Goal: Task Accomplishment & Management: Complete application form

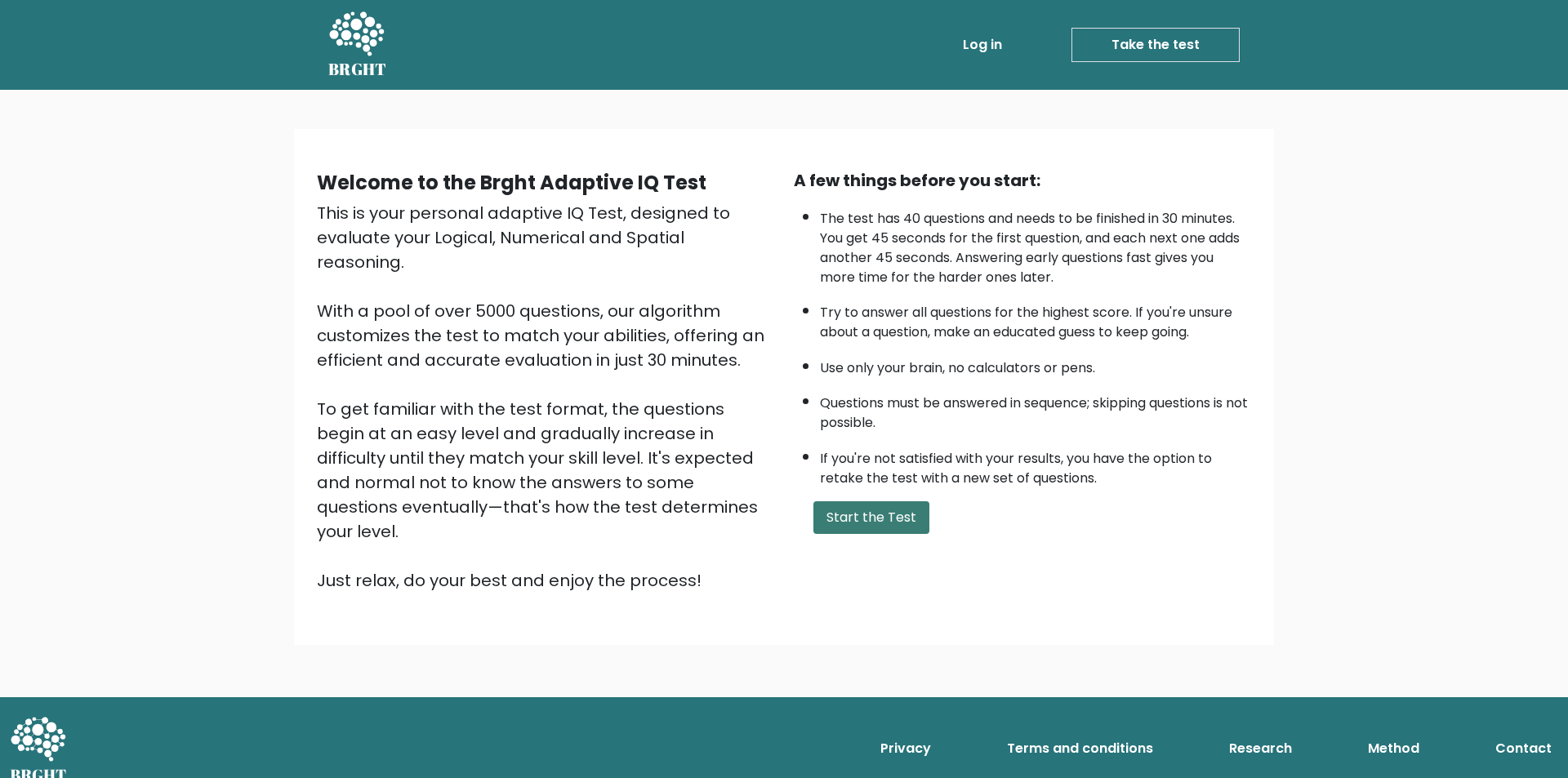
click at [850, 514] on button "Start the Test" at bounding box center [871, 518] width 116 height 33
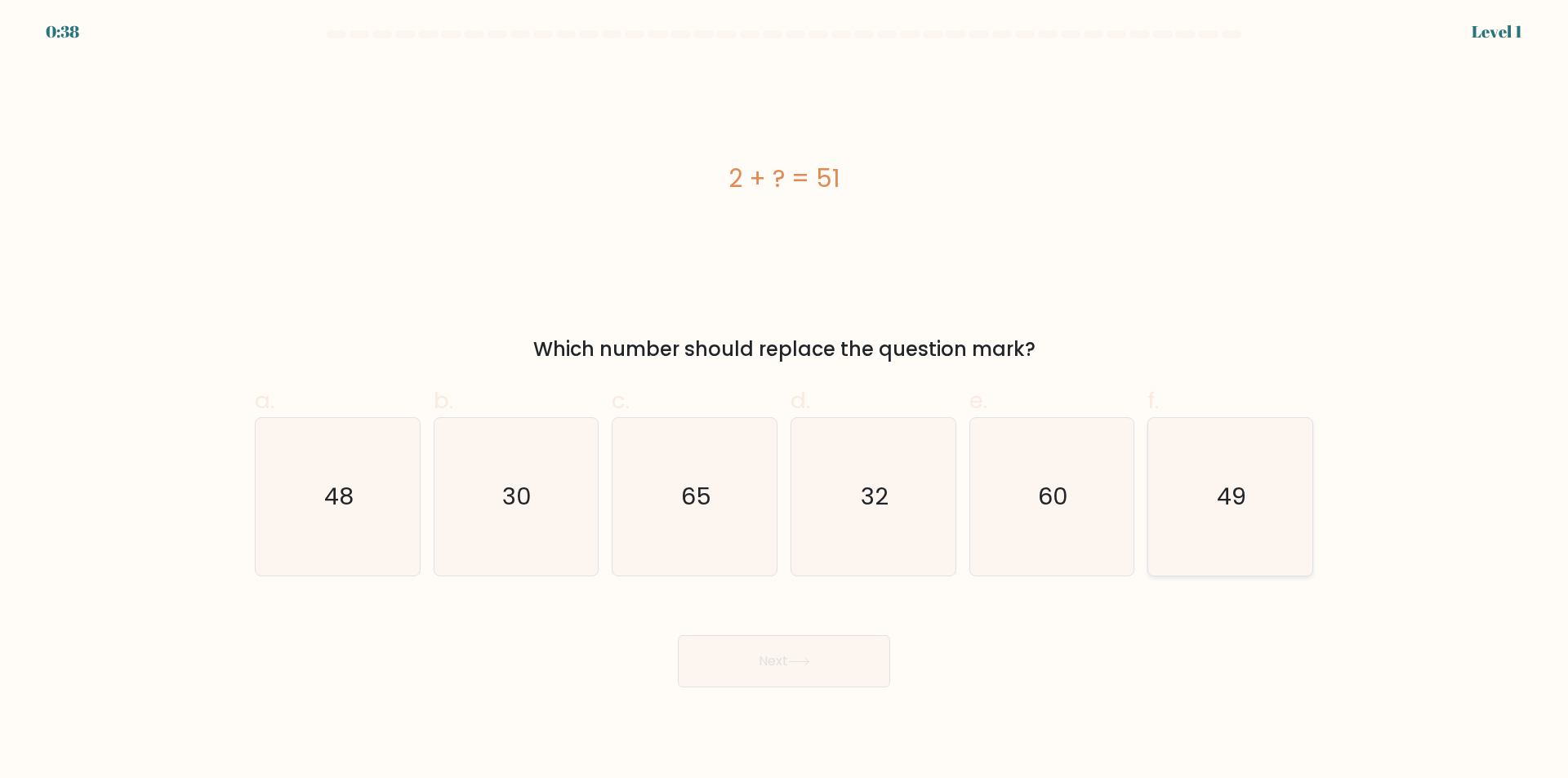
click at [1238, 488] on text "49" at bounding box center [1232, 497] width 30 height 33
click at [785, 400] on input "f. 49" at bounding box center [784, 395] width 1 height 10
radio input "true"
click at [804, 668] on button "Next" at bounding box center [784, 662] width 212 height 52
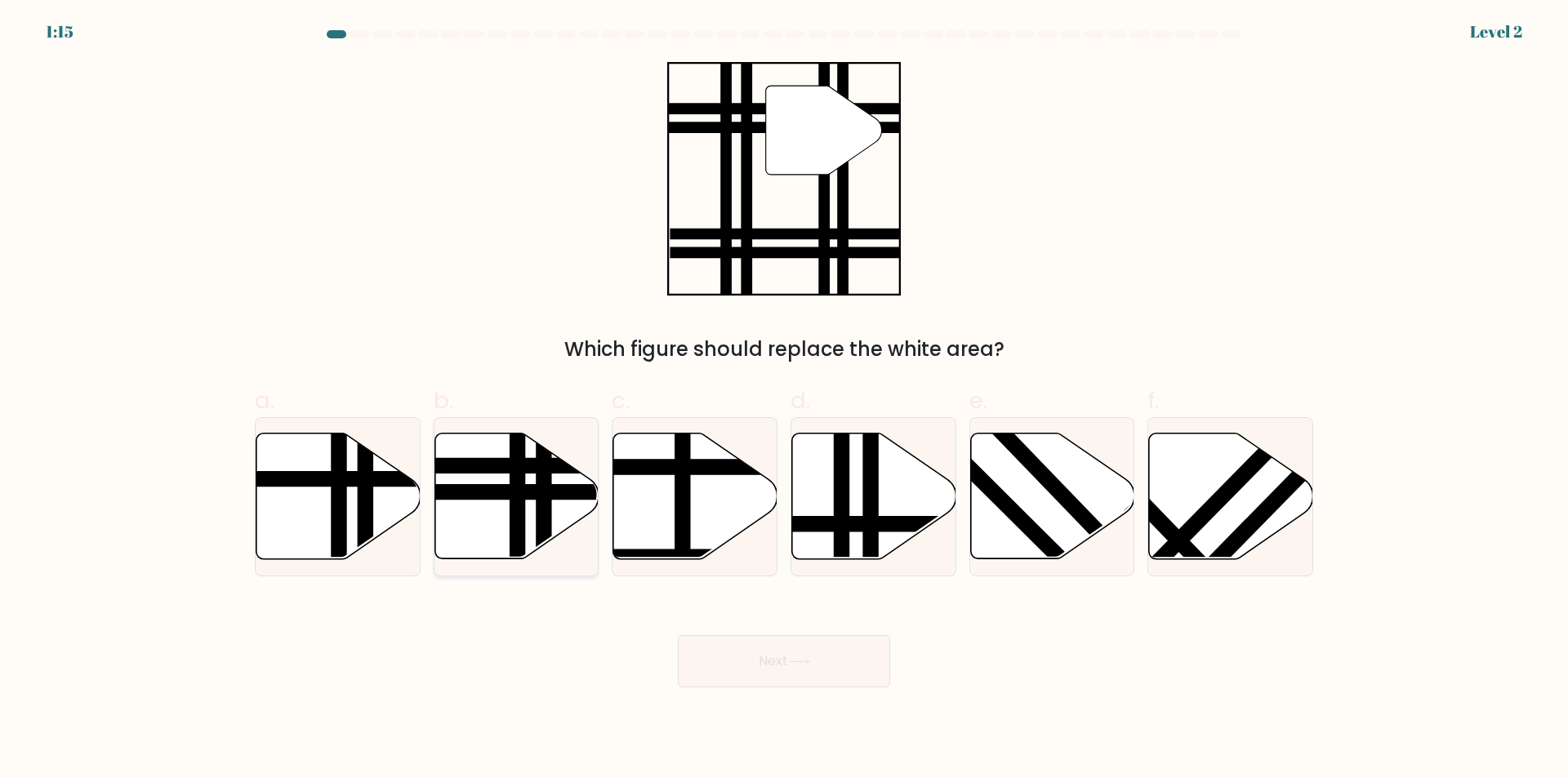
click at [518, 480] on line at bounding box center [518, 565] width 0 height 331
click at [784, 400] on input "b." at bounding box center [784, 395] width 1 height 10
radio input "true"
click at [834, 678] on button "Next" at bounding box center [784, 662] width 212 height 52
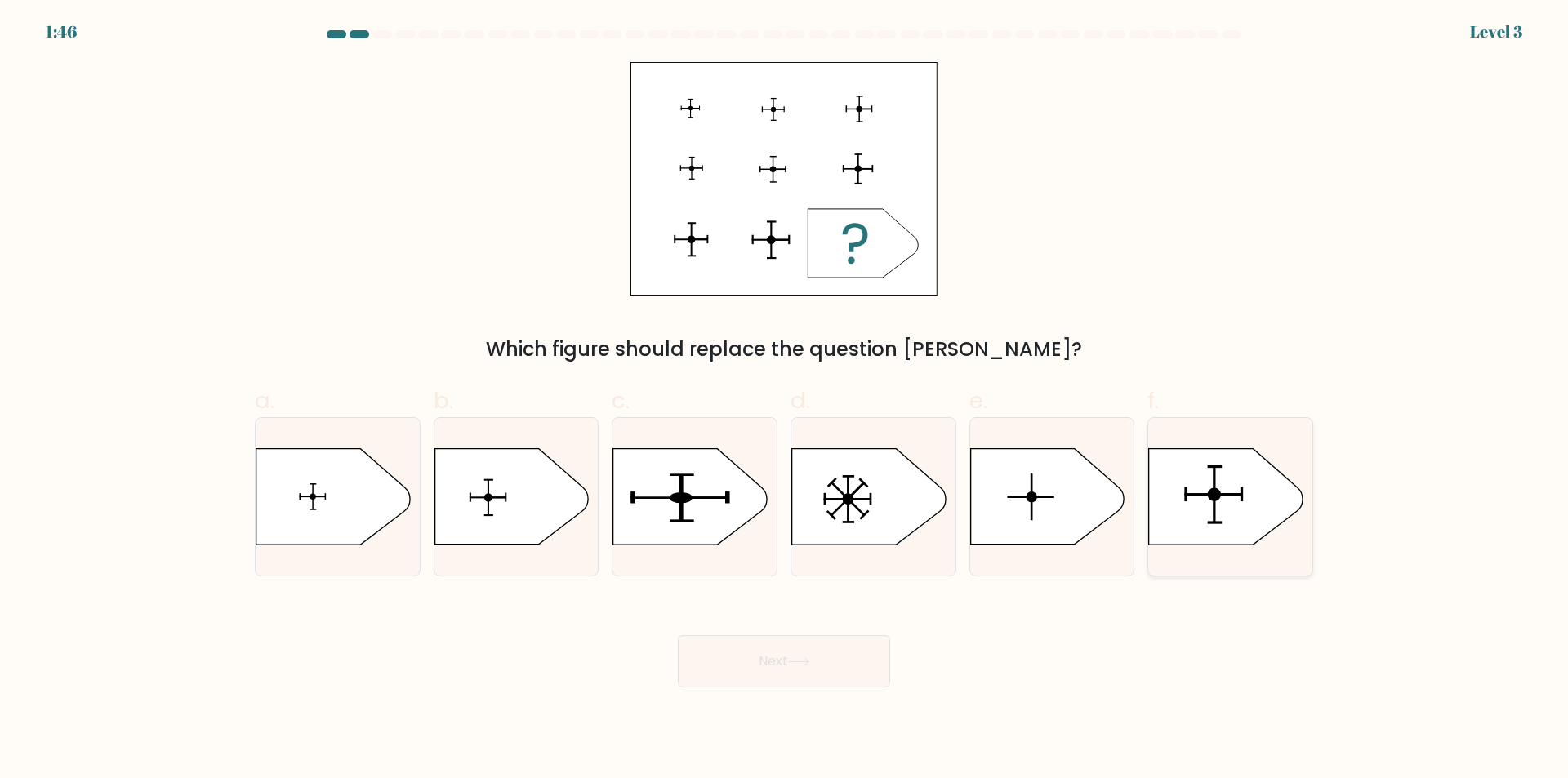
click at [1240, 492] on rect at bounding box center [1241, 495] width 3 height 15
click at [785, 400] on input "f." at bounding box center [784, 395] width 1 height 10
radio input "true"
click at [847, 679] on button "Next" at bounding box center [784, 662] width 212 height 52
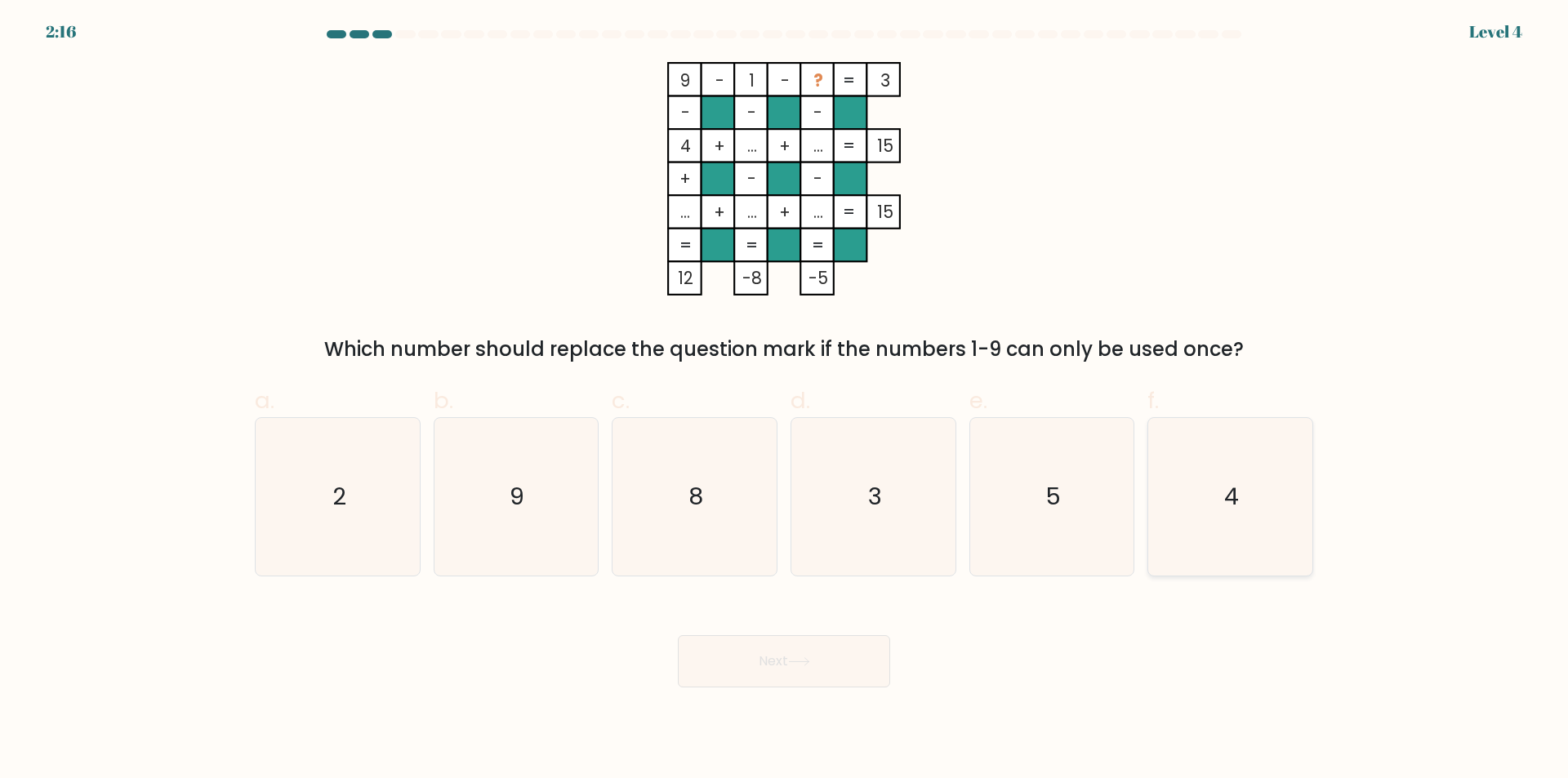
click at [1254, 504] on icon "4" at bounding box center [1230, 496] width 157 height 157
click at [785, 400] on input "f. 4" at bounding box center [784, 395] width 1 height 10
radio input "true"
click at [778, 691] on body "2:16 Level 4" at bounding box center [784, 389] width 1568 height 778
click at [810, 657] on icon at bounding box center [799, 662] width 22 height 9
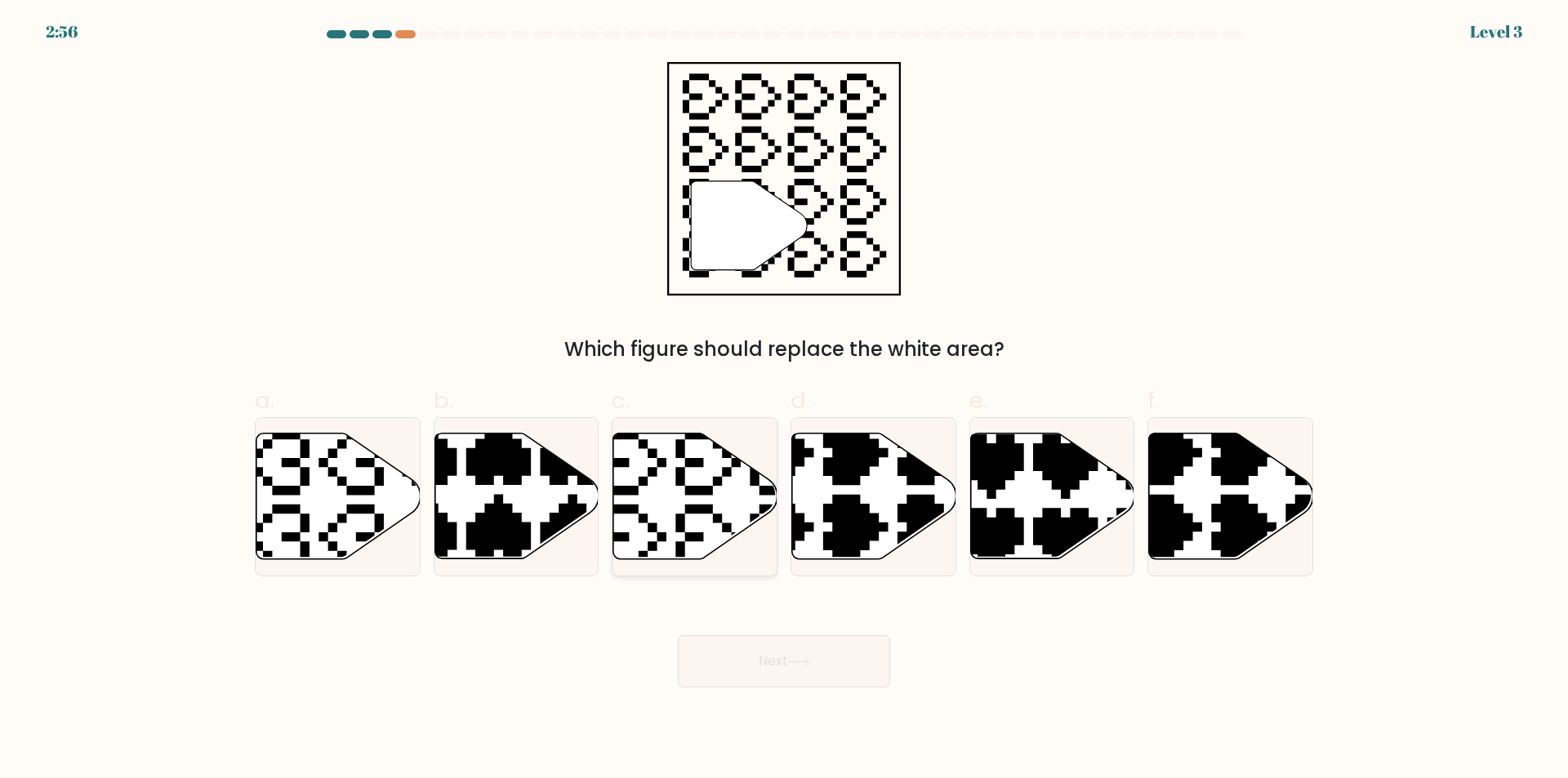
click at [702, 452] on icon at bounding box center [695, 496] width 164 height 126
click at [784, 400] on input "c." at bounding box center [784, 395] width 1 height 10
radio input "true"
click at [796, 660] on icon at bounding box center [799, 662] width 22 height 9
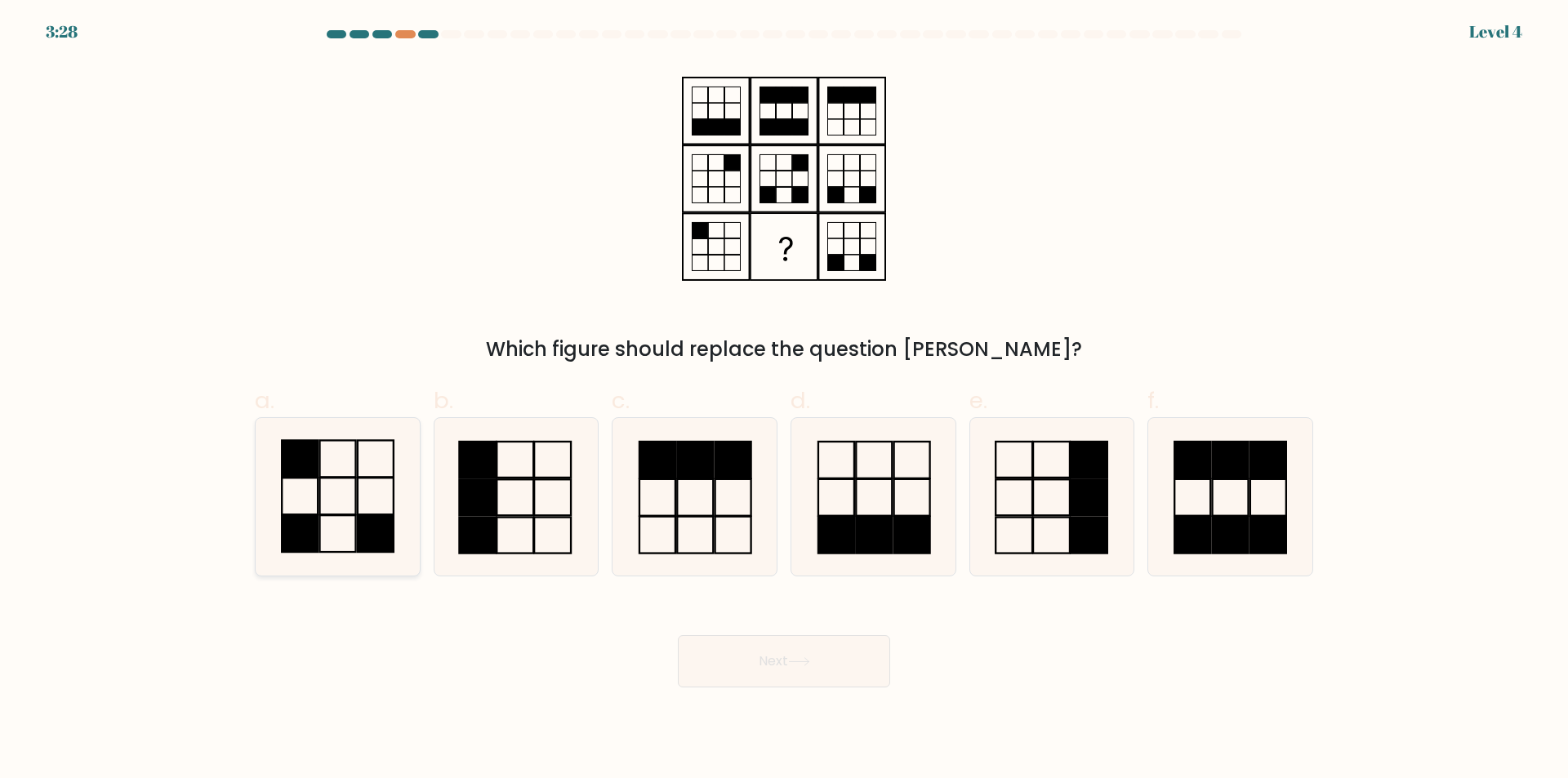
click at [310, 534] on rect at bounding box center [299, 534] width 36 height 37
click at [784, 400] on input "a." at bounding box center [784, 395] width 1 height 10
radio input "true"
click at [791, 658] on button "Next" at bounding box center [784, 662] width 212 height 52
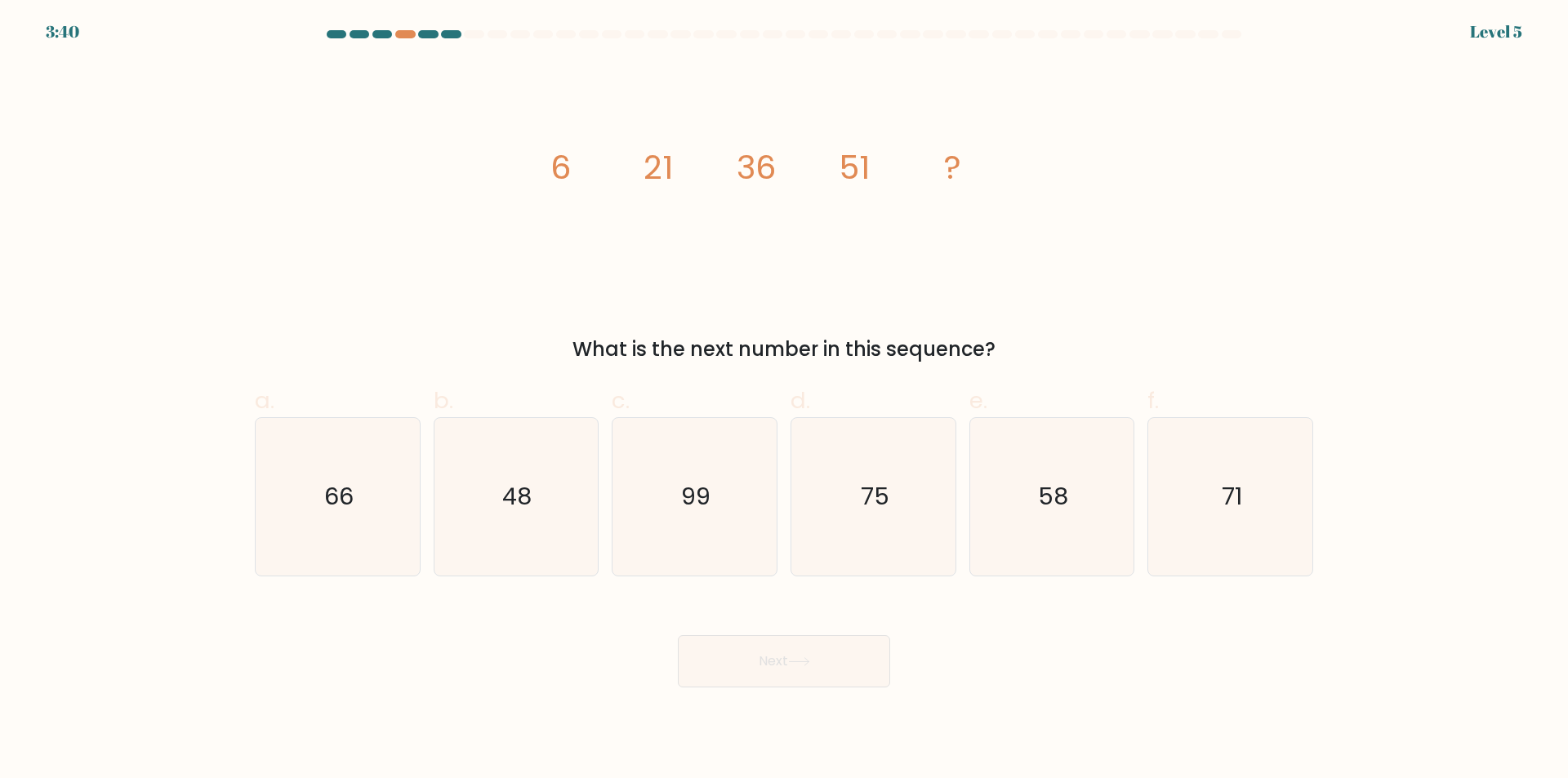
click at [203, 575] on form at bounding box center [784, 359] width 1568 height 657
click at [352, 491] on text "66" at bounding box center [339, 497] width 30 height 33
click at [784, 400] on input "a. 66" at bounding box center [784, 395] width 1 height 10
radio input "true"
click at [800, 658] on icon at bounding box center [799, 662] width 22 height 9
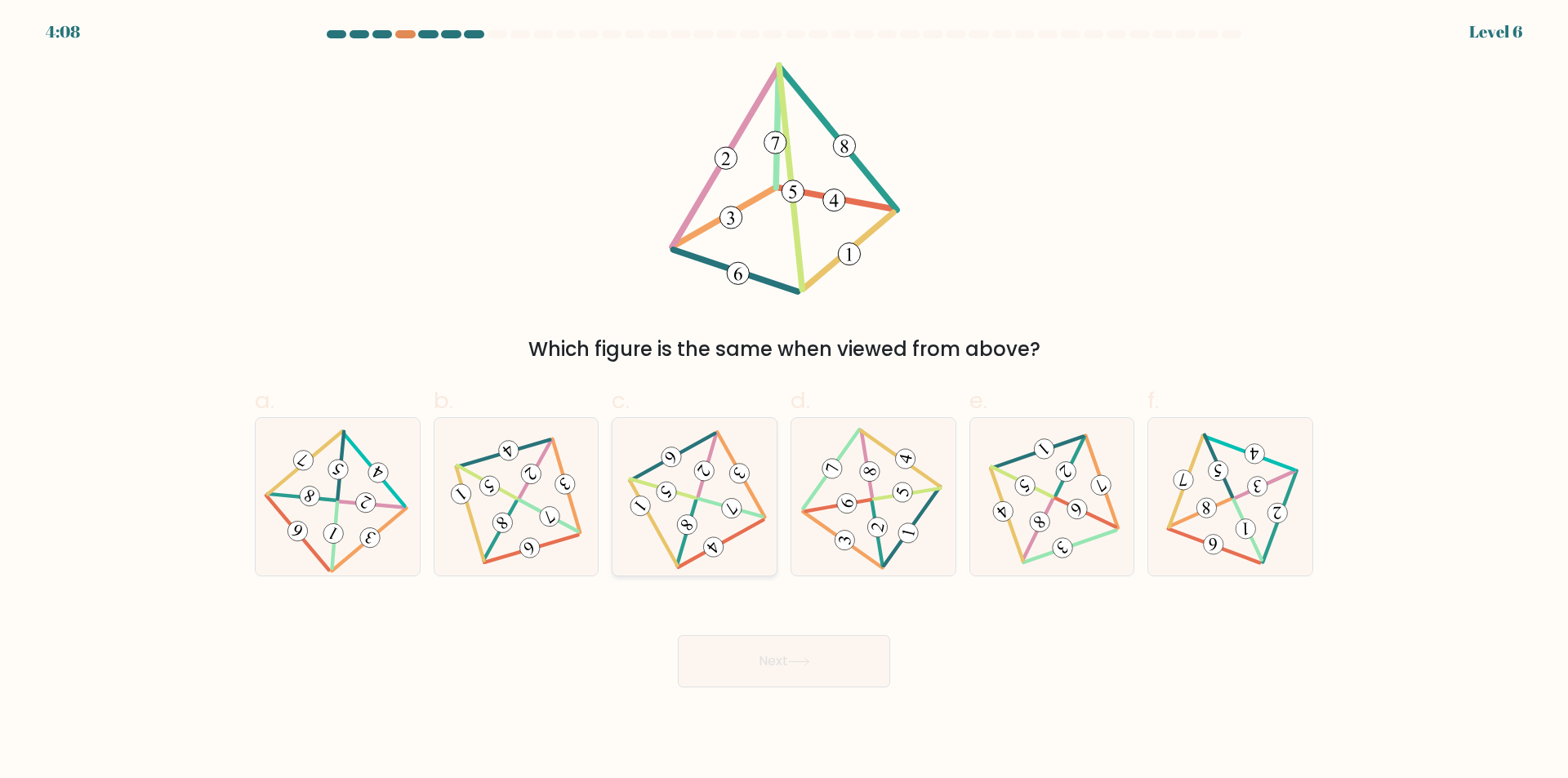
click at [701, 485] on 496 at bounding box center [707, 465] width 19 height 63
click at [784, 400] on input "c." at bounding box center [784, 395] width 1 height 10
radio input "true"
click at [804, 642] on button "Next" at bounding box center [784, 662] width 212 height 52
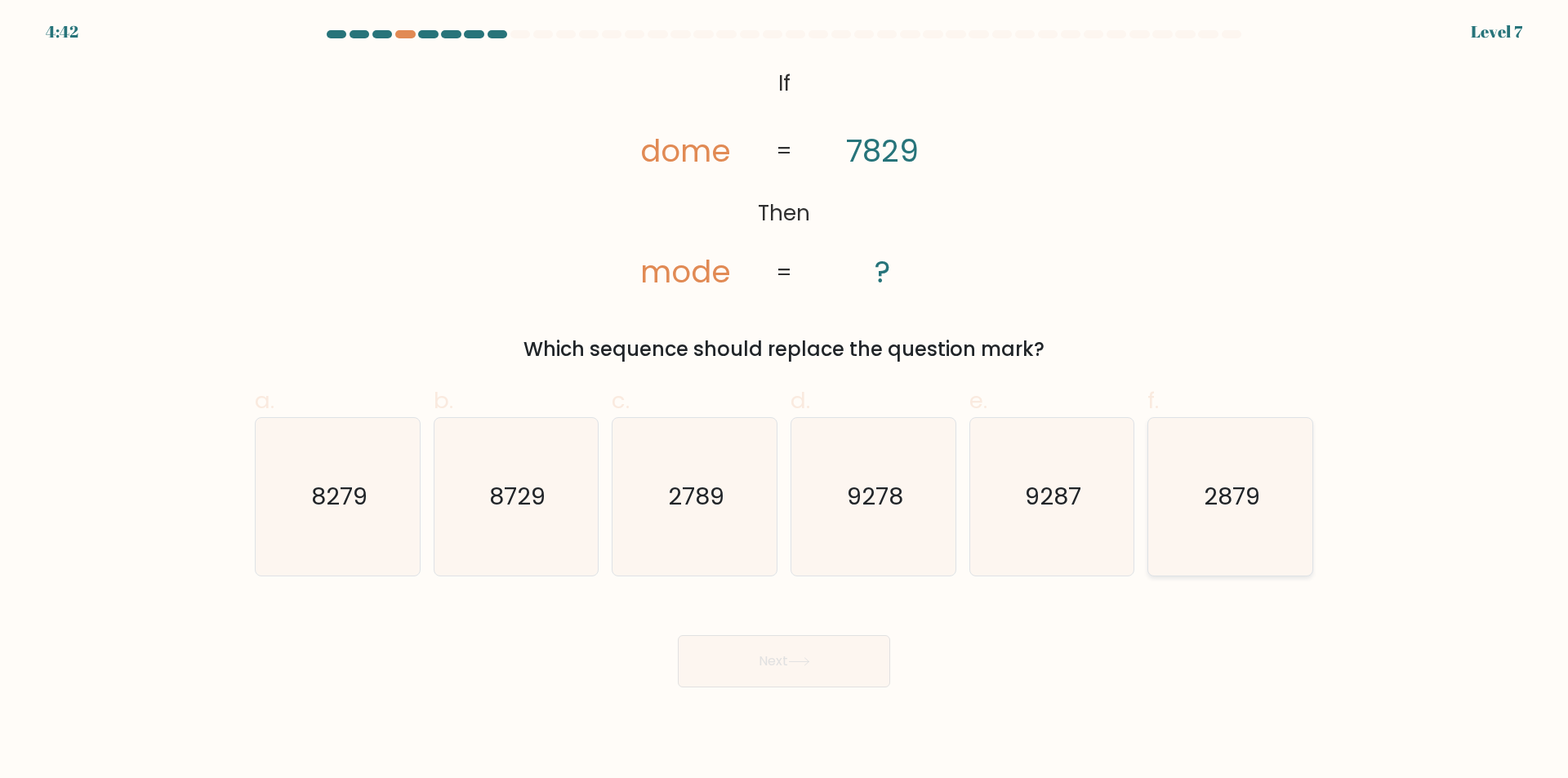
click at [1239, 495] on text "2879" at bounding box center [1232, 497] width 56 height 33
click at [785, 400] on input "f. 2879" at bounding box center [784, 395] width 1 height 10
radio input "true"
click at [833, 655] on button "Next" at bounding box center [784, 662] width 212 height 52
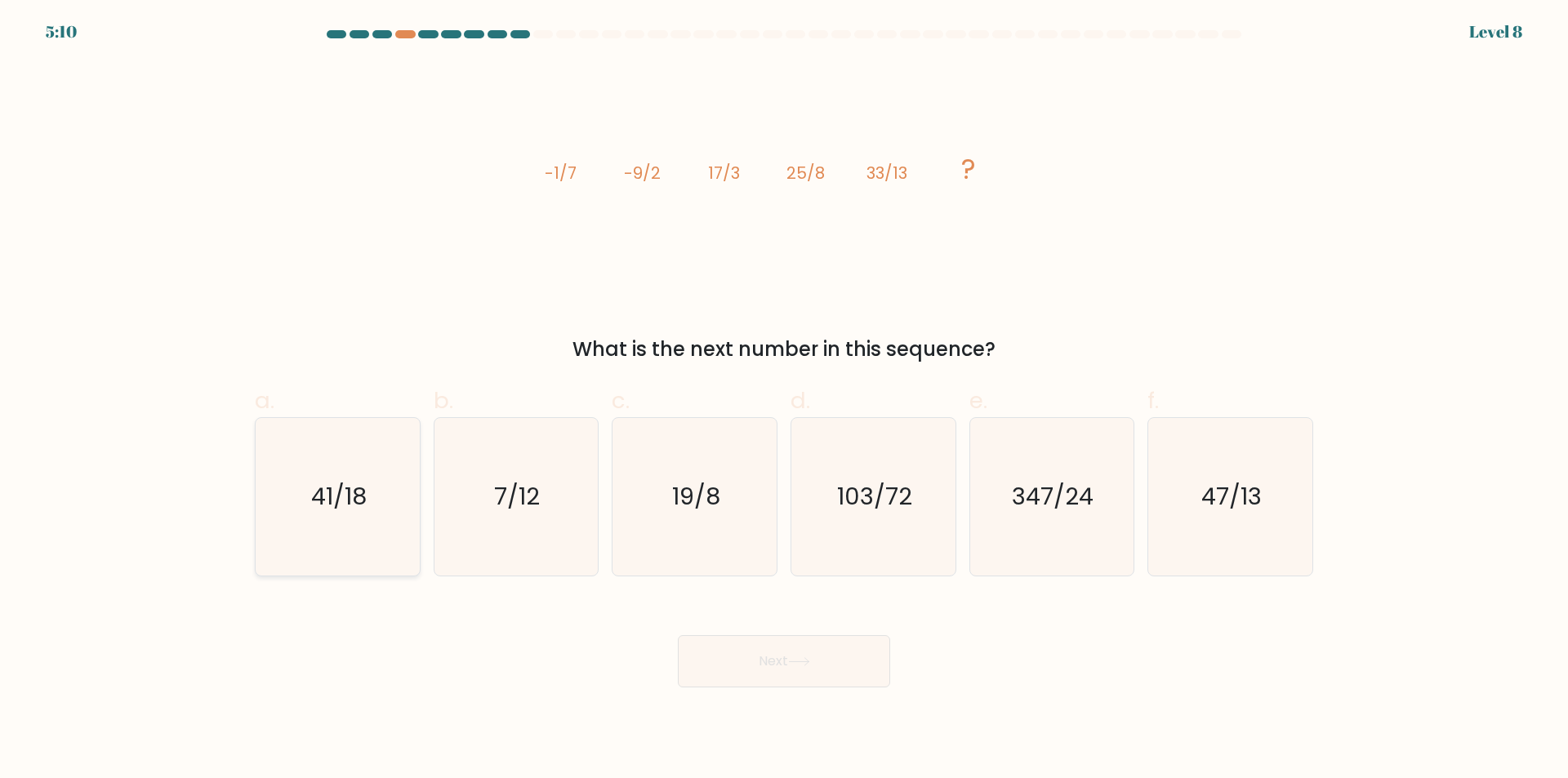
click at [355, 514] on icon "41/18" at bounding box center [337, 496] width 157 height 157
click at [784, 400] on input "a. 41/18" at bounding box center [784, 395] width 1 height 10
radio input "true"
click at [810, 663] on icon at bounding box center [799, 662] width 22 height 9
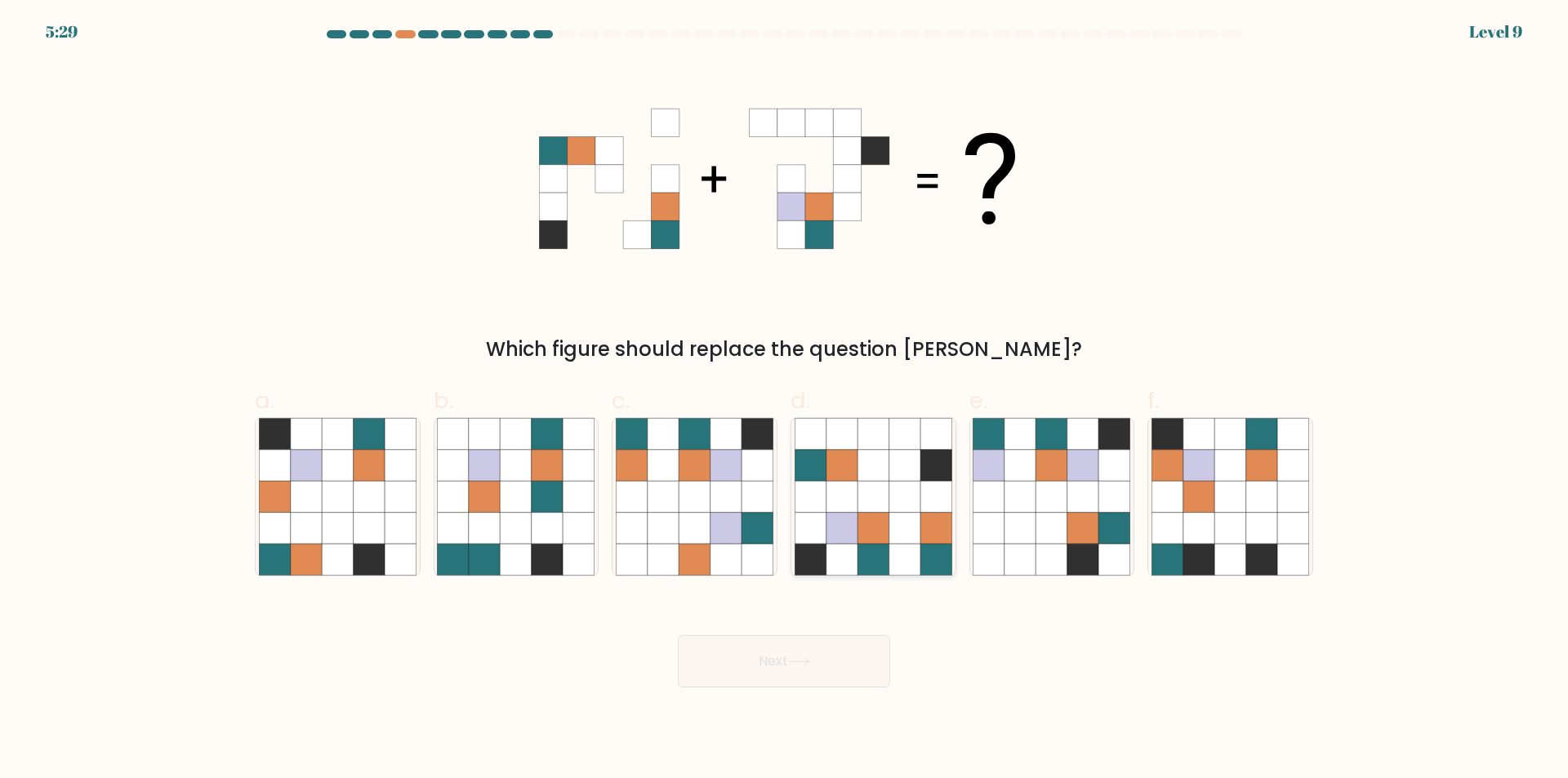
click at [846, 476] on icon at bounding box center [842, 466] width 31 height 31
click at [785, 400] on input "d." at bounding box center [784, 395] width 1 height 10
radio input "true"
click at [833, 638] on button "Next" at bounding box center [784, 662] width 212 height 52
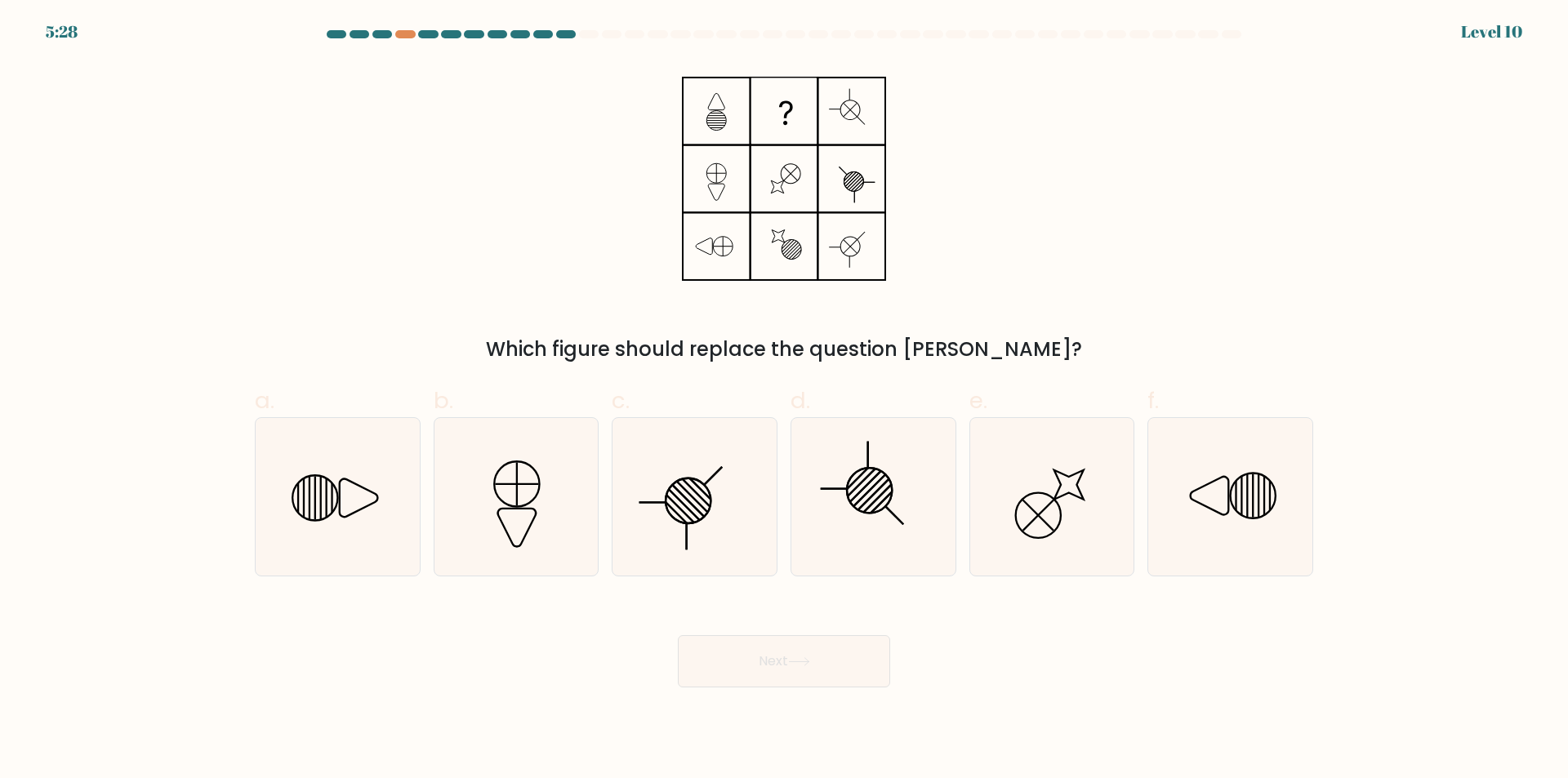
click at [835, 653] on button "Next" at bounding box center [784, 662] width 212 height 52
click at [884, 360] on div "Which figure should replace the question mark?" at bounding box center [783, 349] width 1039 height 30
click at [1059, 507] on circle at bounding box center [1039, 515] width 63 height 63
click at [785, 400] on input "e." at bounding box center [784, 395] width 1 height 10
radio input "true"
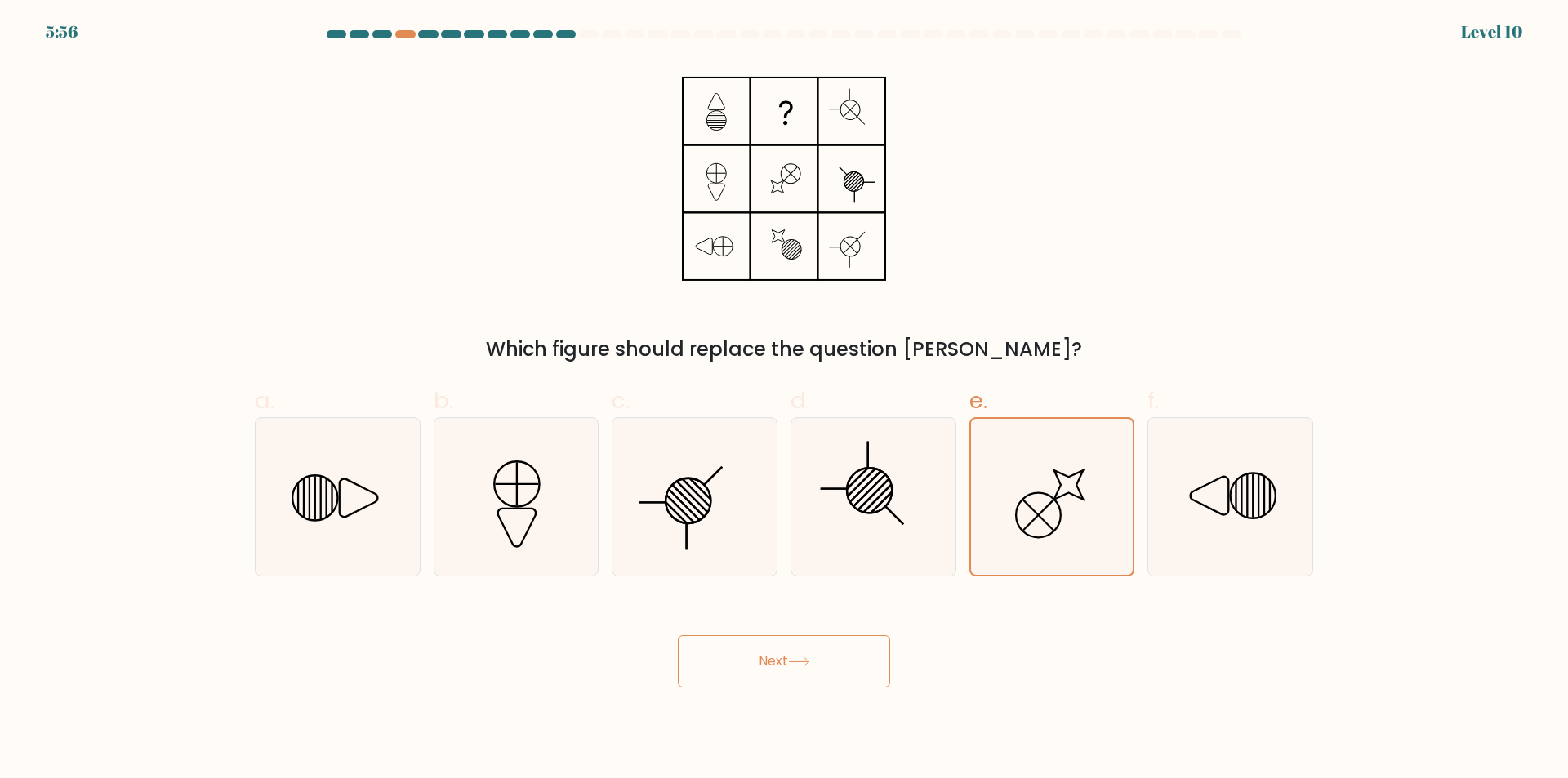
click at [860, 661] on button "Next" at bounding box center [784, 662] width 212 height 52
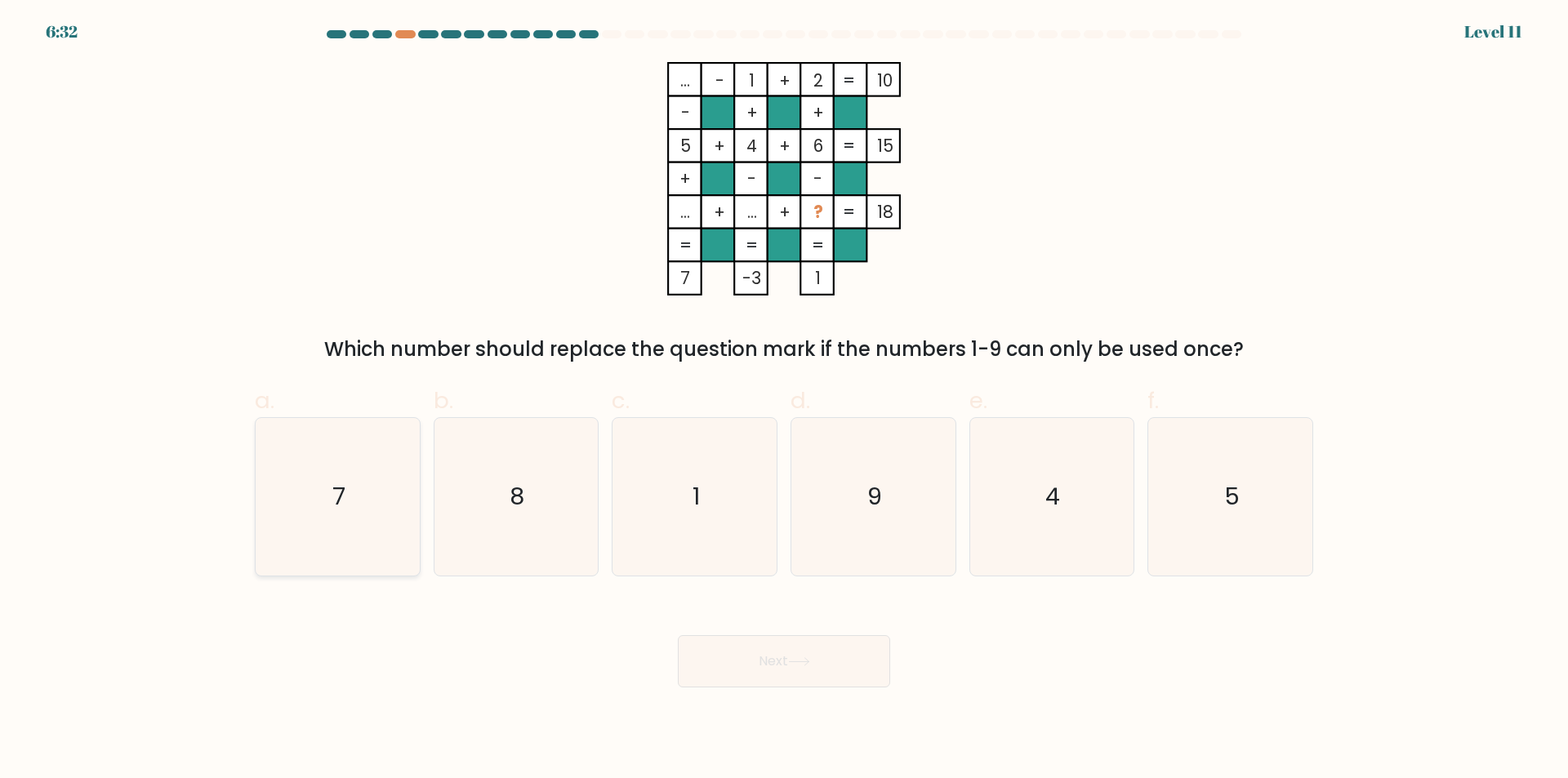
click at [306, 507] on icon "7" at bounding box center [337, 496] width 157 height 157
click at [784, 400] on input "a. 7" at bounding box center [784, 395] width 1 height 10
radio input "true"
click at [803, 669] on button "Next" at bounding box center [784, 662] width 212 height 52
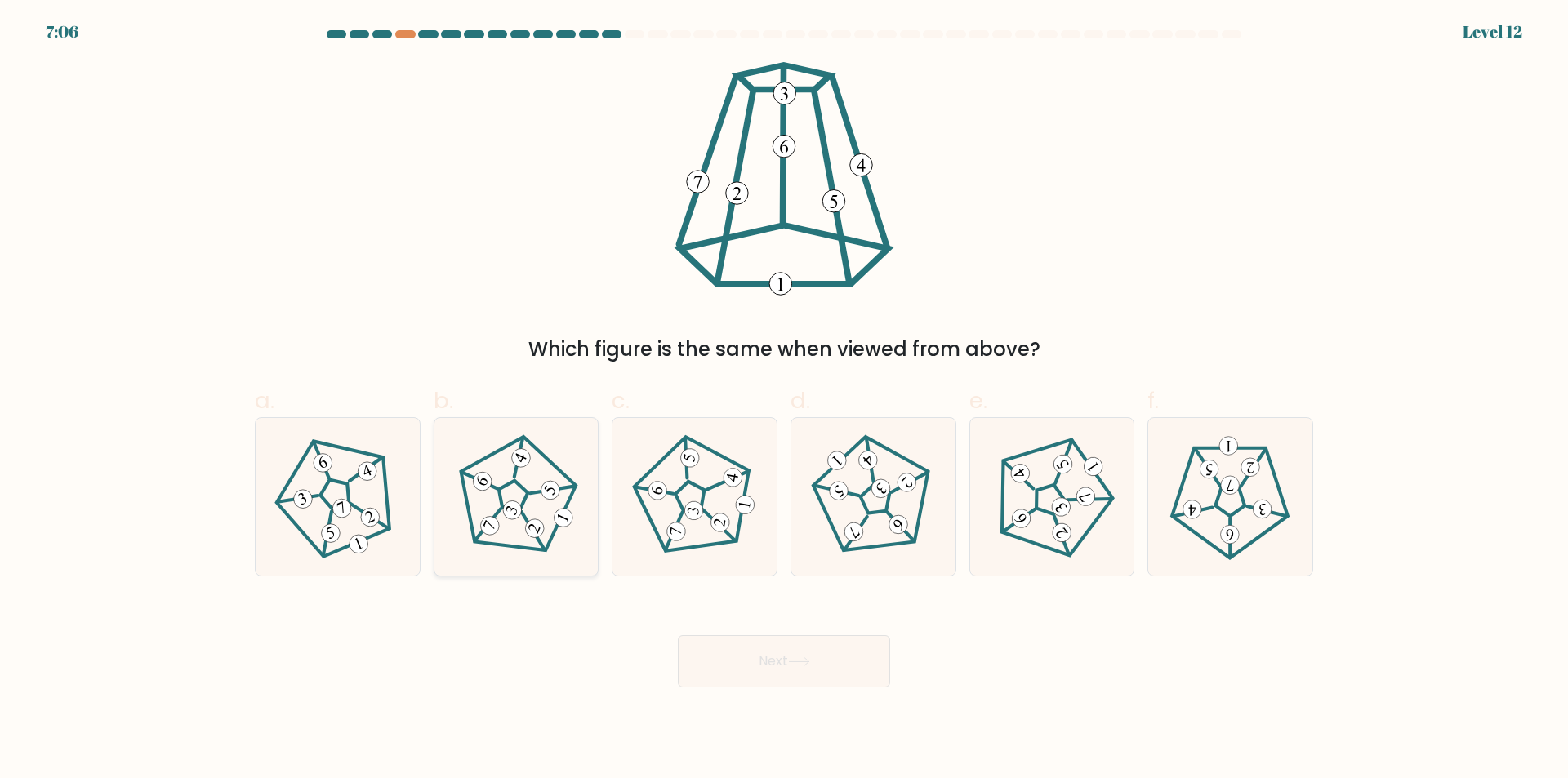
click at [535, 506] on icon at bounding box center [515, 497] width 126 height 126
click at [784, 400] on input "b." at bounding box center [784, 395] width 1 height 10
radio input "true"
click at [818, 678] on button "Next" at bounding box center [784, 662] width 212 height 52
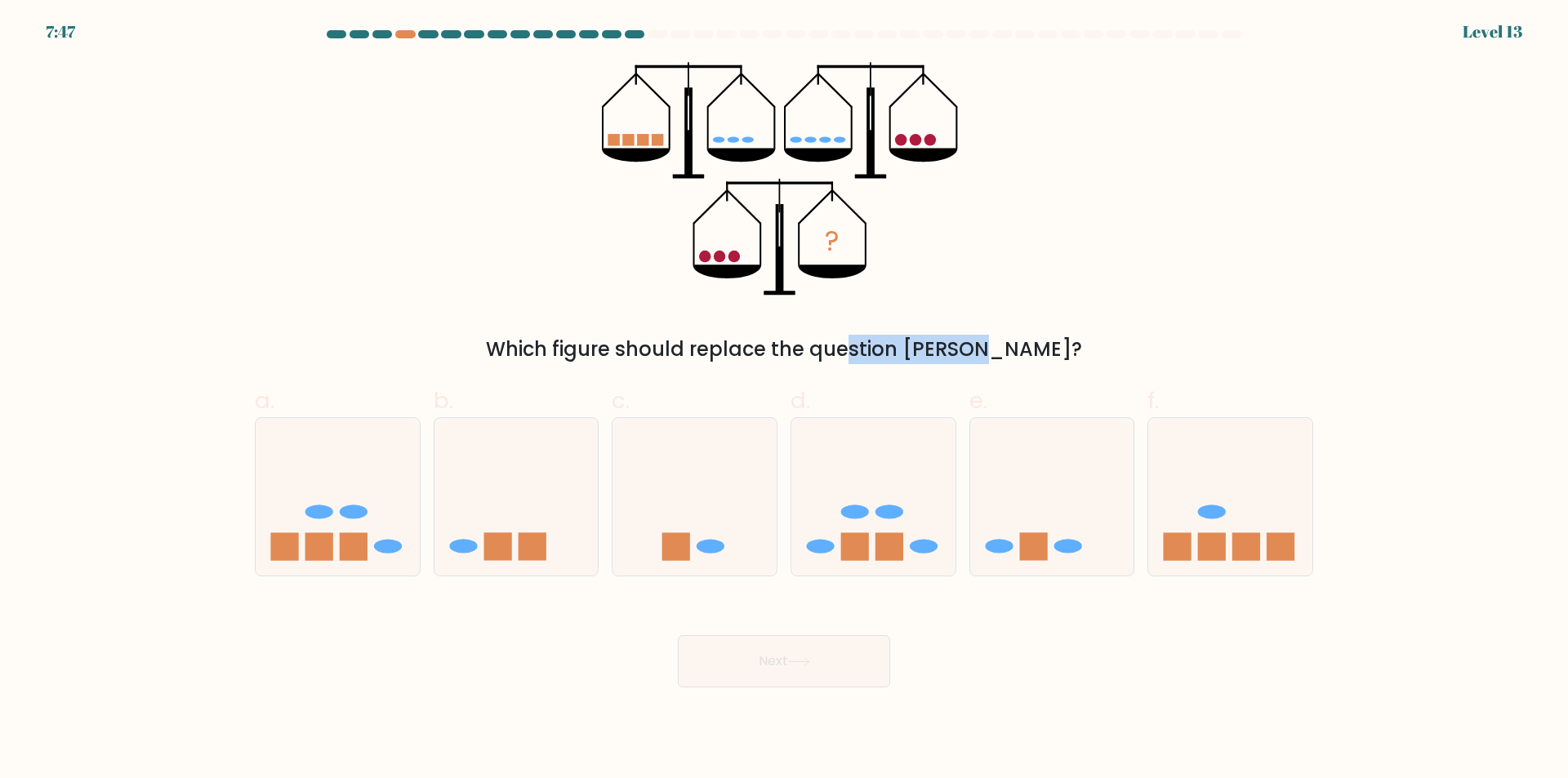
drag, startPoint x: 754, startPoint y: 349, endPoint x: 891, endPoint y: 349, distance: 137.0
click at [891, 349] on div "Which figure should replace the question mark?" at bounding box center [783, 349] width 1039 height 30
click at [1041, 547] on rect at bounding box center [1033, 547] width 28 height 28
click at [785, 400] on input "e." at bounding box center [784, 395] width 1 height 10
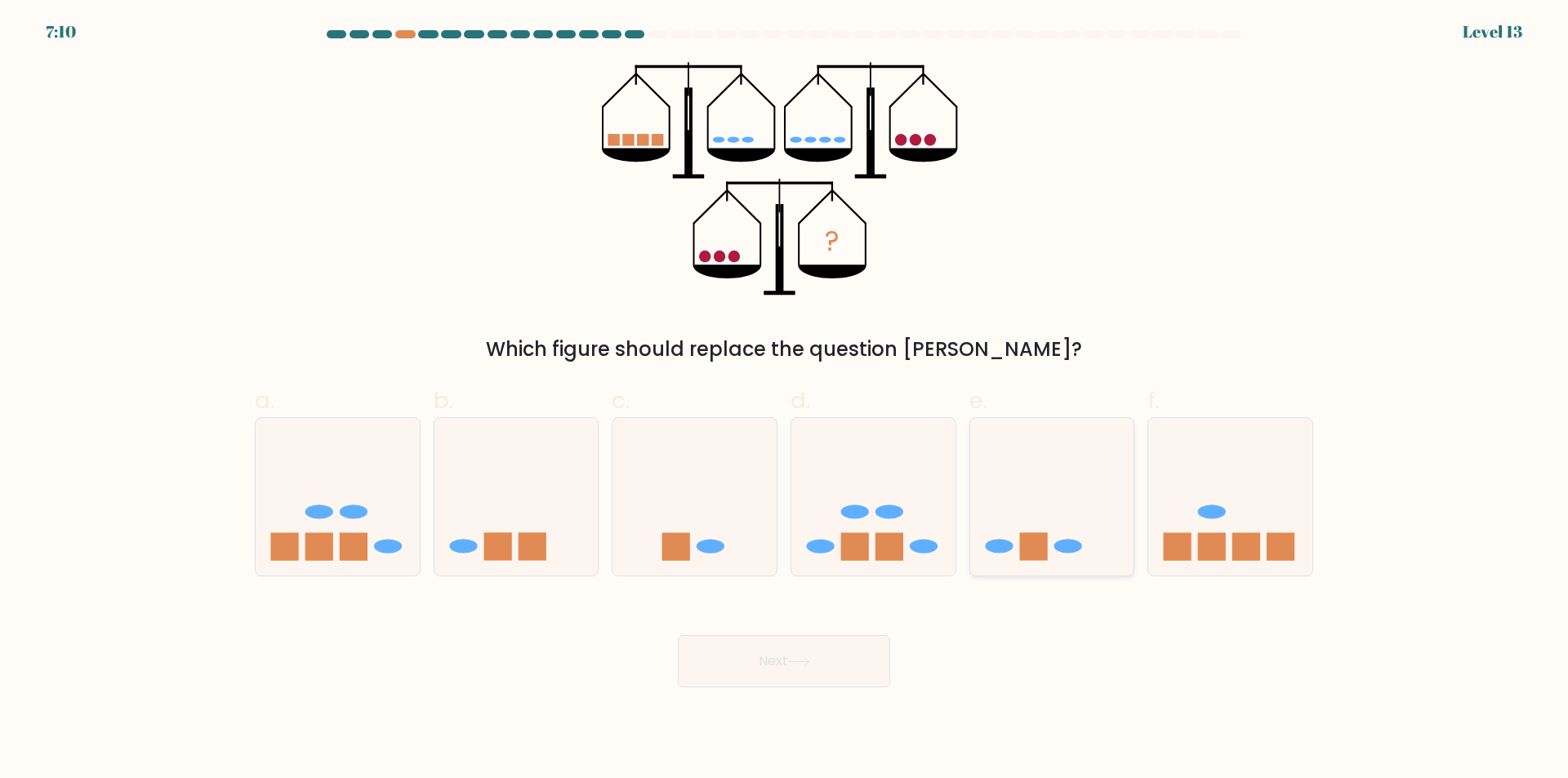
radio input "true"
click at [770, 677] on button "Next" at bounding box center [784, 662] width 212 height 52
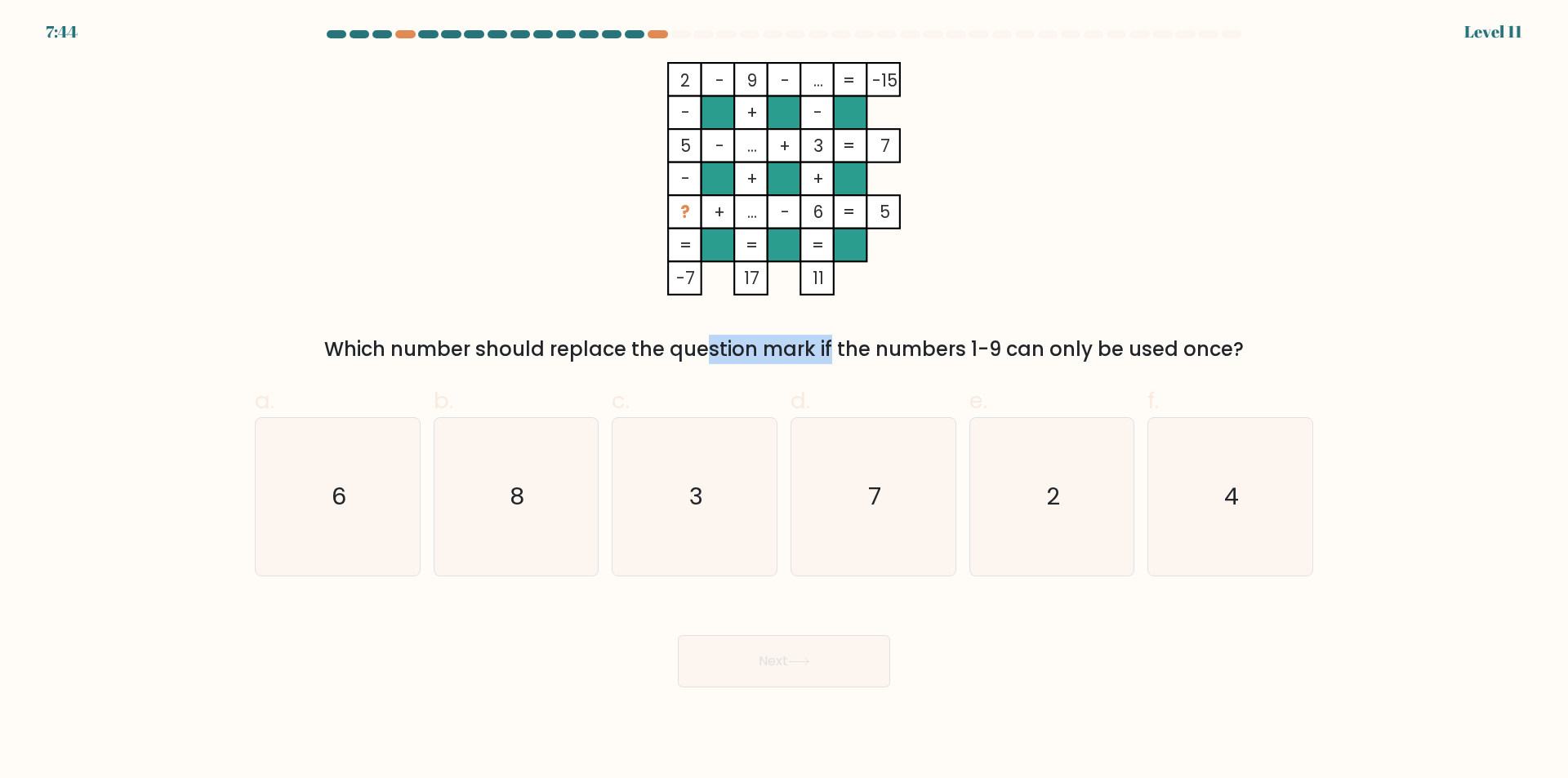
drag, startPoint x: 571, startPoint y: 354, endPoint x: 708, endPoint y: 356, distance: 137.0
click at [708, 356] on div "Which number should replace the question mark if the numbers 1-9 can only be us…" at bounding box center [783, 349] width 1039 height 30
click at [750, 356] on div "Which number should replace the question mark if the numbers 1-9 can only be us…" at bounding box center [783, 349] width 1039 height 30
click at [1231, 487] on text "4" at bounding box center [1232, 497] width 15 height 33
click at [785, 400] on input "f. 4" at bounding box center [784, 395] width 1 height 10
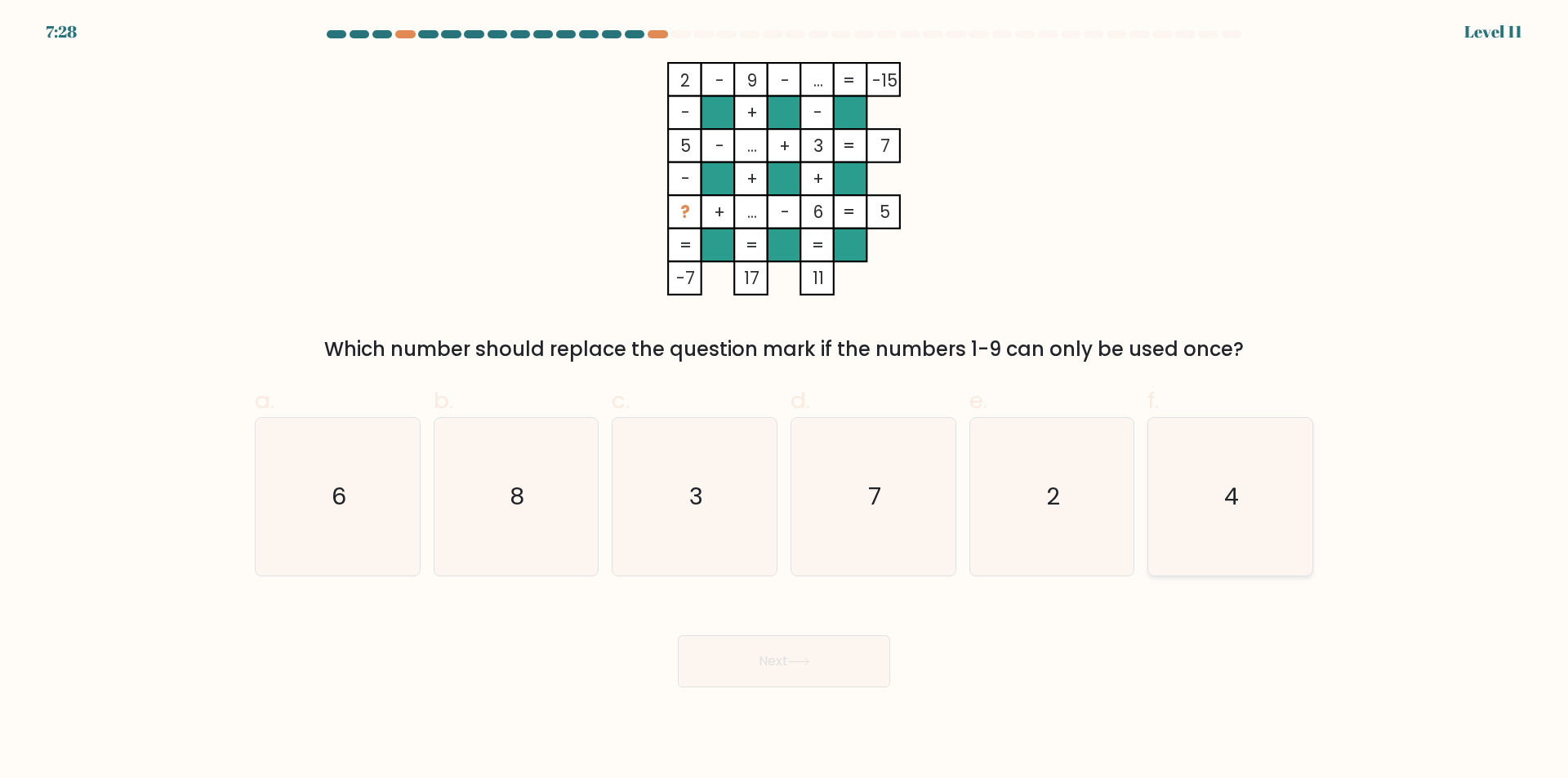
radio input "true"
click at [747, 673] on button "Next" at bounding box center [784, 662] width 212 height 52
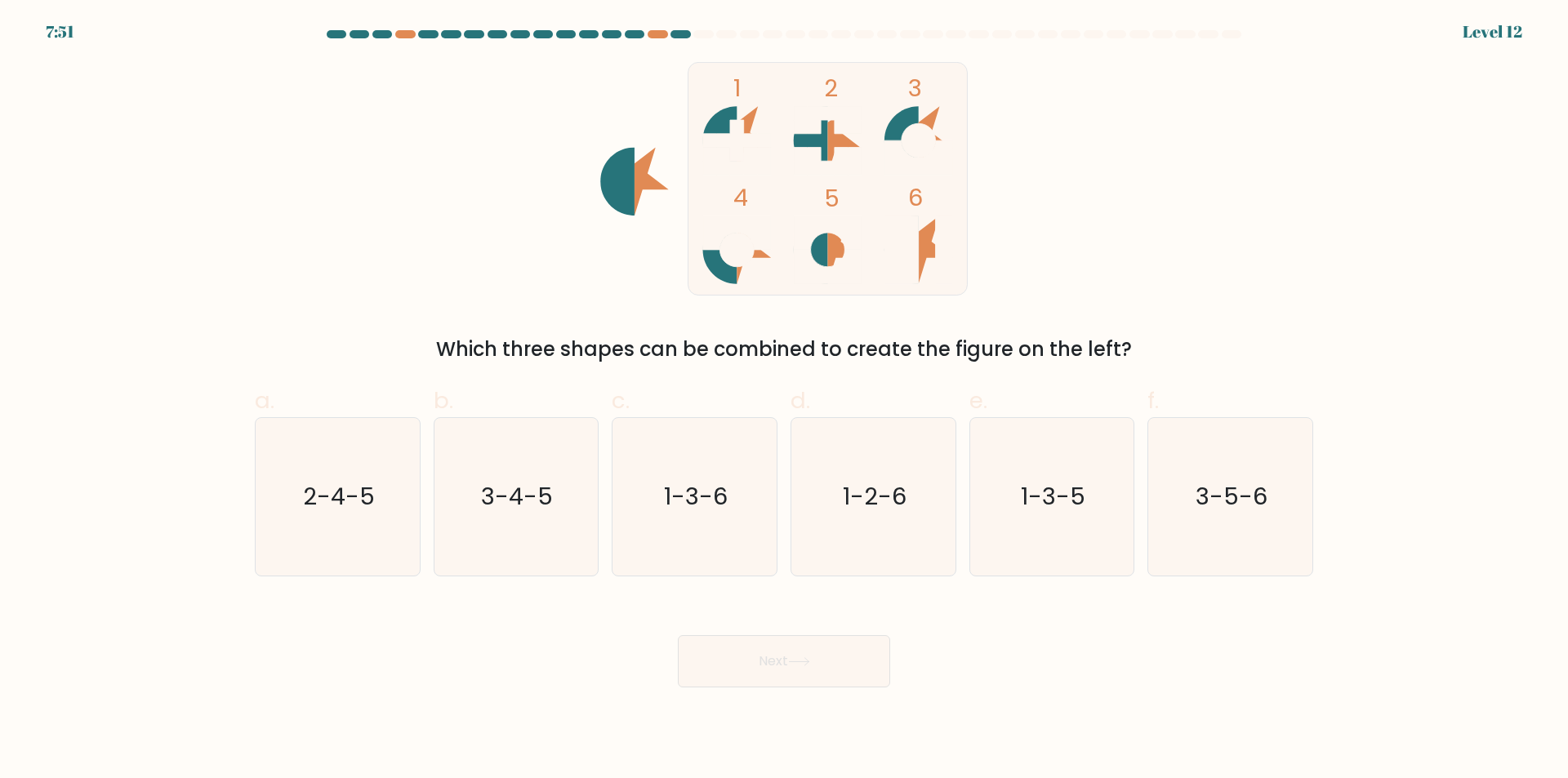
drag, startPoint x: 834, startPoint y: 345, endPoint x: 1076, endPoint y: 340, distance: 242.1
click at [1076, 340] on div "Which three shapes can be combined to create the figure on the left?" at bounding box center [783, 349] width 1039 height 30
click at [1079, 340] on div "Which three shapes can be combined to create the figure on the left?" at bounding box center [783, 349] width 1039 height 30
click at [99, 376] on form at bounding box center [784, 359] width 1568 height 657
click at [737, 495] on icon "1-3-6" at bounding box center [694, 496] width 157 height 157
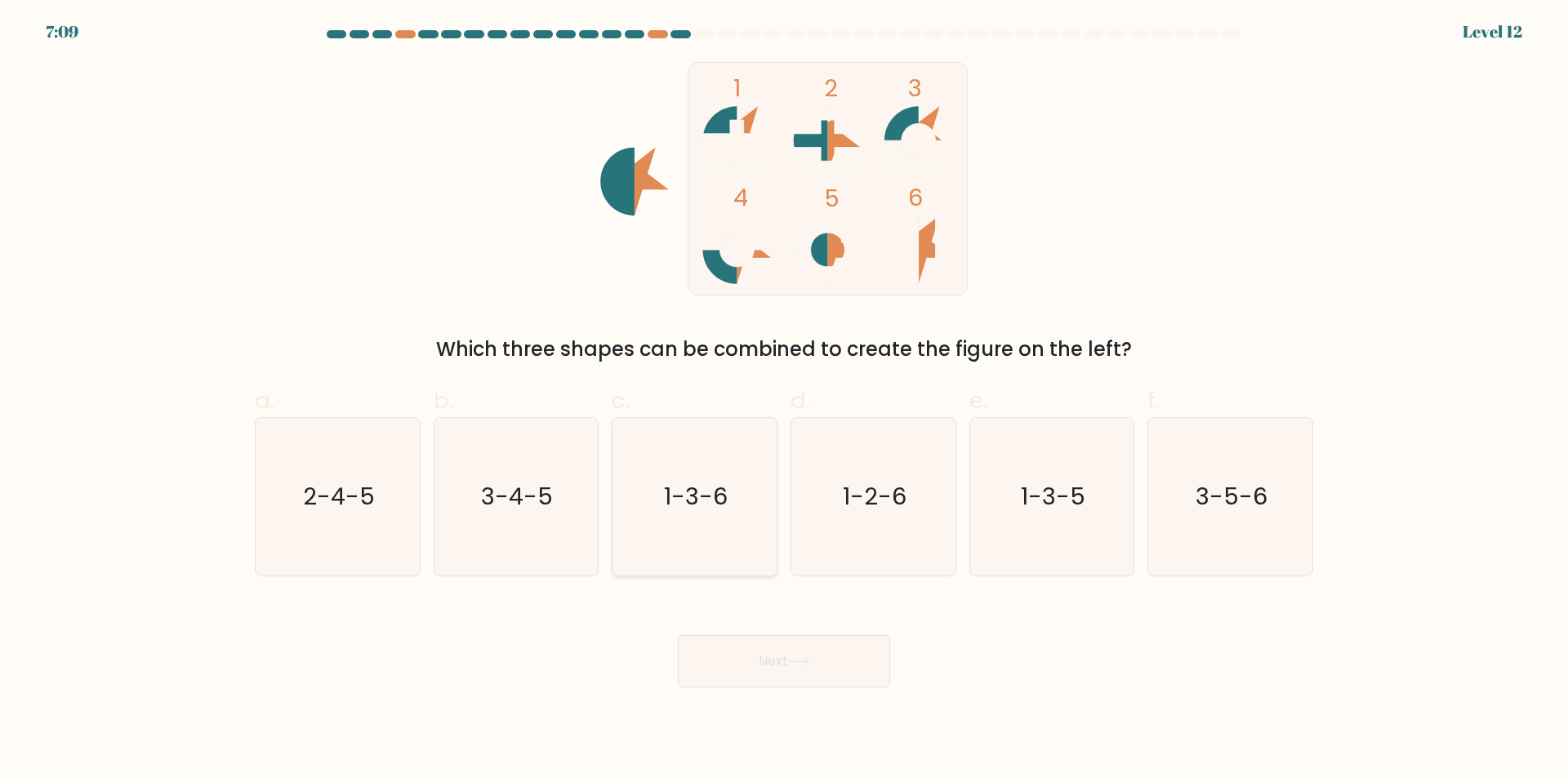
click at [784, 400] on input "c. 1-3-6" at bounding box center [784, 395] width 1 height 10
radio input "true"
click at [818, 680] on button "Next" at bounding box center [784, 662] width 212 height 52
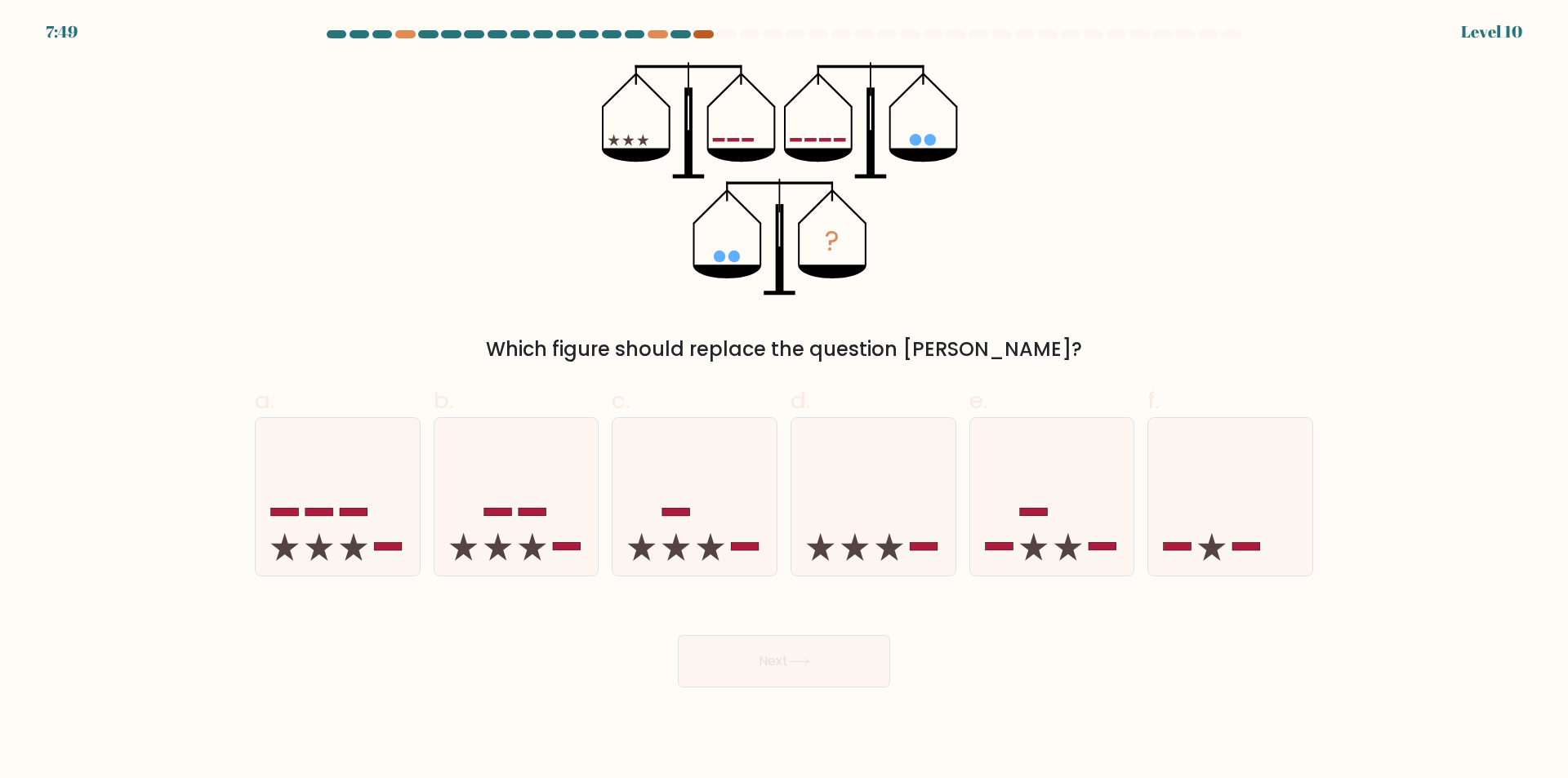
click at [707, 34] on div at bounding box center [703, 34] width 20 height 8
click at [677, 34] on div at bounding box center [680, 34] width 20 height 8
click at [697, 37] on div at bounding box center [703, 34] width 20 height 8
click at [660, 40] on div at bounding box center [784, 37] width 1078 height 15
click at [658, 36] on div at bounding box center [657, 34] width 20 height 8
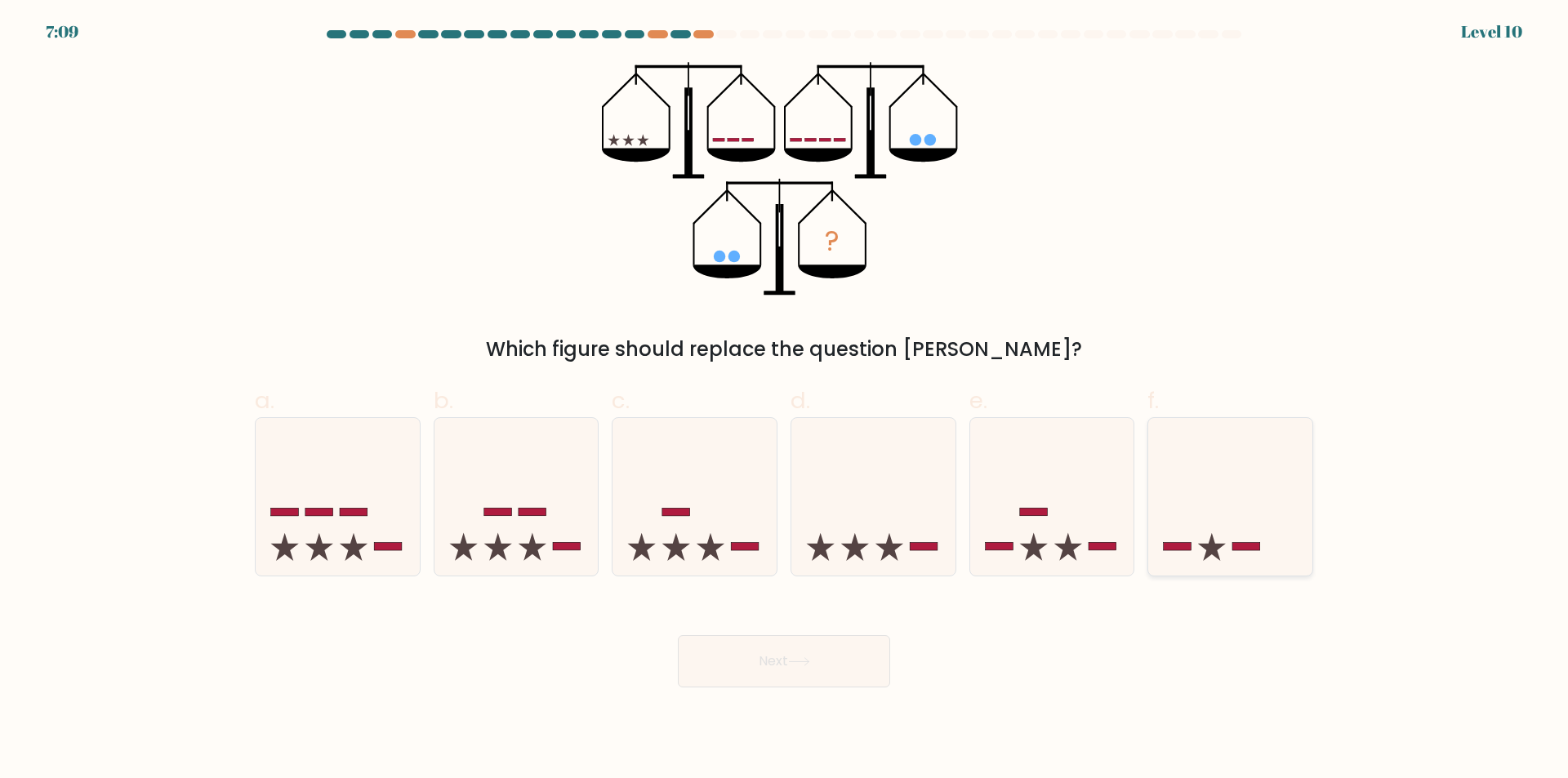
click at [1231, 522] on icon at bounding box center [1230, 497] width 164 height 136
click at [785, 400] on input "f." at bounding box center [784, 395] width 1 height 10
radio input "true"
click at [837, 675] on button "Next" at bounding box center [784, 662] width 212 height 52
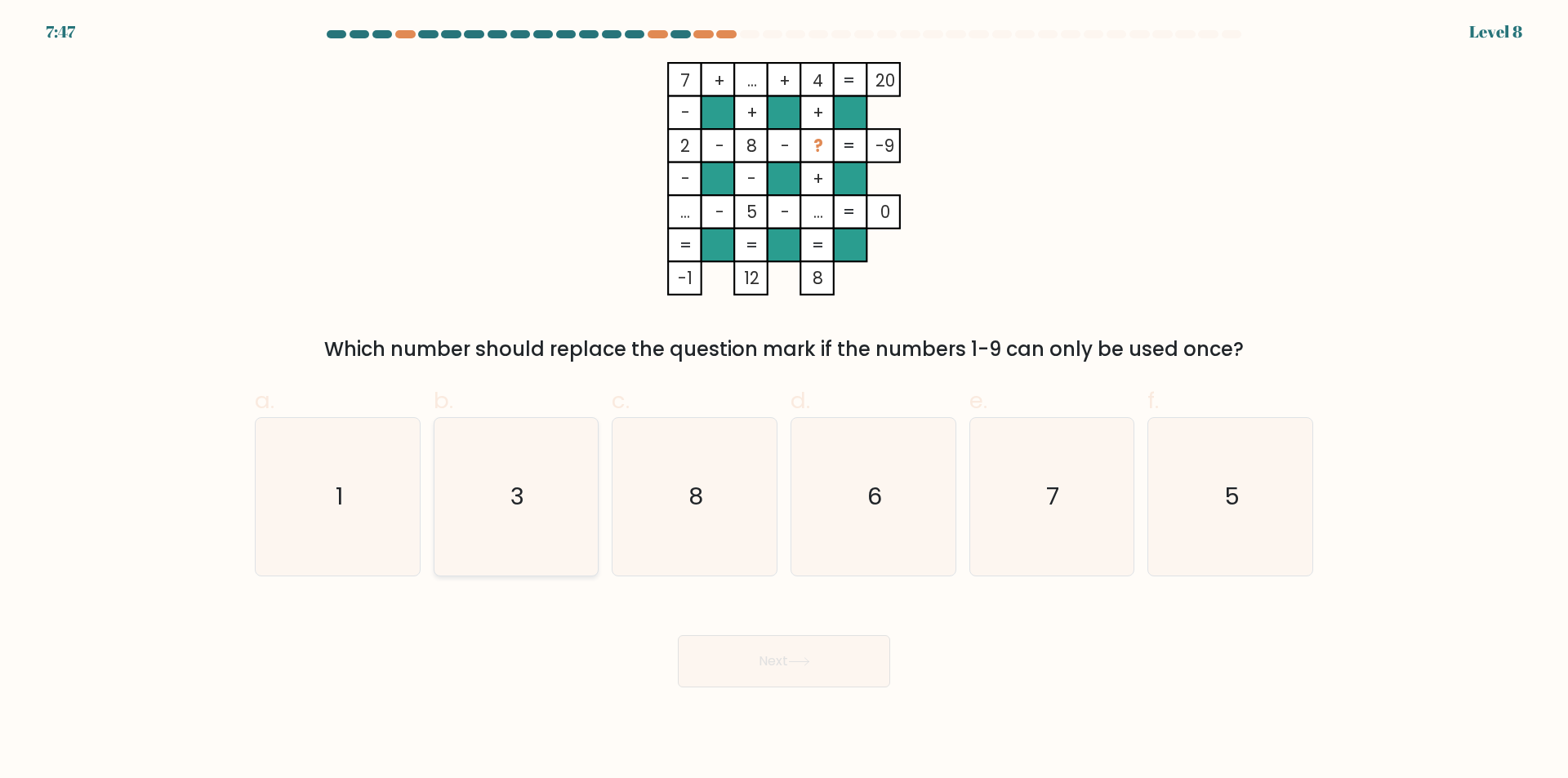
click at [516, 465] on icon "3" at bounding box center [515, 496] width 157 height 157
click at [784, 400] on input "b. 3" at bounding box center [784, 395] width 1 height 10
radio input "true"
click at [825, 680] on button "Next" at bounding box center [784, 662] width 212 height 52
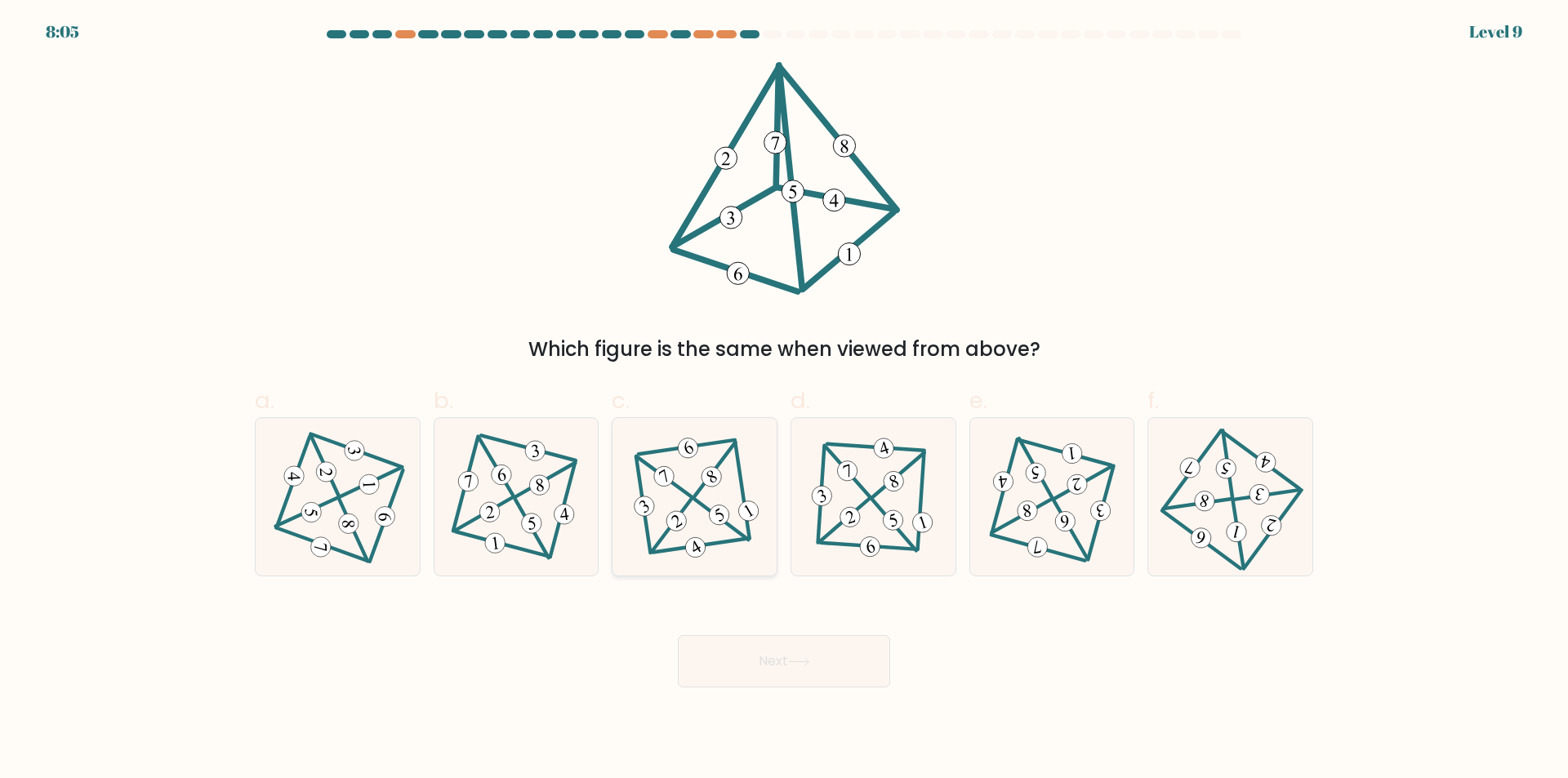
click at [698, 512] on icon at bounding box center [694, 497] width 129 height 126
click at [784, 400] on input "c." at bounding box center [784, 395] width 1 height 10
radio input "true"
click at [754, 642] on button "Next" at bounding box center [784, 662] width 212 height 52
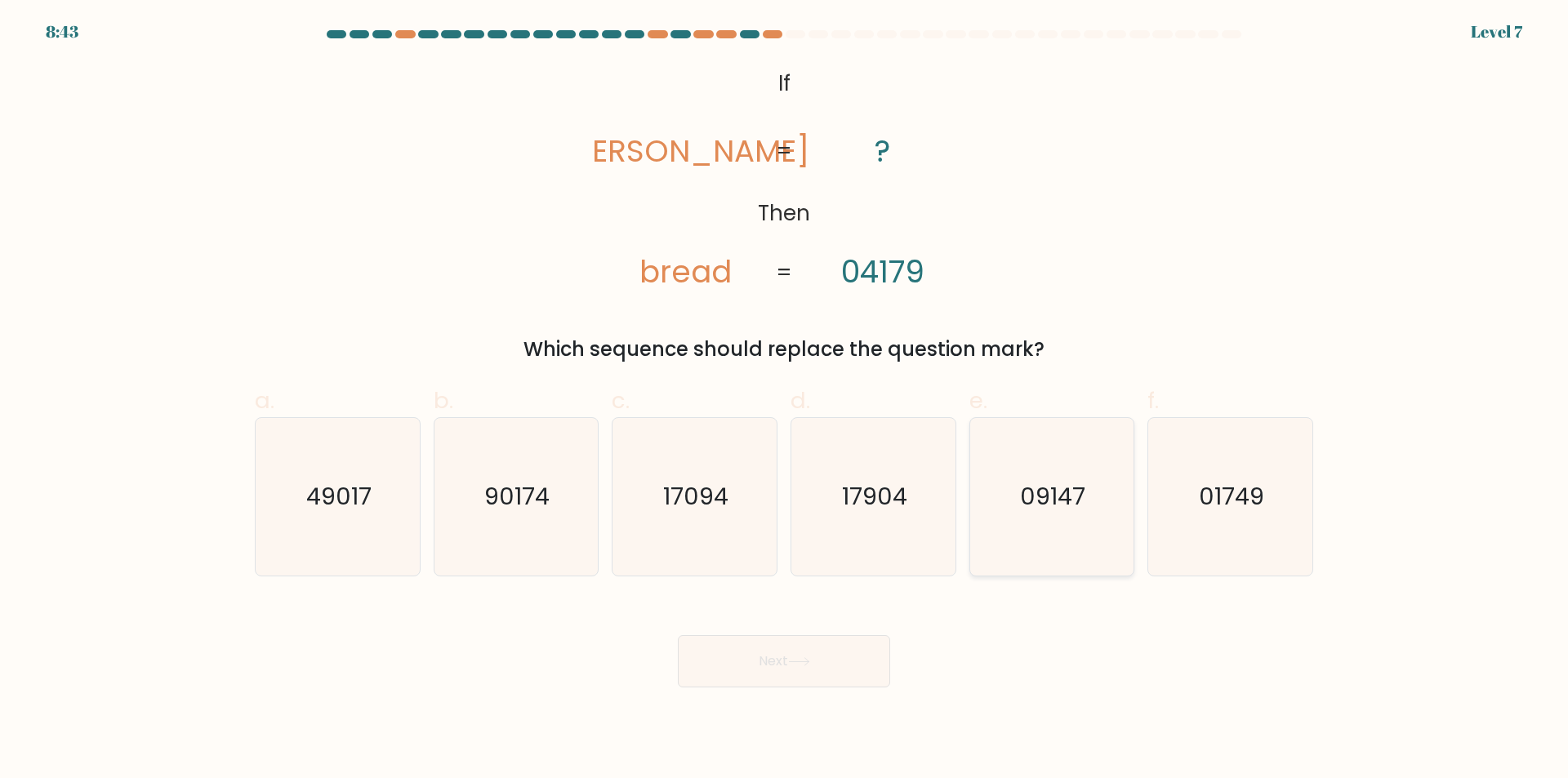
click at [1066, 506] on text "09147" at bounding box center [1053, 497] width 65 height 33
click at [785, 400] on input "e. 09147" at bounding box center [784, 395] width 1 height 10
radio input "true"
click at [784, 646] on button "Next" at bounding box center [784, 662] width 212 height 52
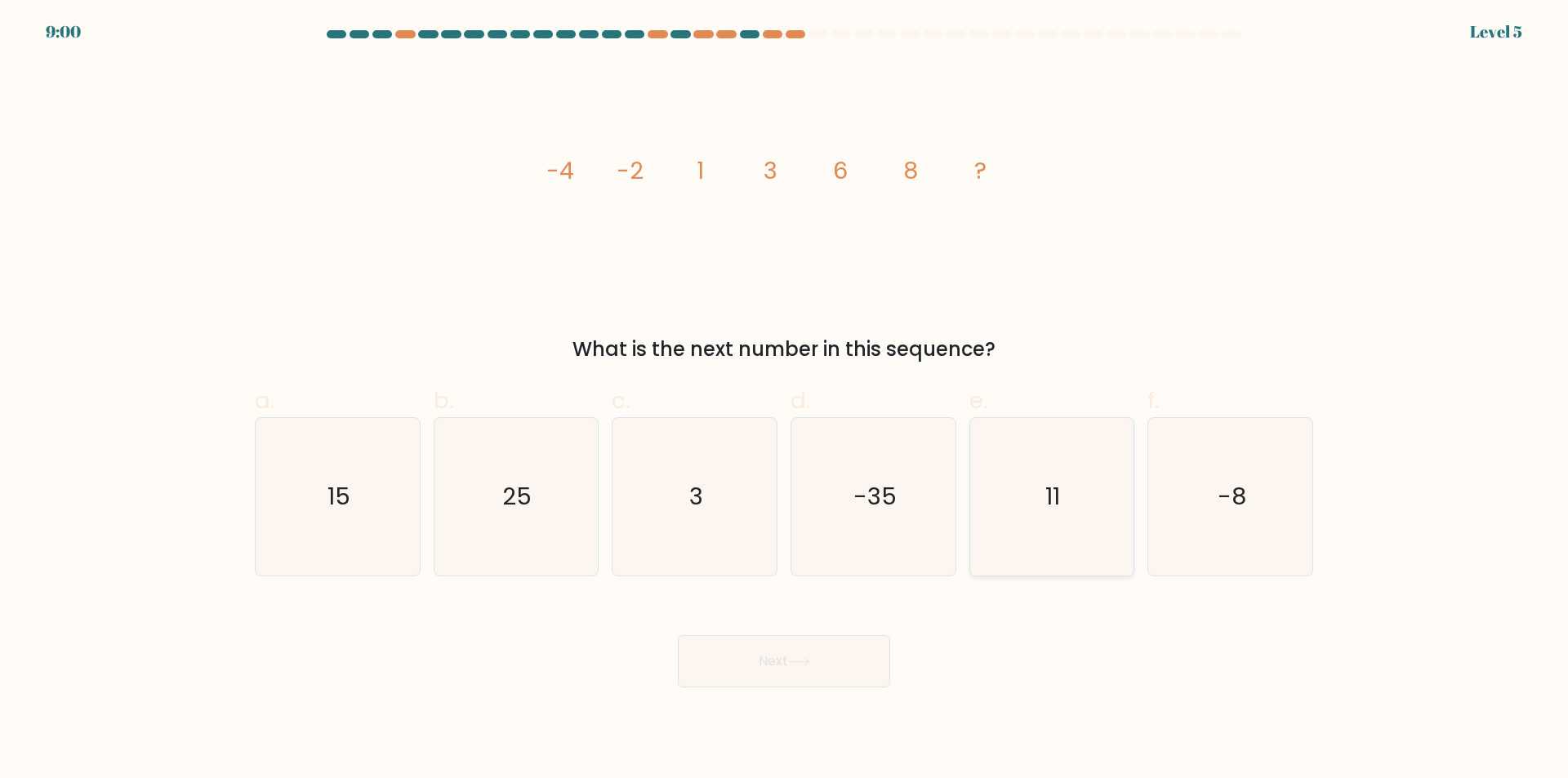
click at [1070, 487] on icon "11" at bounding box center [1051, 496] width 157 height 157
click at [785, 400] on input "e. 11" at bounding box center [784, 395] width 1 height 10
radio input "true"
click at [812, 655] on button "Next" at bounding box center [784, 662] width 212 height 52
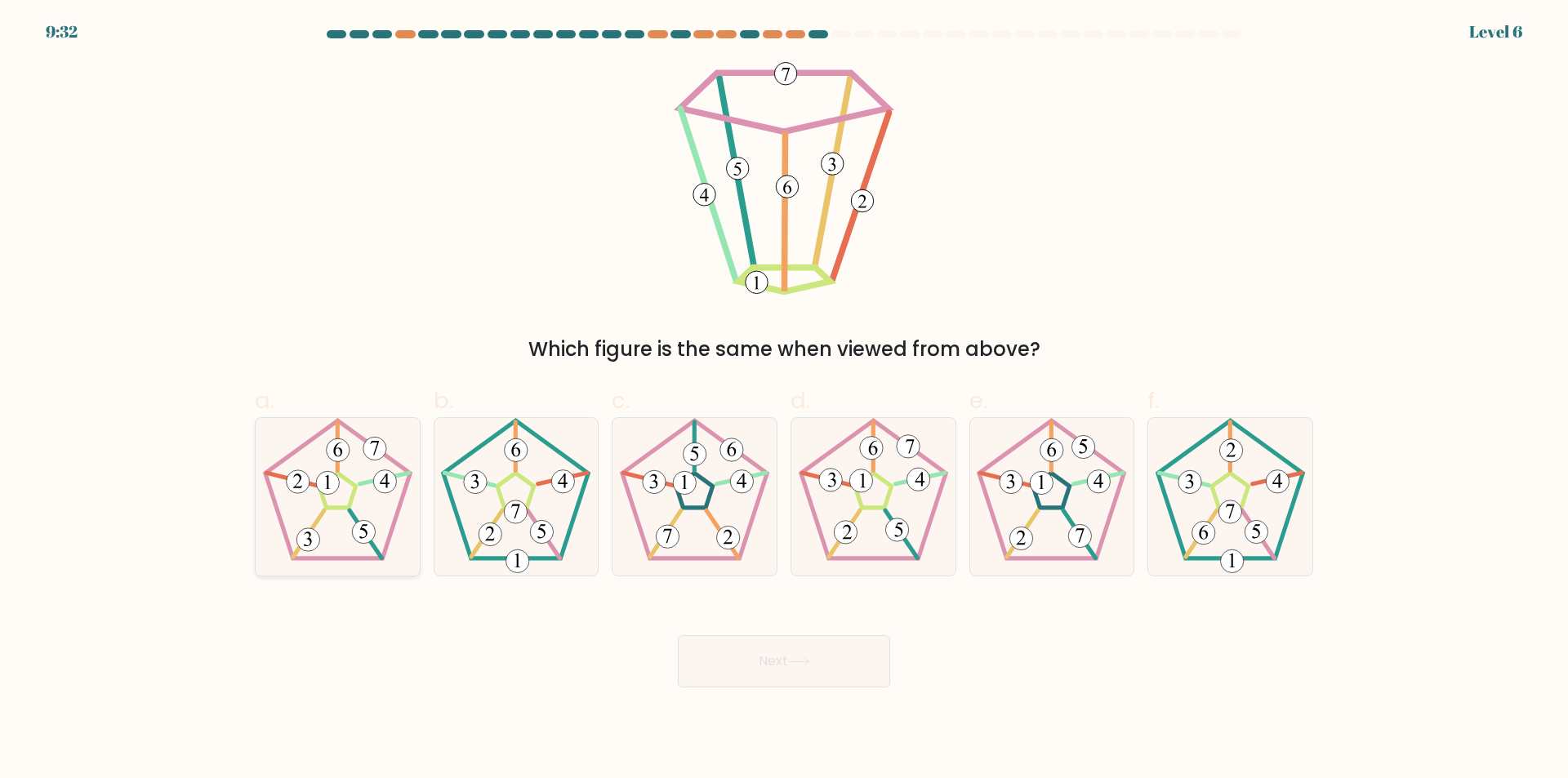
click at [375, 495] on icon at bounding box center [337, 496] width 157 height 157
click at [784, 400] on input "a." at bounding box center [784, 395] width 1 height 10
radio input "true"
click at [779, 659] on button "Next" at bounding box center [784, 662] width 212 height 52
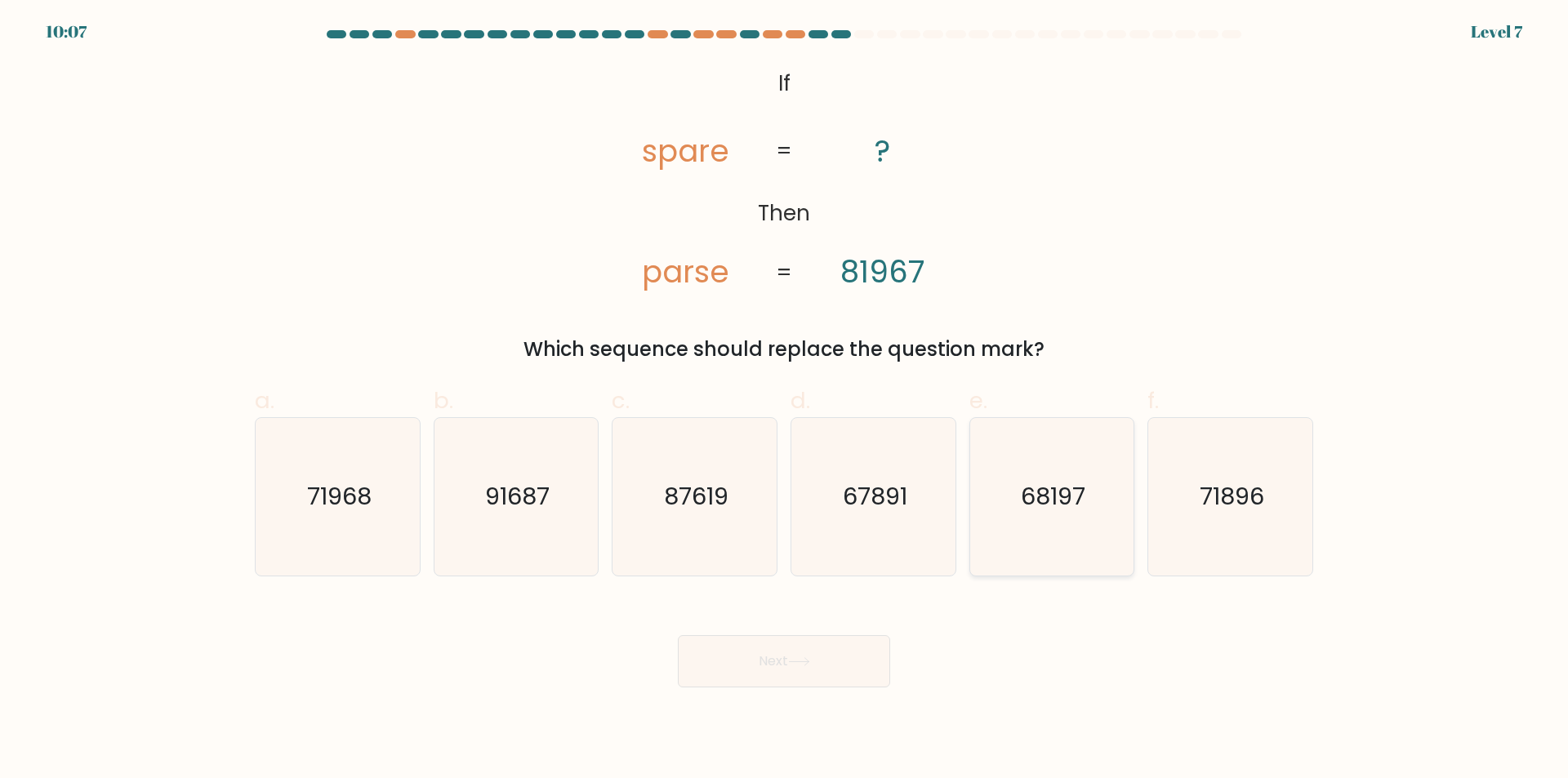
click at [1031, 511] on text "68197" at bounding box center [1053, 497] width 64 height 33
click at [785, 400] on input "e. 68197" at bounding box center [784, 395] width 1 height 10
radio input "true"
click at [832, 669] on button "Next" at bounding box center [784, 662] width 212 height 52
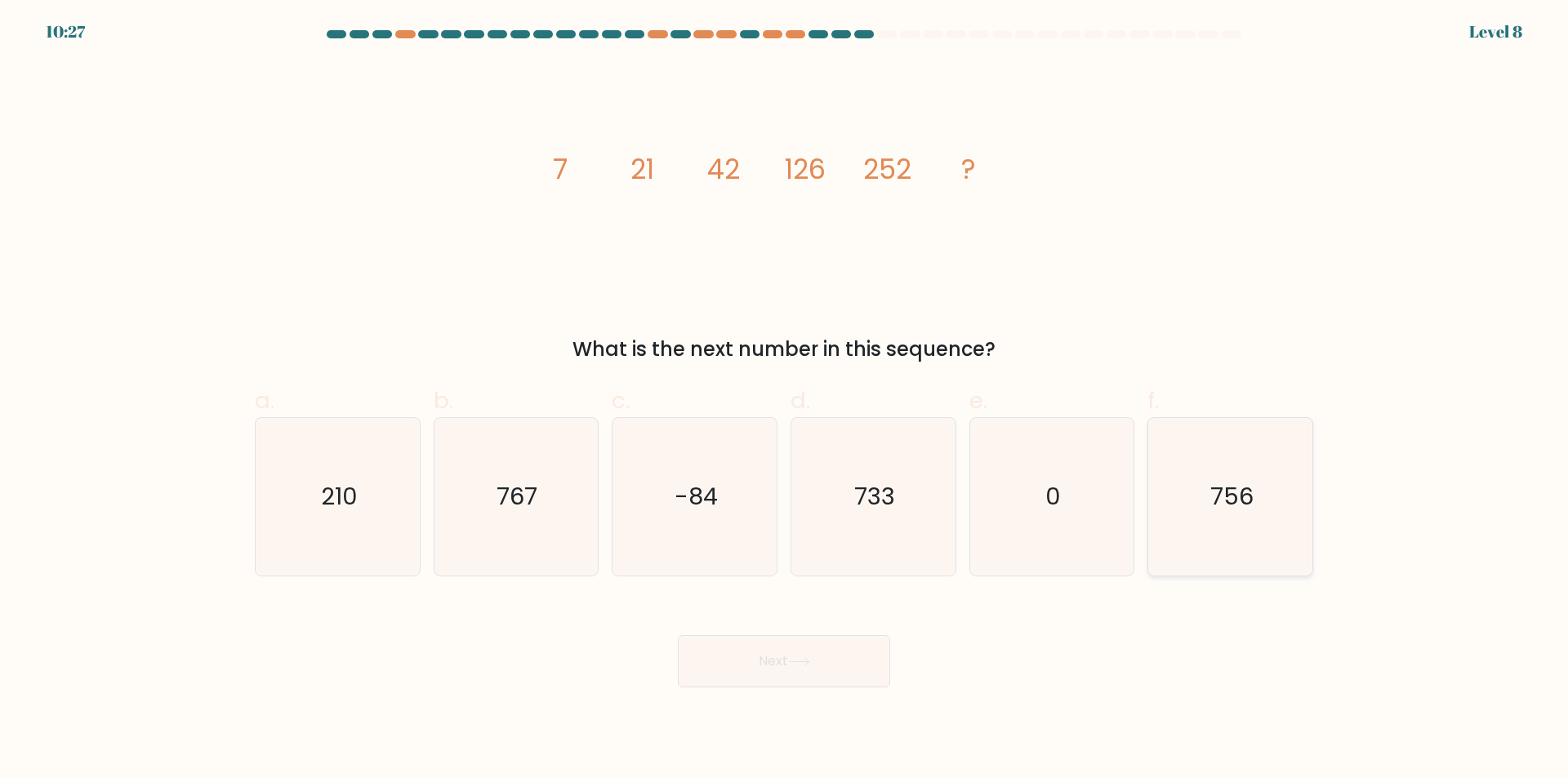
click at [1234, 480] on icon "756" at bounding box center [1230, 496] width 157 height 157
click at [785, 400] on input "f. 756" at bounding box center [784, 395] width 1 height 10
radio input "true"
click at [792, 669] on button "Next" at bounding box center [784, 662] width 212 height 52
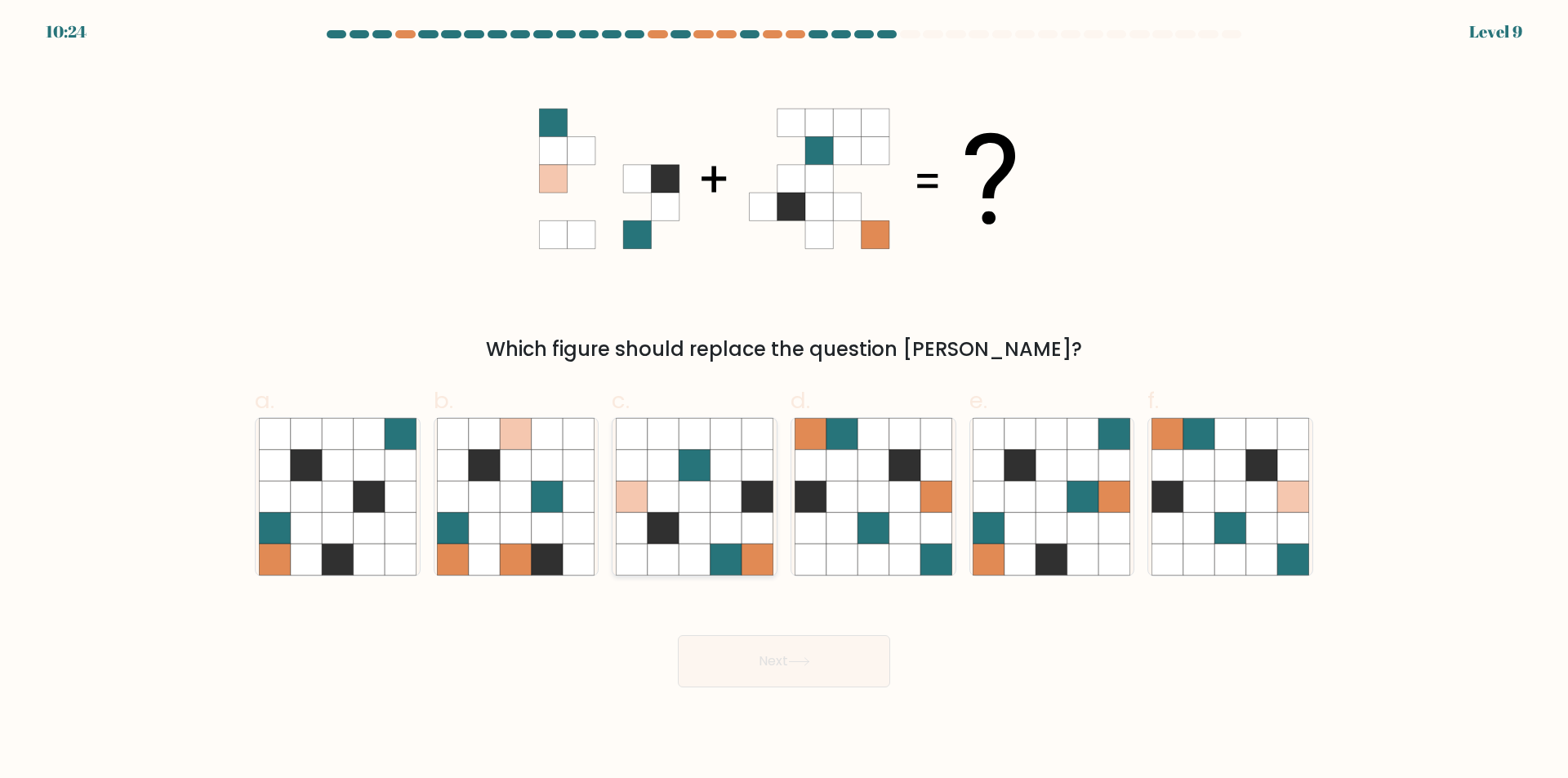
click at [724, 531] on icon at bounding box center [726, 529] width 31 height 31
click at [784, 400] on input "c." at bounding box center [784, 395] width 1 height 10
radio input "true"
click at [790, 669] on button "Next" at bounding box center [784, 662] width 212 height 52
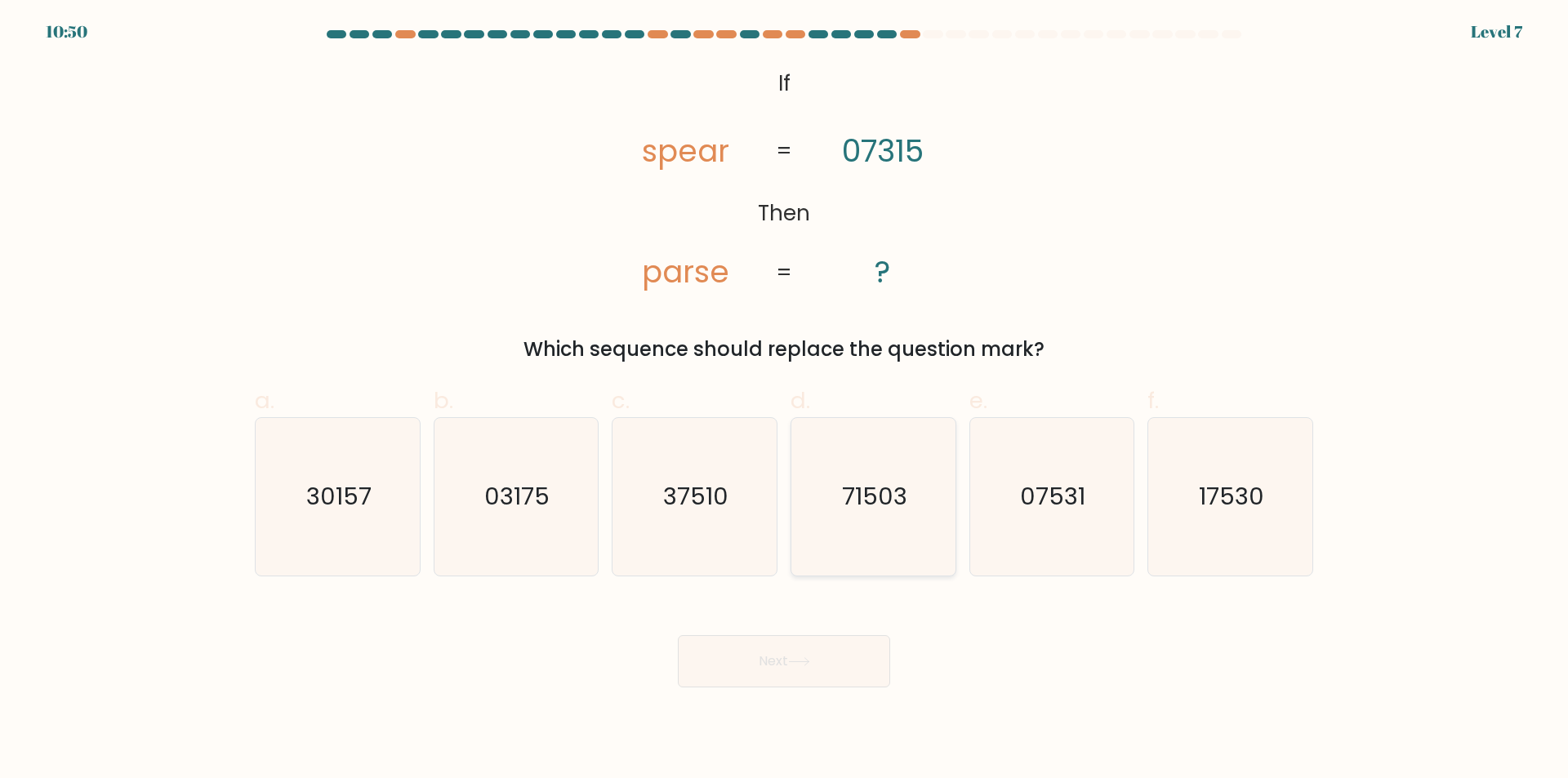
click at [869, 504] on text "71503" at bounding box center [874, 497] width 65 height 33
click at [785, 400] on input "d. 71503" at bounding box center [784, 395] width 1 height 10
radio input "true"
click at [791, 637] on button "Next" at bounding box center [784, 662] width 212 height 52
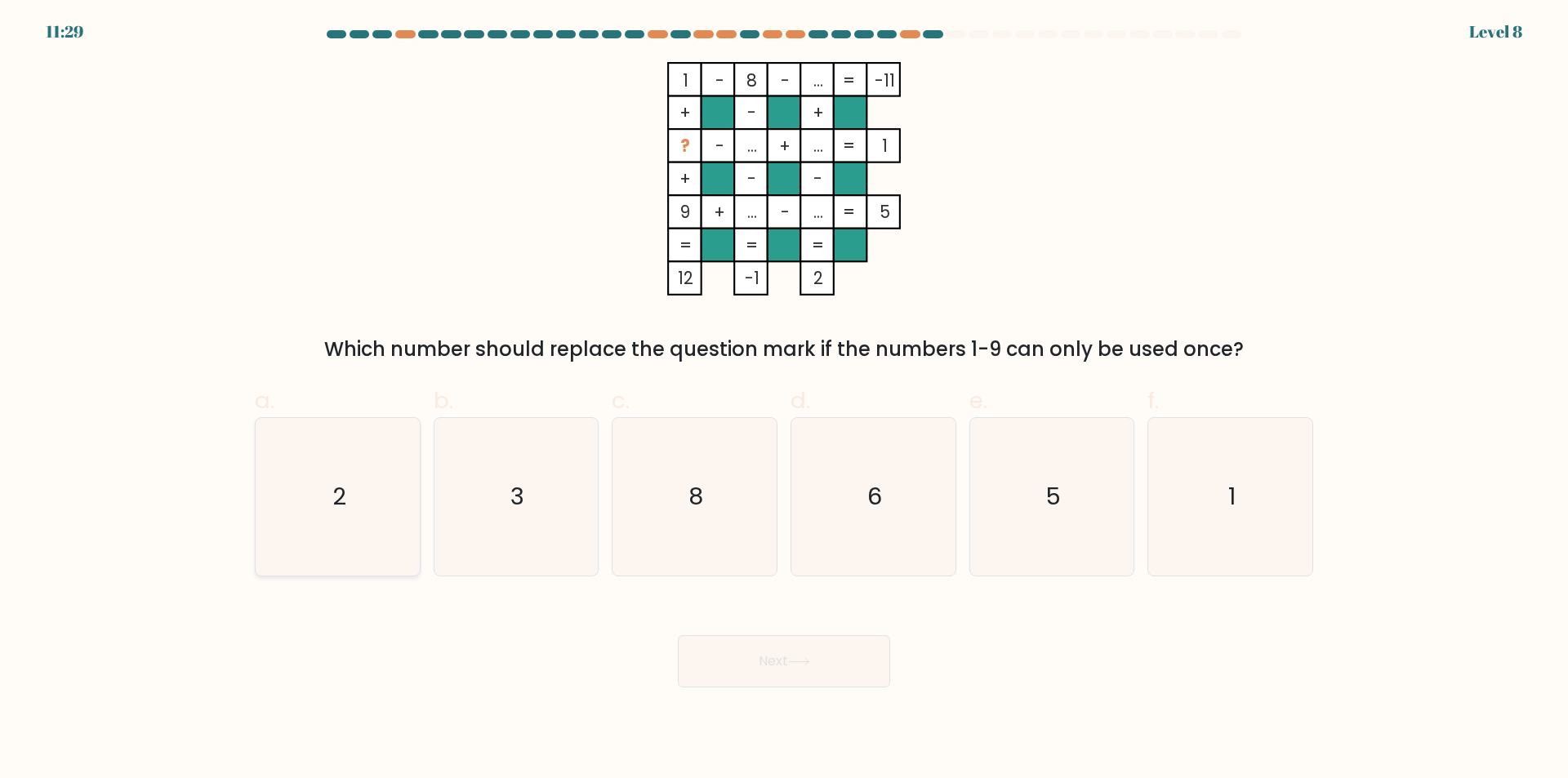
click at [326, 482] on icon "2" at bounding box center [337, 496] width 157 height 157
click at [784, 400] on input "a. 2" at bounding box center [784, 395] width 1 height 10
radio input "true"
click at [854, 684] on button "Next" at bounding box center [784, 662] width 212 height 52
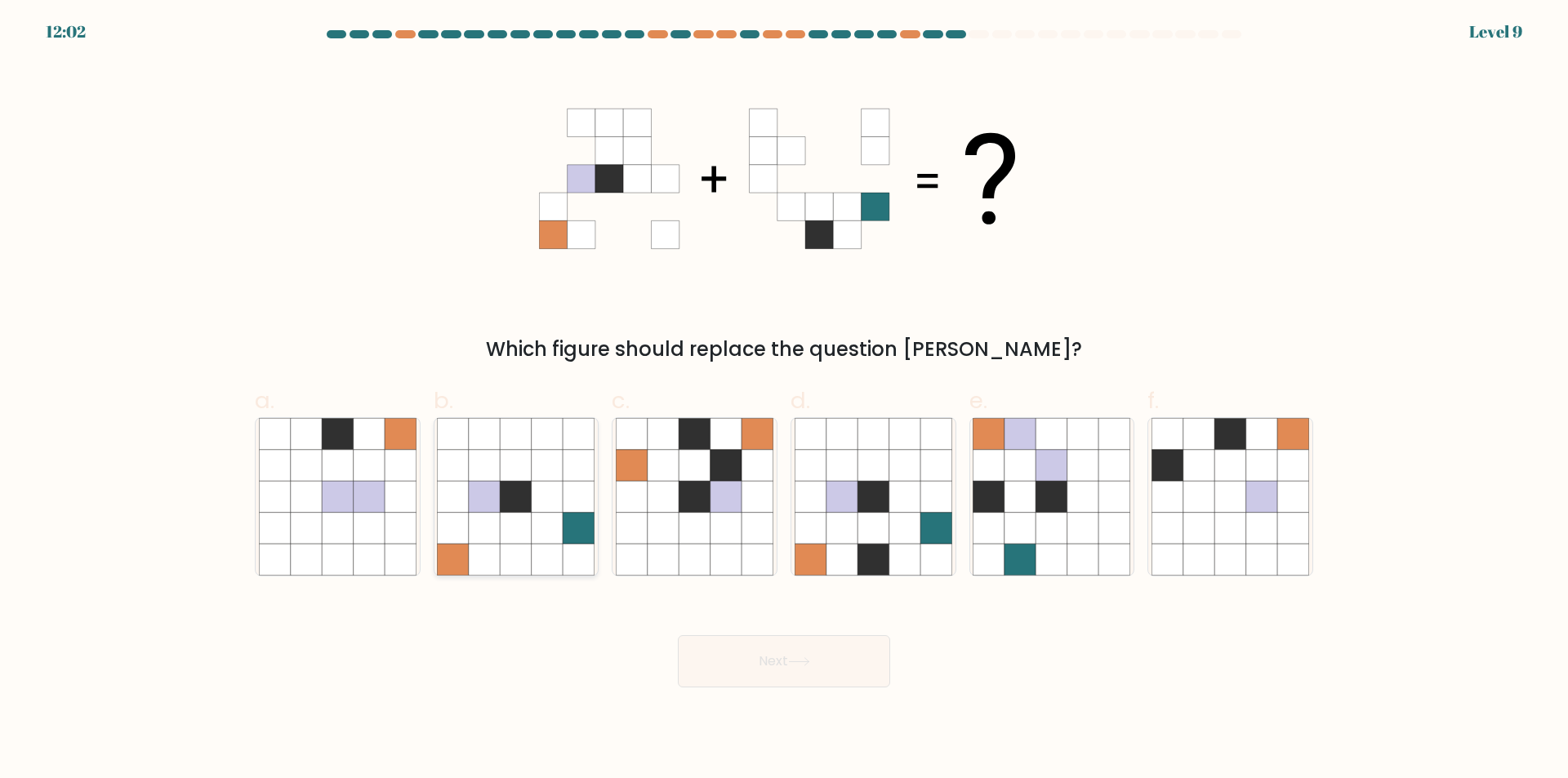
click at [563, 508] on icon at bounding box center [579, 496] width 31 height 31
click at [784, 400] on input "b." at bounding box center [784, 395] width 1 height 10
radio input "true"
click at [860, 475] on icon at bounding box center [874, 466] width 31 height 31
click at [785, 400] on input "d." at bounding box center [784, 395] width 1 height 10
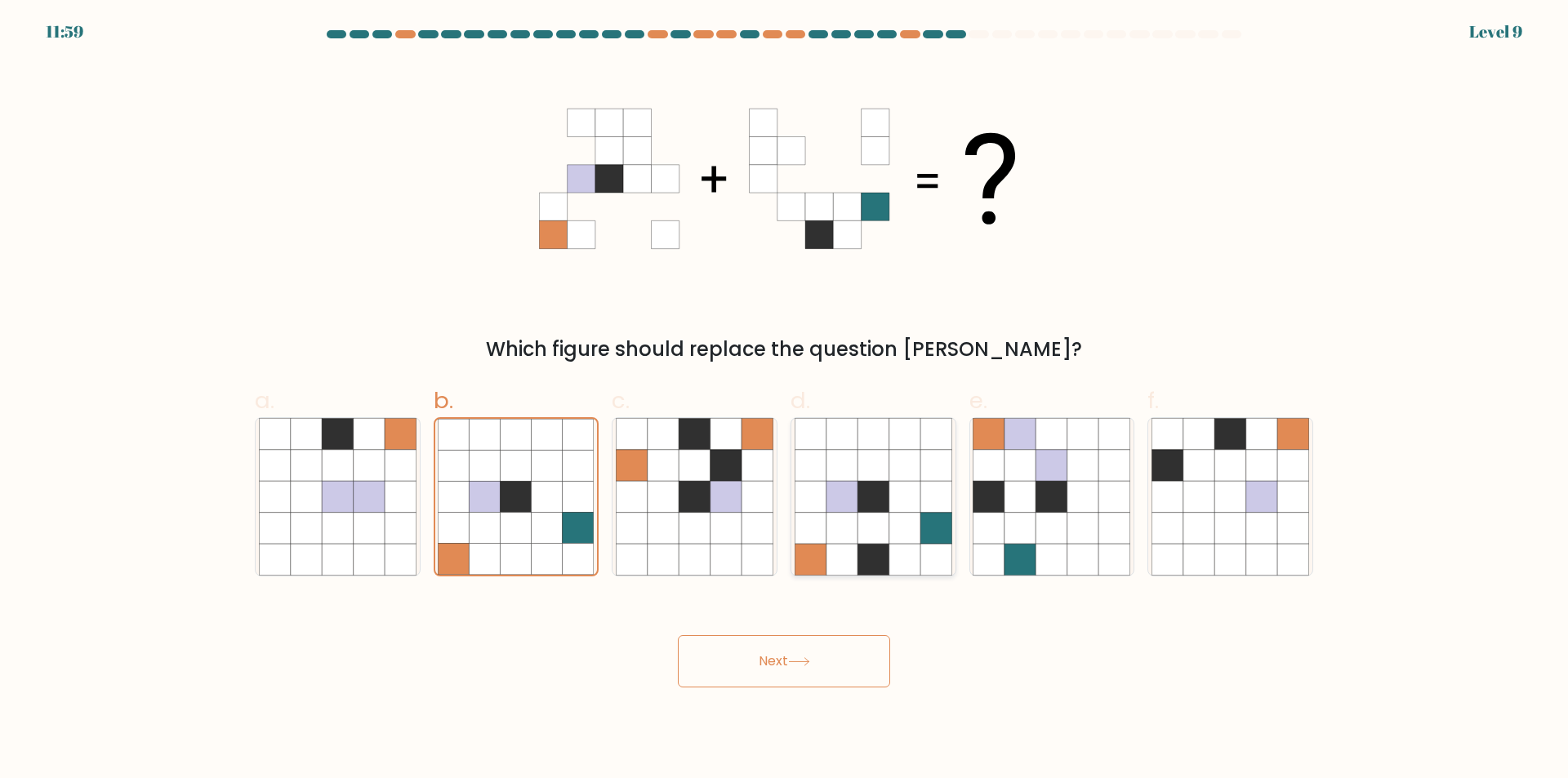
radio input "true"
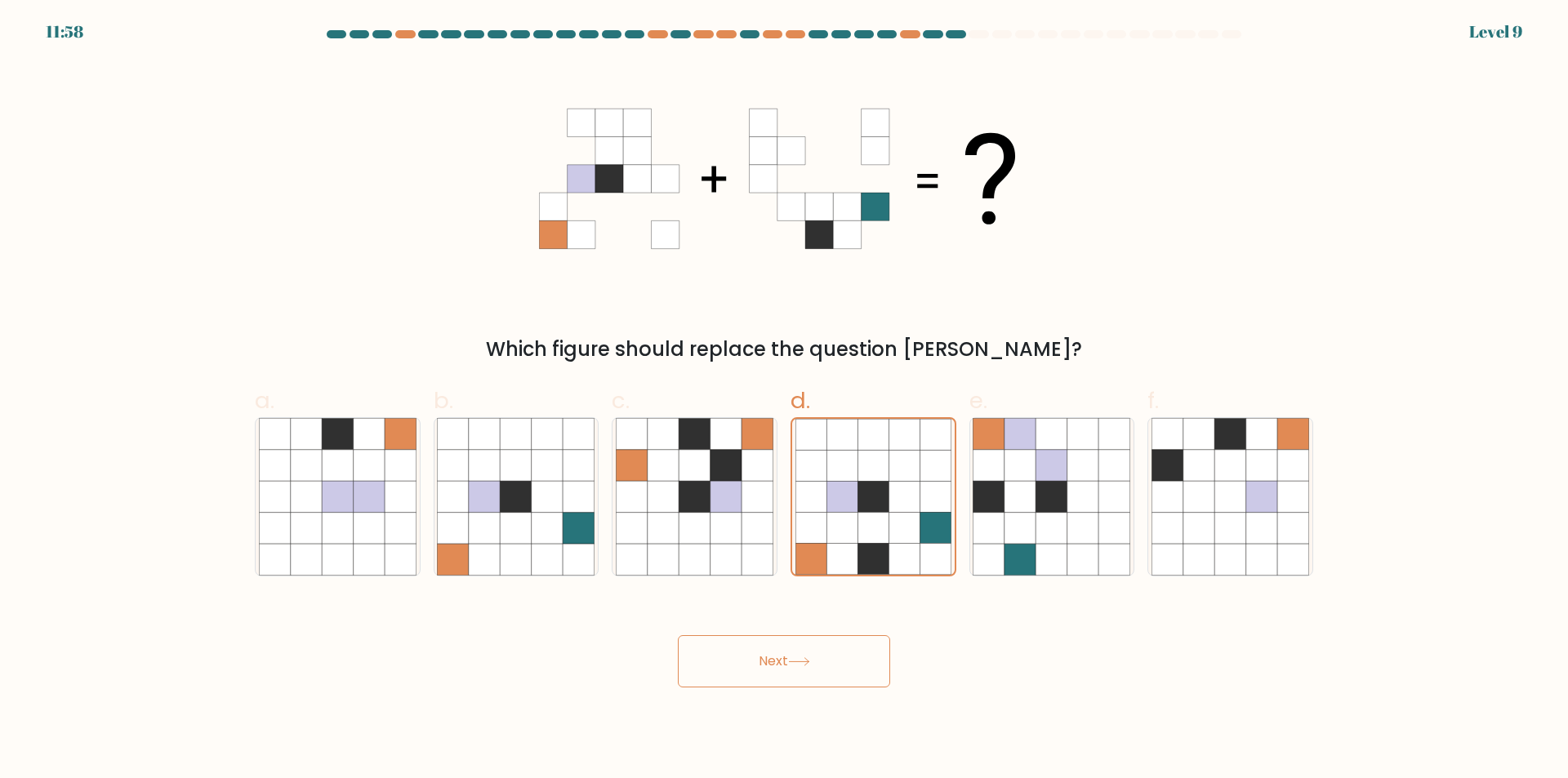
click at [826, 692] on body "11:58 Level 9" at bounding box center [784, 389] width 1568 height 778
click at [829, 669] on button "Next" at bounding box center [784, 662] width 212 height 52
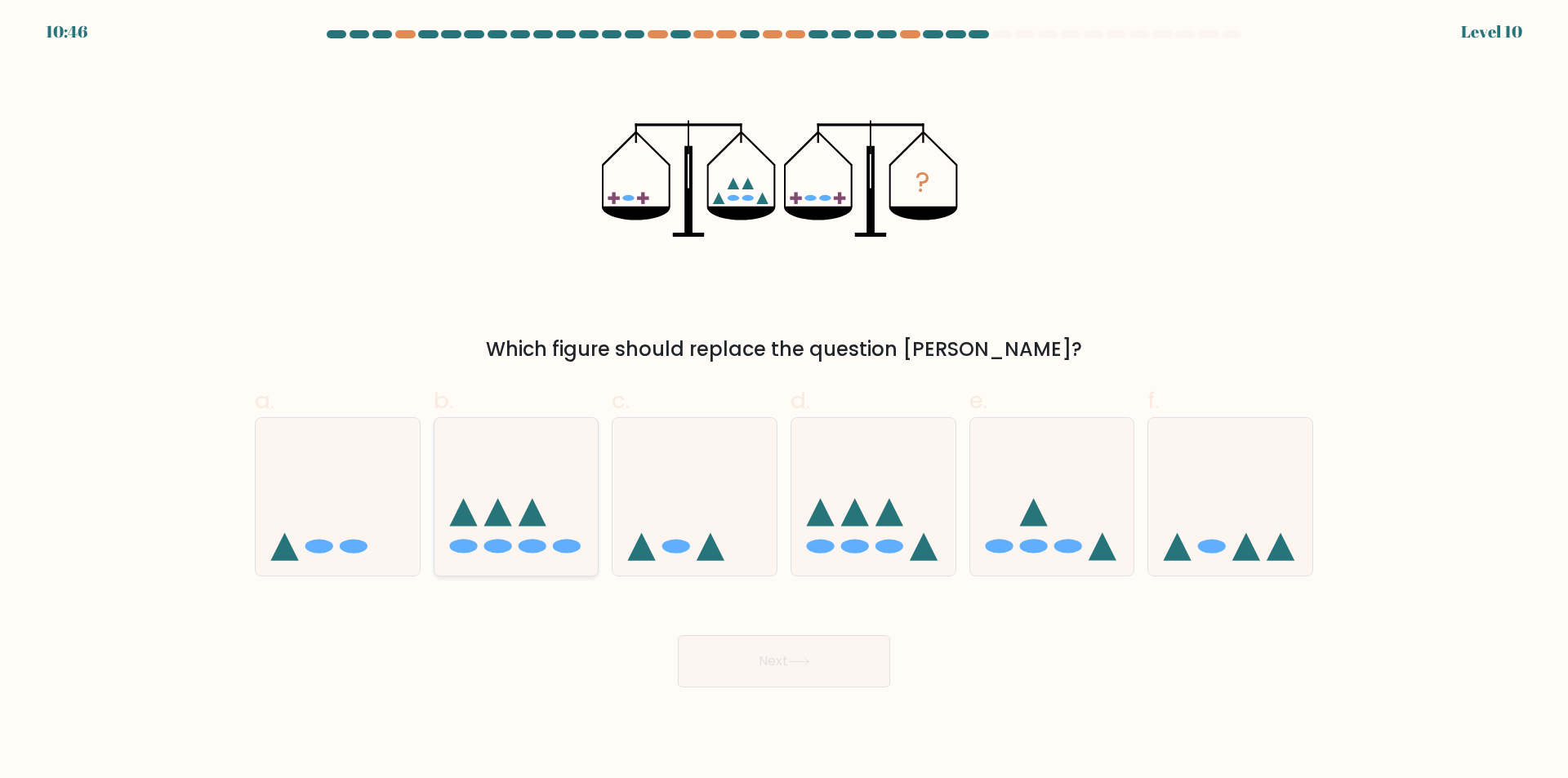
click at [515, 552] on icon at bounding box center [516, 497] width 164 height 136
click at [784, 400] on input "b." at bounding box center [784, 395] width 1 height 10
radio input "true"
click at [781, 667] on button "Next" at bounding box center [784, 662] width 212 height 52
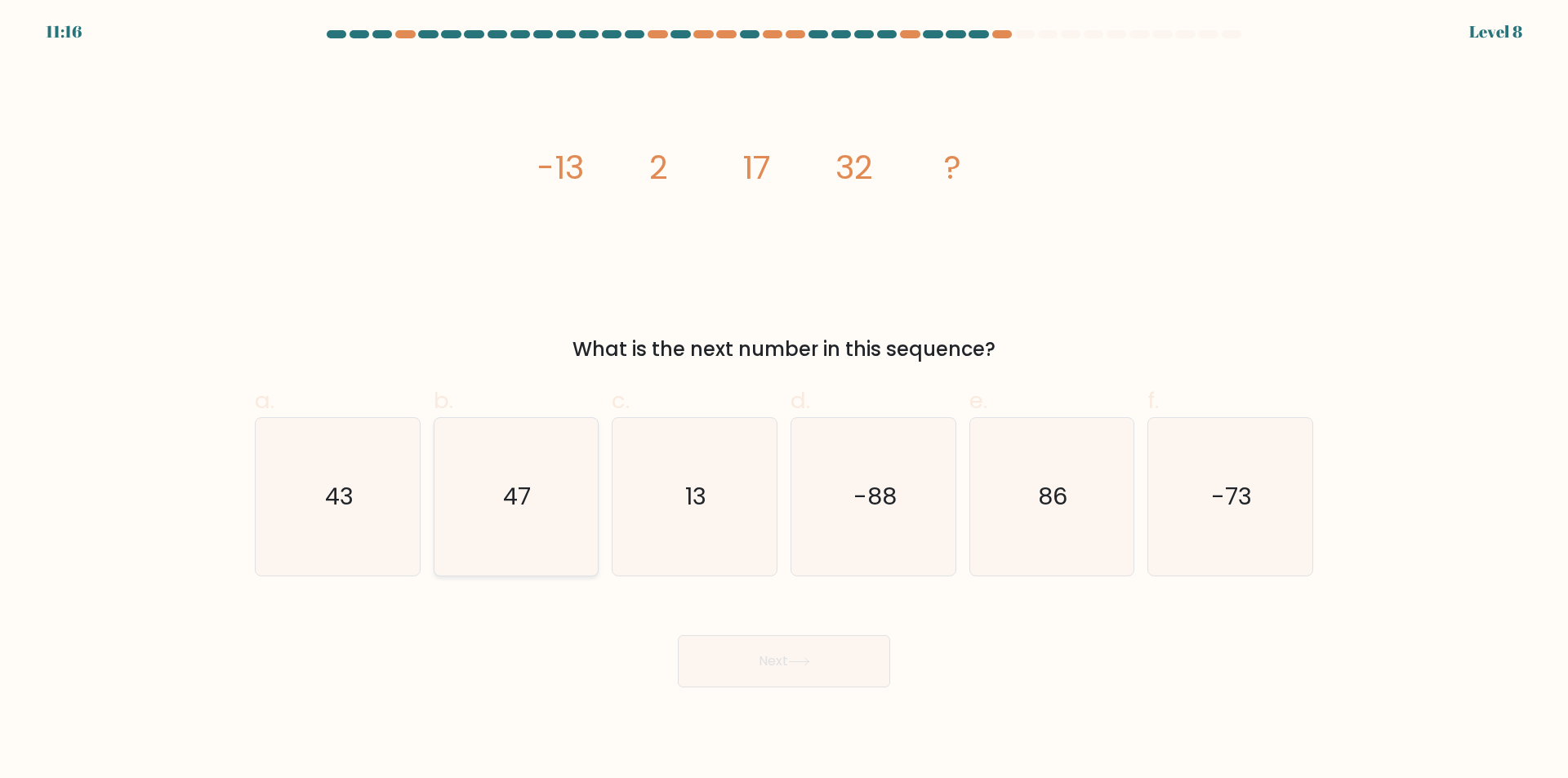
click at [537, 478] on icon "47" at bounding box center [515, 496] width 157 height 157
click at [784, 400] on input "b. 47" at bounding box center [784, 395] width 1 height 10
radio input "true"
click at [813, 671] on button "Next" at bounding box center [784, 662] width 212 height 52
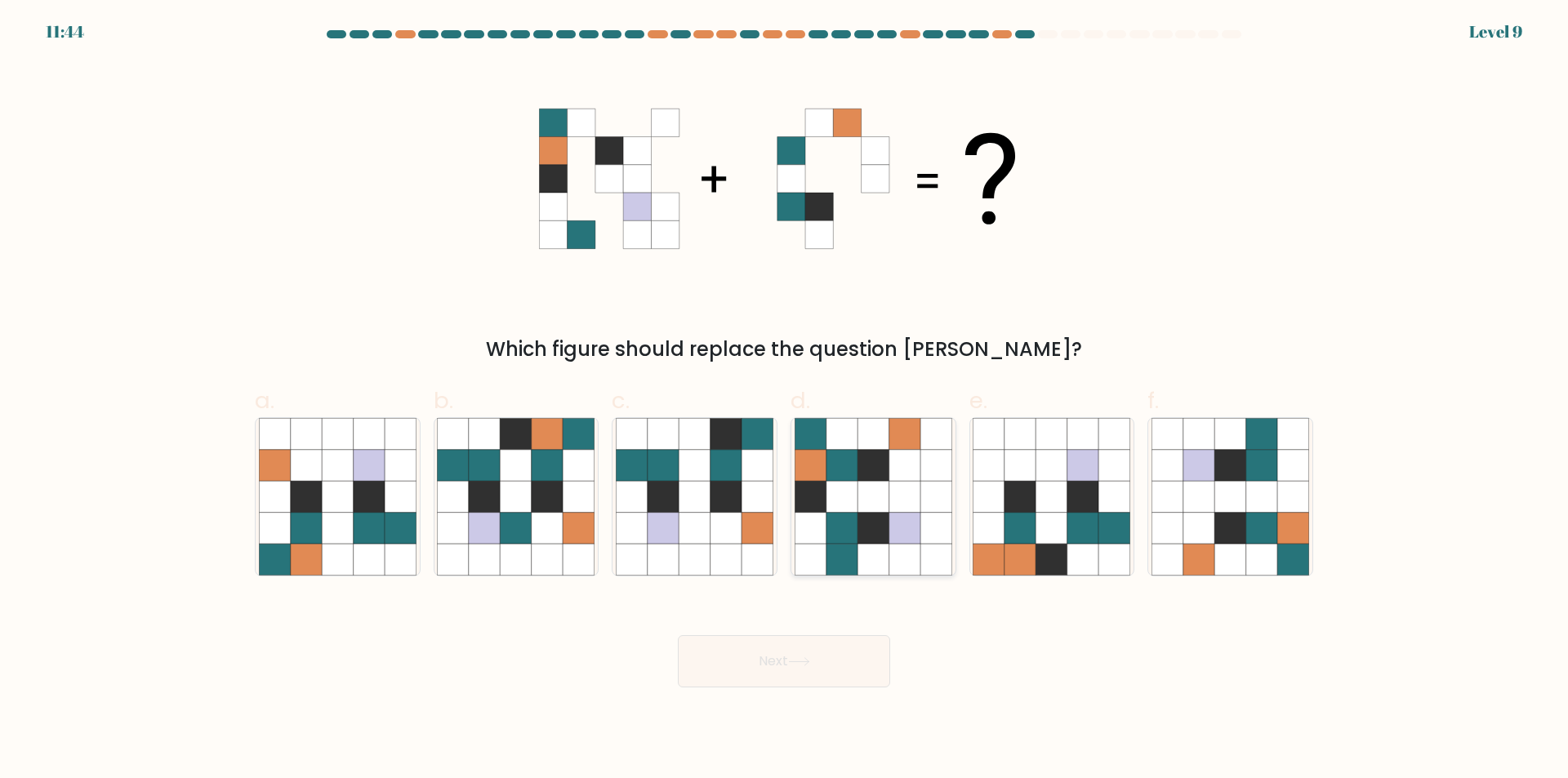
click at [899, 454] on icon at bounding box center [905, 466] width 31 height 31
click at [785, 400] on input "d." at bounding box center [784, 395] width 1 height 10
radio input "true"
click at [790, 662] on button "Next" at bounding box center [784, 662] width 212 height 52
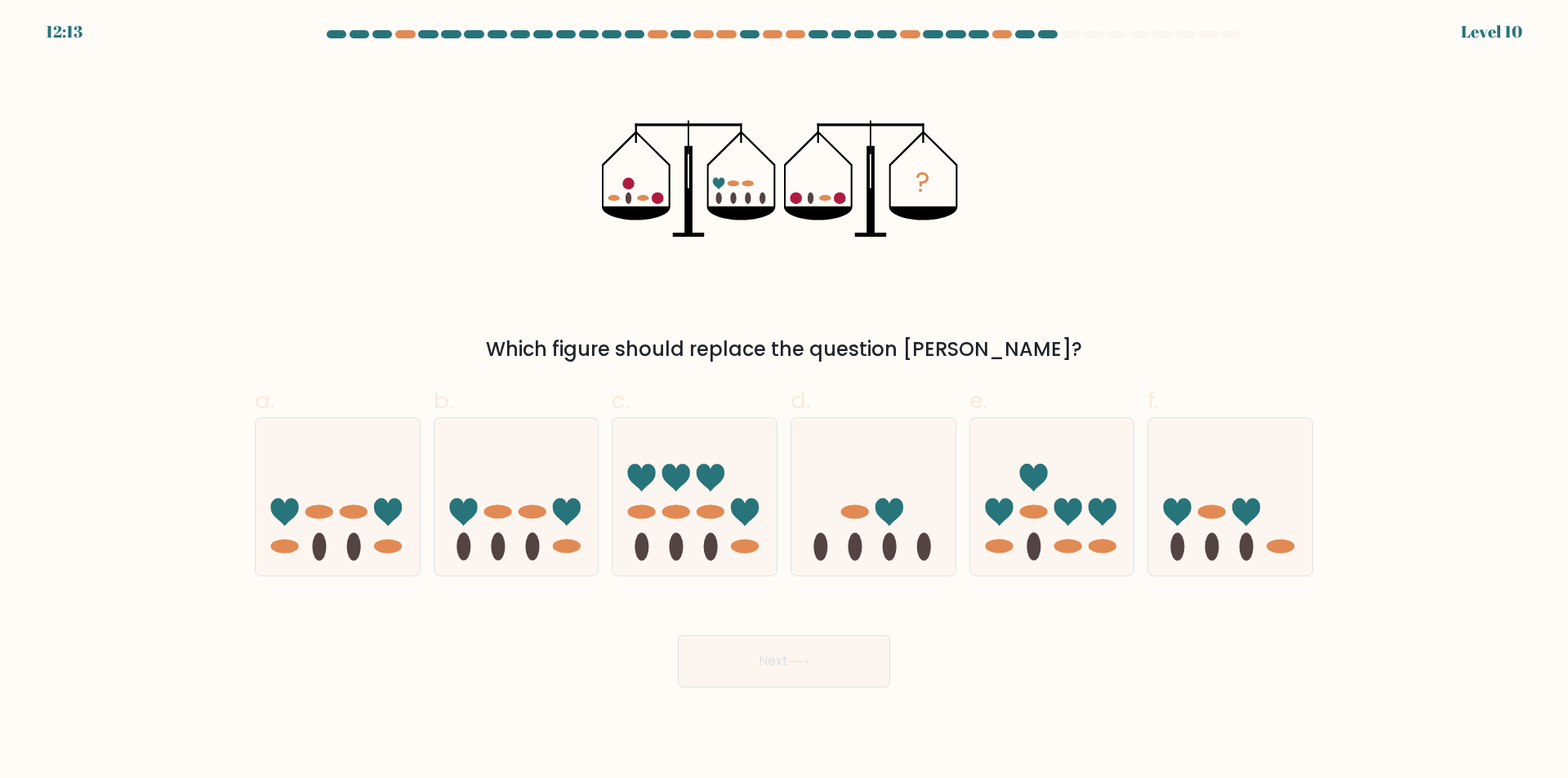
drag, startPoint x: 59, startPoint y: 365, endPoint x: 74, endPoint y: 365, distance: 15.0
click at [73, 365] on form at bounding box center [784, 359] width 1568 height 657
click at [130, 515] on form at bounding box center [784, 359] width 1568 height 657
click at [1023, 521] on icon at bounding box center [1052, 497] width 164 height 136
click at [785, 400] on input "e." at bounding box center [784, 395] width 1 height 10
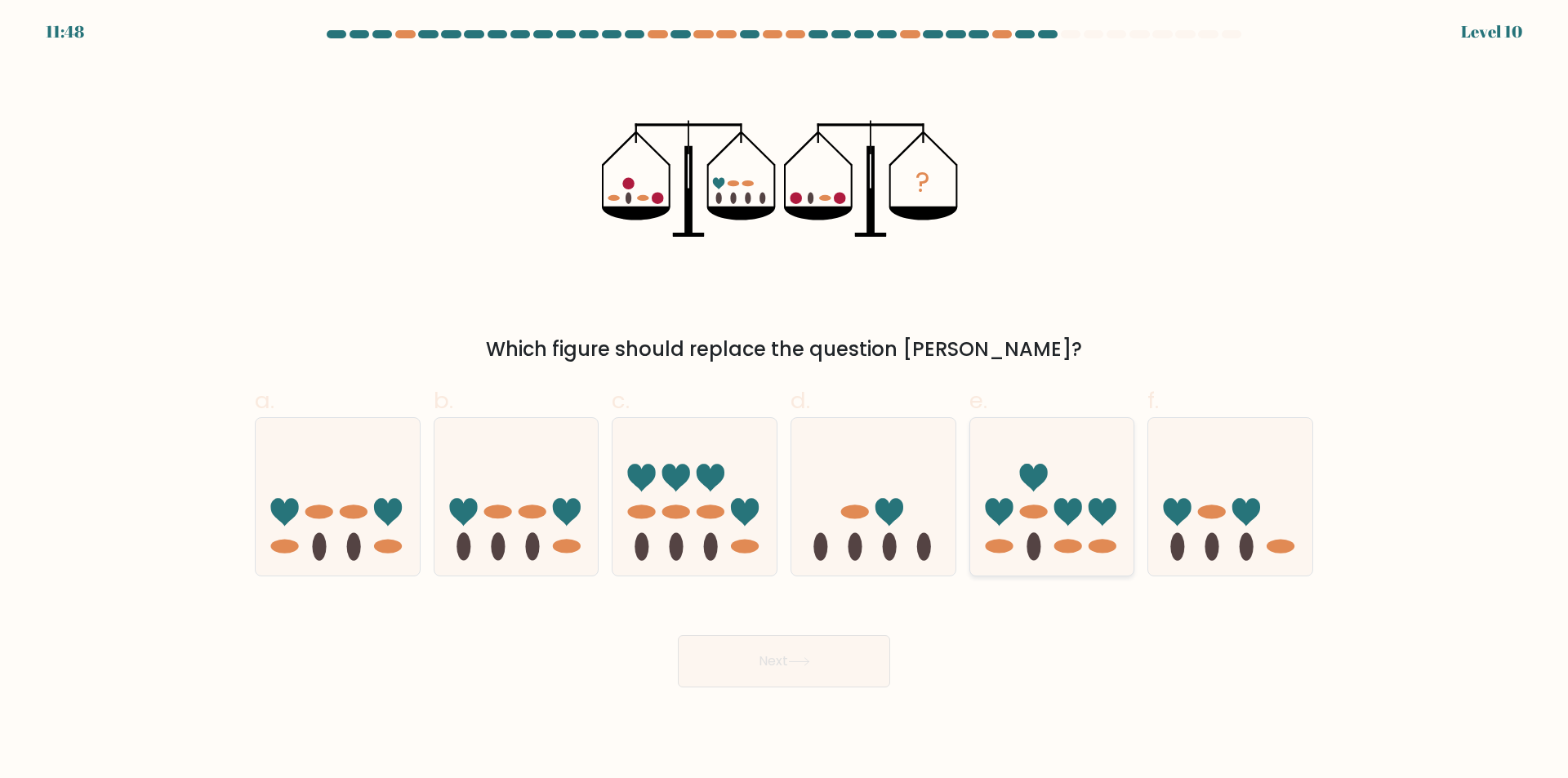
radio input "true"
click at [854, 667] on button "Next" at bounding box center [784, 662] width 212 height 52
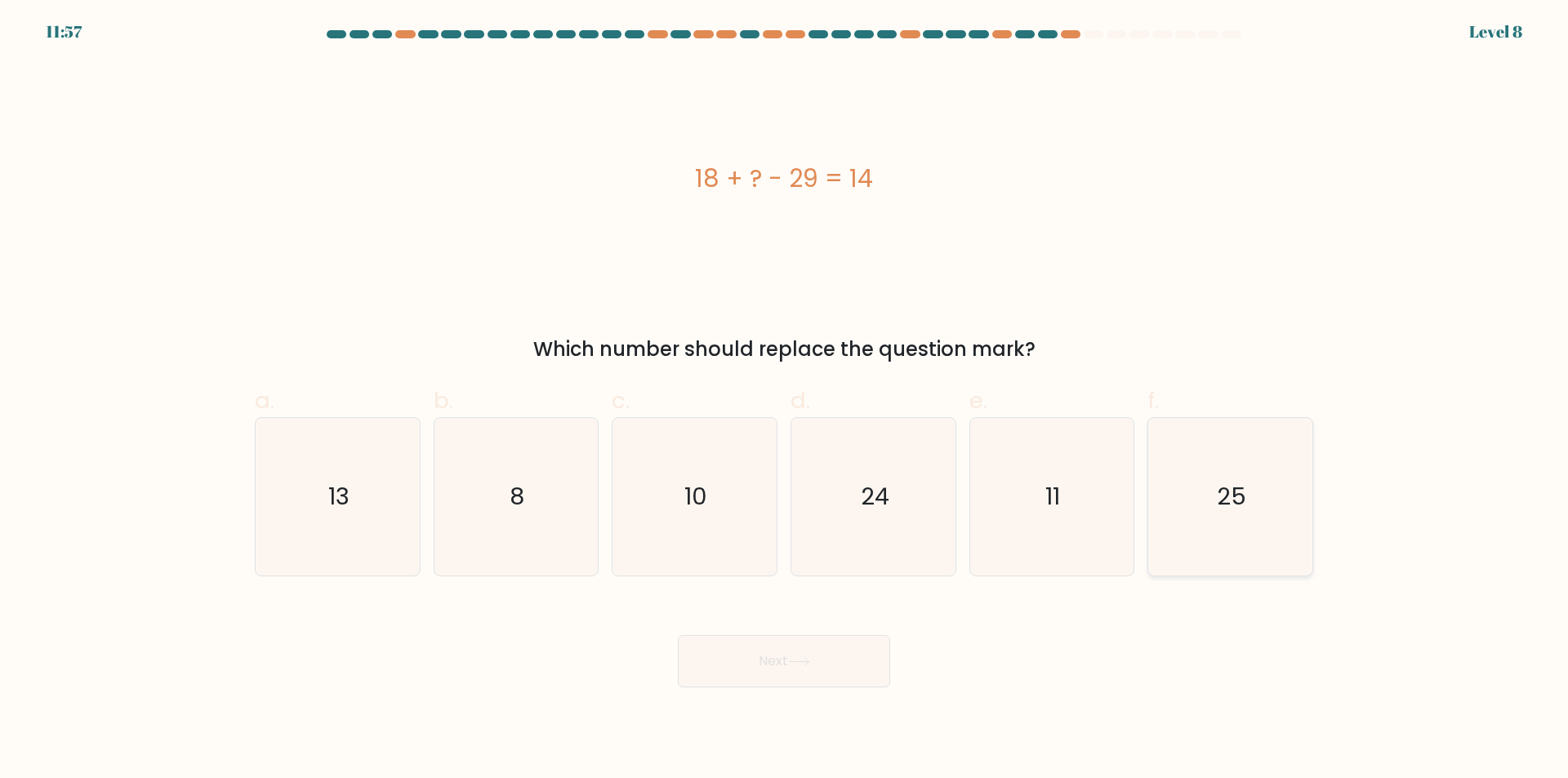
click at [1269, 493] on icon "25" at bounding box center [1230, 496] width 157 height 157
click at [785, 400] on input "f. 25" at bounding box center [784, 395] width 1 height 10
radio input "true"
click at [778, 686] on button "Next" at bounding box center [784, 662] width 212 height 52
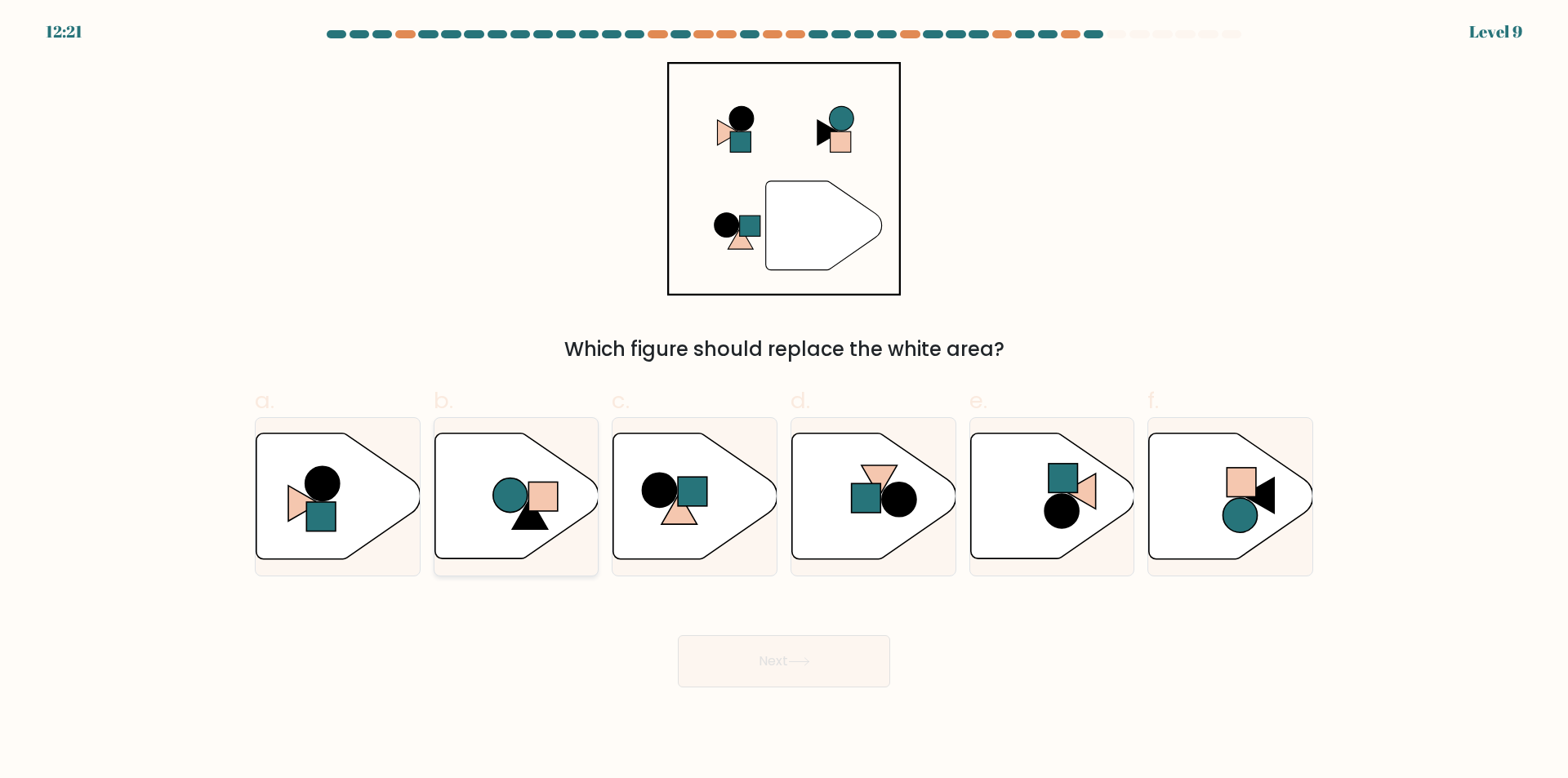
click at [501, 521] on icon at bounding box center [516, 496] width 164 height 126
click at [784, 400] on input "b." at bounding box center [784, 395] width 1 height 10
radio input "true"
click at [781, 657] on button "Next" at bounding box center [784, 662] width 212 height 52
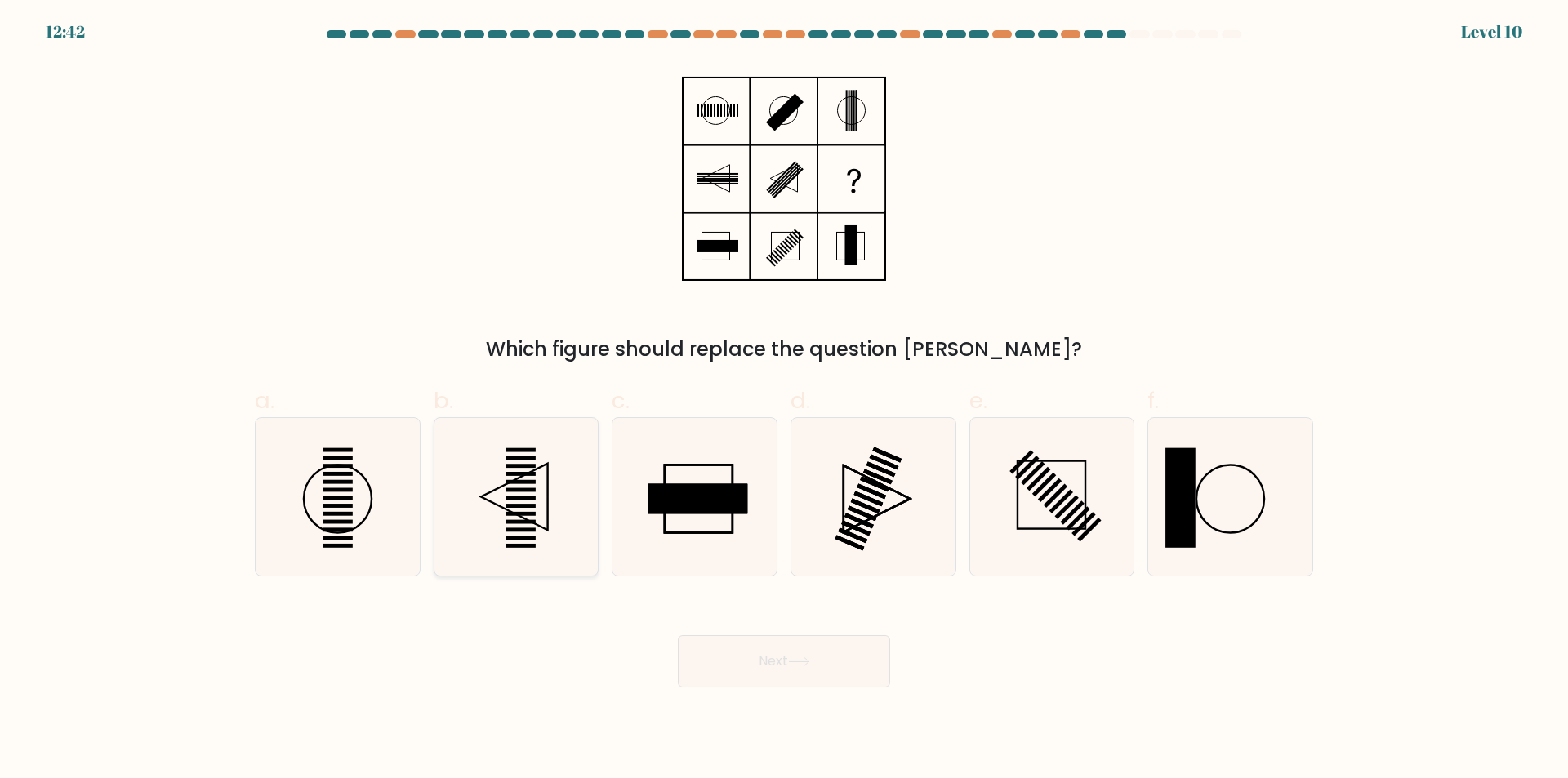
click at [543, 472] on icon at bounding box center [515, 496] width 157 height 157
click at [784, 400] on input "b." at bounding box center [784, 395] width 1 height 10
radio input "true"
click at [762, 668] on button "Next" at bounding box center [784, 662] width 212 height 52
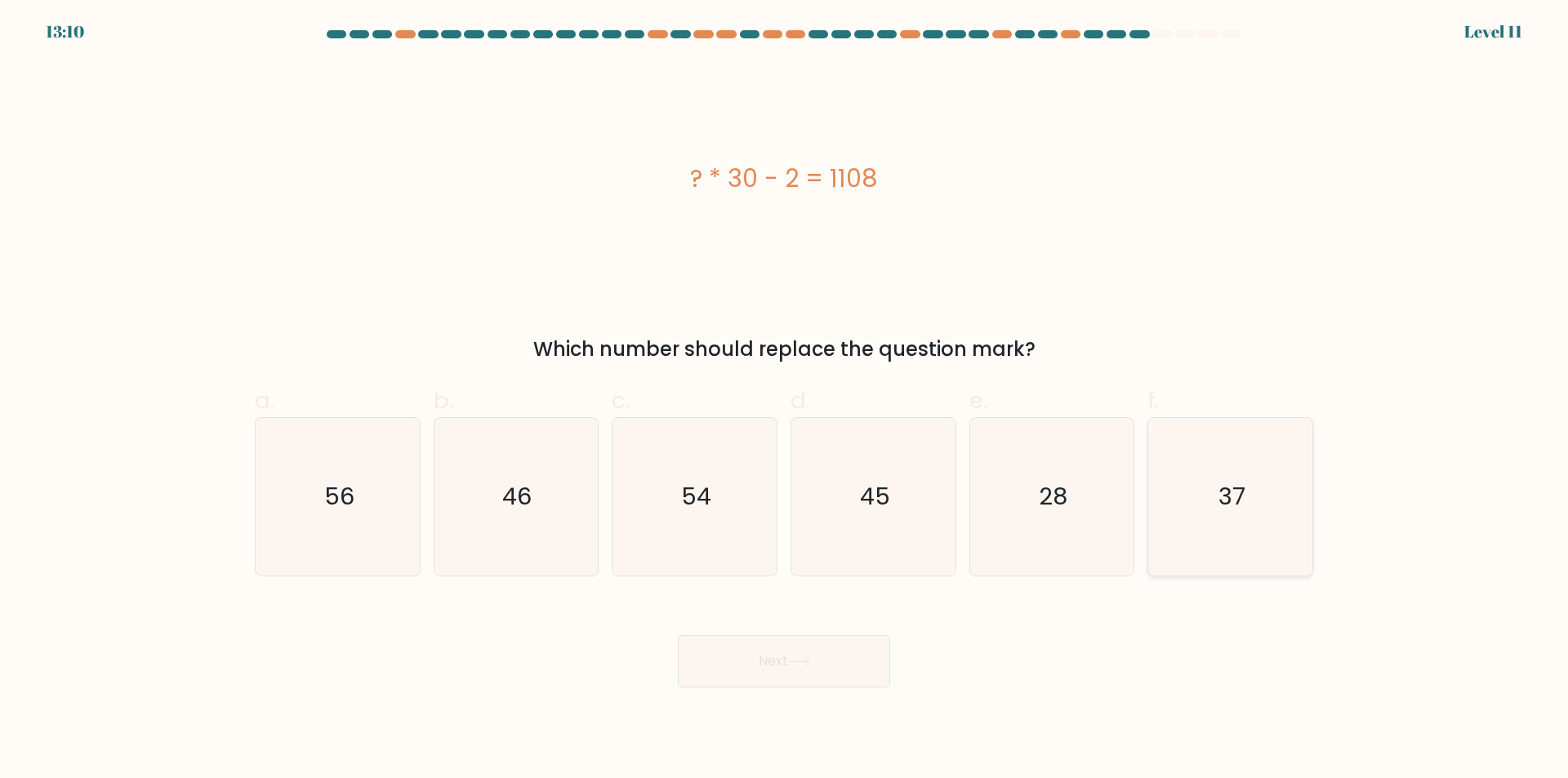
click at [1211, 499] on icon "37" at bounding box center [1230, 496] width 157 height 157
click at [785, 400] on input "f. 37" at bounding box center [784, 395] width 1 height 10
radio input "true"
click at [736, 669] on button "Next" at bounding box center [784, 662] width 212 height 52
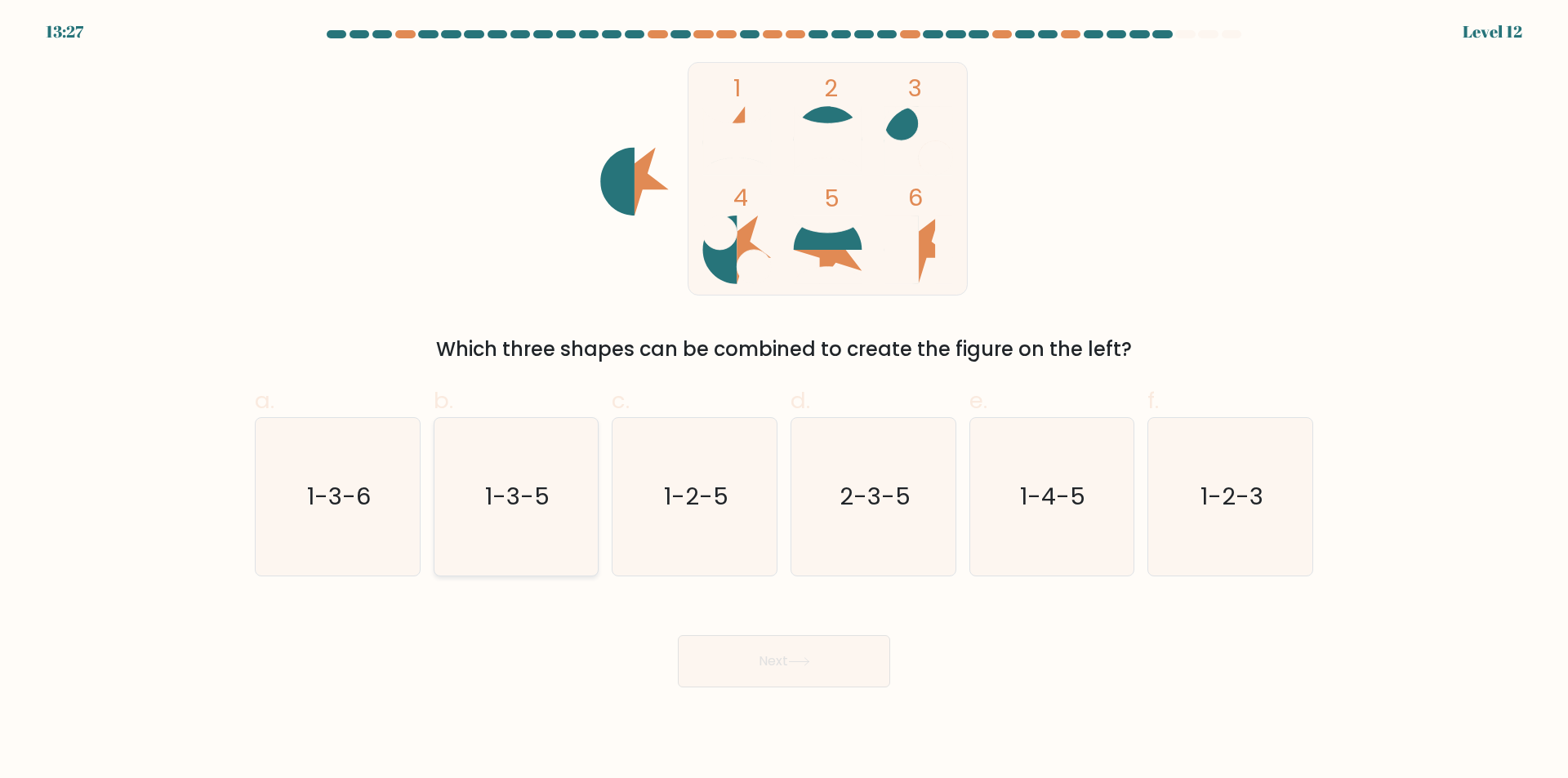
click at [532, 499] on text "1-3-5" at bounding box center [517, 497] width 64 height 33
click at [784, 400] on input "b. 1-3-5" at bounding box center [784, 395] width 1 height 10
radio input "true"
click at [801, 680] on button "Next" at bounding box center [784, 662] width 212 height 52
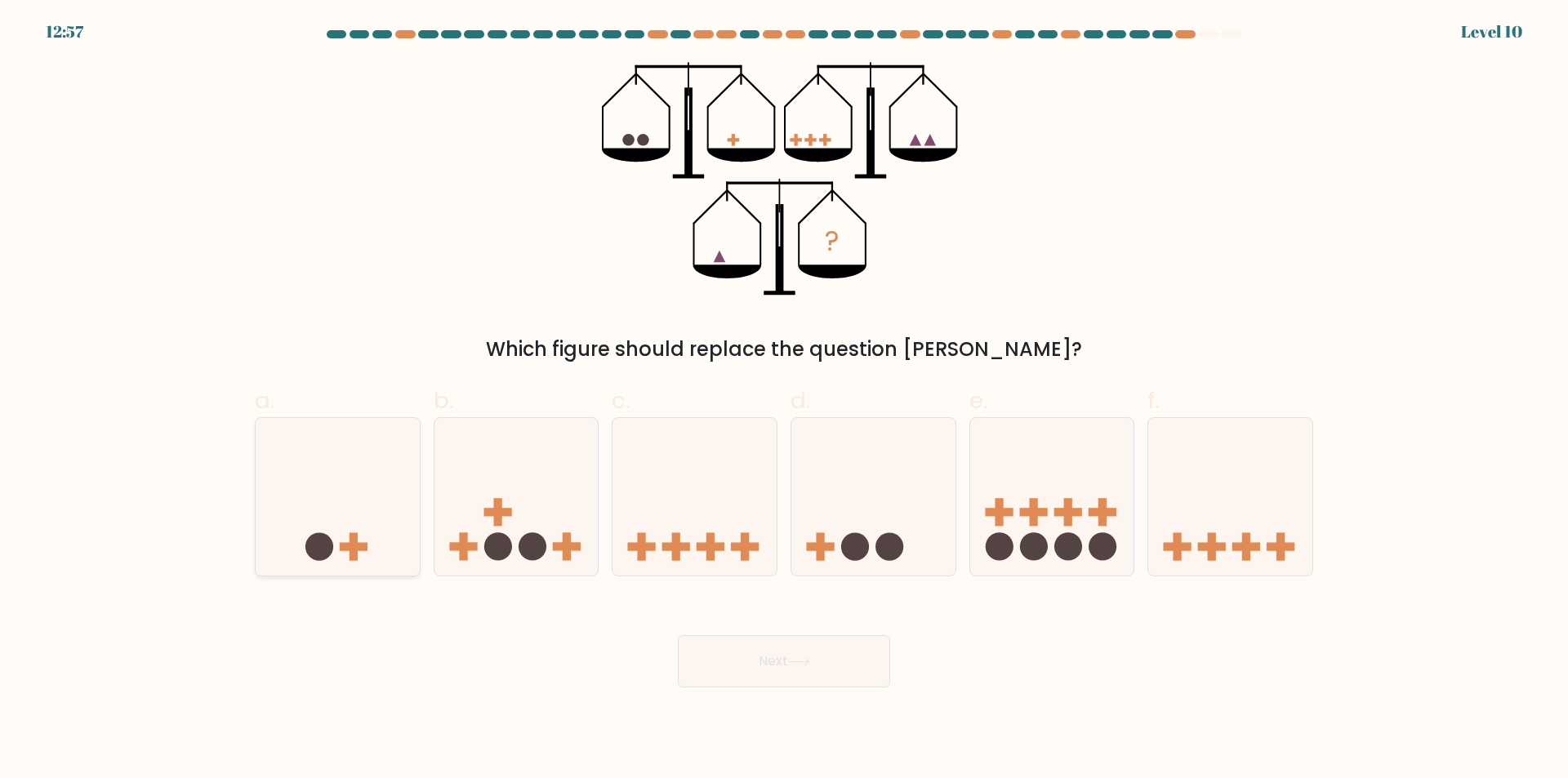
click at [329, 537] on circle at bounding box center [319, 547] width 28 height 28
click at [784, 400] on input "a." at bounding box center [784, 395] width 1 height 10
radio input "true"
click at [814, 679] on button "Next" at bounding box center [784, 662] width 212 height 52
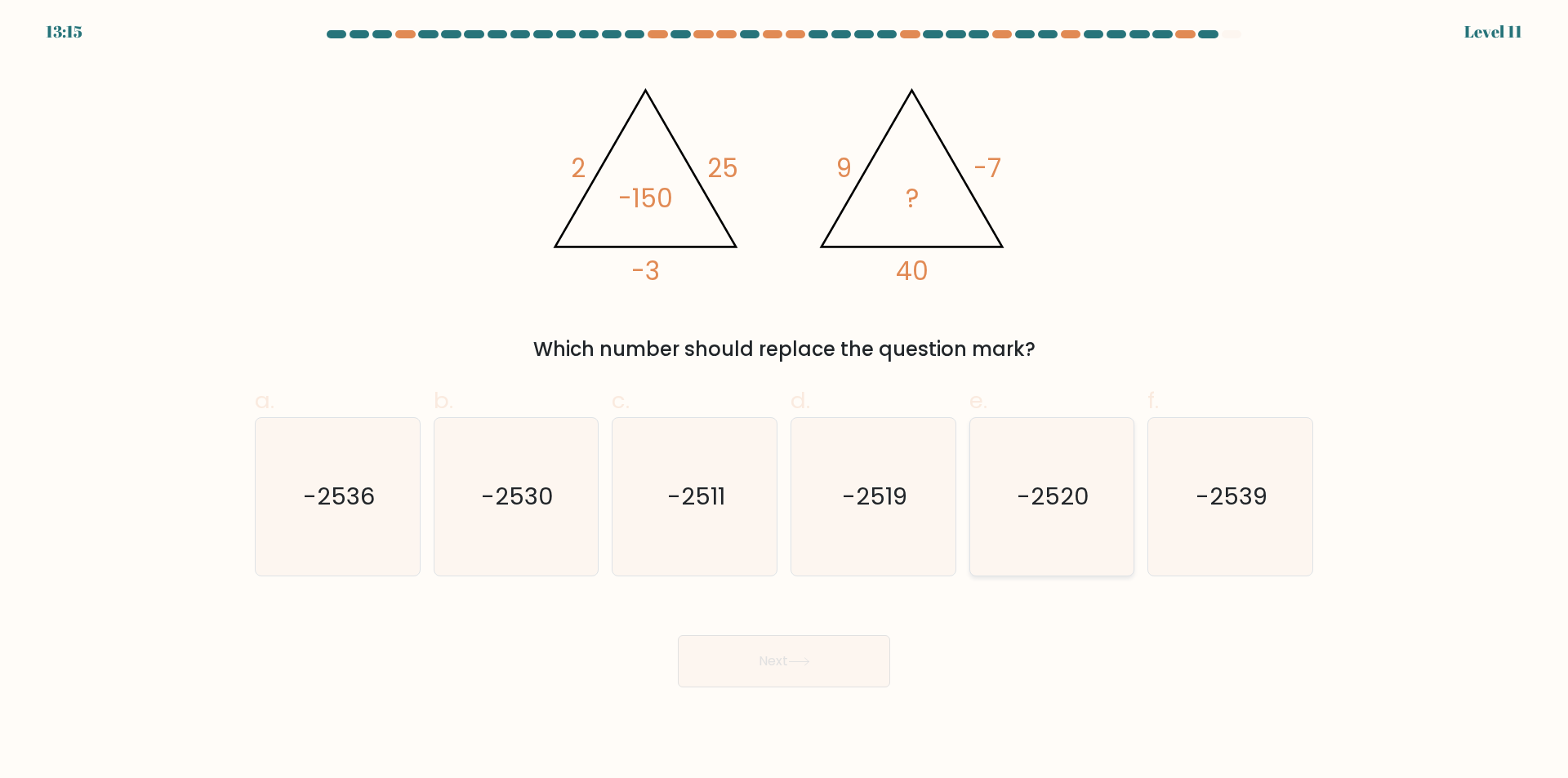
click at [1083, 506] on text "-2520" at bounding box center [1053, 497] width 73 height 33
click at [785, 400] on input "e. -2520" at bounding box center [784, 395] width 1 height 10
radio input "true"
click at [821, 672] on button "Next" at bounding box center [784, 662] width 212 height 52
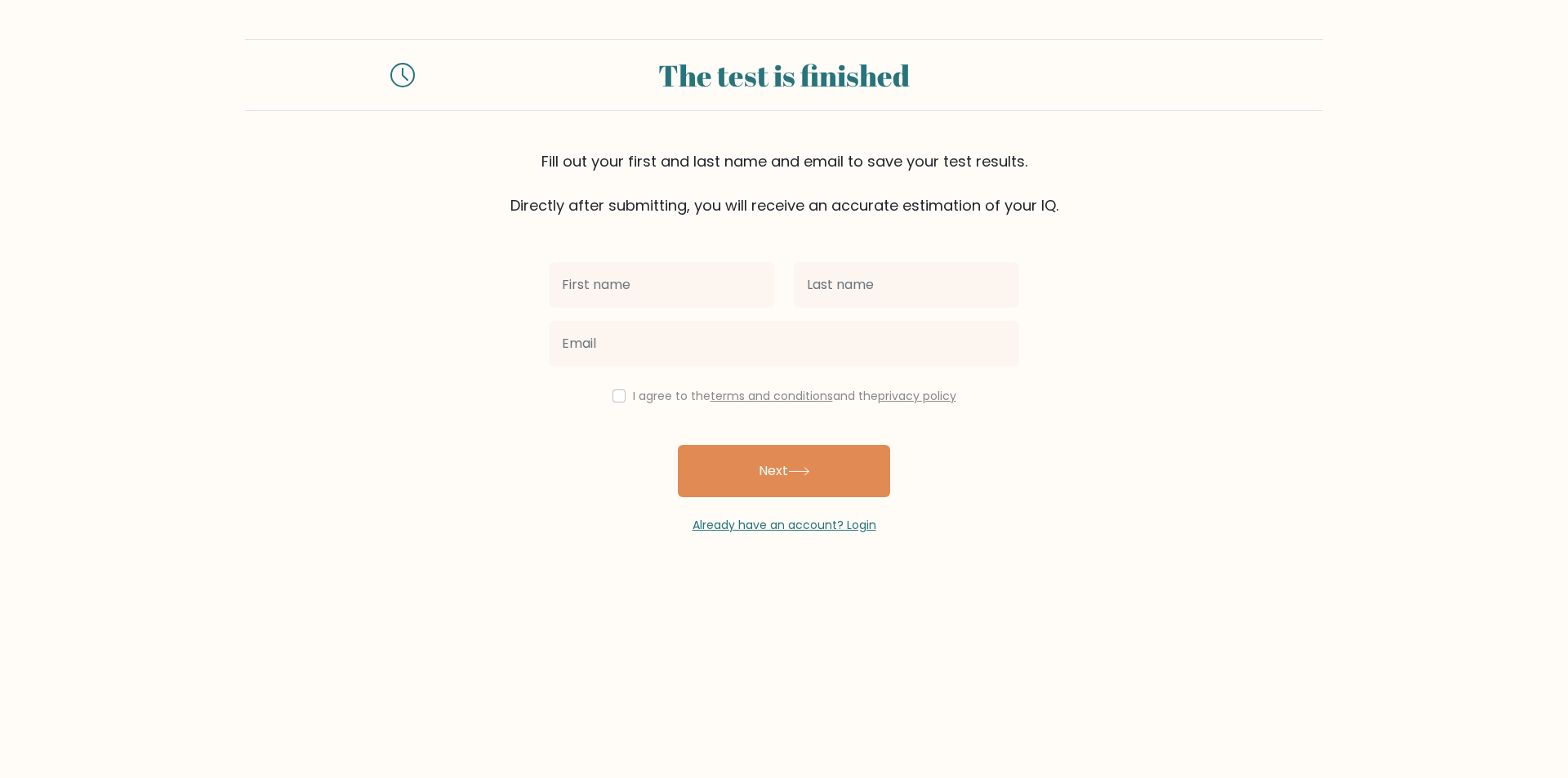
click at [742, 287] on input "text" at bounding box center [661, 285] width 225 height 46
type input "jiga"
click at [875, 299] on input "text" at bounding box center [906, 285] width 225 height 46
type input "dominic"
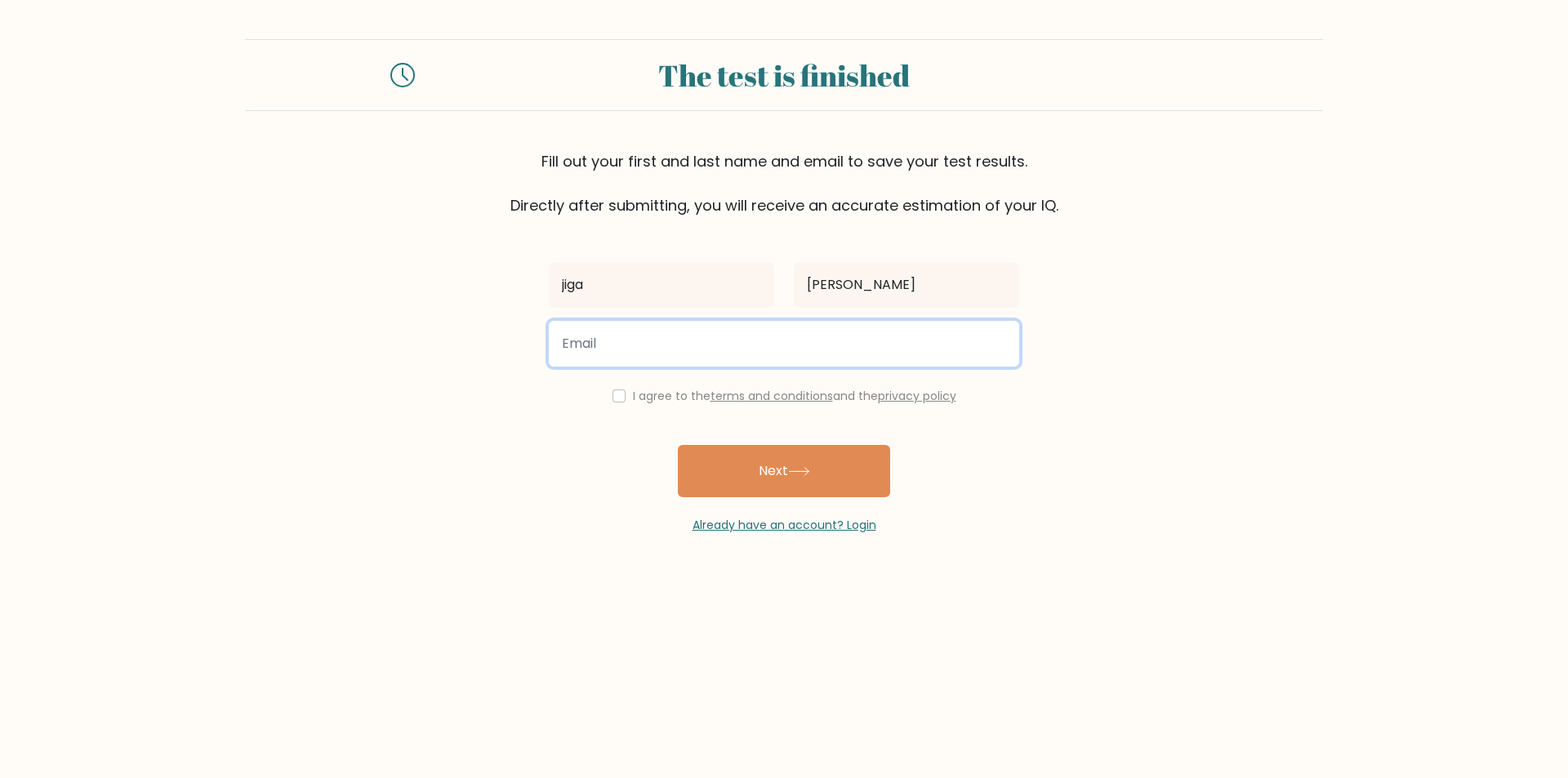
click at [720, 362] on input "email" at bounding box center [783, 343] width 470 height 46
type input "dominic.jiga1@gmail.com"
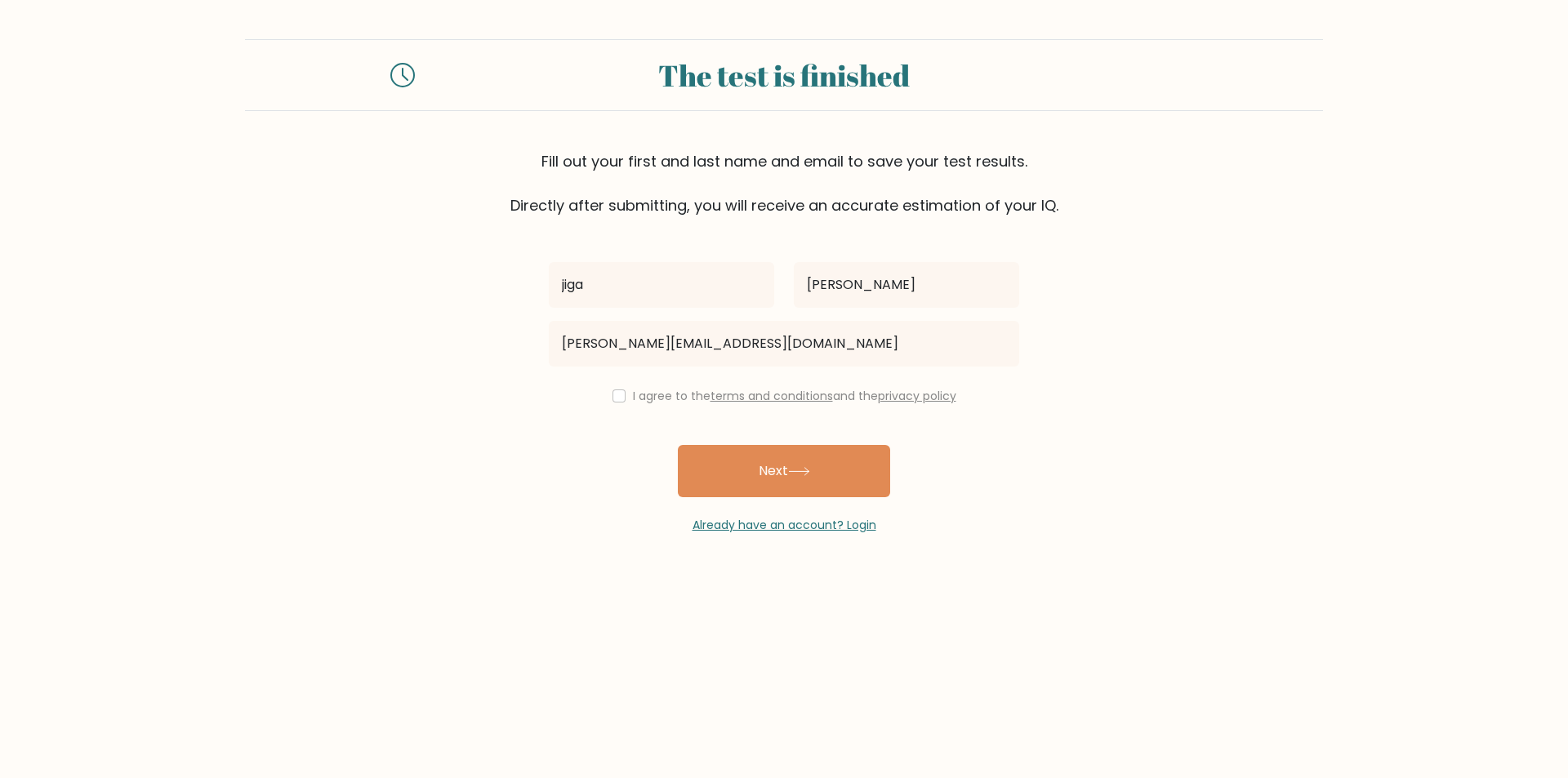
click at [648, 409] on div "jiga dominic dominic.jiga1@gmail.com I agree to the terms and conditions and th…" at bounding box center [784, 375] width 490 height 317
click at [633, 394] on label "I agree to the terms and conditions and the privacy policy" at bounding box center [794, 396] width 323 height 17
click at [617, 397] on input "checkbox" at bounding box center [619, 396] width 13 height 13
checkbox input "true"
click at [763, 464] on button "Next" at bounding box center [784, 471] width 212 height 52
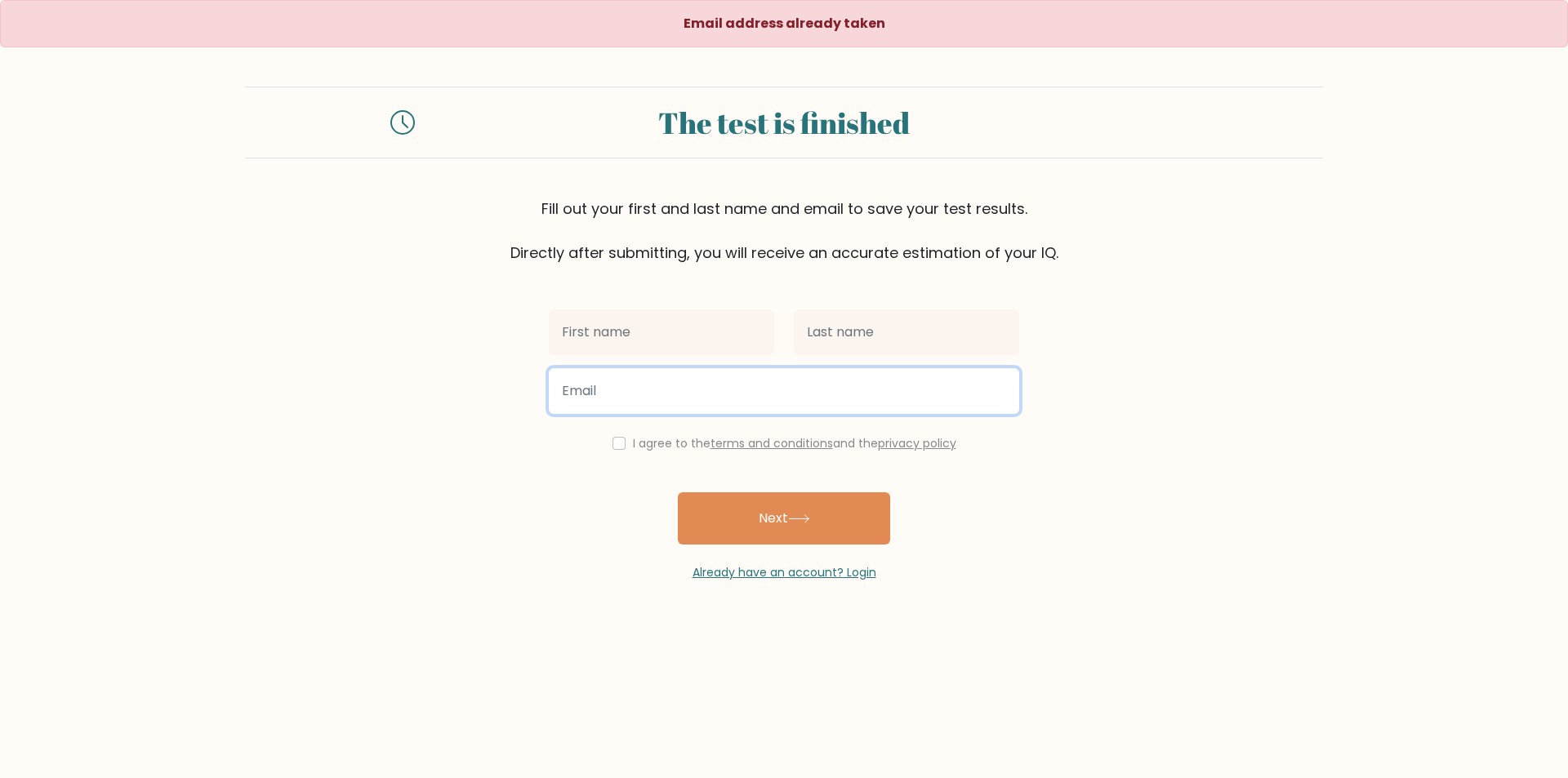
click at [716, 399] on input "email" at bounding box center [783, 391] width 470 height 46
type input "gabor1906@gmail.com"
click at [678, 493] on button "Next" at bounding box center [784, 519] width 212 height 52
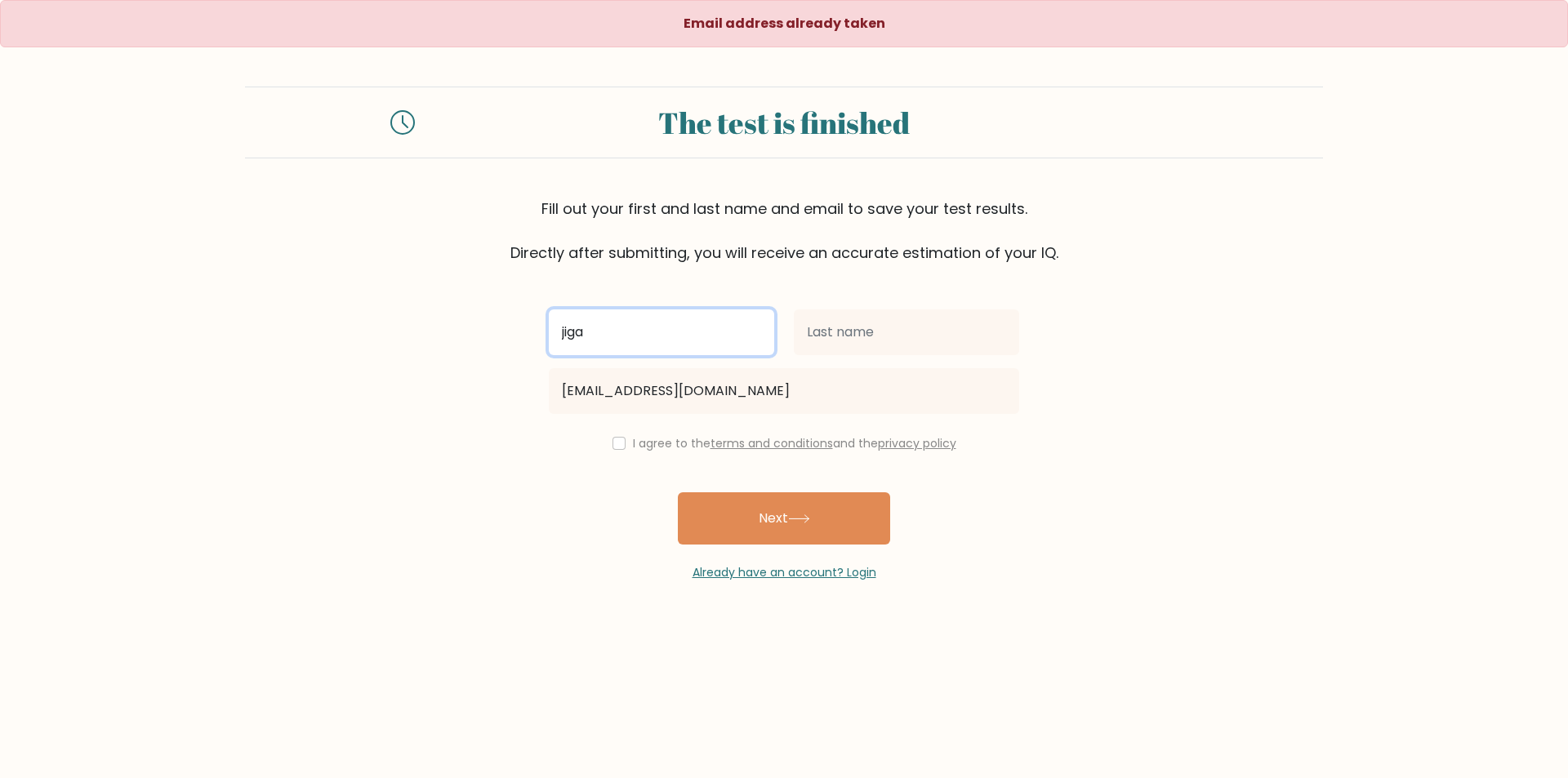
type input "jiga"
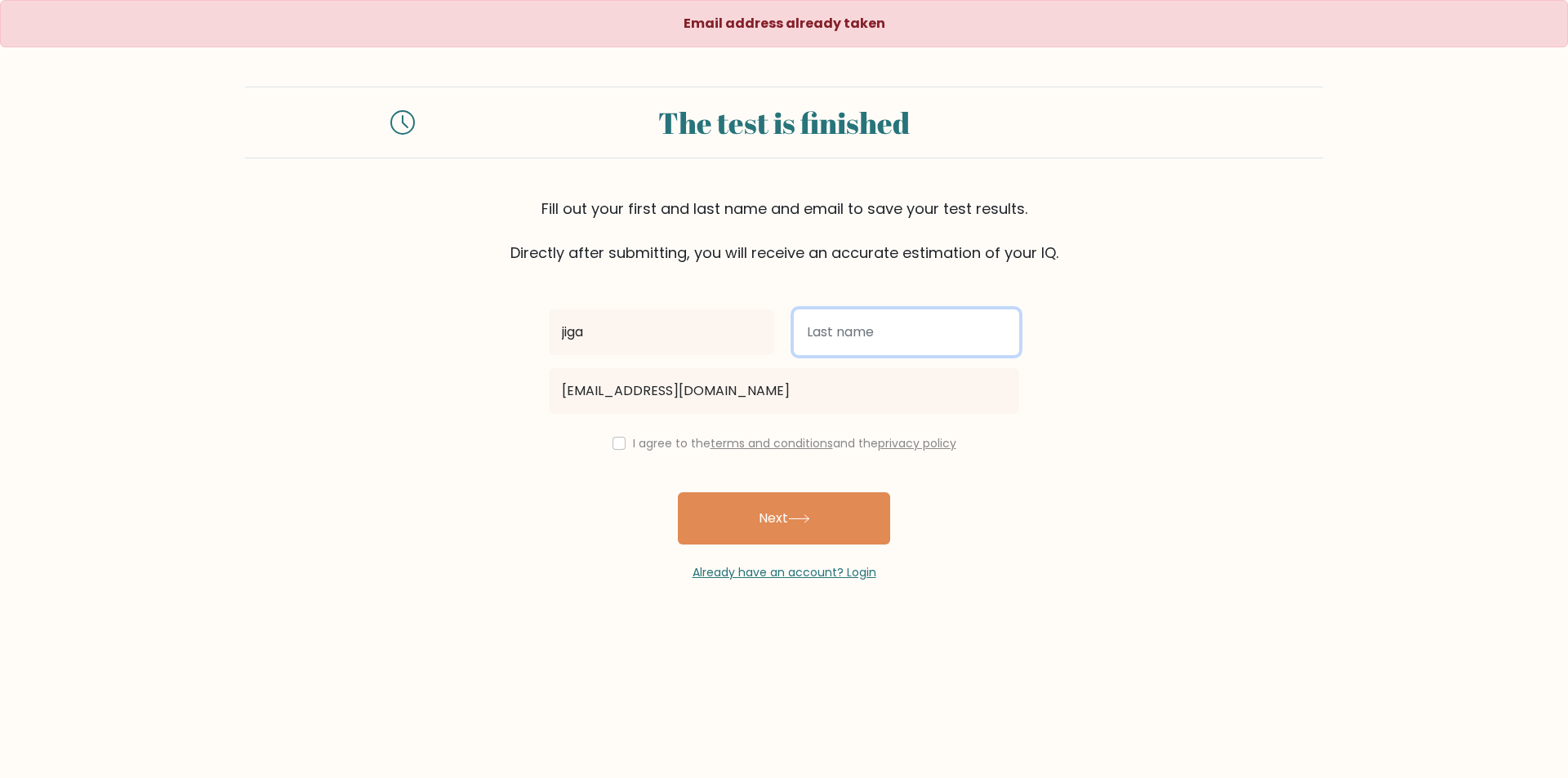
click at [827, 327] on input "text" at bounding box center [906, 332] width 225 height 46
type input "[PERSON_NAME]"
click at [625, 439] on div "I agree to the terms and conditions and the privacy policy" at bounding box center [784, 443] width 490 height 20
click at [620, 444] on div "I agree to the terms and conditions and the privacy policy" at bounding box center [784, 443] width 490 height 20
click at [619, 444] on input "checkbox" at bounding box center [619, 443] width 13 height 13
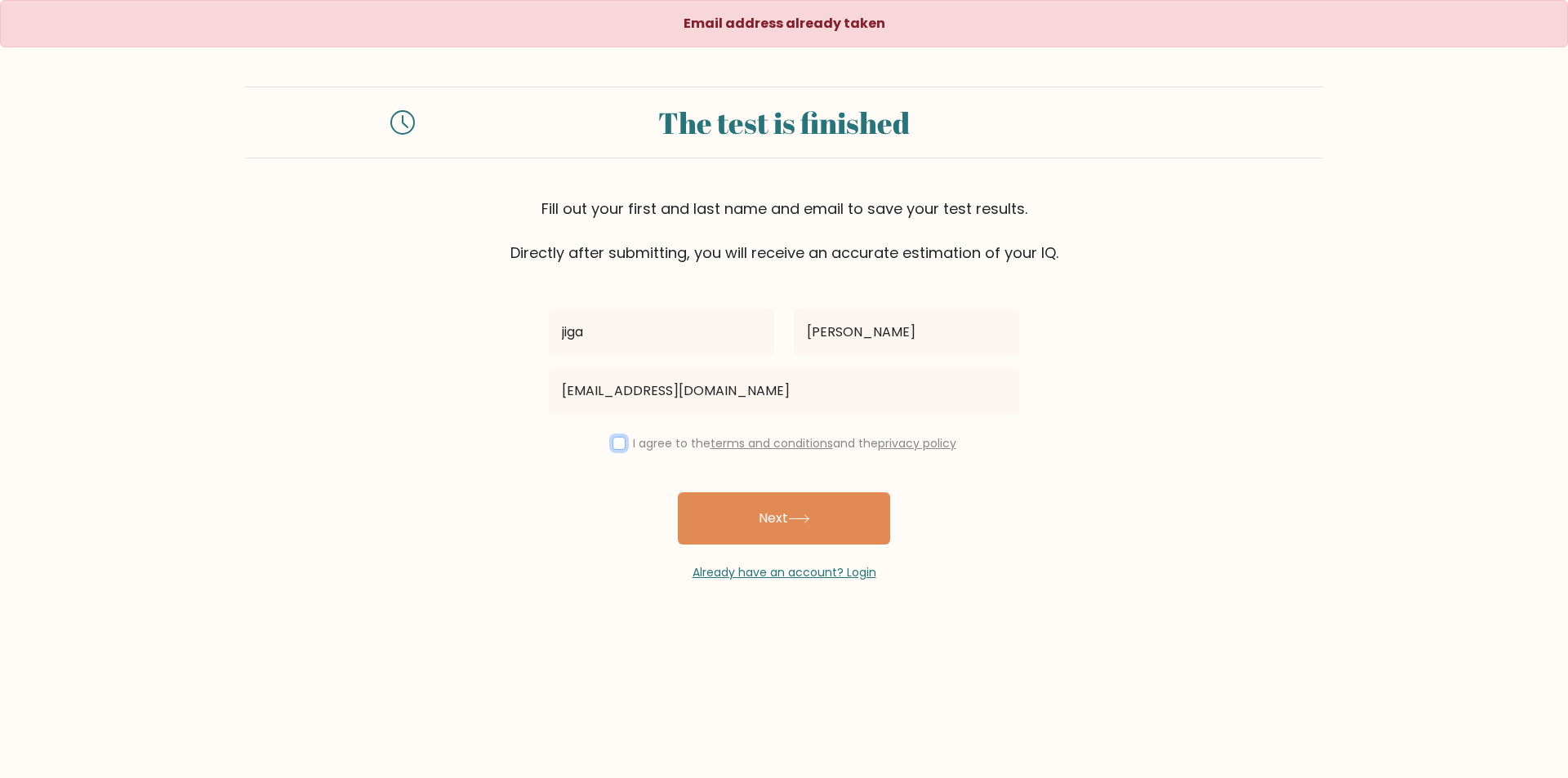
checkbox input "true"
click at [781, 502] on button "Next" at bounding box center [784, 519] width 212 height 52
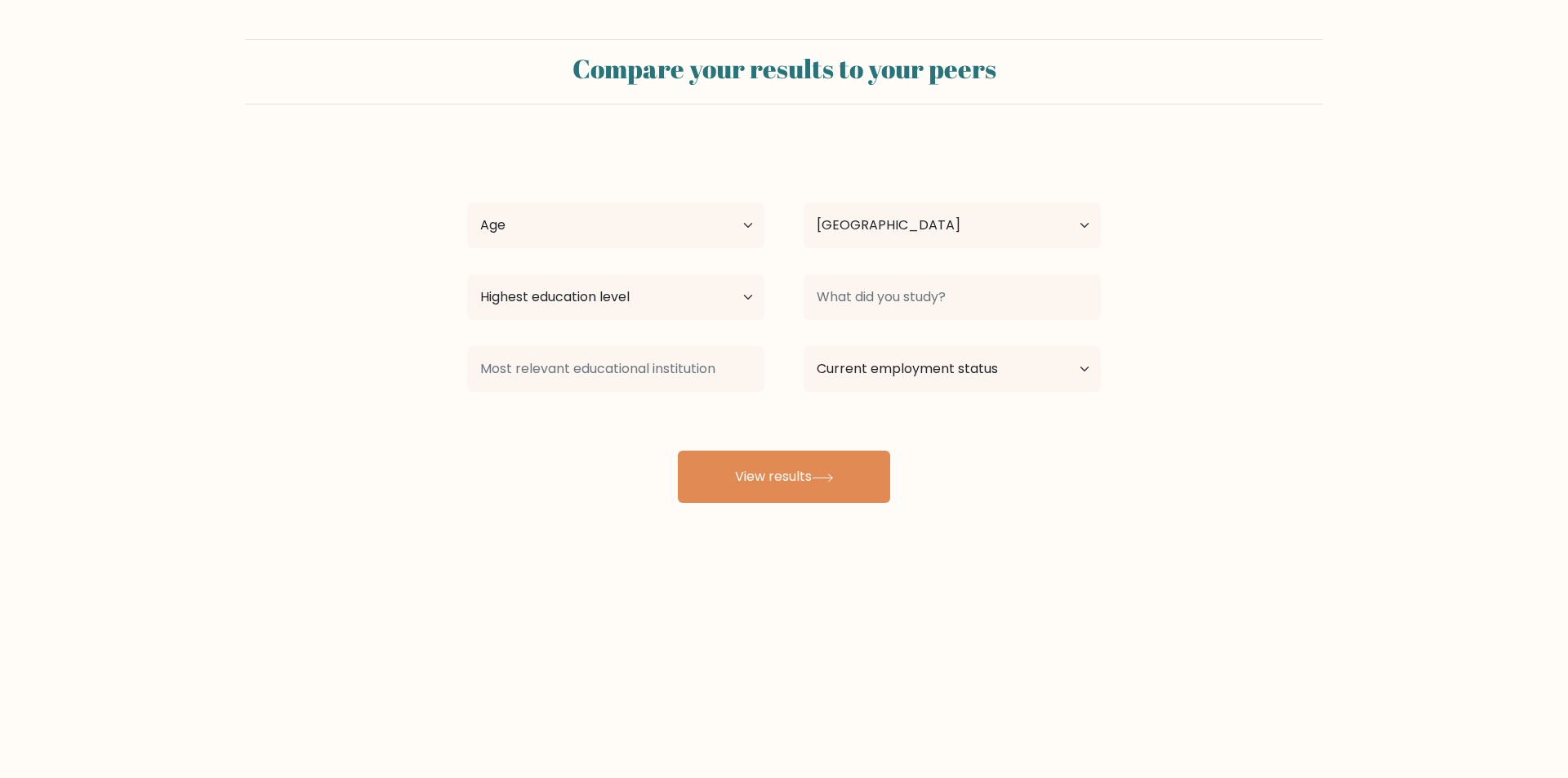
select select "RO"
click at [726, 223] on select "Age Under 18 years old 18-24 years old 25-34 years old 35-44 years old 45-54 ye…" at bounding box center [615, 225] width 297 height 46
select select "18_24"
click at [467, 203] on select "Age Under 18 years old 18-24 years old 25-34 years old 35-44 years old 45-54 ye…" at bounding box center [615, 225] width 297 height 46
click at [694, 305] on select "Highest education level No schooling Primary Lower Secondary Upper Secondary Oc…" at bounding box center [615, 297] width 297 height 46
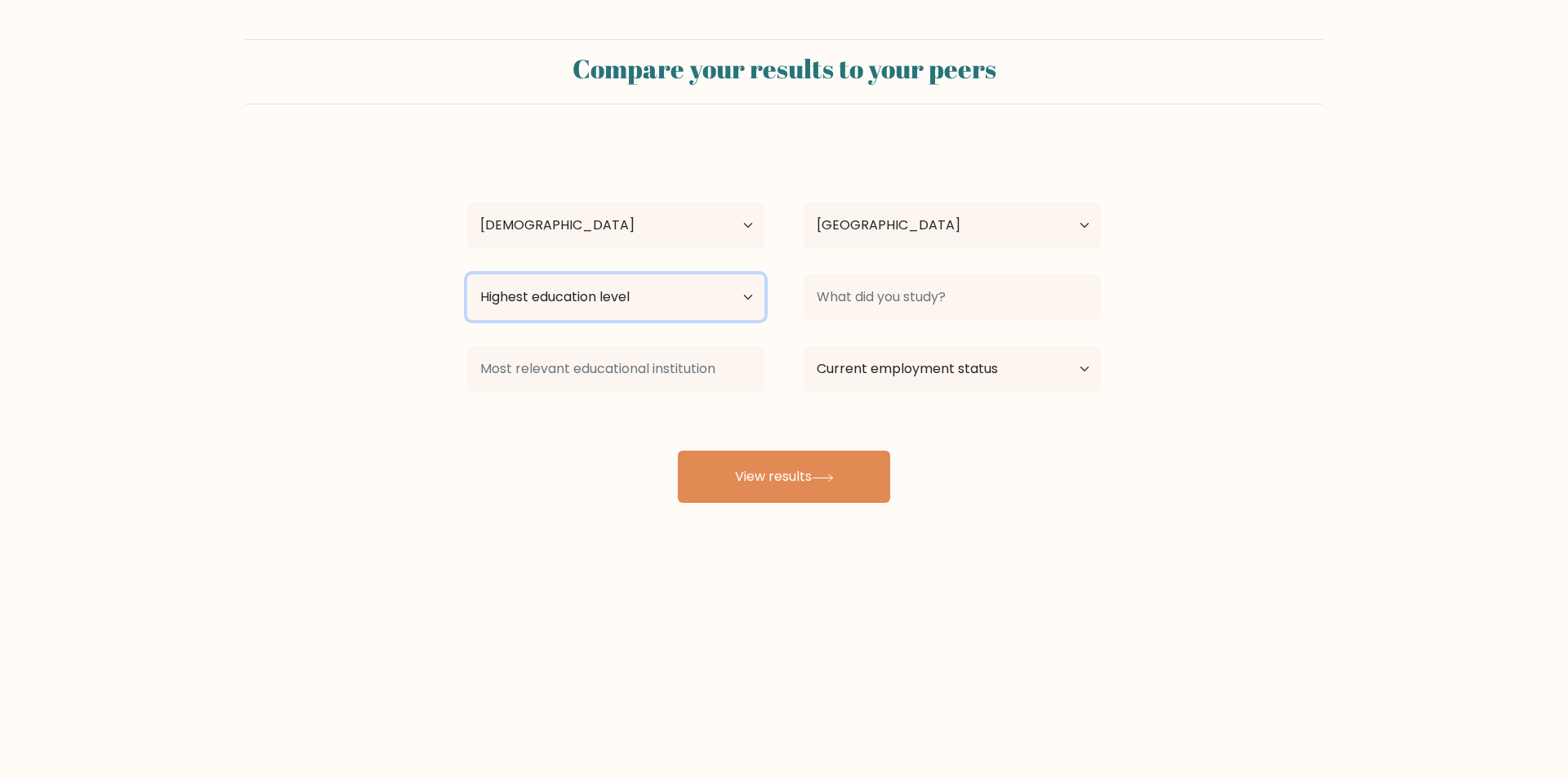
select select "bachelors_degree"
click at [467, 275] on select "Highest education level No schooling Primary Lower Secondary Upper Secondary Oc…" at bounding box center [615, 297] width 297 height 46
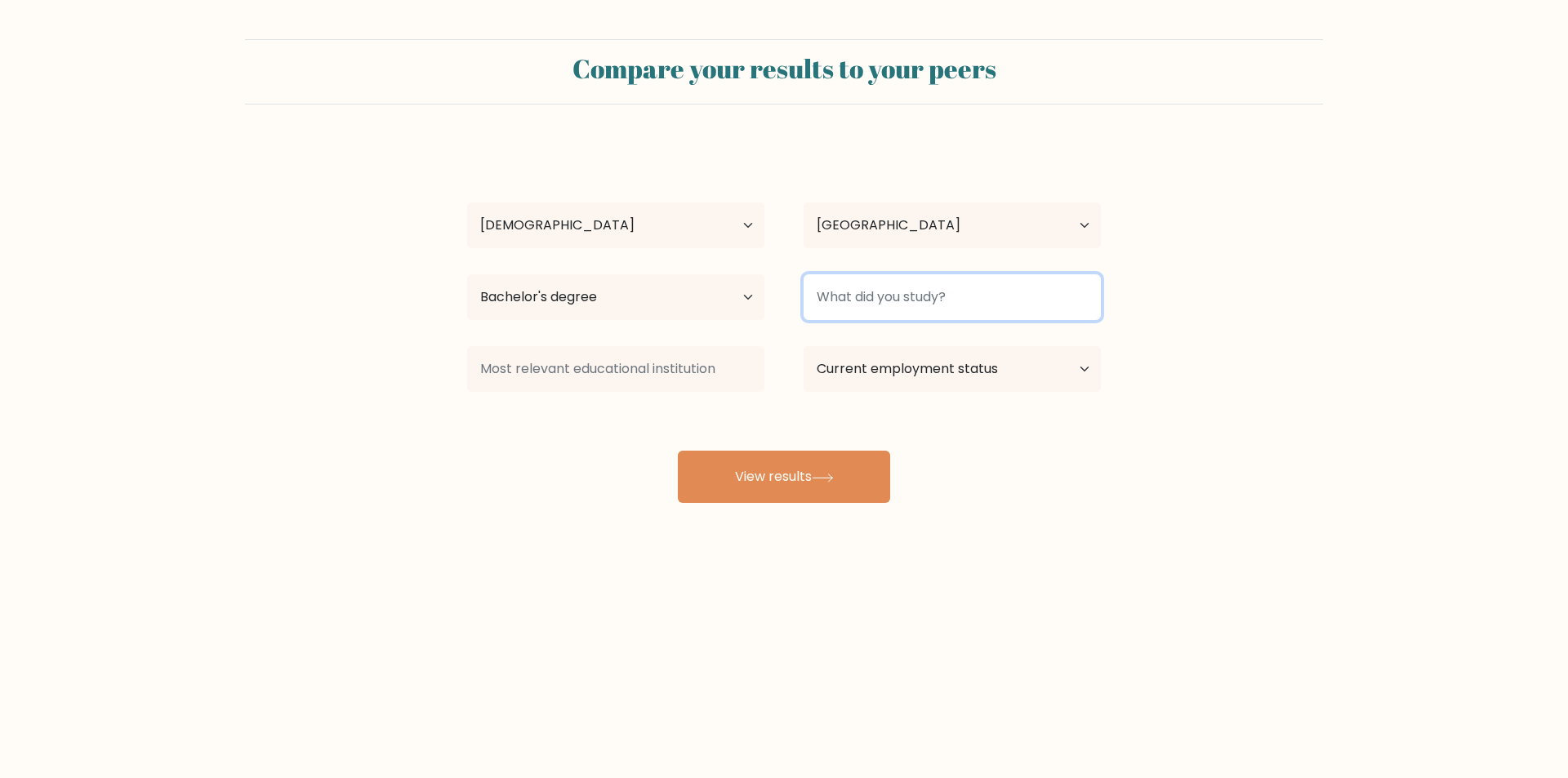
click at [922, 309] on input at bounding box center [953, 297] width 297 height 46
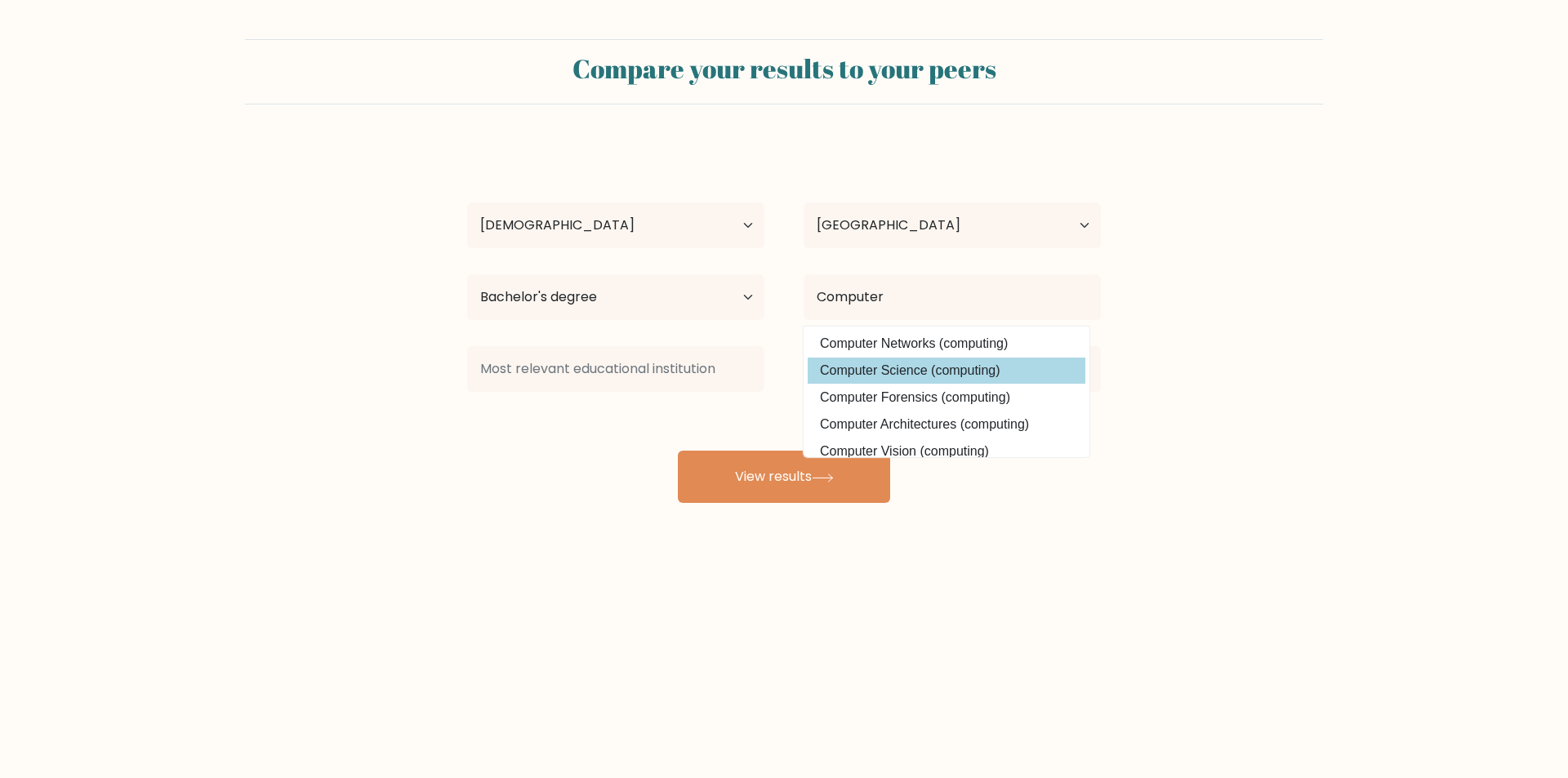
click at [910, 384] on option "Computer Science (computing)" at bounding box center [946, 371] width 277 height 26
type input "Computer Science"
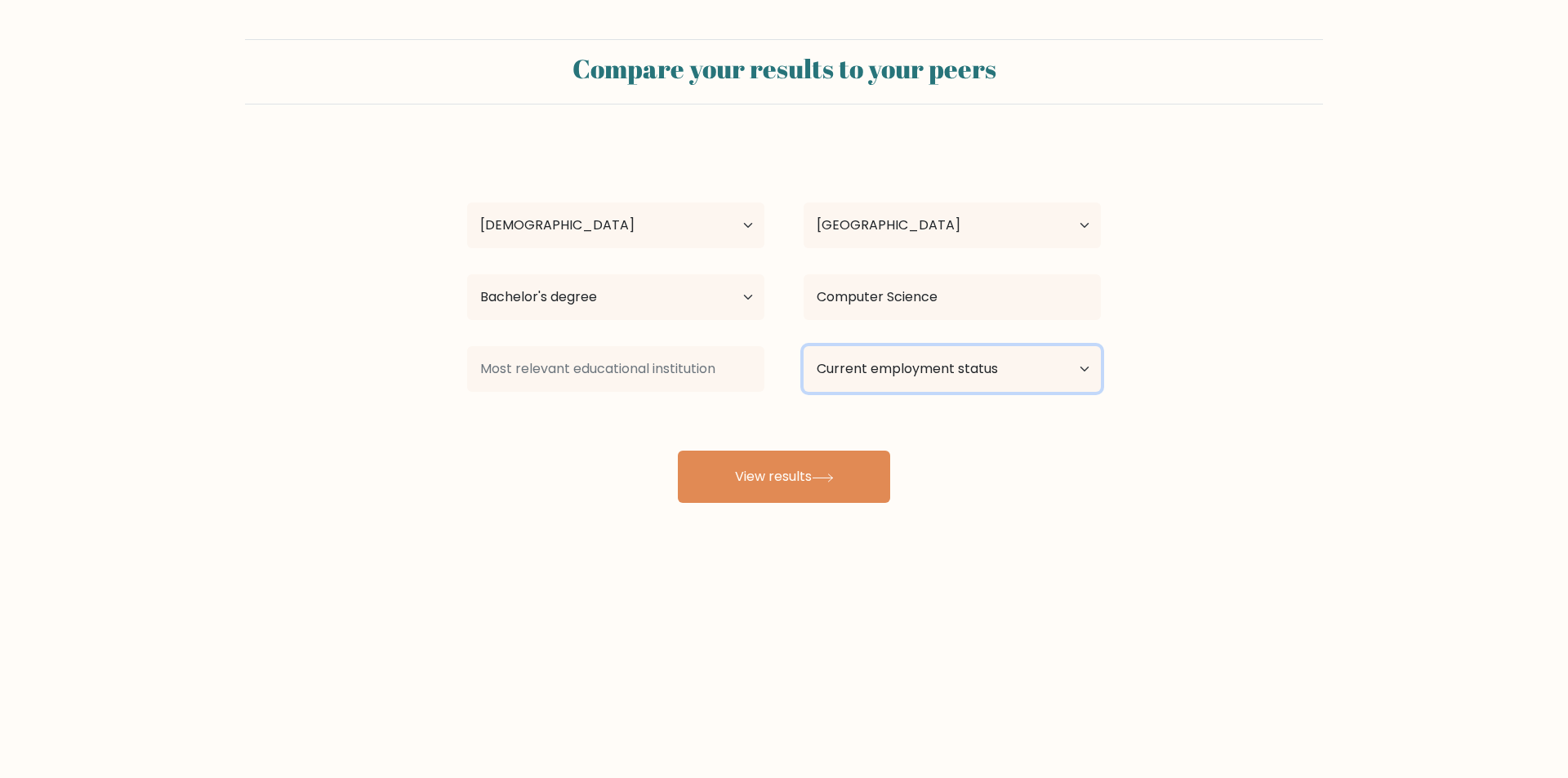
click at [867, 376] on select "Current employment status Employed Student Retired Other / prefer not to answer" at bounding box center [953, 369] width 297 height 46
select select "student"
click at [804, 346] on select "Current employment status Employed Student Retired Other / prefer not to answer" at bounding box center [953, 369] width 297 height 46
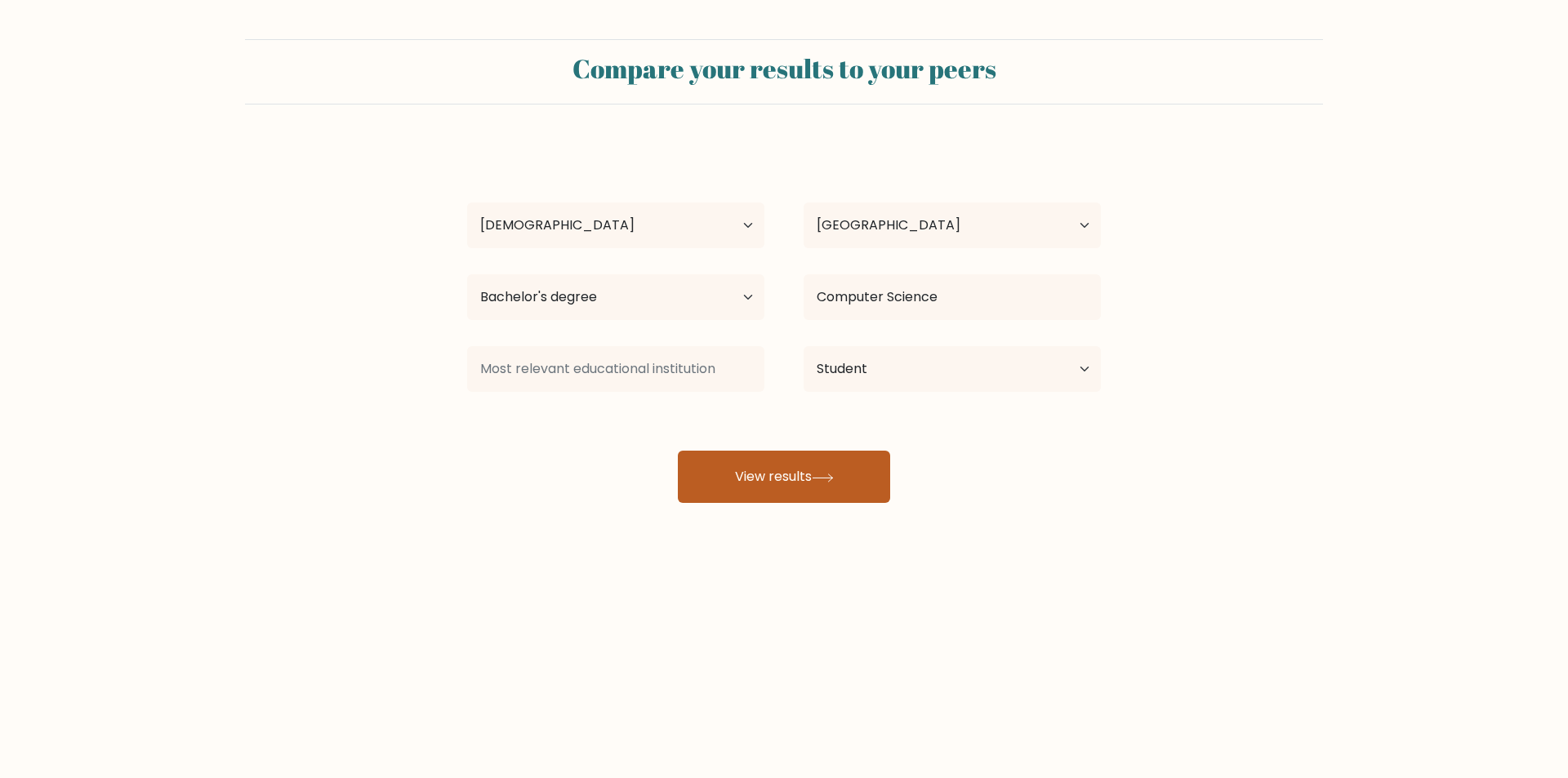
click at [814, 466] on button "View results" at bounding box center [784, 477] width 212 height 52
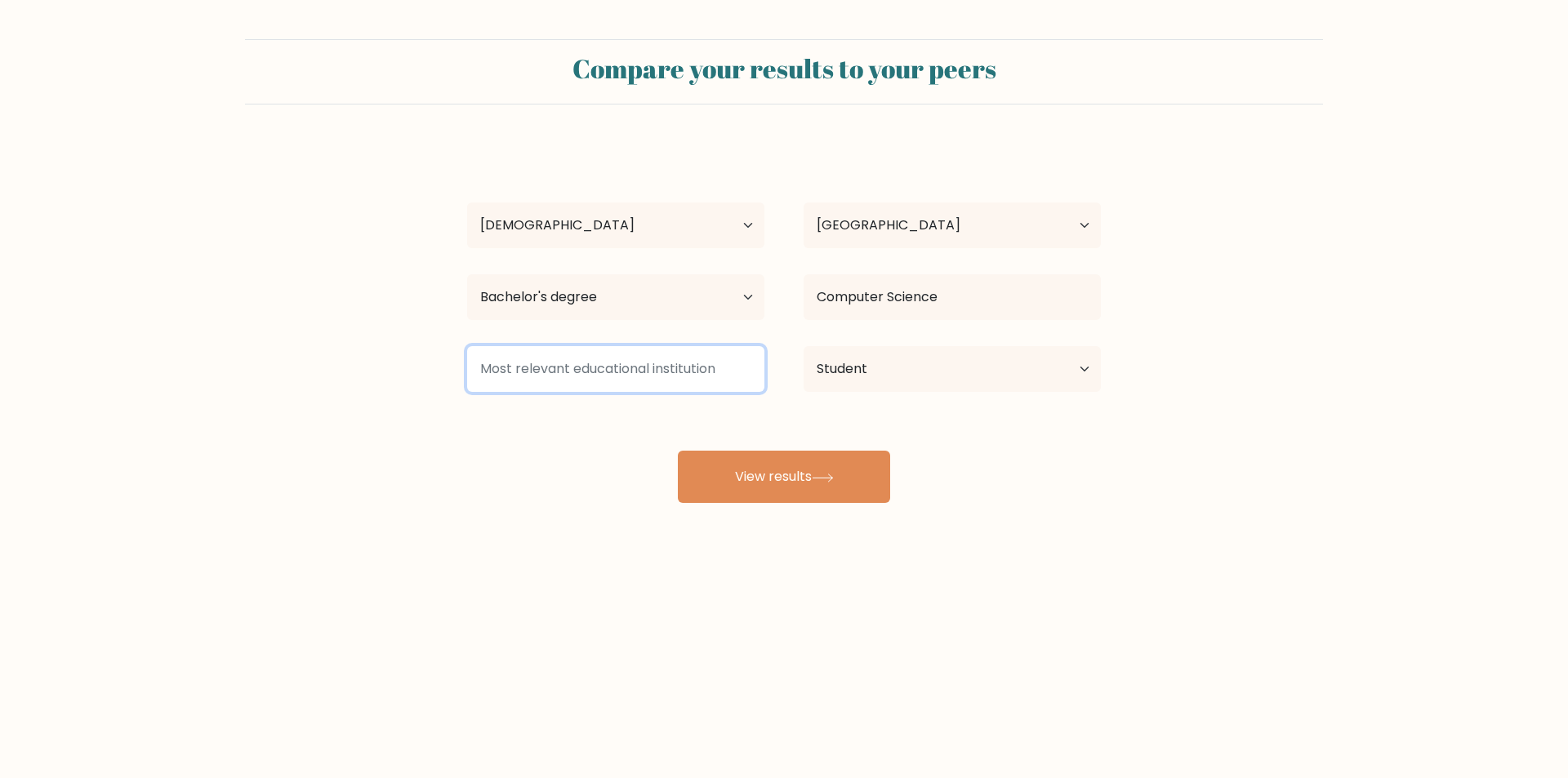
click at [678, 379] on input at bounding box center [615, 369] width 297 height 46
type input "-"
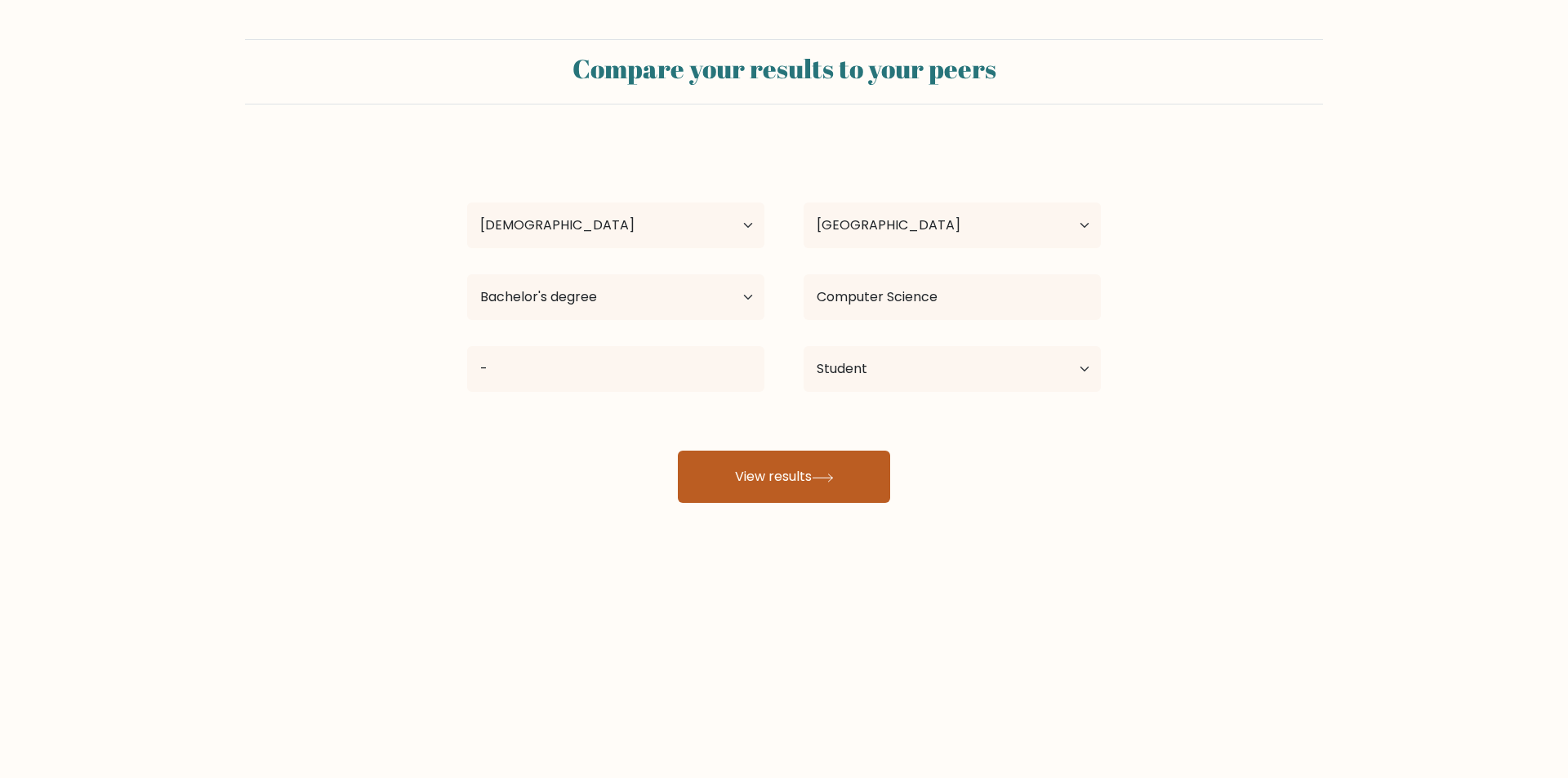
click at [769, 458] on button "View results" at bounding box center [784, 477] width 212 height 52
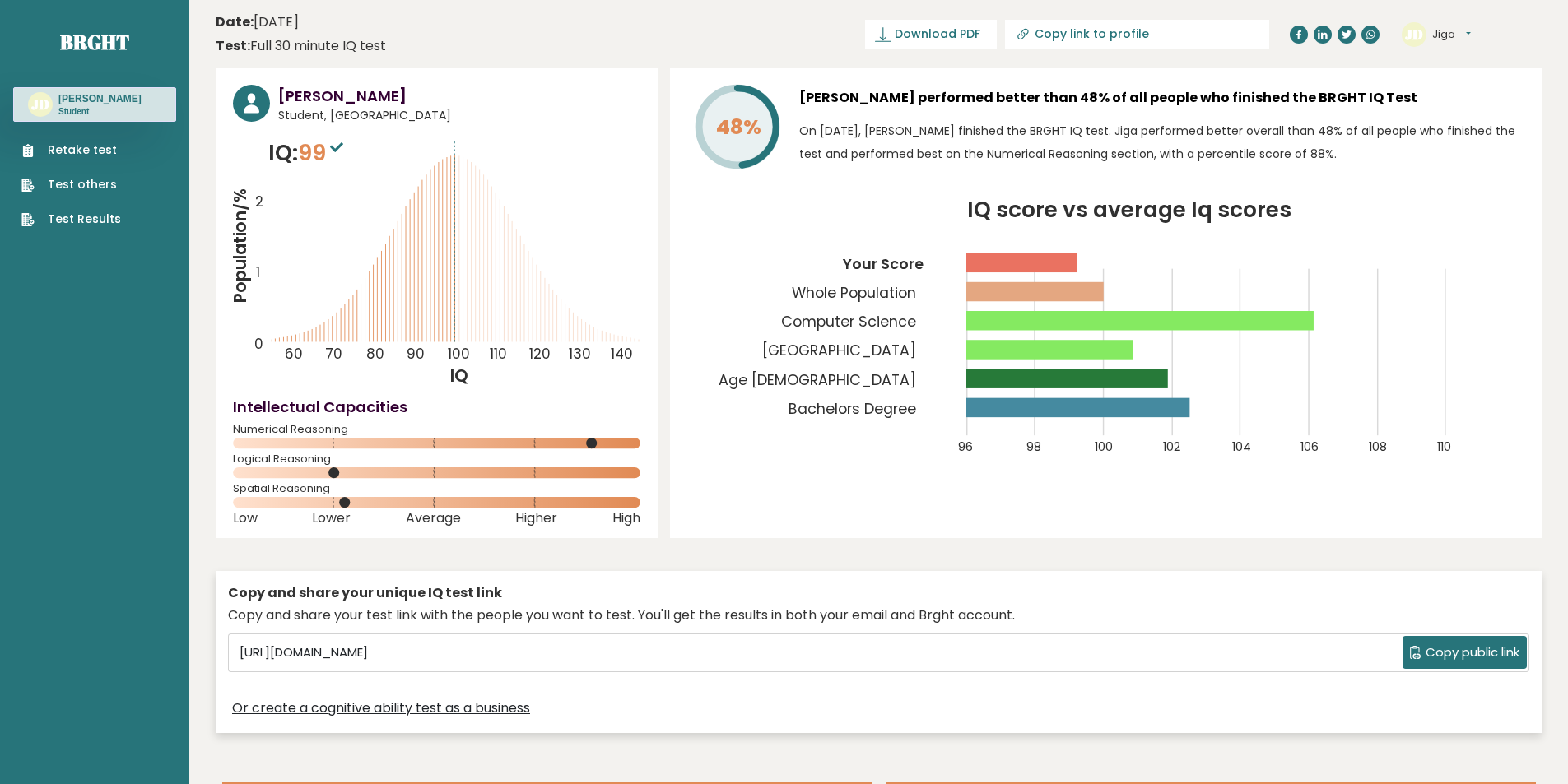
click at [110, 153] on link "Retake test" at bounding box center [71, 151] width 100 height 18
click at [117, 155] on ul "Retake test Test others Test Results" at bounding box center [71, 185] width 116 height 87
click at [90, 152] on link "Retake test" at bounding box center [71, 151] width 100 height 18
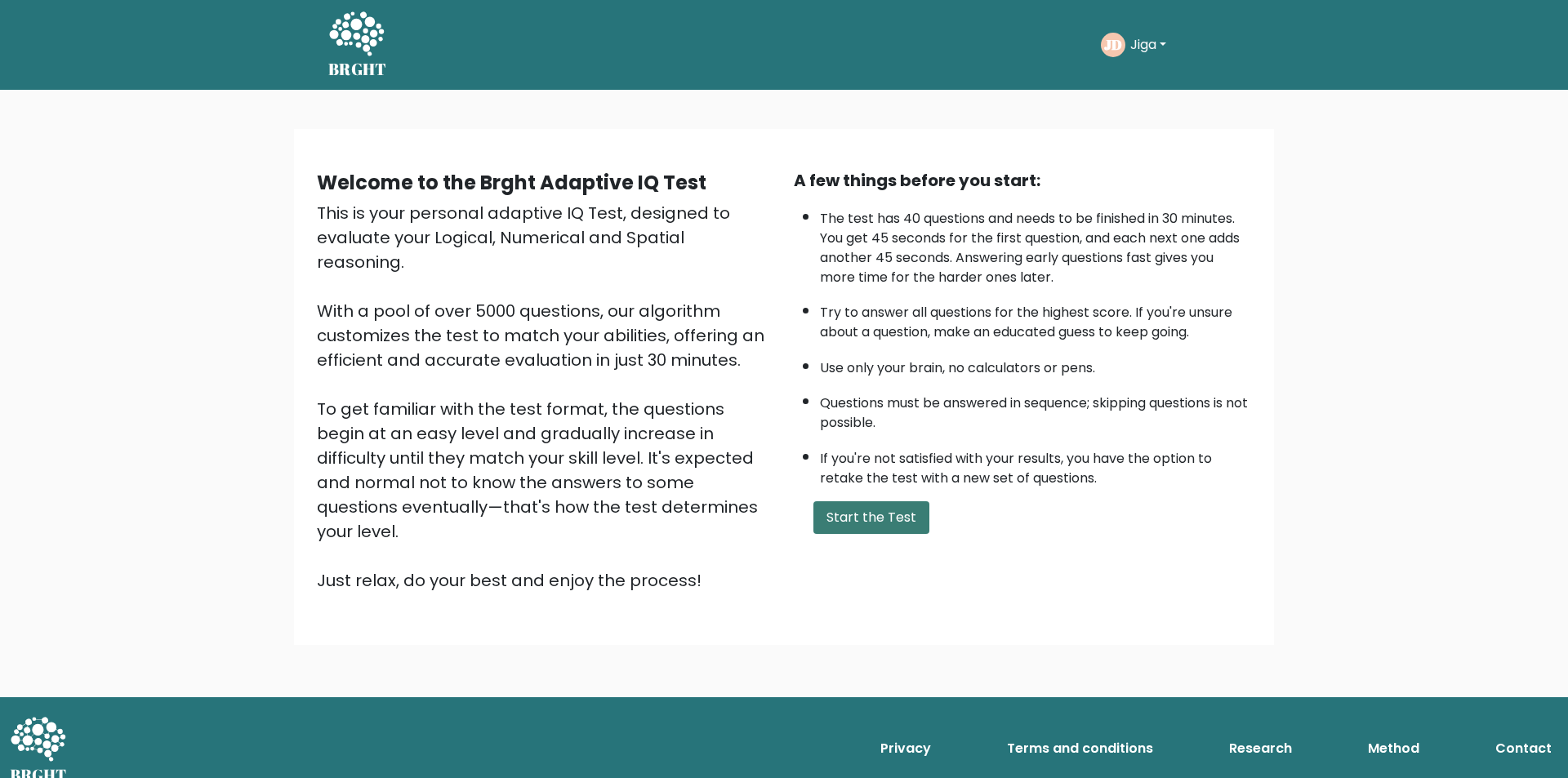
click at [872, 514] on button "Start the Test" at bounding box center [871, 518] width 116 height 33
click at [913, 525] on button "Start the Test" at bounding box center [871, 518] width 116 height 33
click at [851, 513] on button "Start the Test" at bounding box center [871, 518] width 116 height 33
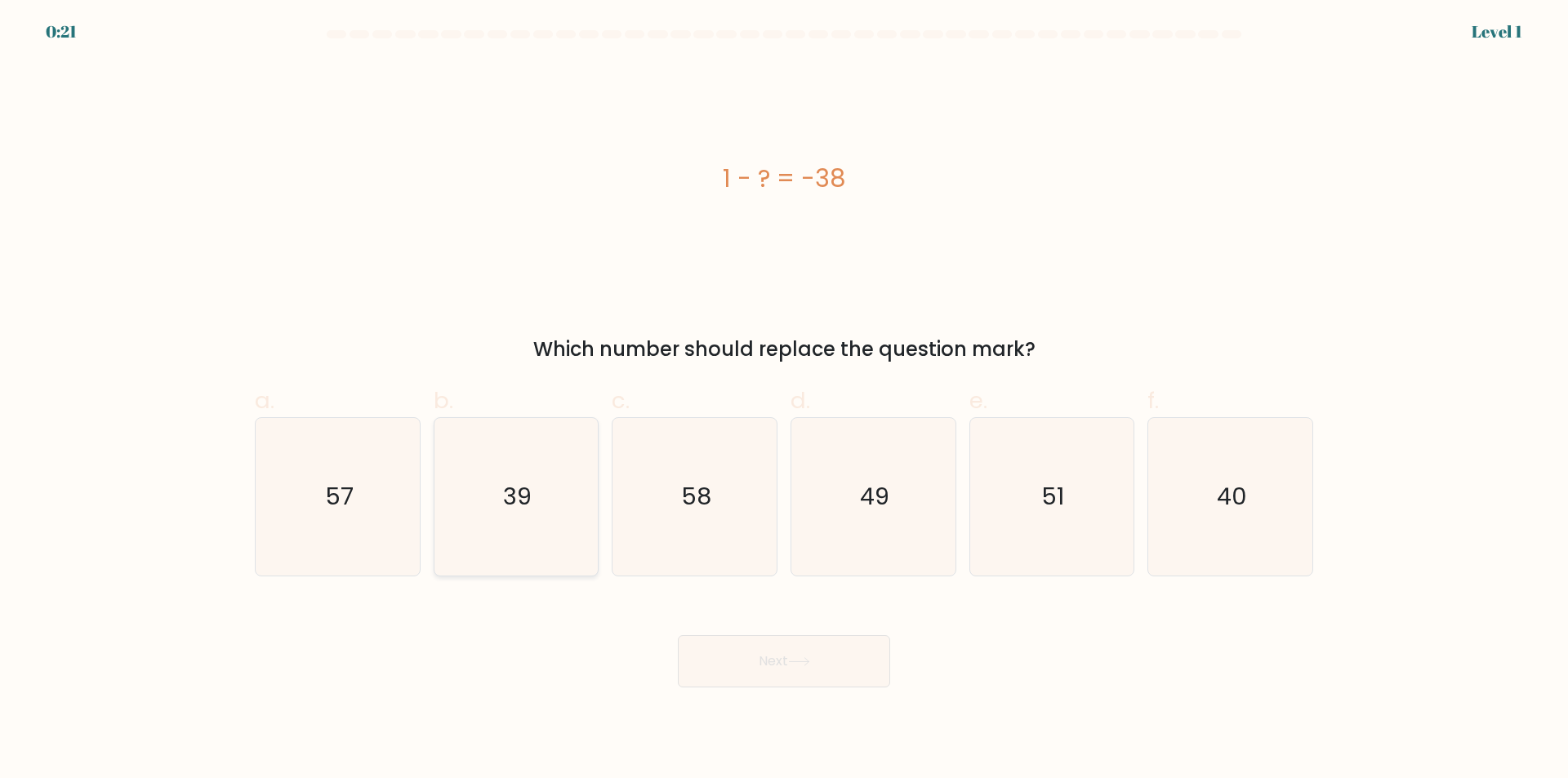
click at [510, 475] on icon "39" at bounding box center [515, 496] width 157 height 157
click at [784, 400] on input "b. 39" at bounding box center [784, 395] width 1 height 10
radio input "true"
click at [825, 616] on div "Next" at bounding box center [784, 642] width 1078 height 91
click at [822, 655] on button "Next" at bounding box center [784, 662] width 212 height 52
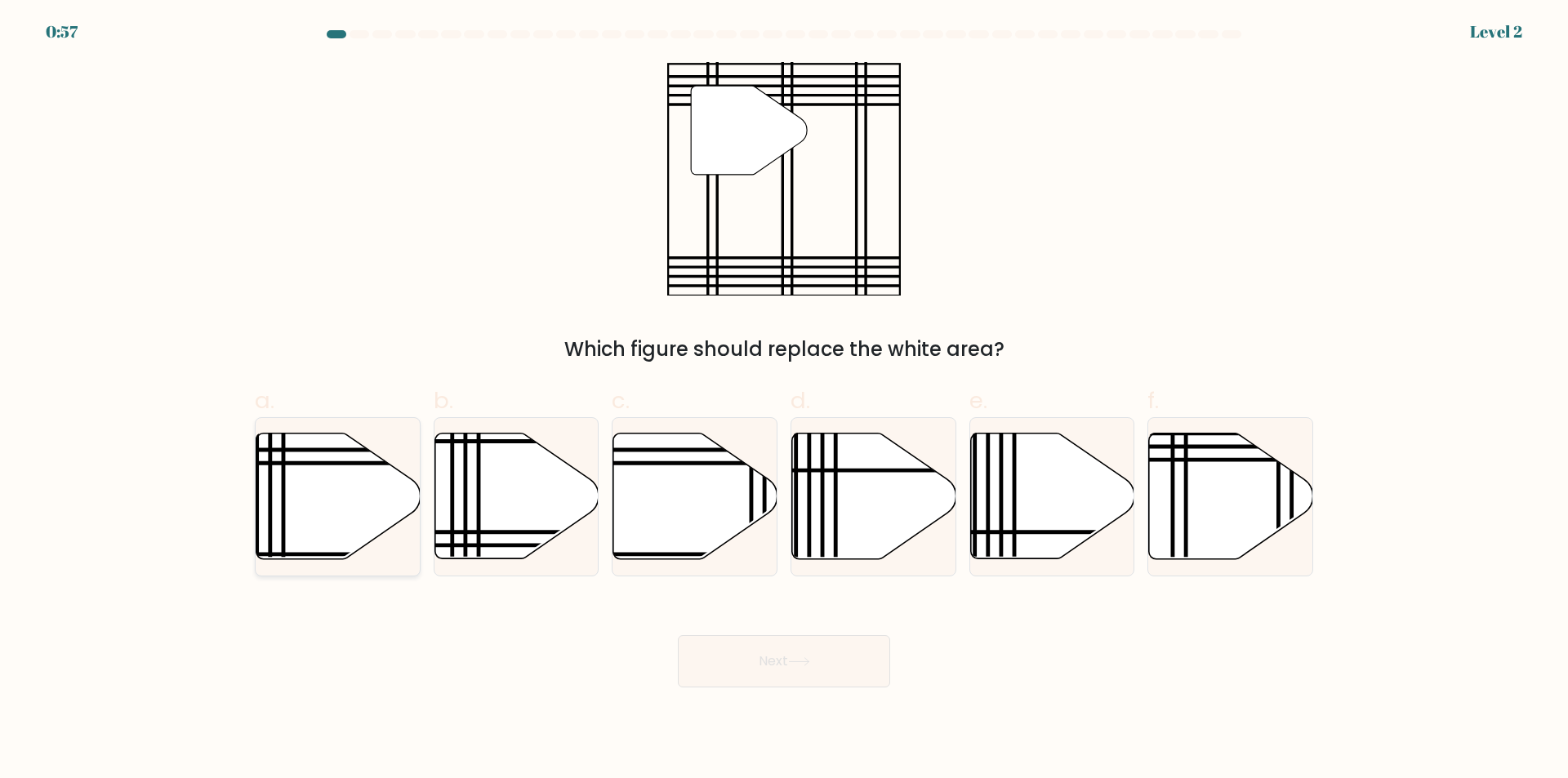
click at [358, 483] on icon at bounding box center [338, 496] width 164 height 126
click at [784, 400] on input "a." at bounding box center [784, 395] width 1 height 10
radio input "true"
click at [1208, 521] on icon at bounding box center [1231, 496] width 164 height 126
click at [785, 400] on input "f." at bounding box center [784, 395] width 1 height 10
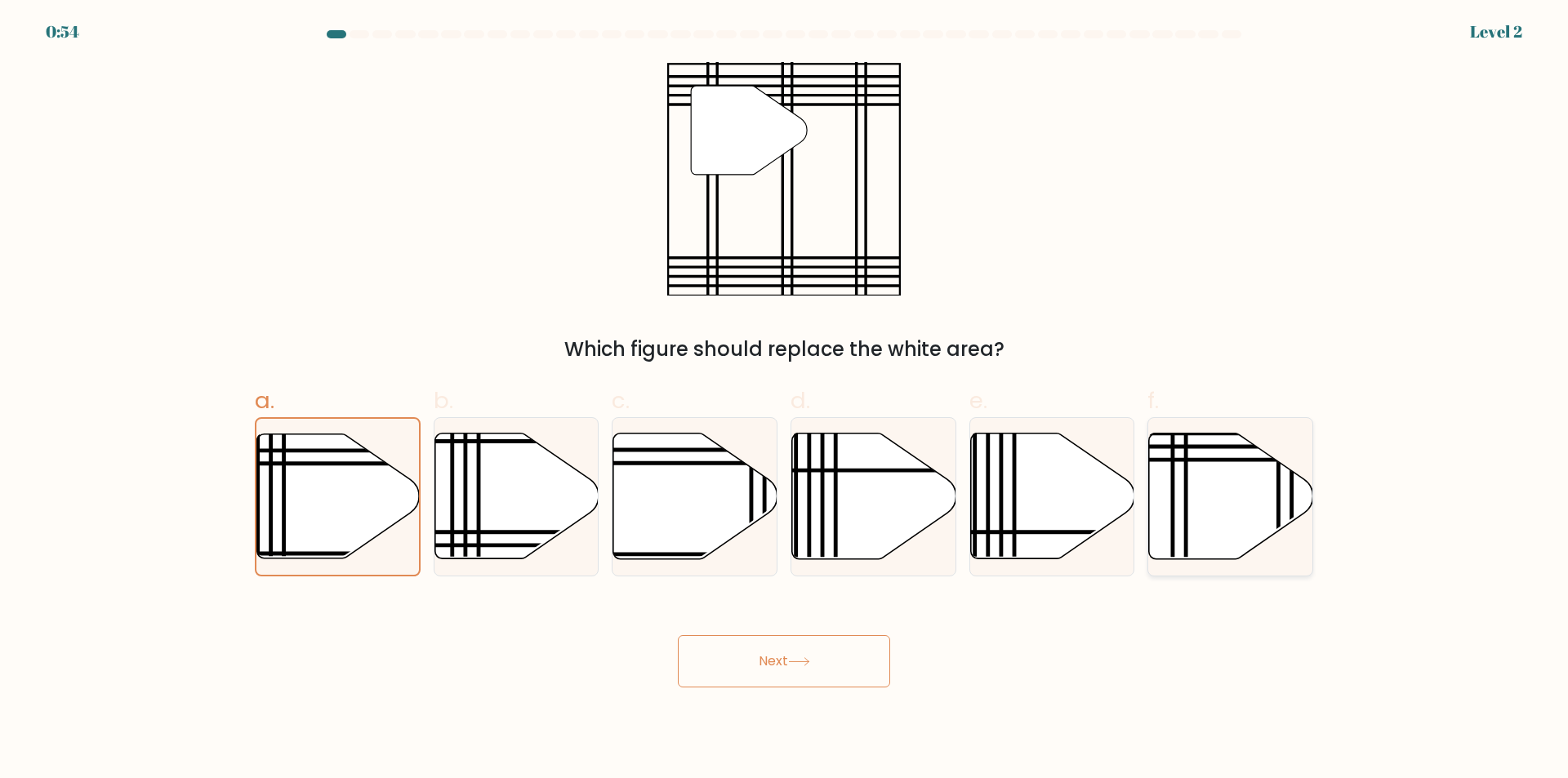
radio input "true"
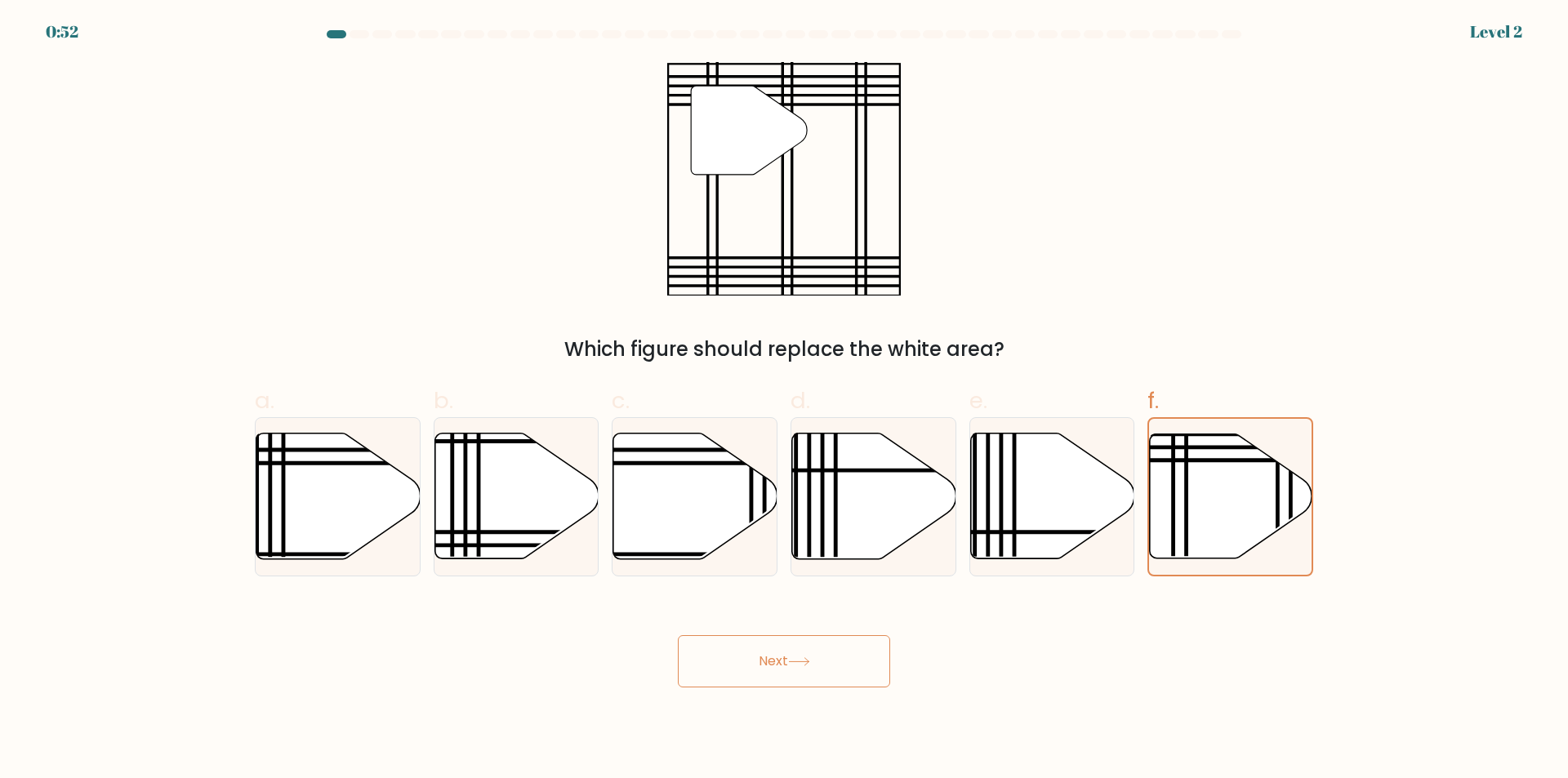
click at [815, 682] on button "Next" at bounding box center [784, 662] width 212 height 52
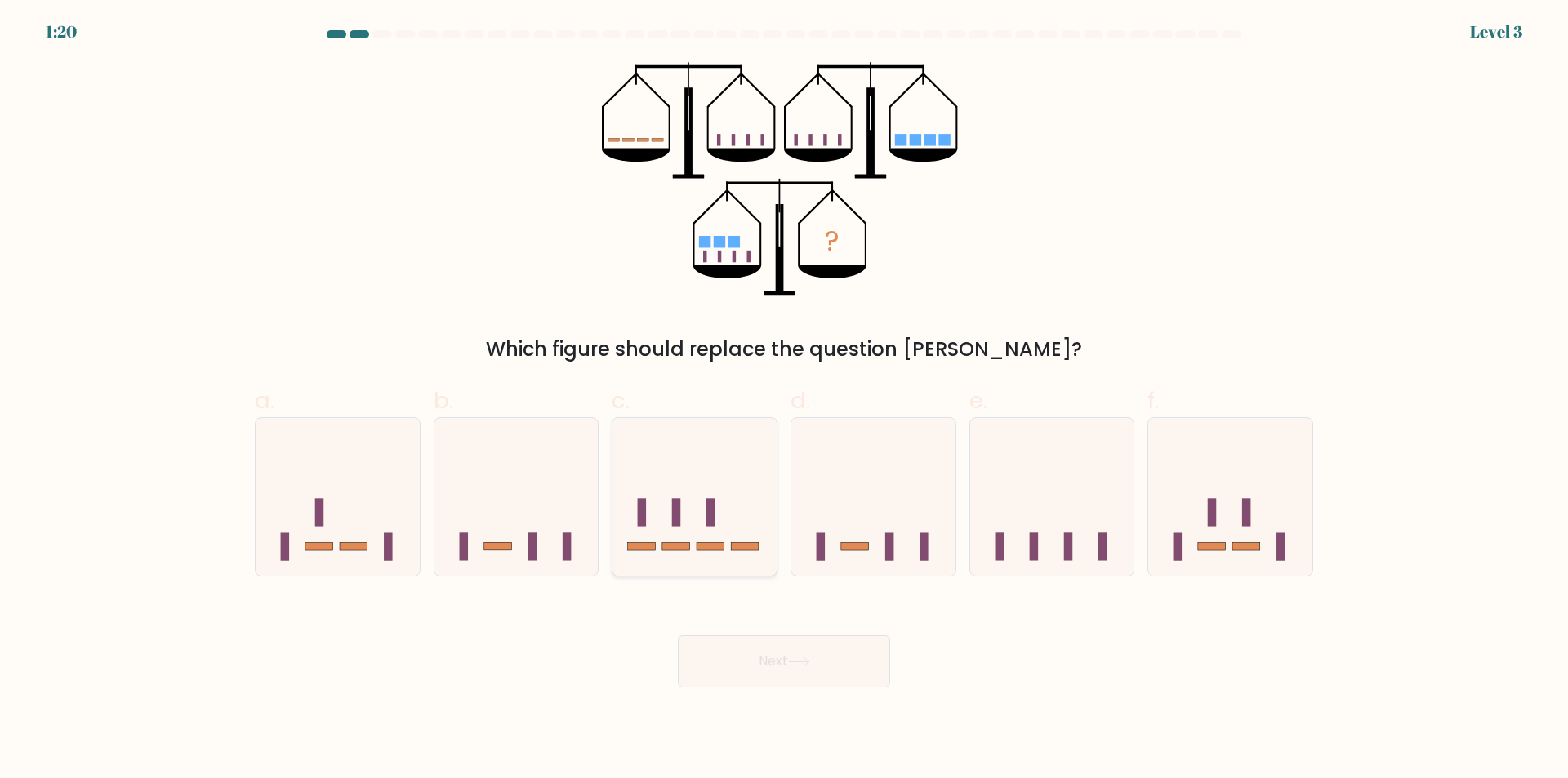
click at [708, 531] on icon at bounding box center [694, 497] width 164 height 136
click at [784, 400] on input "c." at bounding box center [784, 395] width 1 height 10
radio input "true"
click at [755, 669] on button "Next" at bounding box center [784, 662] width 212 height 52
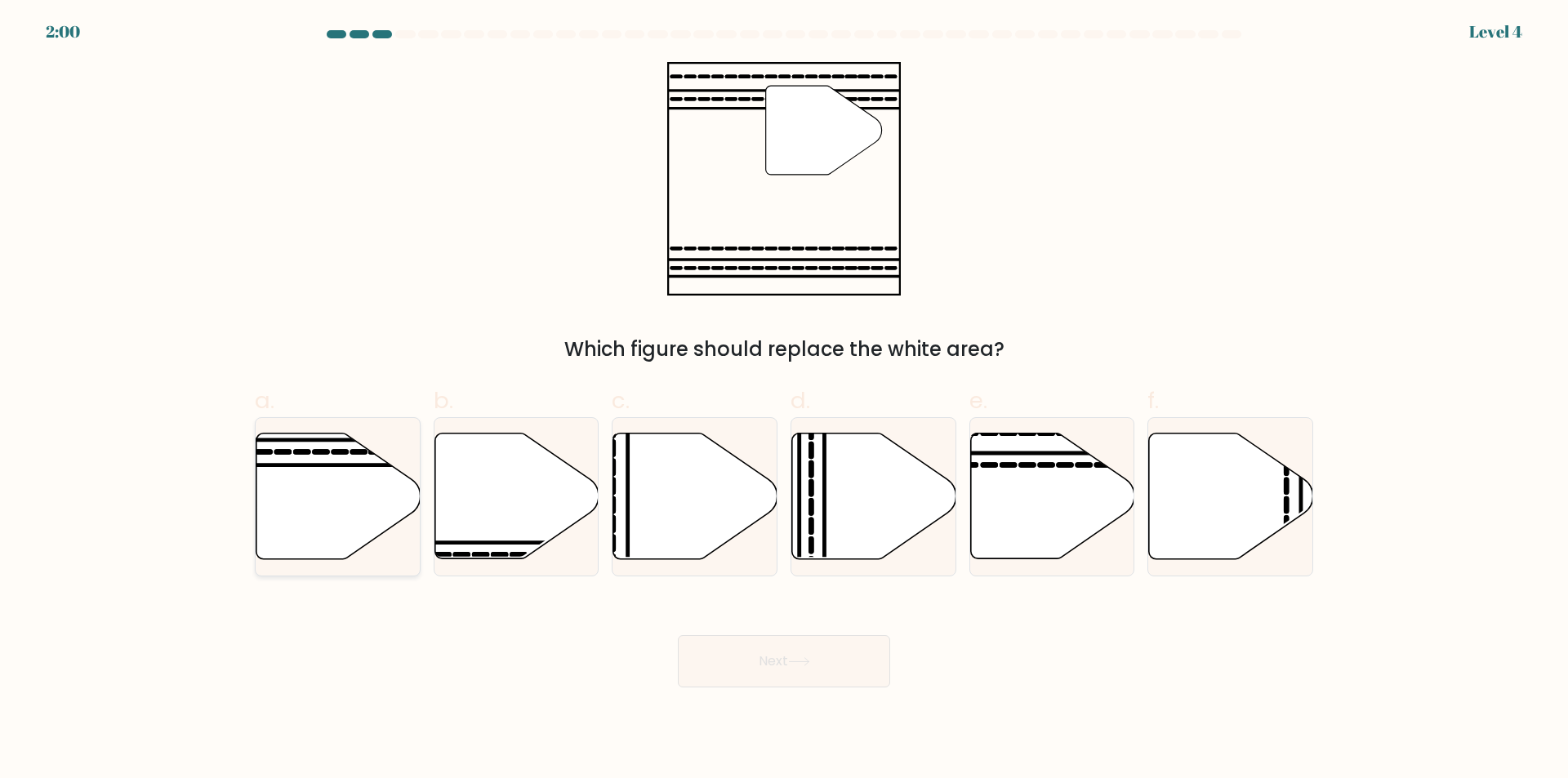
click at [345, 486] on icon at bounding box center [338, 496] width 164 height 126
click at [784, 400] on input "a." at bounding box center [784, 395] width 1 height 10
radio input "true"
click at [775, 656] on button "Next" at bounding box center [784, 662] width 212 height 52
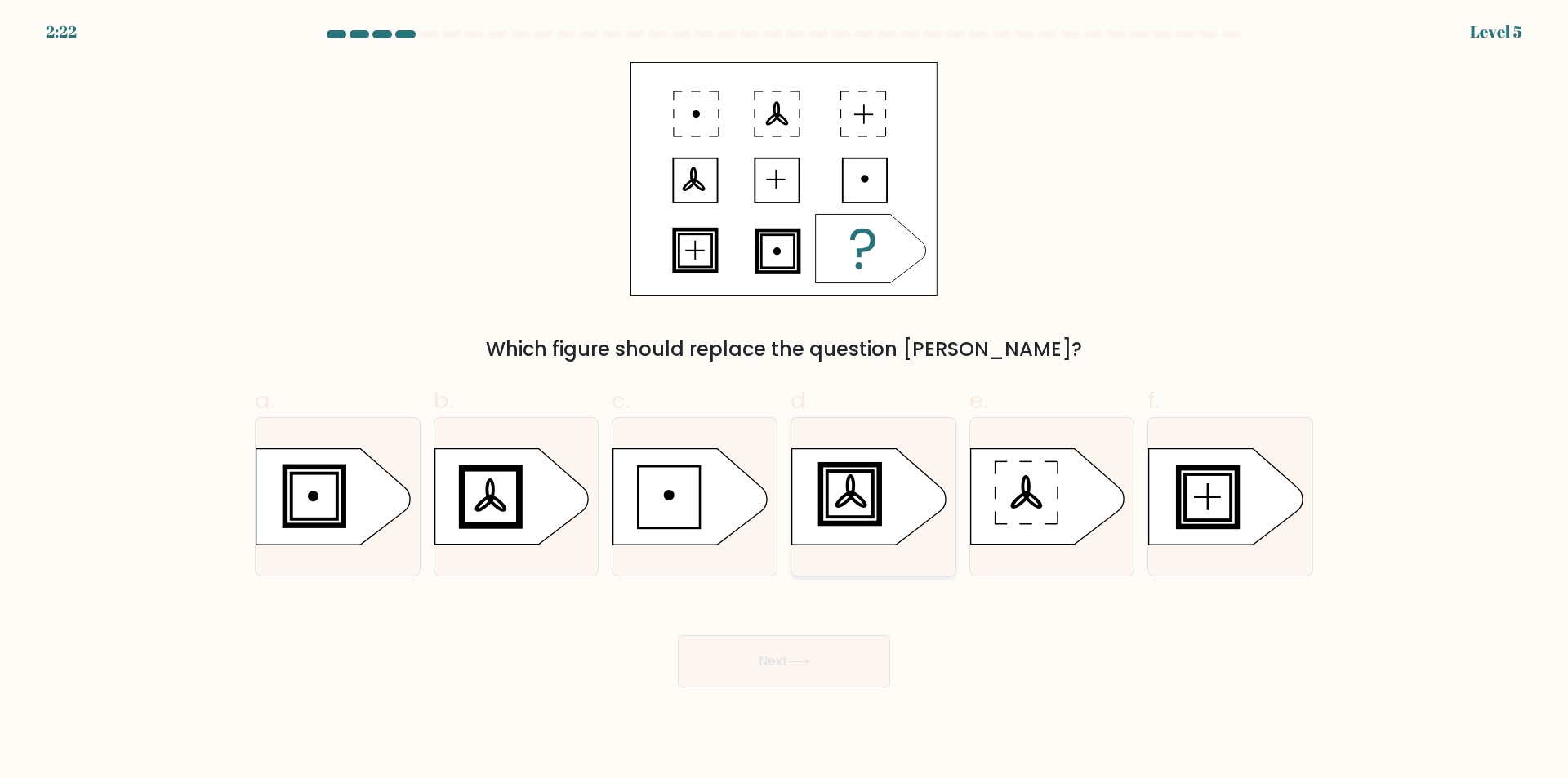
click at [868, 491] on icon at bounding box center [868, 497] width 154 height 96
click at [785, 400] on input "d." at bounding box center [784, 395] width 1 height 10
radio input "true"
click at [864, 658] on button "Next" at bounding box center [784, 662] width 212 height 52
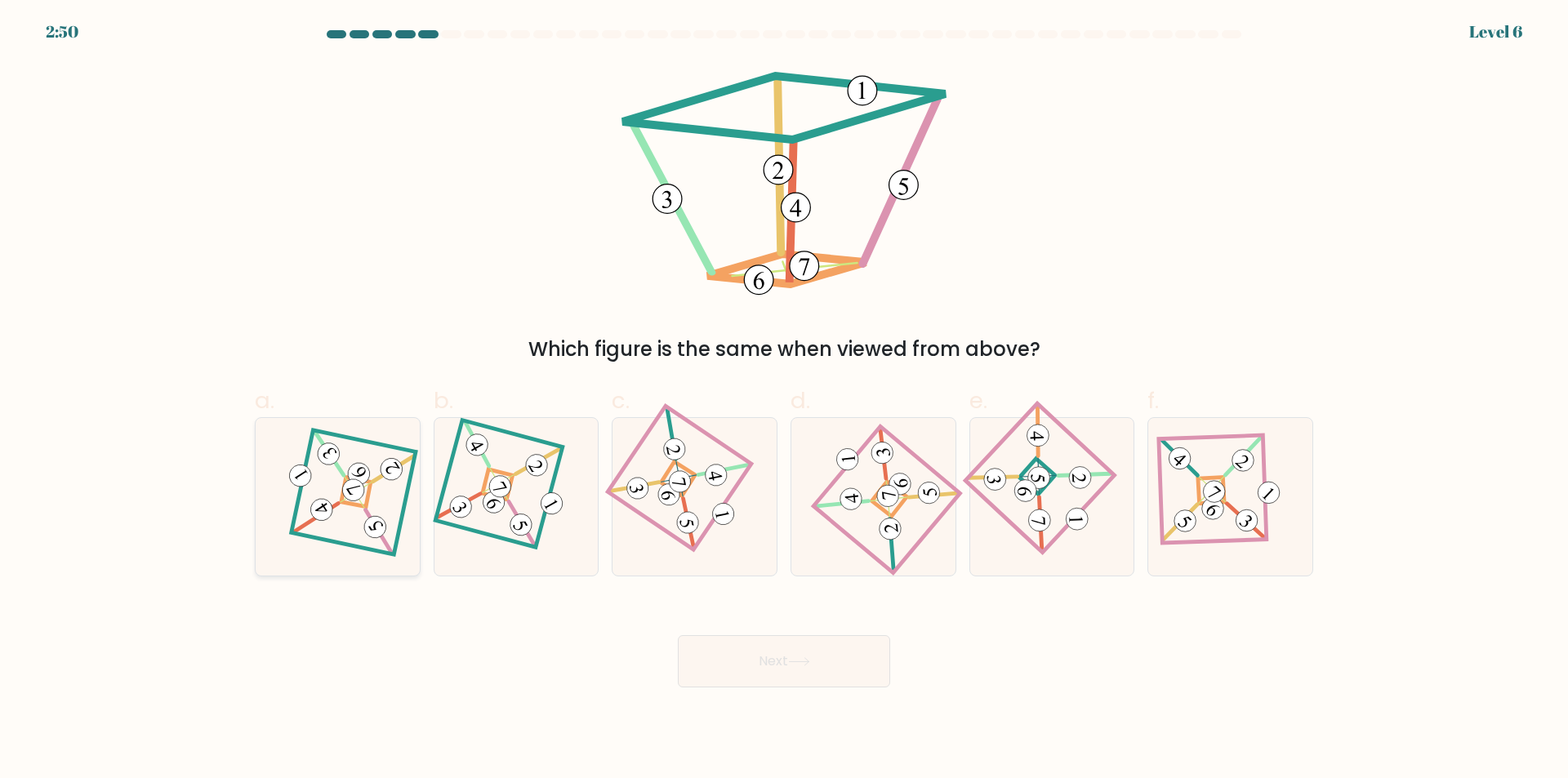
click at [347, 502] on 276 at bounding box center [356, 492] width 30 height 30
click at [784, 400] on input "a." at bounding box center [784, 395] width 1 height 10
radio input "true"
click at [778, 660] on button "Next" at bounding box center [784, 662] width 212 height 52
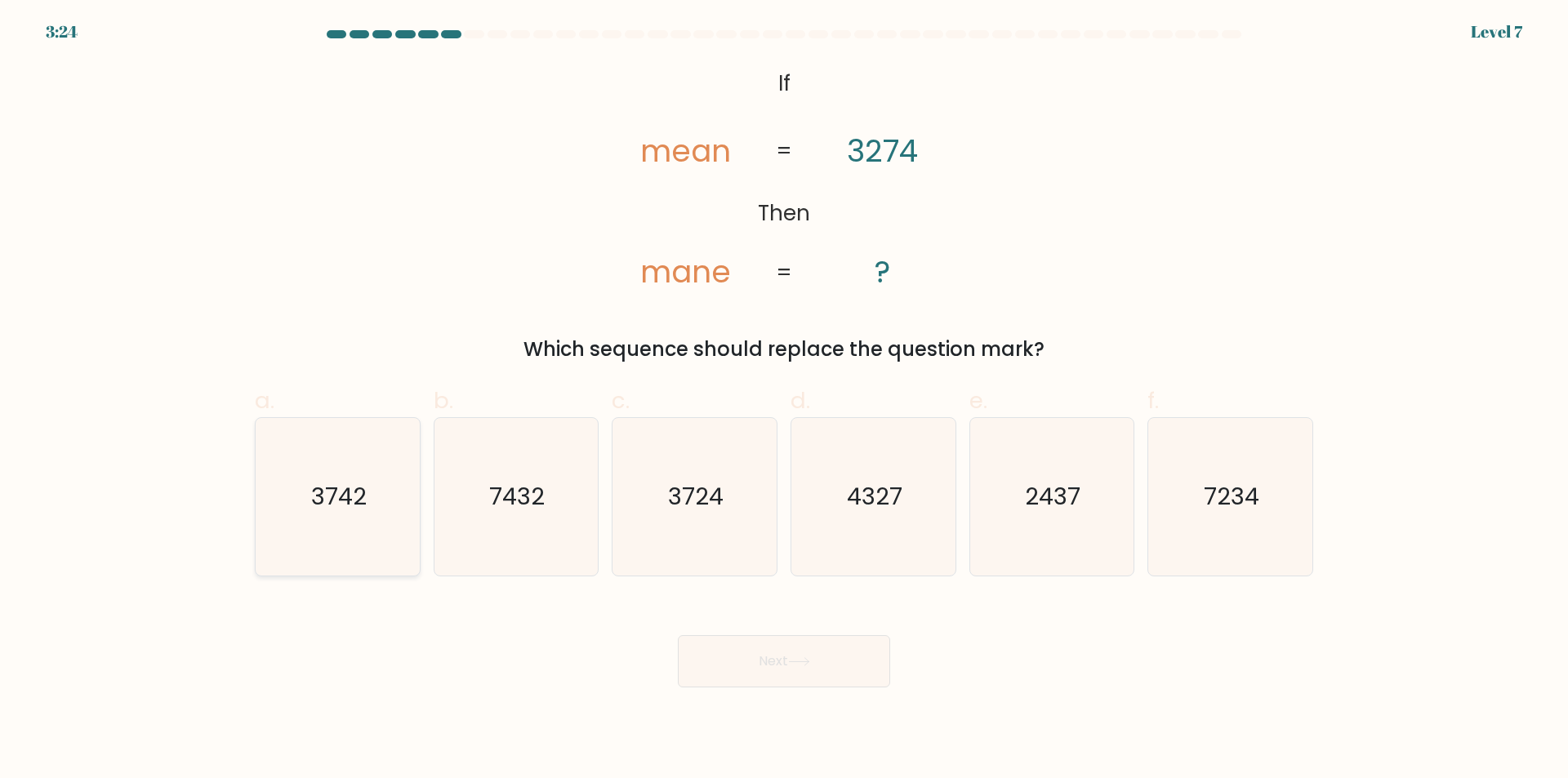
click at [350, 482] on text "3742" at bounding box center [339, 497] width 56 height 33
click at [784, 400] on input "a. 3742" at bounding box center [784, 395] width 1 height 10
radio input "true"
click at [806, 641] on button "Next" at bounding box center [784, 662] width 212 height 52
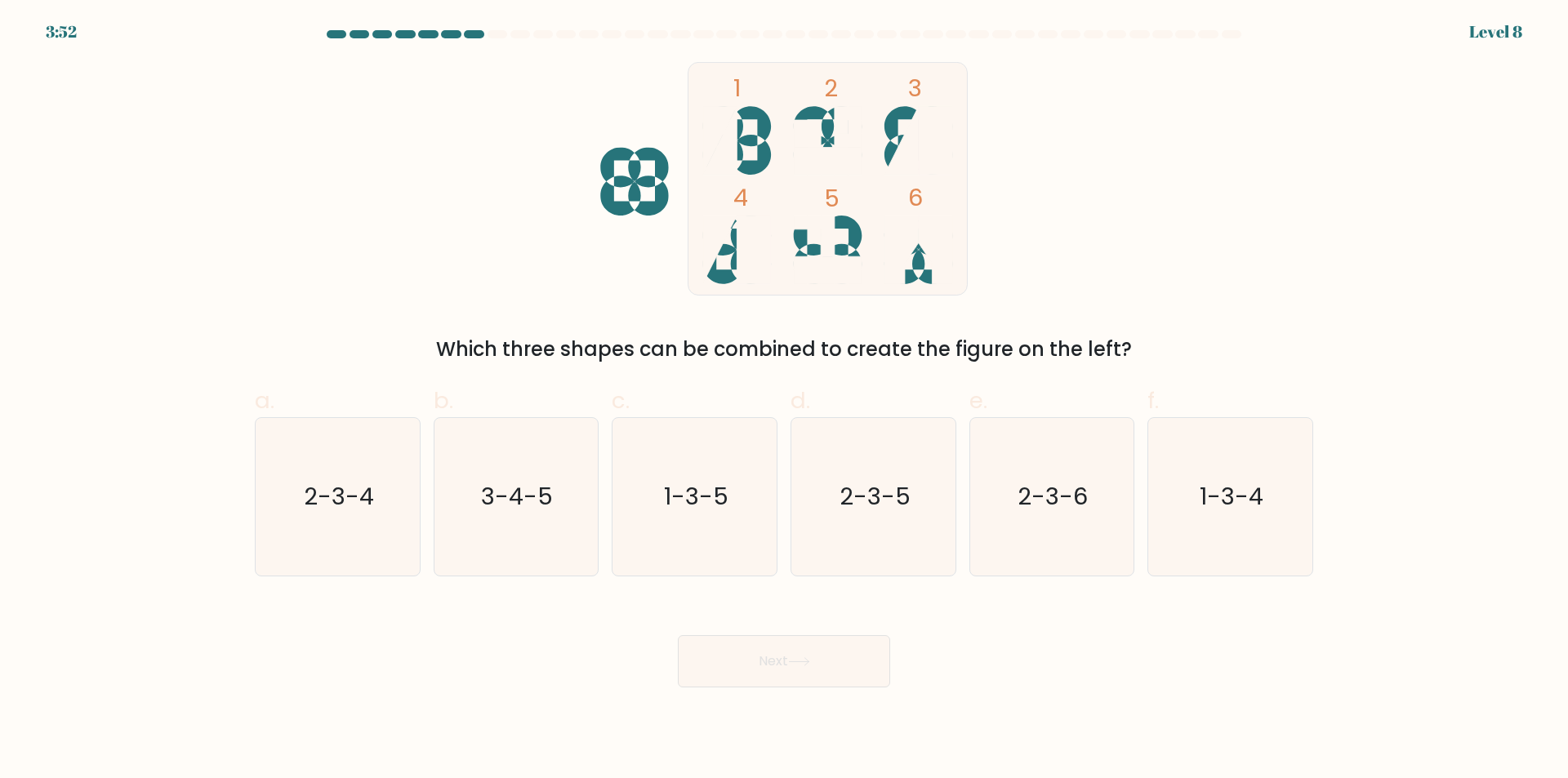
click at [90, 495] on form at bounding box center [784, 359] width 1568 height 657
click at [149, 470] on form at bounding box center [784, 359] width 1568 height 657
click at [1223, 496] on text "1-3-4" at bounding box center [1232, 497] width 63 height 33
click at [785, 400] on input "f. 1-3-4" at bounding box center [784, 395] width 1 height 10
radio input "true"
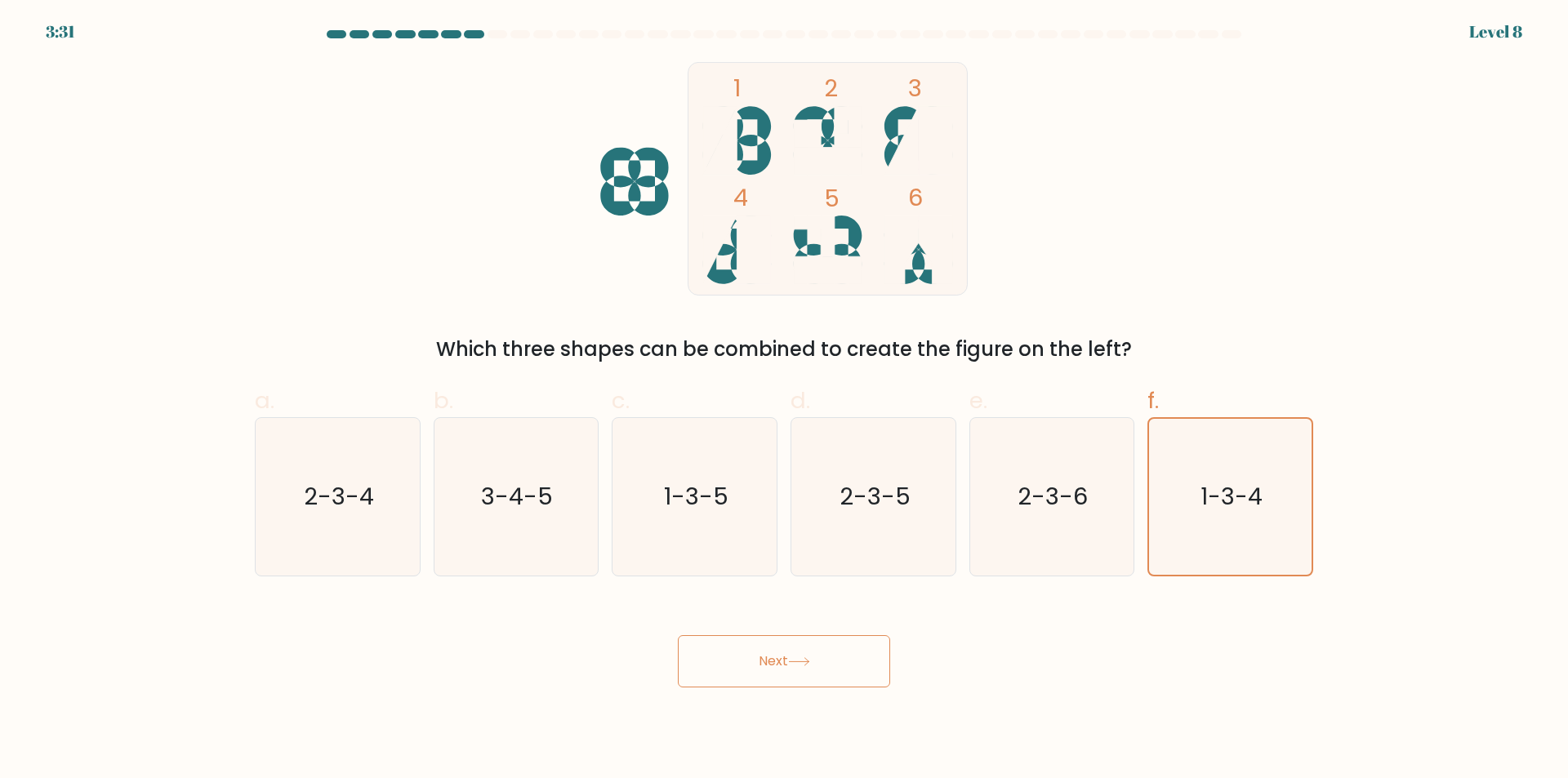
click at [840, 666] on button "Next" at bounding box center [784, 662] width 212 height 52
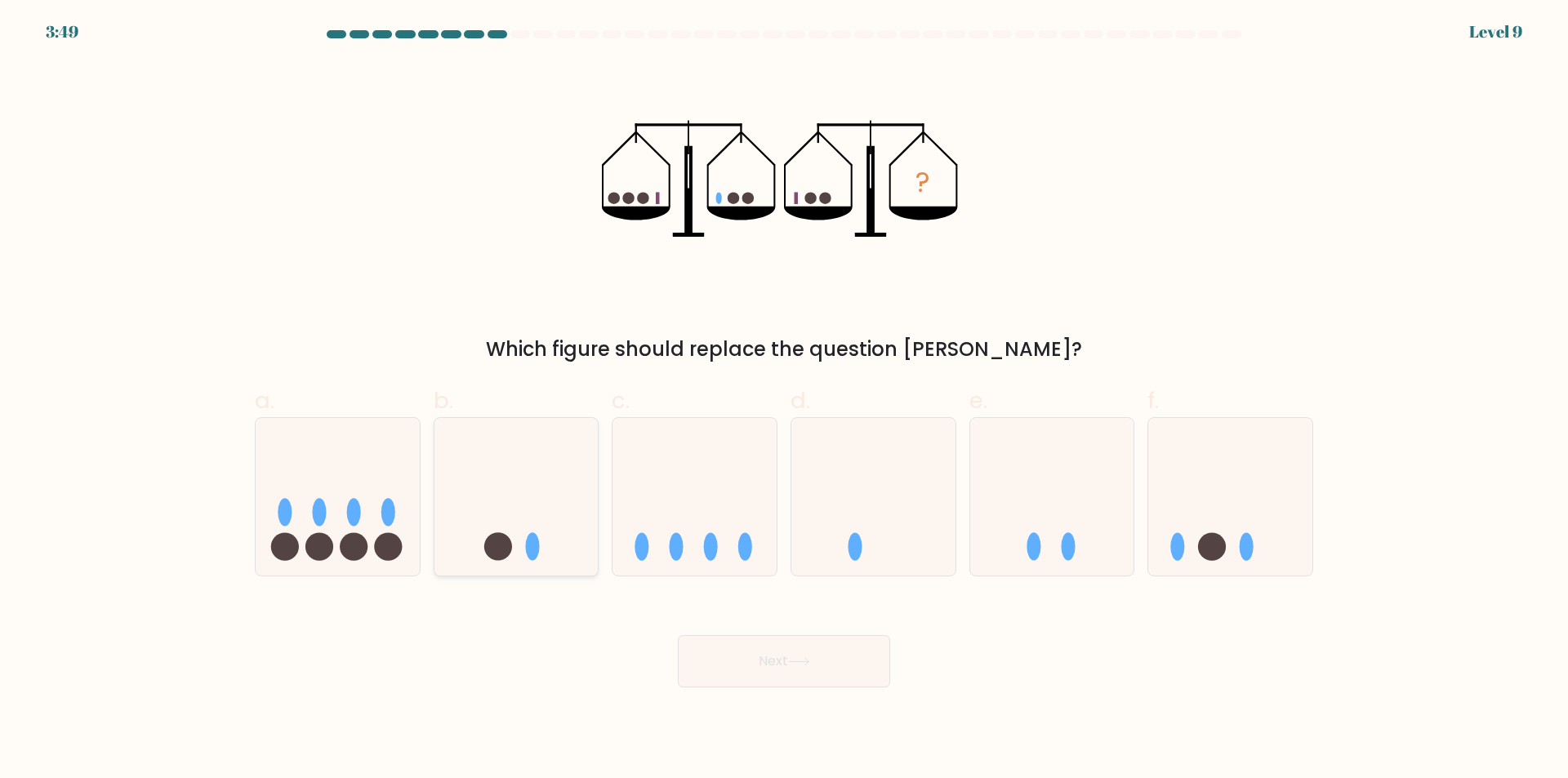
click at [546, 525] on icon at bounding box center [516, 497] width 164 height 136
click at [784, 400] on input "b." at bounding box center [784, 395] width 1 height 10
radio input "true"
click at [775, 680] on button "Next" at bounding box center [784, 662] width 212 height 52
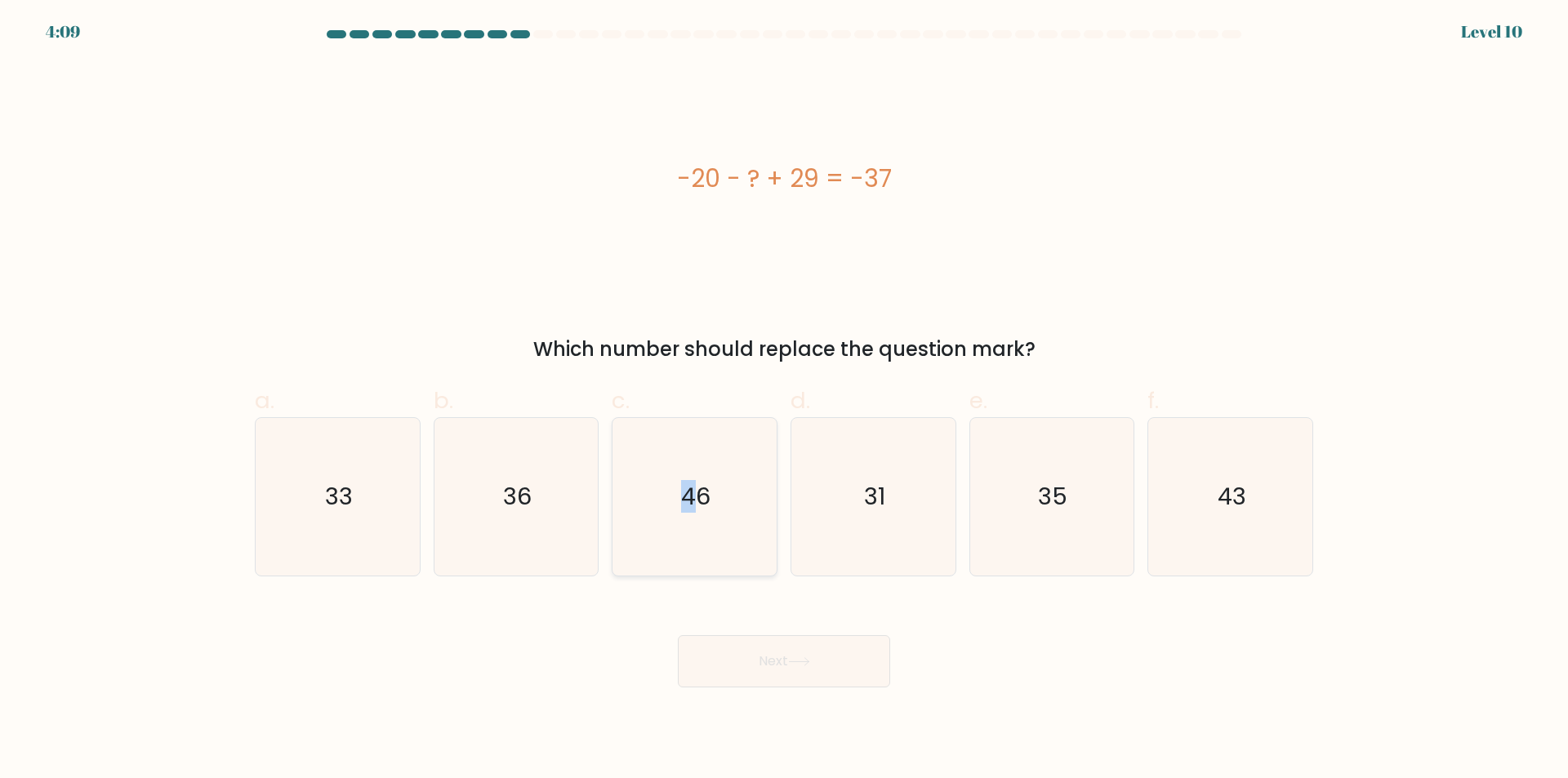
click at [694, 475] on icon "46" at bounding box center [694, 496] width 157 height 157
click at [774, 660] on button "Next" at bounding box center [784, 662] width 212 height 52
click at [697, 496] on text "46" at bounding box center [697, 497] width 30 height 33
click at [784, 400] on input "c. 46" at bounding box center [784, 395] width 1 height 10
radio input "true"
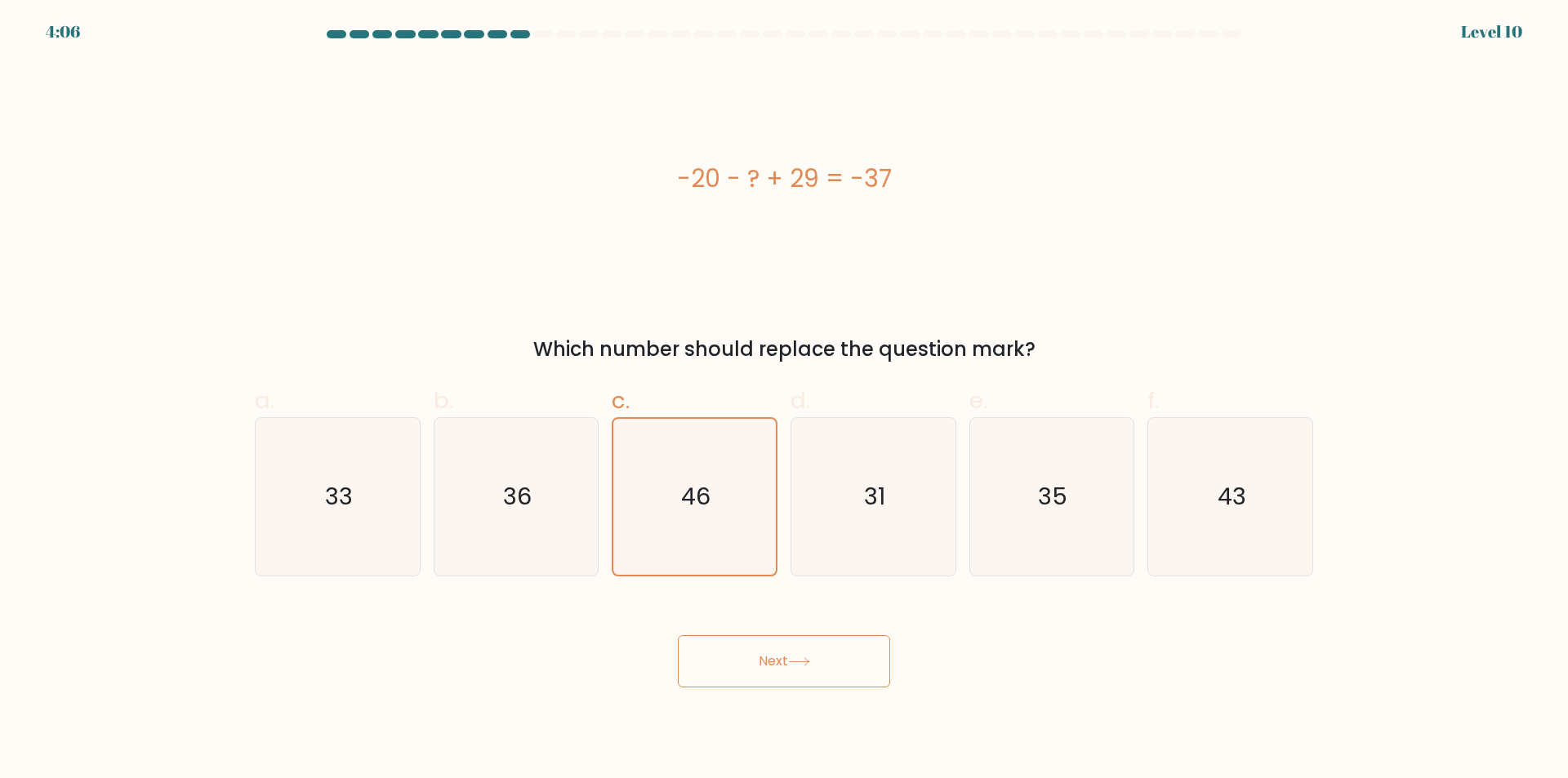
click at [787, 668] on button "Next" at bounding box center [784, 662] width 212 height 52
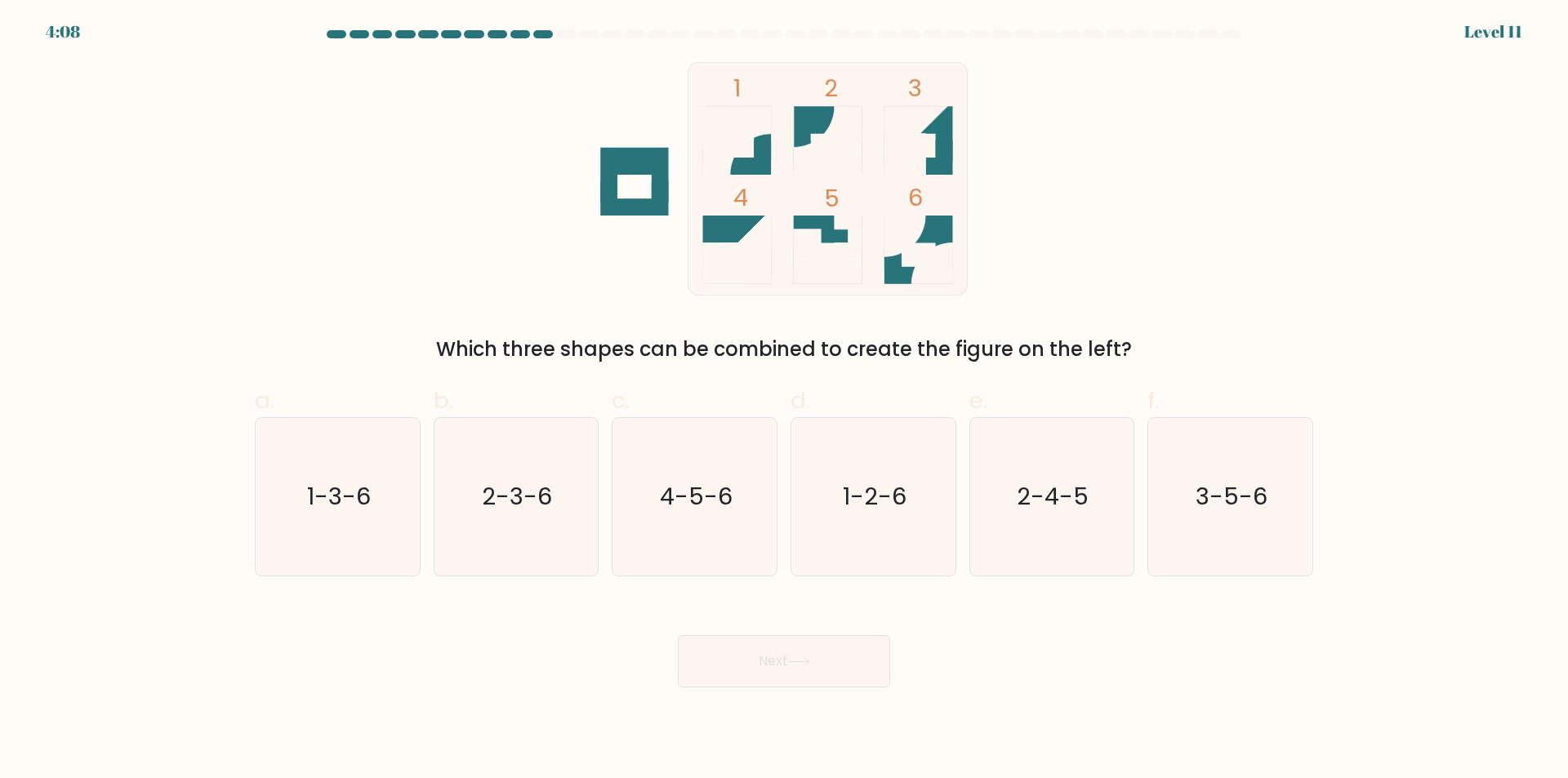
click at [153, 571] on form at bounding box center [784, 359] width 1568 height 657
drag, startPoint x: 552, startPoint y: 356, endPoint x: 690, endPoint y: 355, distance: 138.0
click at [687, 354] on div "Which three shapes can be combined to create the figure on the left?" at bounding box center [783, 349] width 1039 height 30
click at [694, 355] on div "Which three shapes can be combined to create the figure on the left?" at bounding box center [783, 349] width 1039 height 30
click at [101, 490] on form at bounding box center [784, 359] width 1568 height 657
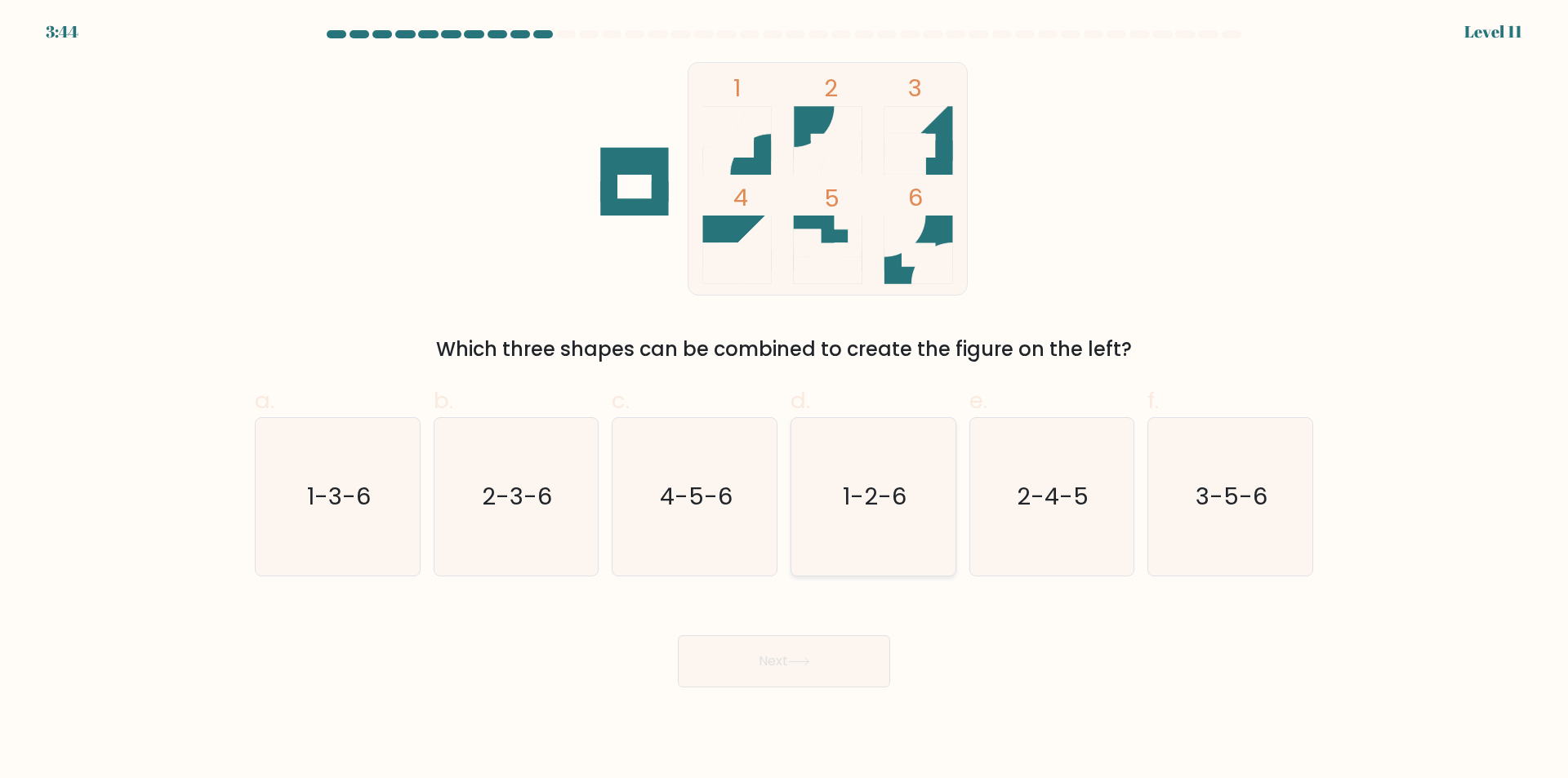
click at [907, 507] on icon "1-2-6" at bounding box center [873, 496] width 157 height 157
click at [785, 400] on input "d. 1-2-6" at bounding box center [784, 395] width 1 height 10
radio input "true"
click at [837, 662] on button "Next" at bounding box center [784, 662] width 212 height 52
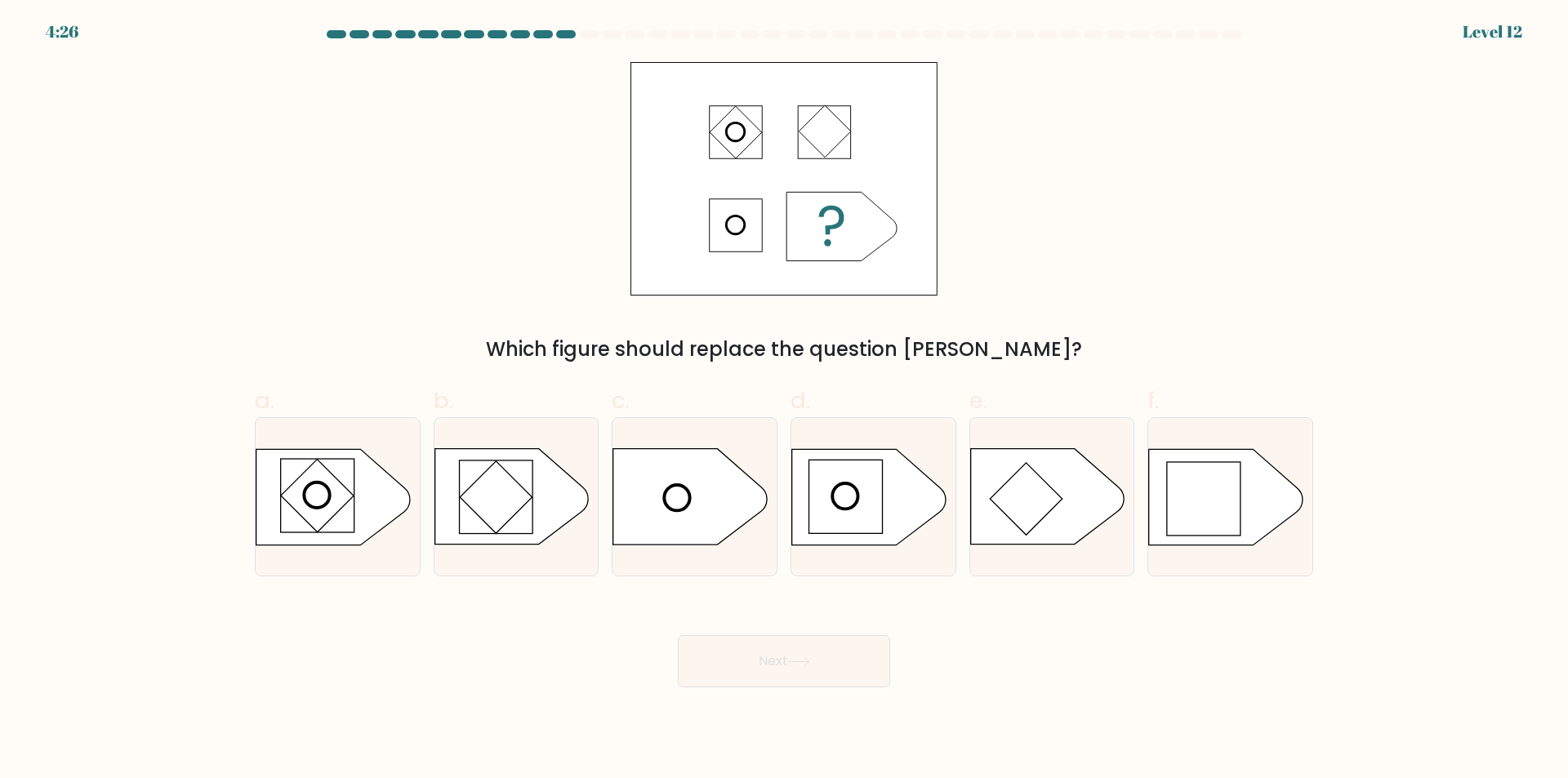
click at [980, 333] on div "Which figure should replace the question mark?" at bounding box center [784, 213] width 1078 height 303
click at [1221, 489] on rect at bounding box center [1204, 499] width 74 height 74
click at [785, 400] on input "f." at bounding box center [784, 395] width 1 height 10
radio input "true"
click at [816, 657] on button "Next" at bounding box center [784, 662] width 212 height 52
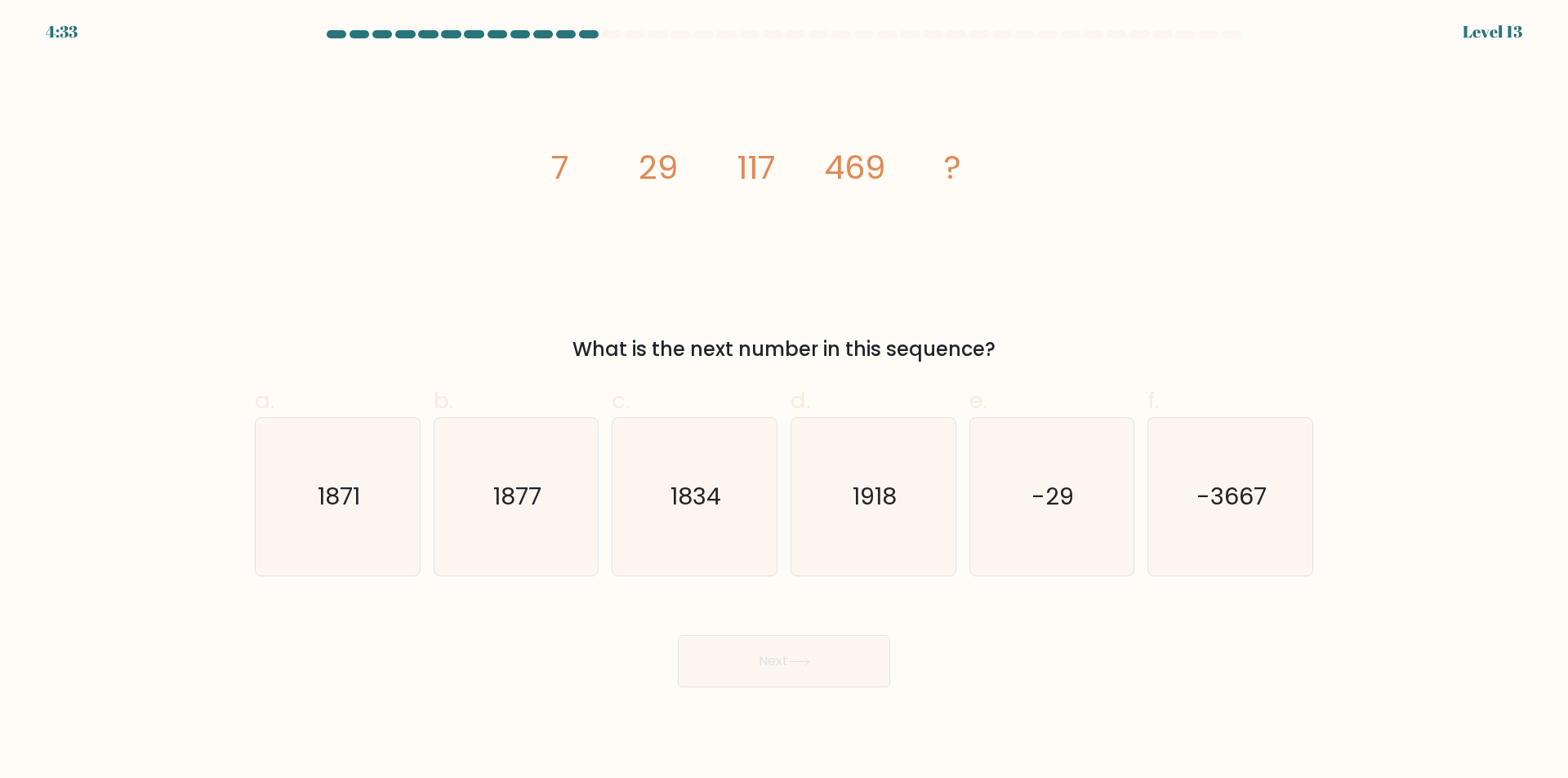
click at [180, 623] on form at bounding box center [784, 359] width 1568 height 657
click at [502, 493] on text "1877" at bounding box center [517, 497] width 48 height 33
click at [784, 400] on input "b. 1877" at bounding box center [784, 395] width 1 height 10
radio input "true"
click at [789, 668] on button "Next" at bounding box center [784, 662] width 212 height 52
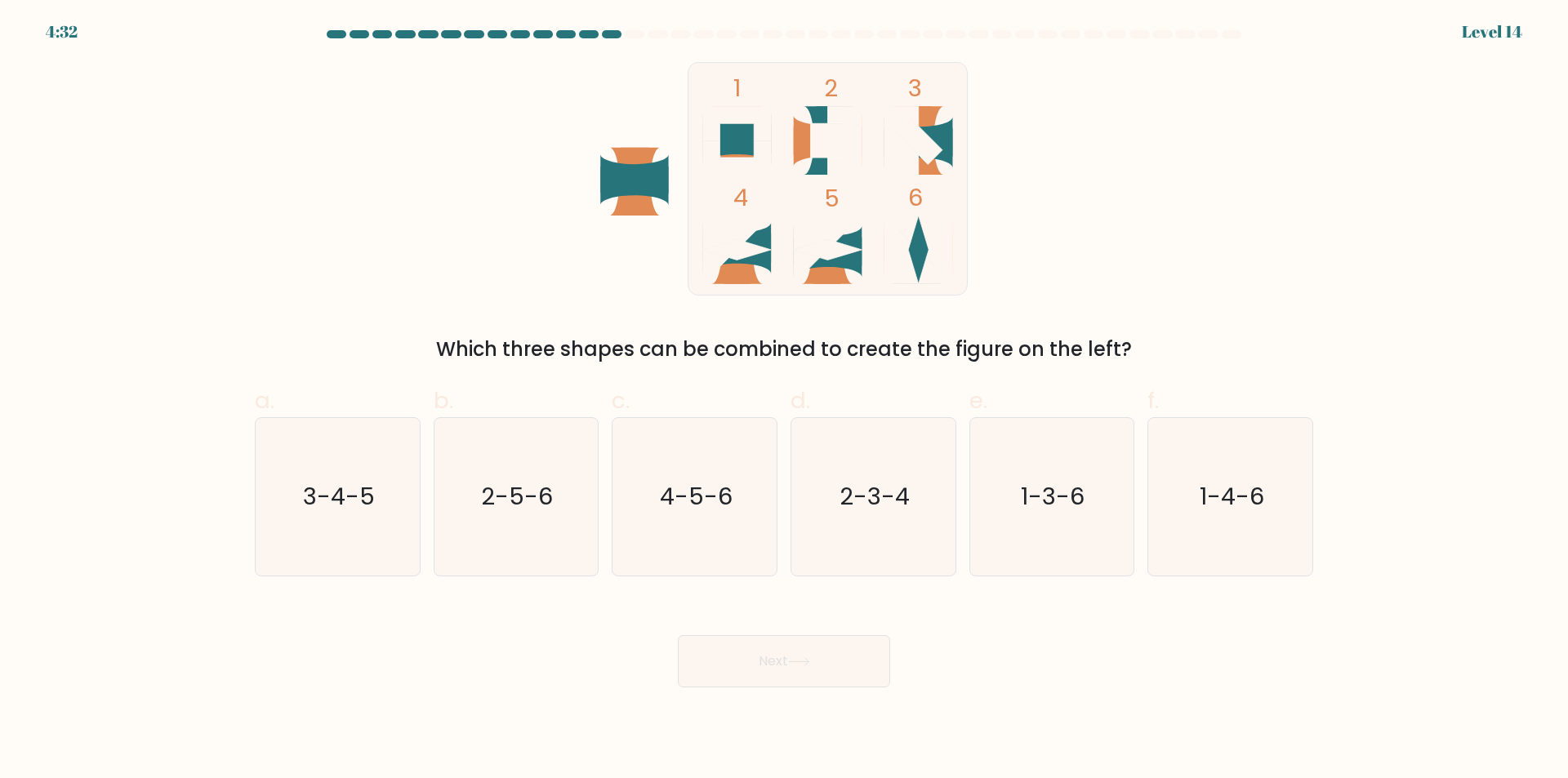
click at [163, 587] on form at bounding box center [784, 359] width 1568 height 657
click at [501, 515] on icon "2-5-6" at bounding box center [515, 496] width 157 height 157
click at [784, 400] on input "b. 2-5-6" at bounding box center [784, 395] width 1 height 10
radio input "true"
click at [721, 493] on text "4-5-6" at bounding box center [696, 497] width 73 height 33
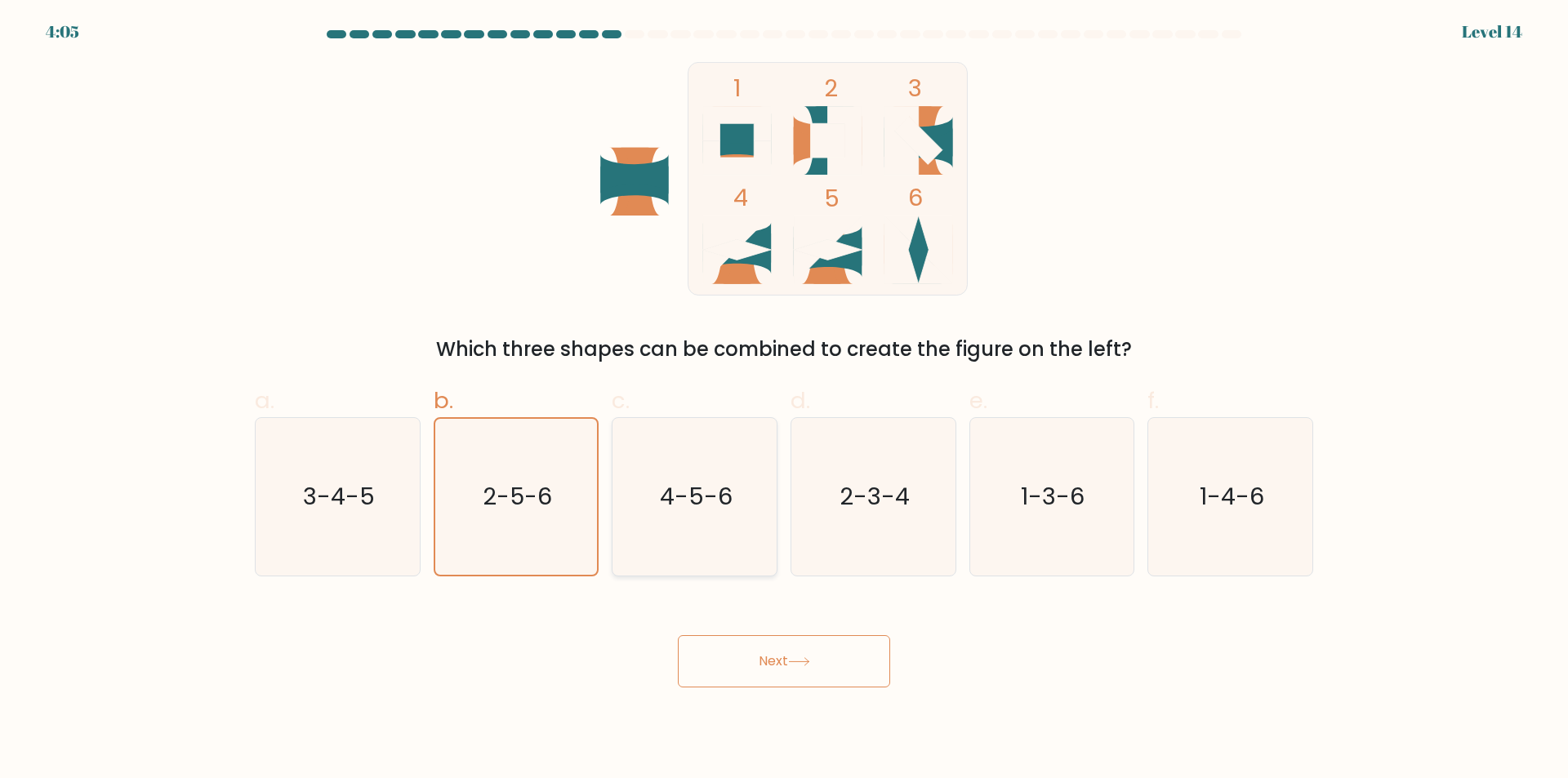
click at [784, 400] on input "c. 4-5-6" at bounding box center [784, 395] width 1 height 10
radio input "true"
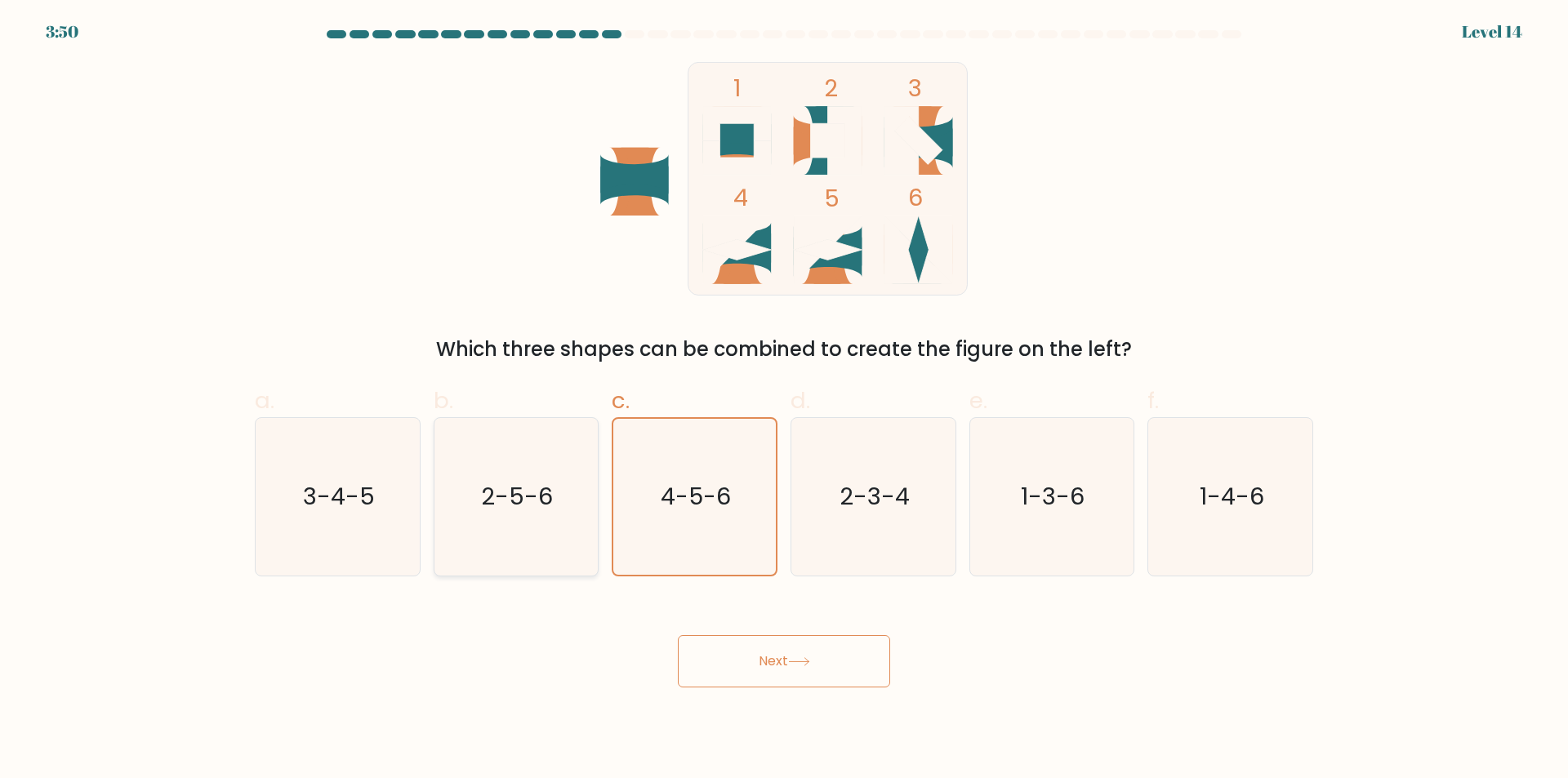
click at [522, 521] on icon "2-5-6" at bounding box center [515, 496] width 157 height 157
click at [784, 400] on input "b. 2-5-6" at bounding box center [784, 395] width 1 height 10
radio input "true"
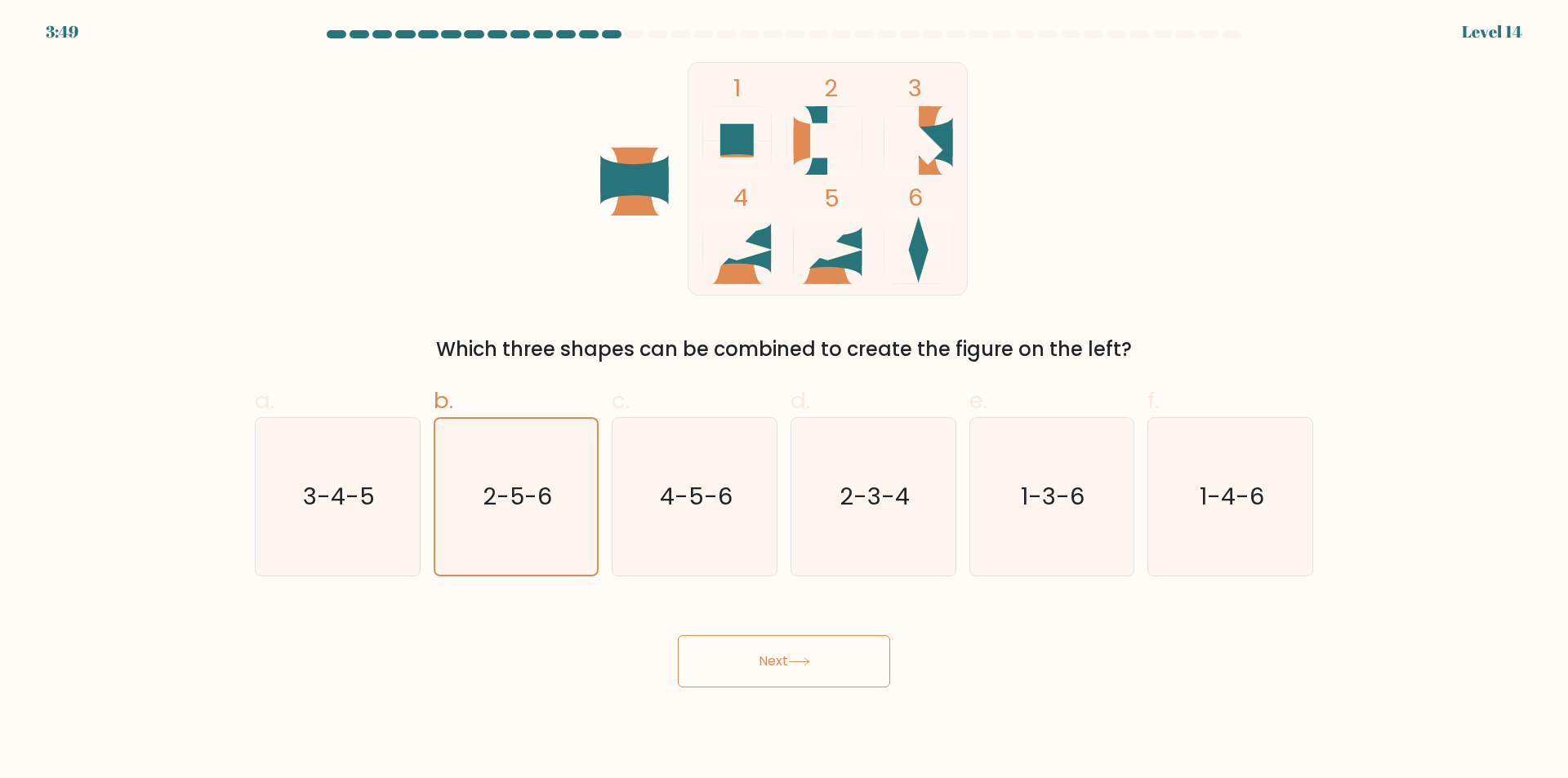
click at [787, 659] on button "Next" at bounding box center [784, 662] width 212 height 52
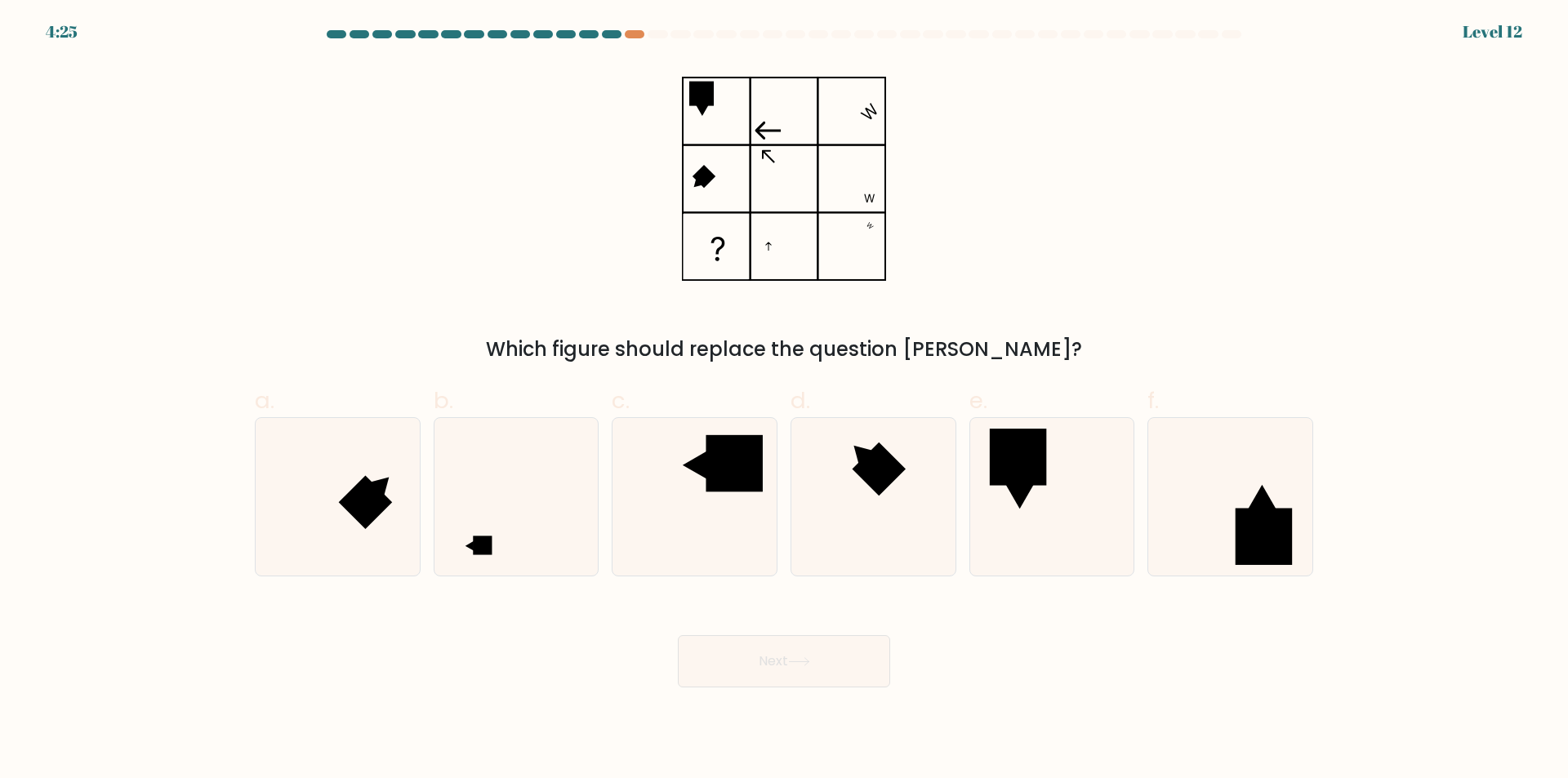
click at [425, 582] on form at bounding box center [784, 359] width 1568 height 657
click at [511, 565] on icon at bounding box center [515, 496] width 157 height 157
click at [784, 400] on input "b." at bounding box center [784, 395] width 1 height 10
radio input "true"
click at [793, 663] on icon at bounding box center [799, 662] width 22 height 9
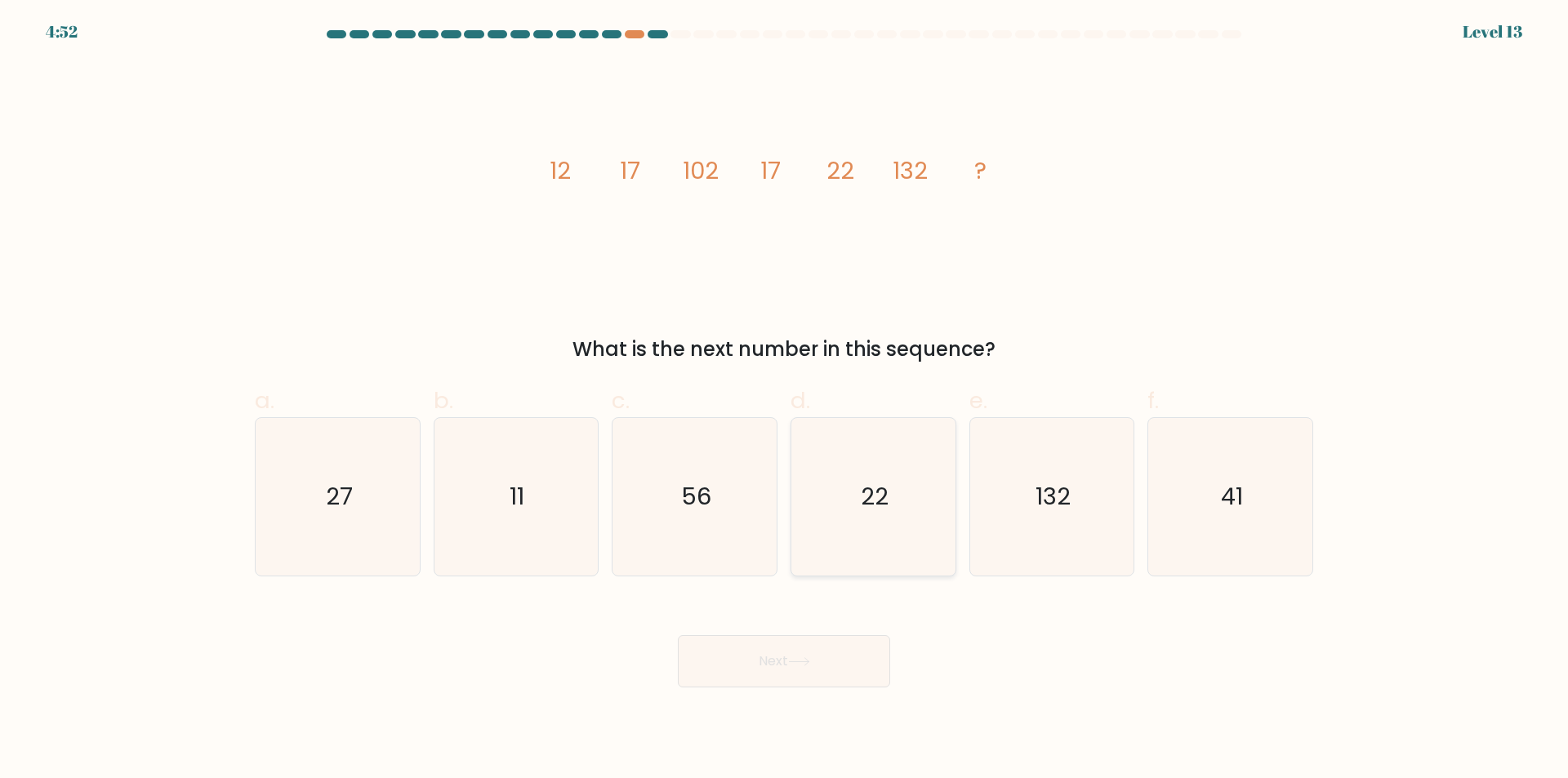
click at [885, 506] on text "22" at bounding box center [874, 497] width 28 height 33
click at [785, 400] on input "d. 22" at bounding box center [784, 395] width 1 height 10
radio input "true"
click at [840, 656] on button "Next" at bounding box center [784, 662] width 212 height 52
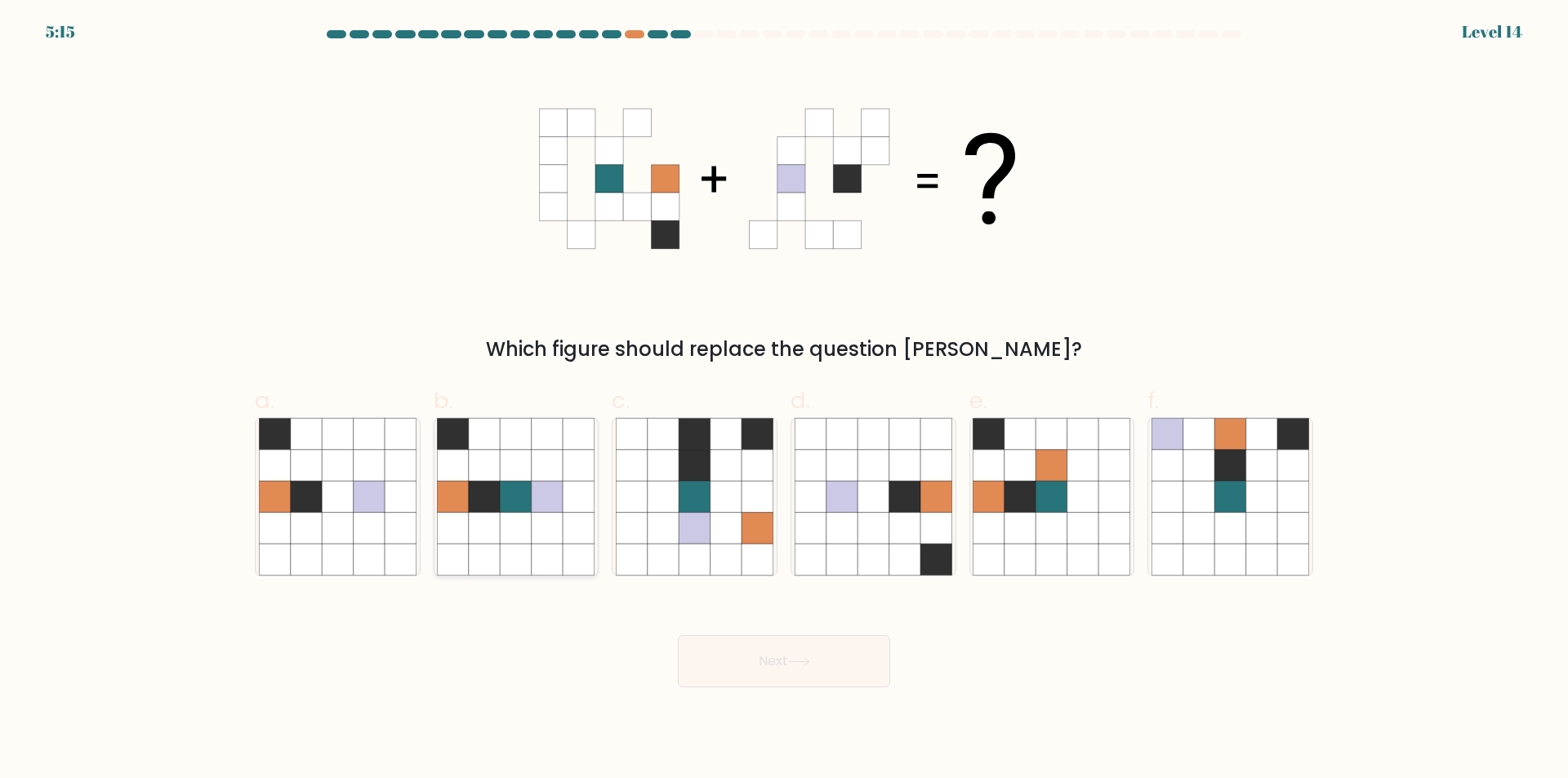
click at [530, 469] on icon at bounding box center [516, 466] width 31 height 31
click at [784, 400] on input "b." at bounding box center [784, 395] width 1 height 10
radio input "true"
click at [818, 679] on button "Next" at bounding box center [784, 662] width 212 height 52
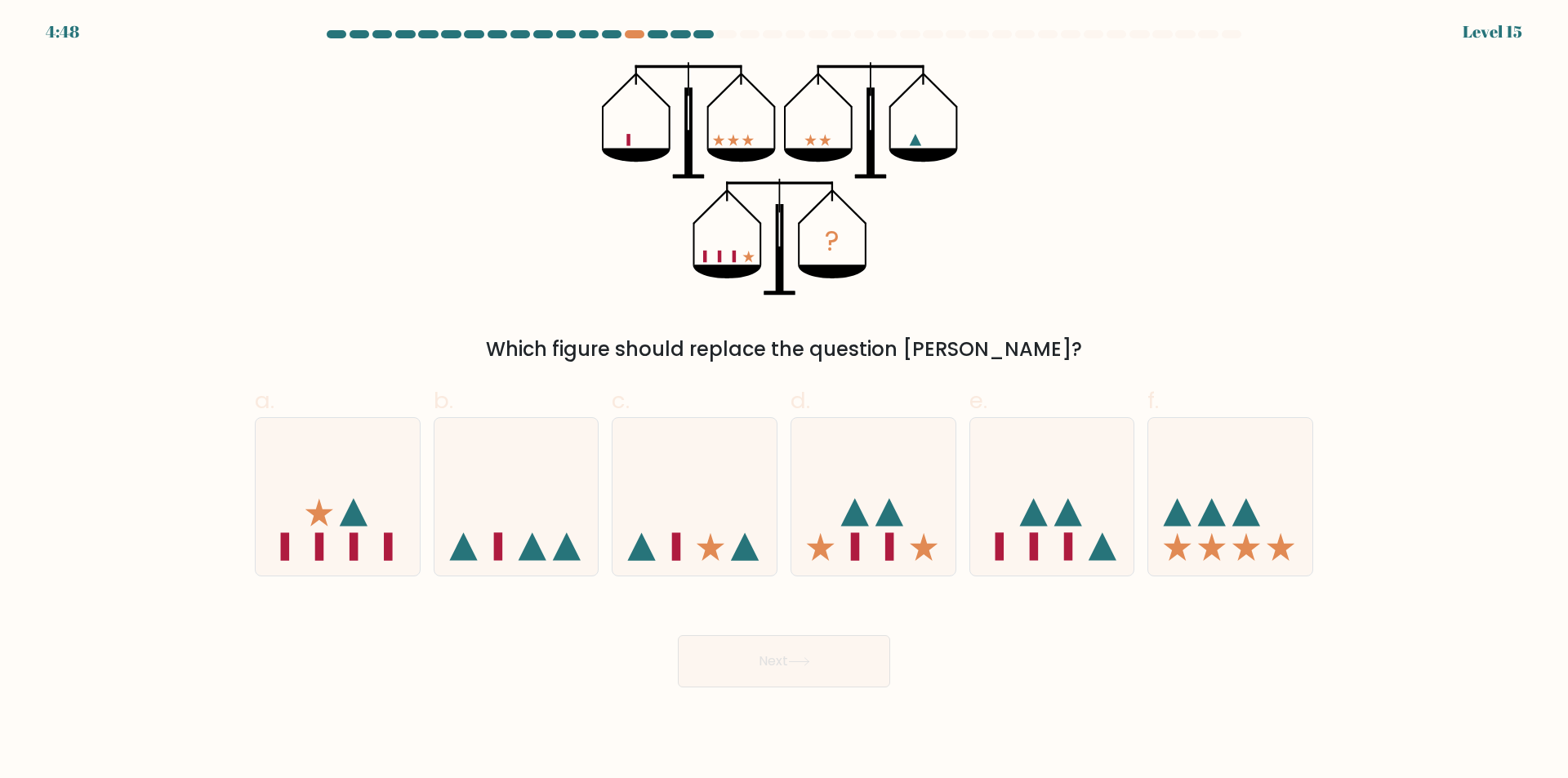
click at [996, 305] on div "? Which figure should replace the question mark?" at bounding box center [784, 213] width 1078 height 303
click at [467, 358] on div "Which figure should replace the question mark?" at bounding box center [783, 349] width 1039 height 30
click at [521, 541] on icon at bounding box center [516, 497] width 164 height 136
click at [784, 400] on input "b." at bounding box center [784, 395] width 1 height 10
radio input "true"
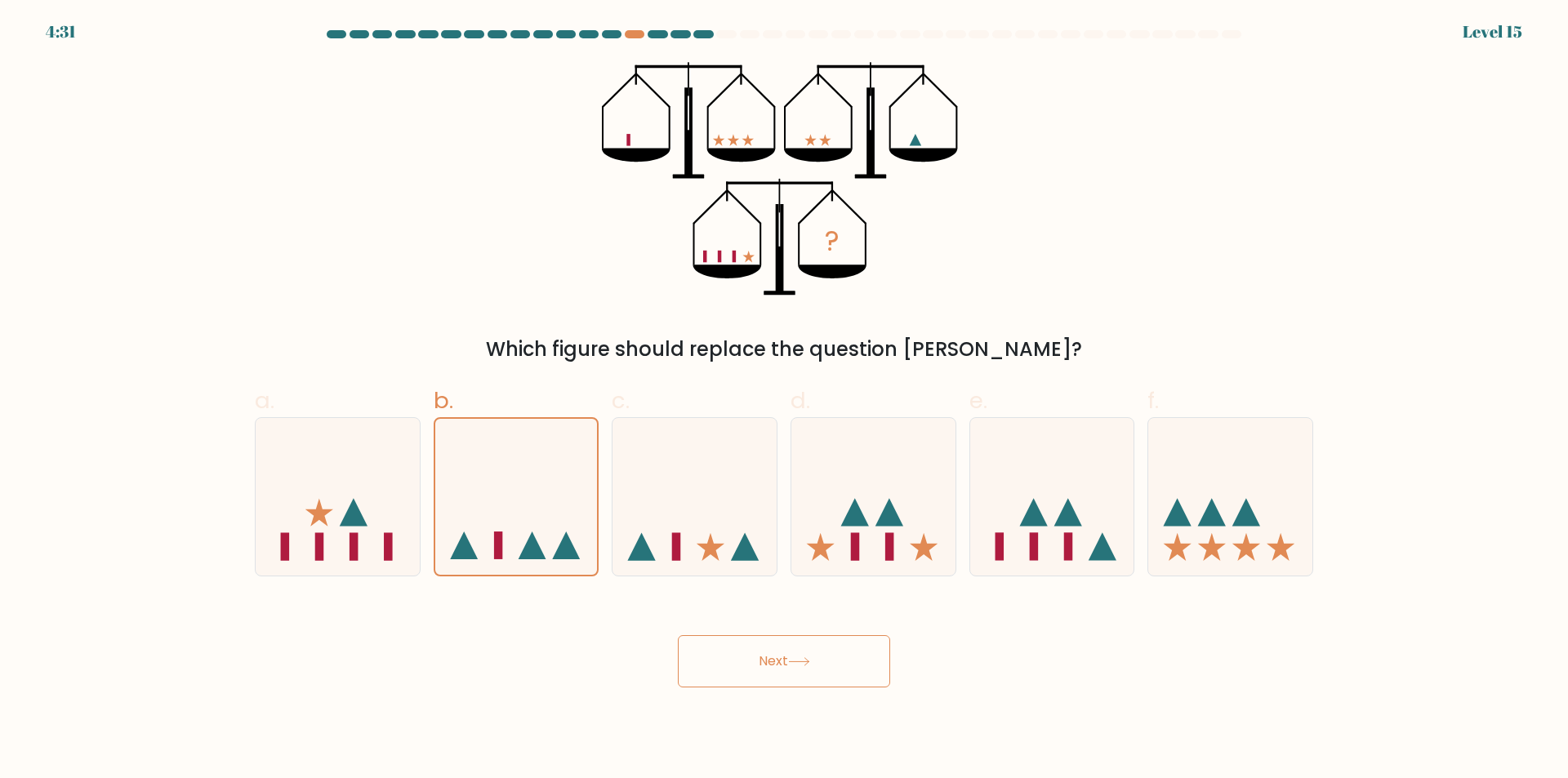
click at [745, 655] on button "Next" at bounding box center [784, 662] width 212 height 52
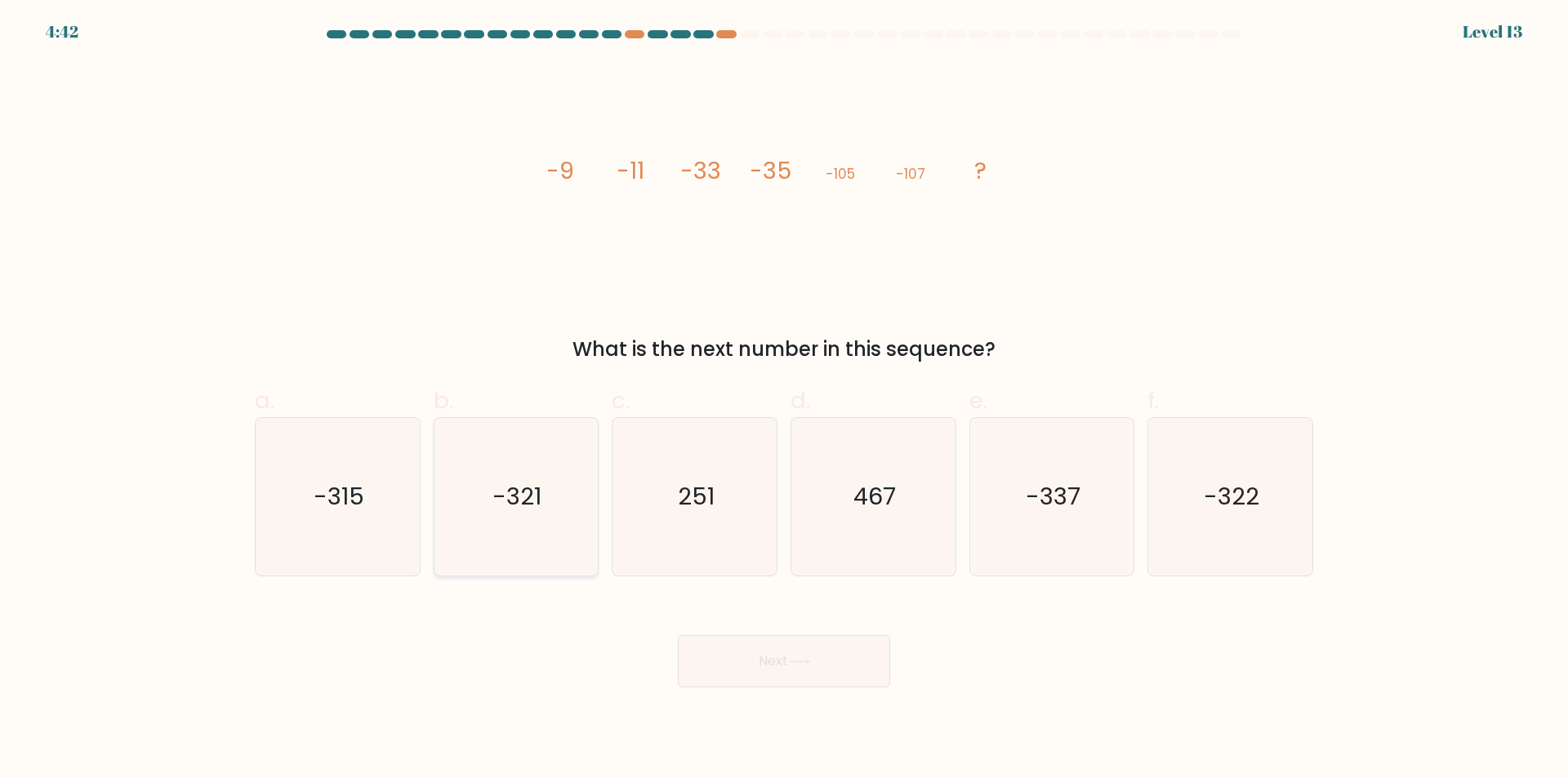
click at [552, 507] on icon "-321" at bounding box center [515, 496] width 157 height 157
click at [784, 400] on input "b. -321" at bounding box center [784, 395] width 1 height 10
radio input "true"
click at [859, 675] on button "Next" at bounding box center [784, 662] width 212 height 52
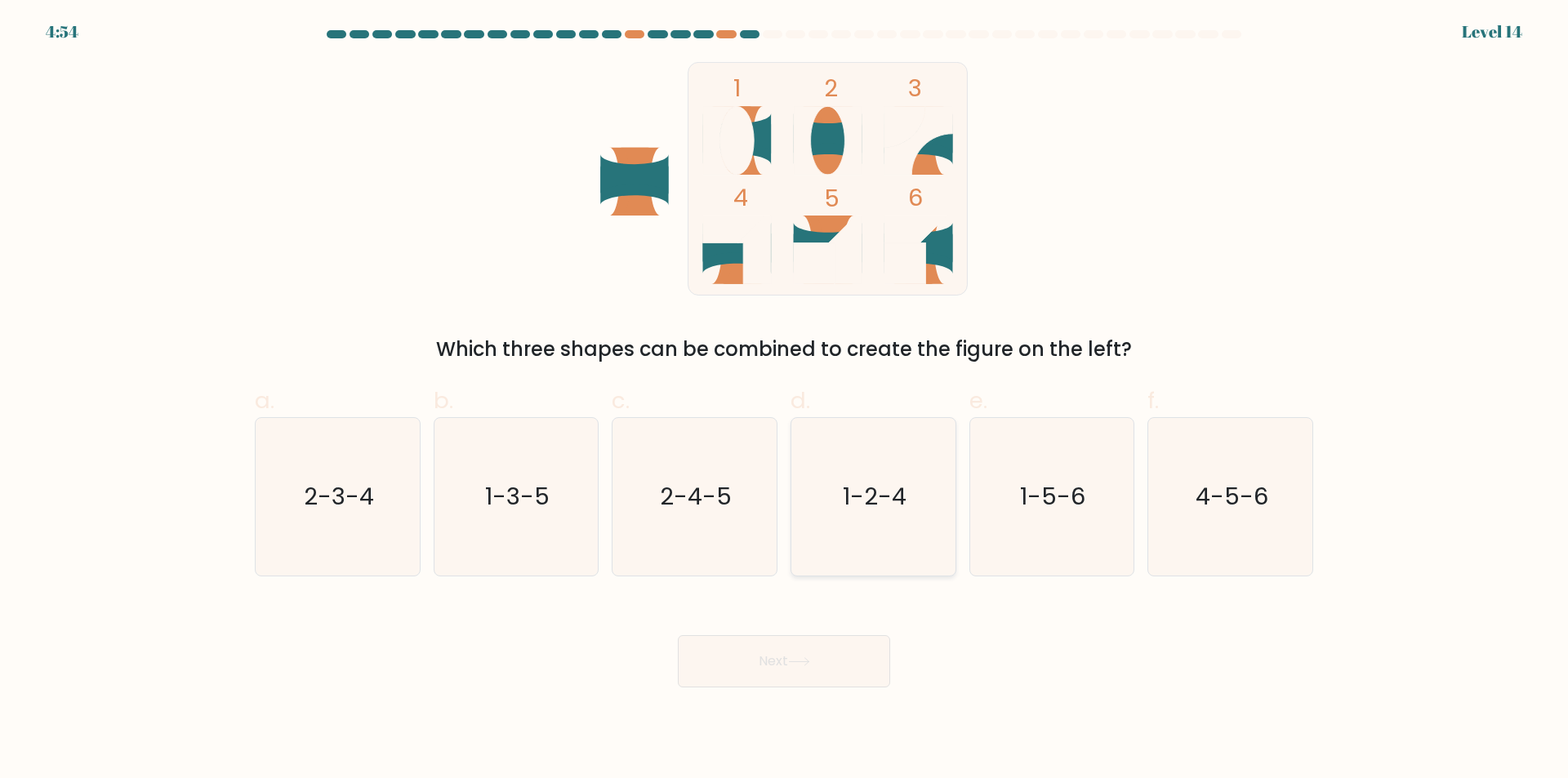
click at [884, 494] on text "1-2-4" at bounding box center [874, 497] width 63 height 33
click at [785, 400] on input "d. 1-2-4" at bounding box center [784, 395] width 1 height 10
radio input "true"
click at [838, 657] on button "Next" at bounding box center [784, 662] width 212 height 52
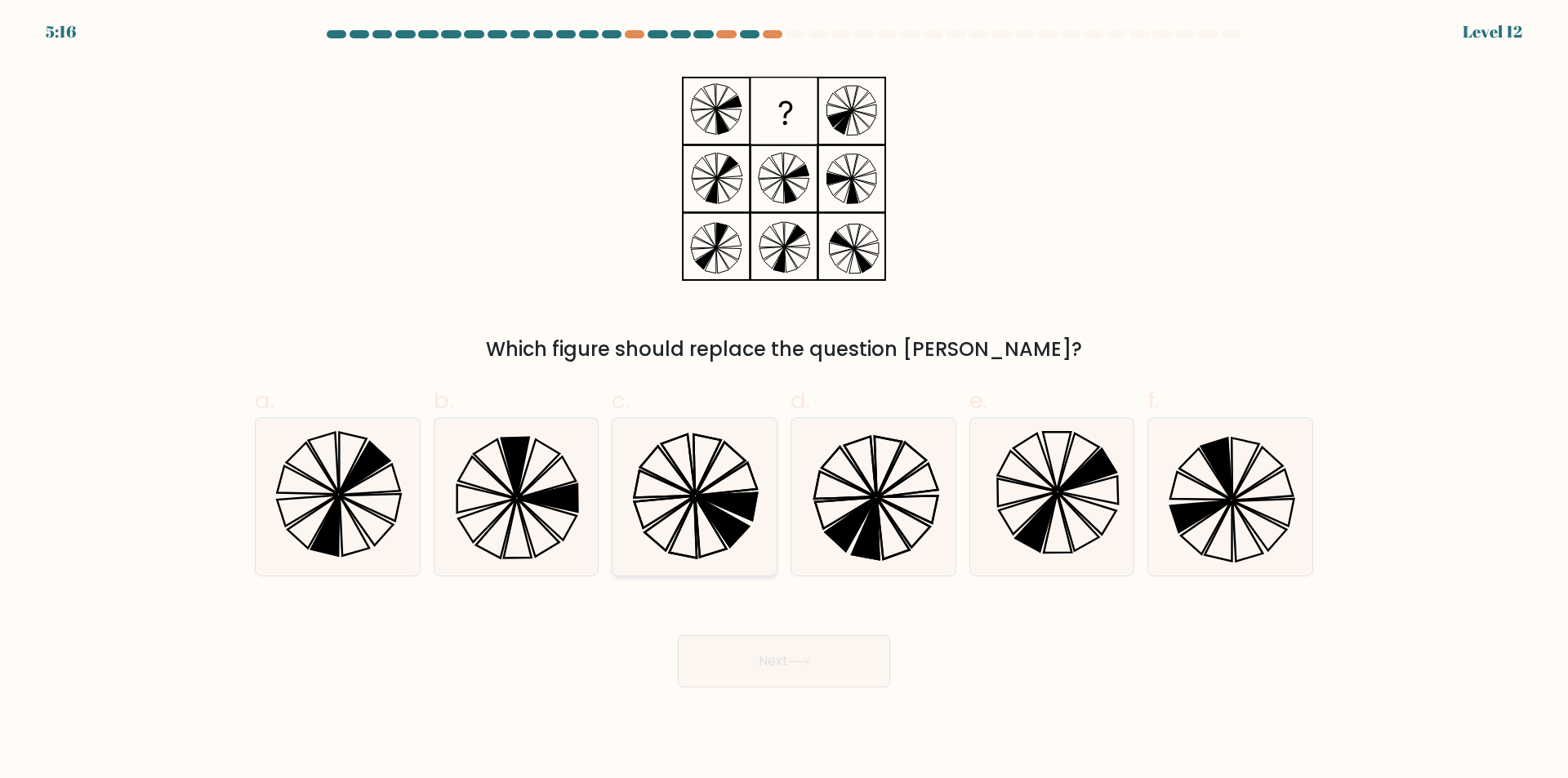
click at [728, 485] on icon at bounding box center [694, 496] width 157 height 157
click at [784, 400] on input "c." at bounding box center [784, 395] width 1 height 10
radio input "true"
click at [819, 674] on button "Next" at bounding box center [784, 662] width 212 height 52
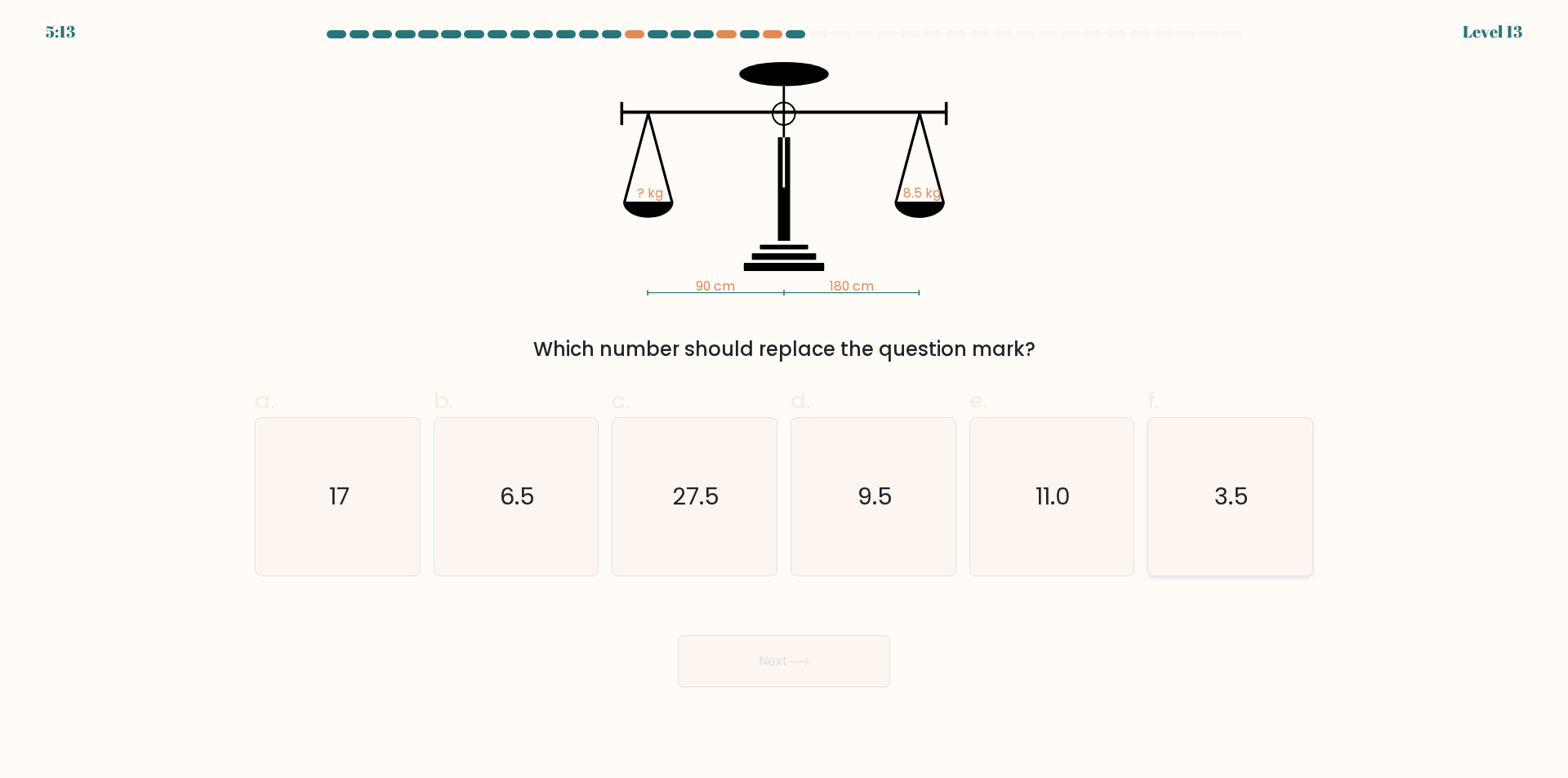
click at [1259, 502] on icon "3.5" at bounding box center [1230, 496] width 157 height 157
click at [785, 400] on input "f. 3.5" at bounding box center [784, 395] width 1 height 10
radio input "true"
click at [802, 661] on icon at bounding box center [799, 662] width 22 height 9
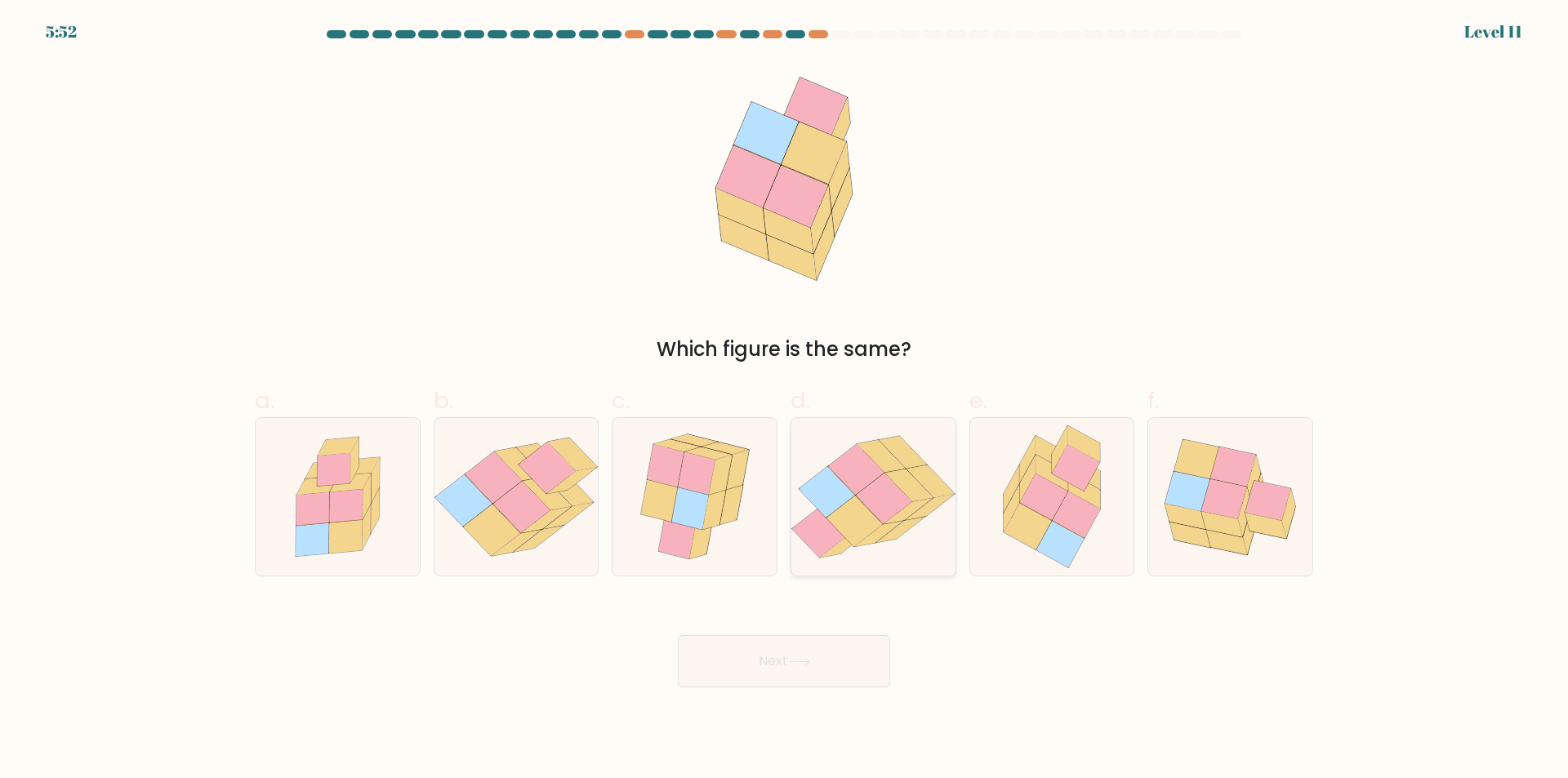
click at [877, 500] on icon at bounding box center [884, 499] width 56 height 50
click at [785, 400] on input "d." at bounding box center [784, 395] width 1 height 10
radio input "true"
click at [850, 677] on button "Next" at bounding box center [784, 662] width 212 height 52
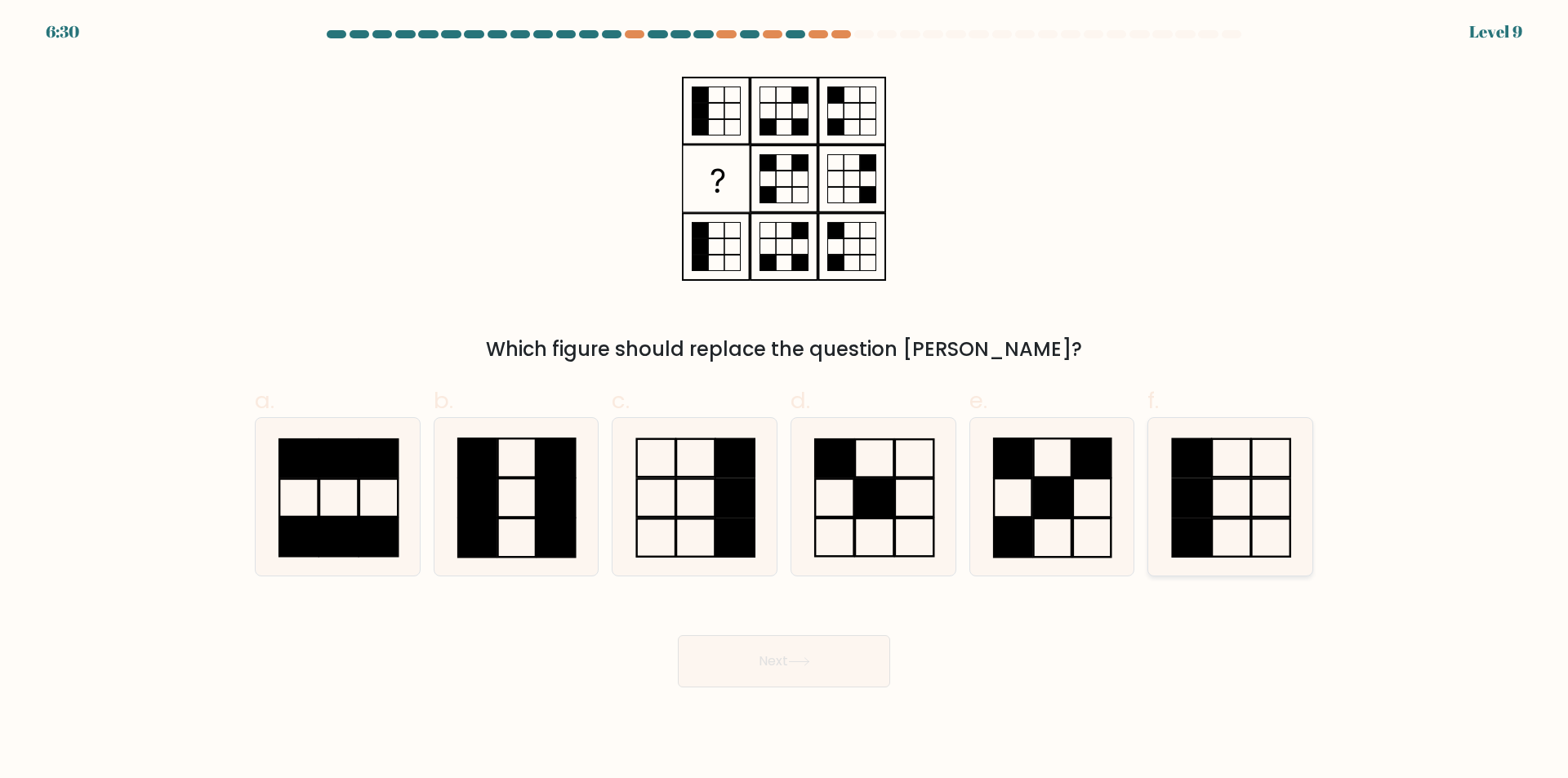
click at [1273, 538] on icon at bounding box center [1230, 496] width 157 height 157
click at [785, 400] on input "f." at bounding box center [784, 395] width 1 height 10
radio input "true"
click at [743, 544] on rect at bounding box center [735, 538] width 38 height 37
click at [784, 400] on input "c." at bounding box center [784, 395] width 1 height 10
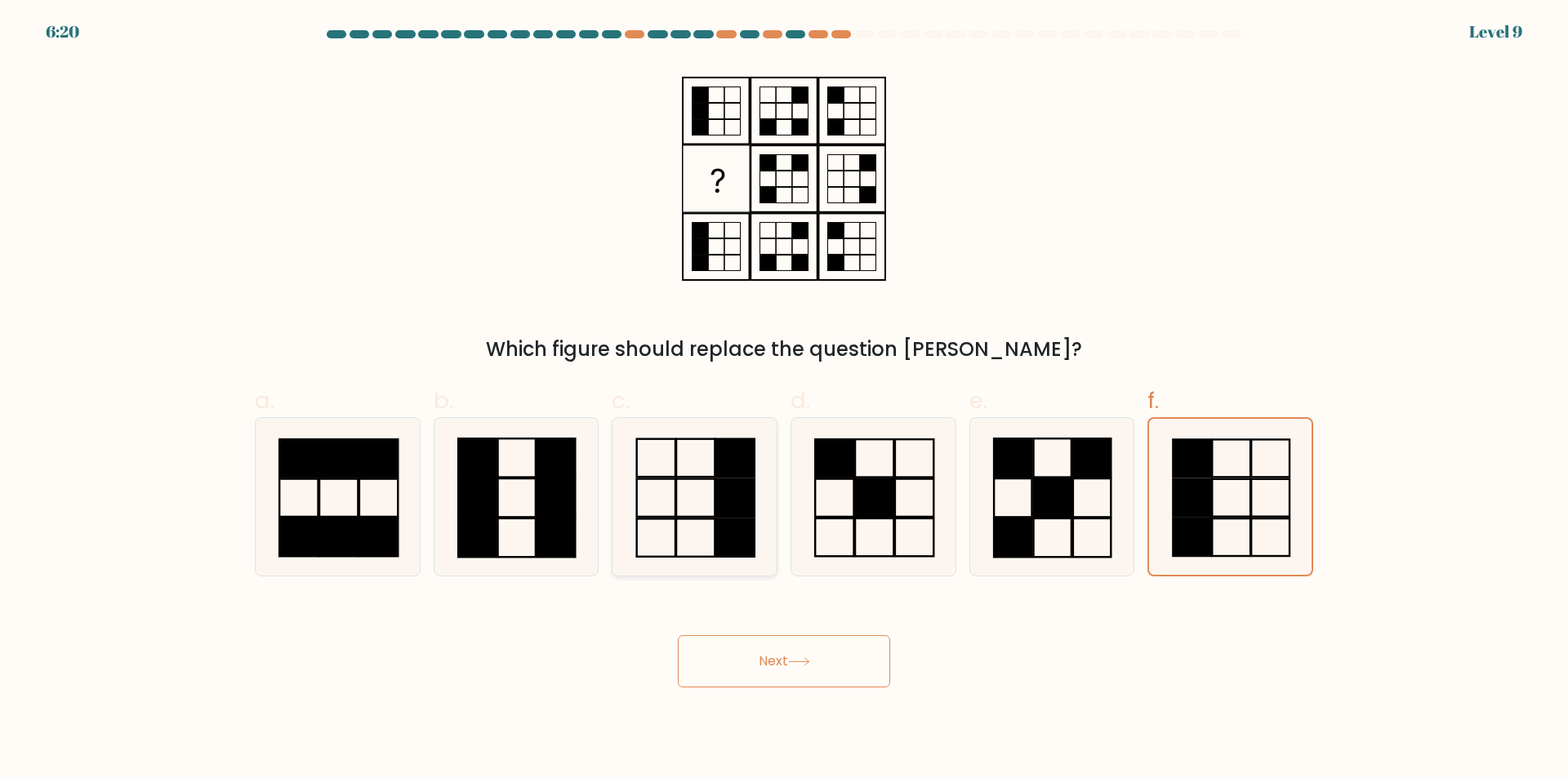
radio input "true"
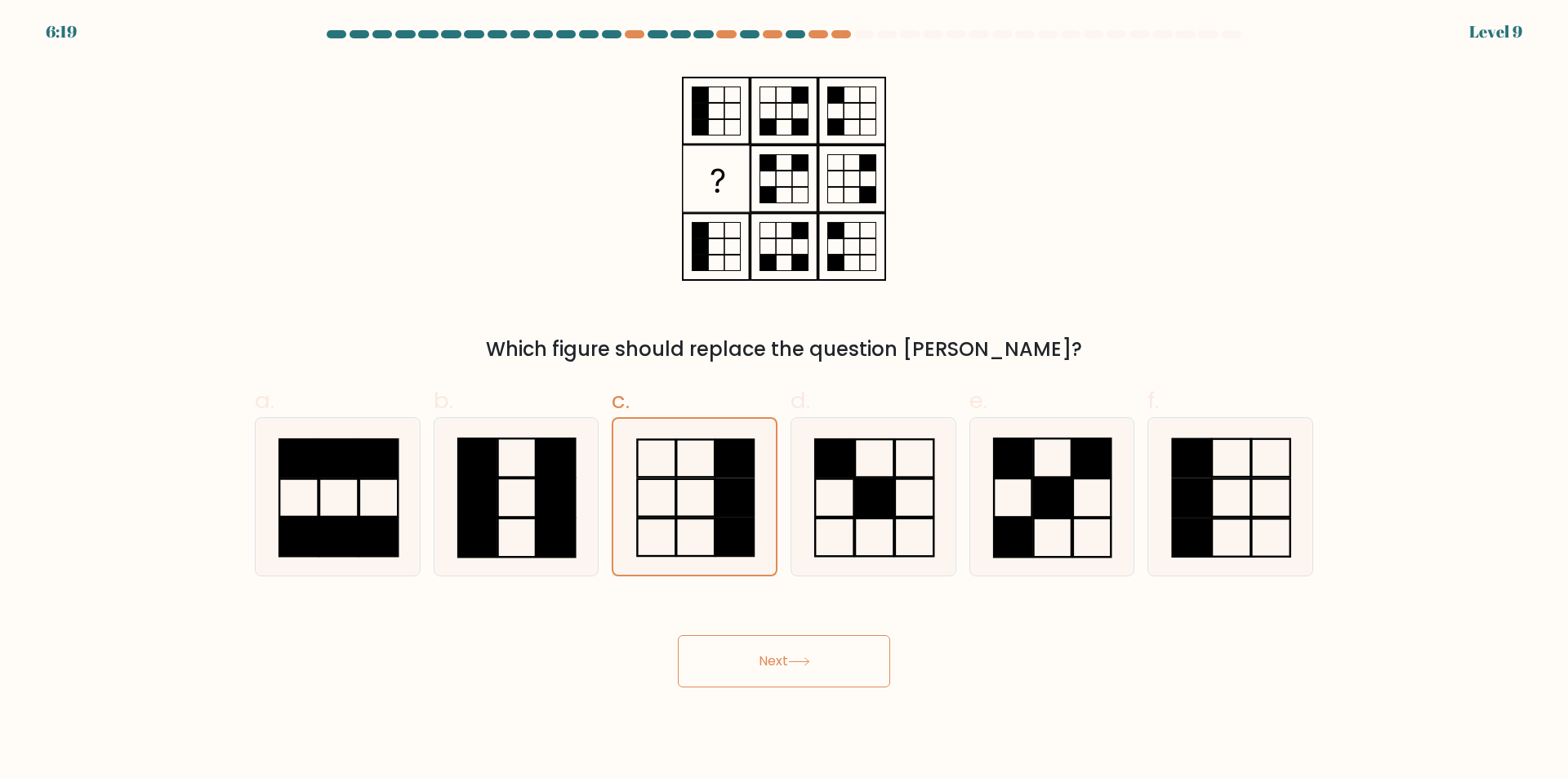
click at [818, 666] on button "Next" at bounding box center [784, 662] width 212 height 52
click at [818, 658] on button "Next" at bounding box center [784, 662] width 212 height 52
click at [804, 662] on icon at bounding box center [799, 662] width 22 height 9
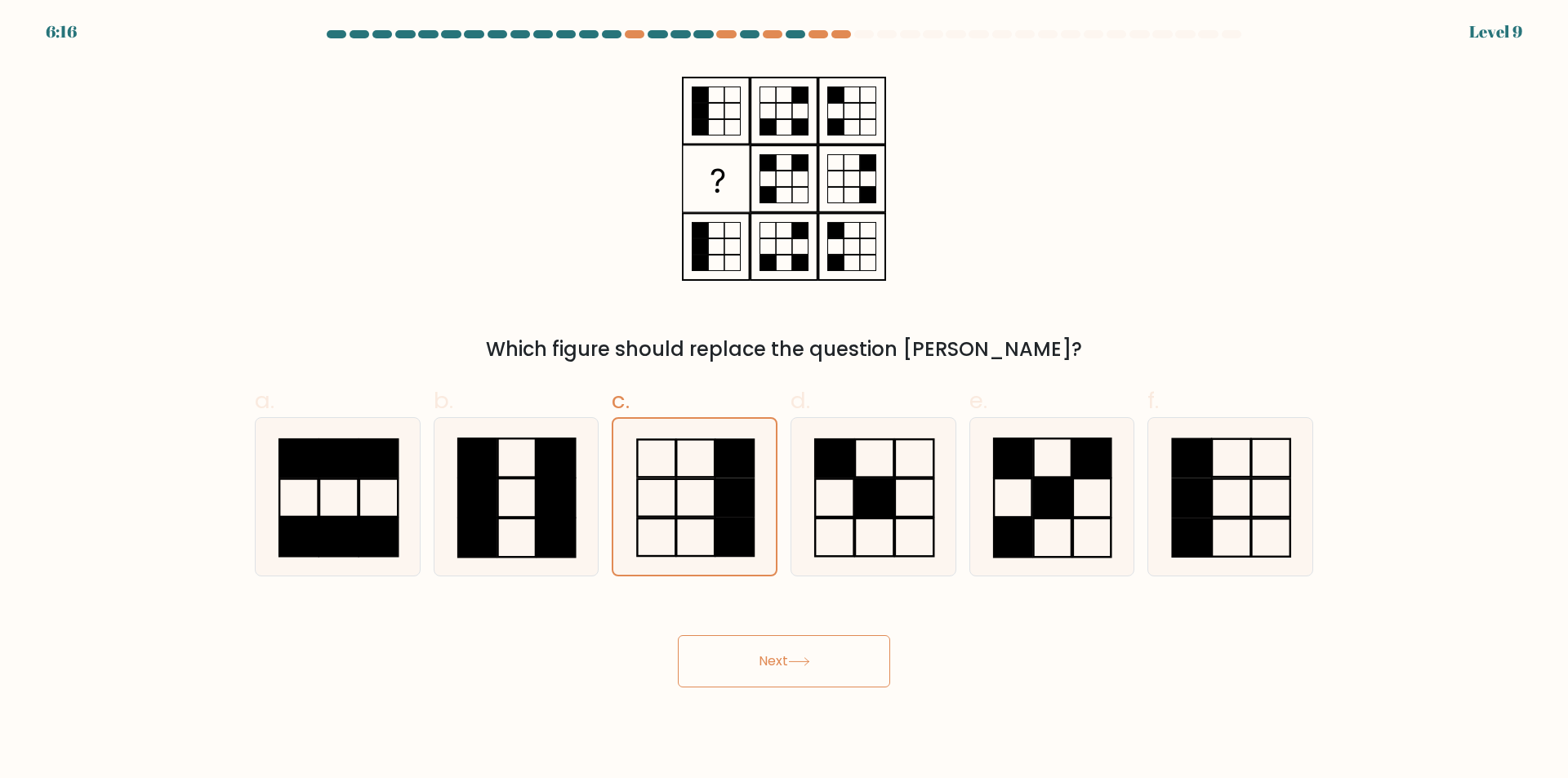
click at [804, 662] on icon at bounding box center [799, 662] width 22 height 9
click at [819, 732] on body "6:16 Level 9" at bounding box center [784, 389] width 1568 height 778
click at [742, 494] on rect at bounding box center [734, 498] width 38 height 37
click at [784, 400] on input "c." at bounding box center [784, 395] width 1 height 10
click at [742, 494] on rect at bounding box center [734, 498] width 38 height 37
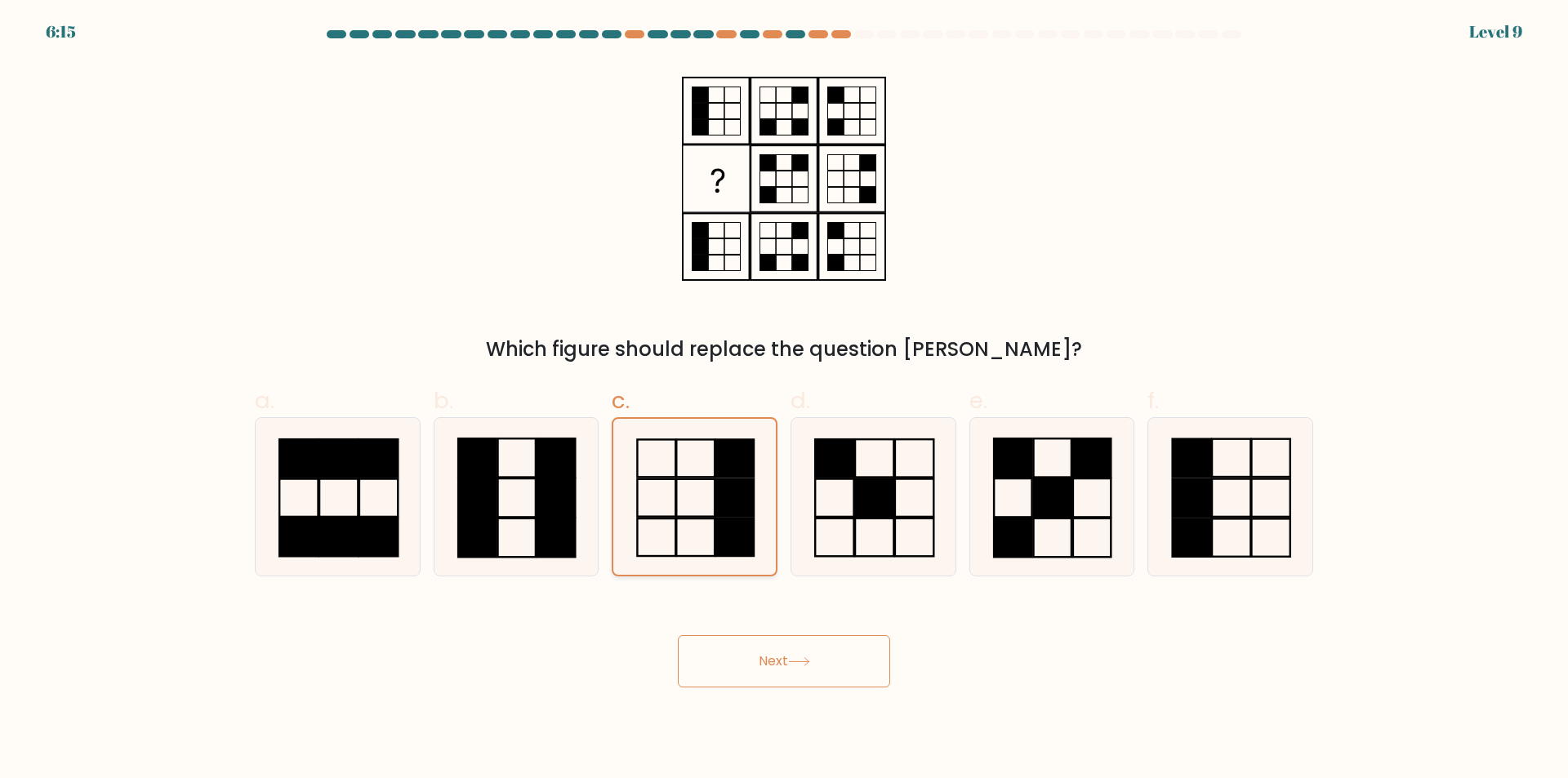
click at [784, 400] on input "c." at bounding box center [784, 395] width 1 height 10
click at [742, 494] on rect at bounding box center [734, 498] width 38 height 37
click at [784, 400] on input "c." at bounding box center [784, 395] width 1 height 10
click at [807, 668] on button "Next" at bounding box center [784, 662] width 212 height 52
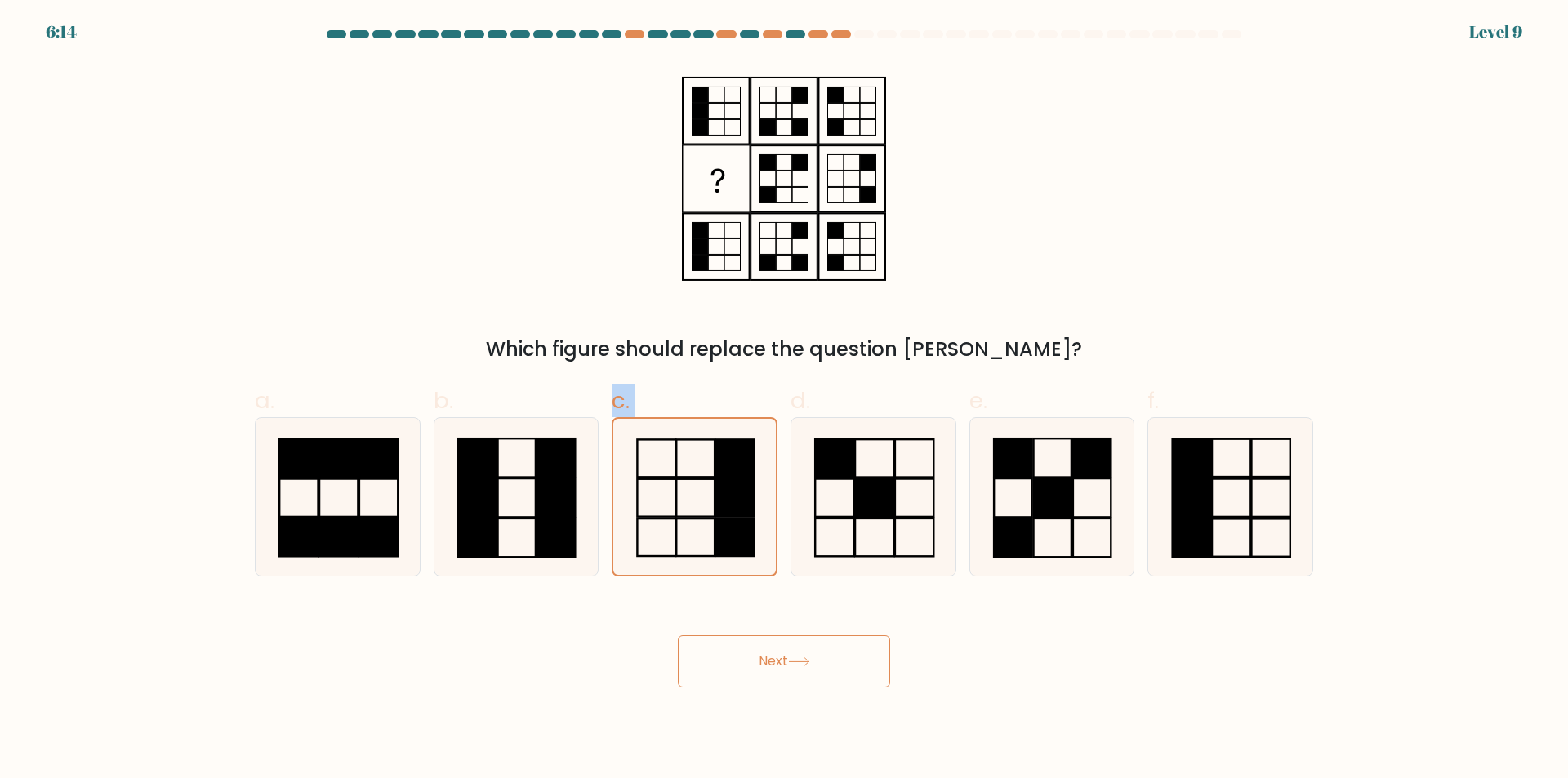
click at [807, 668] on button "Next" at bounding box center [784, 662] width 212 height 52
drag, startPoint x: 751, startPoint y: 728, endPoint x: 698, endPoint y: 648, distance: 96.0
click at [748, 731] on body "6:14 Level 9" at bounding box center [784, 389] width 1568 height 778
click at [766, 653] on button "Next" at bounding box center [784, 662] width 212 height 52
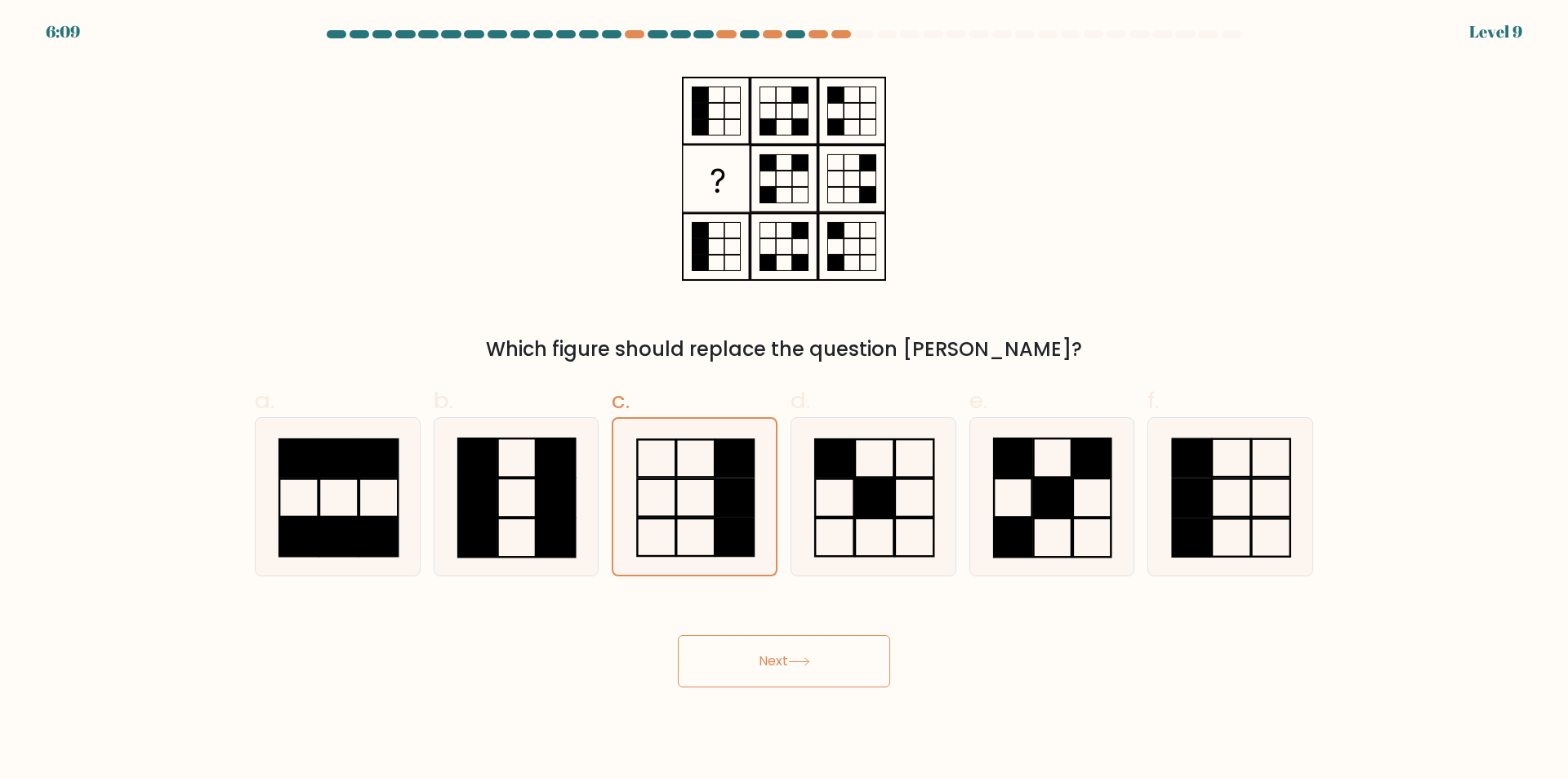
click at [766, 653] on button "Next" at bounding box center [784, 662] width 212 height 52
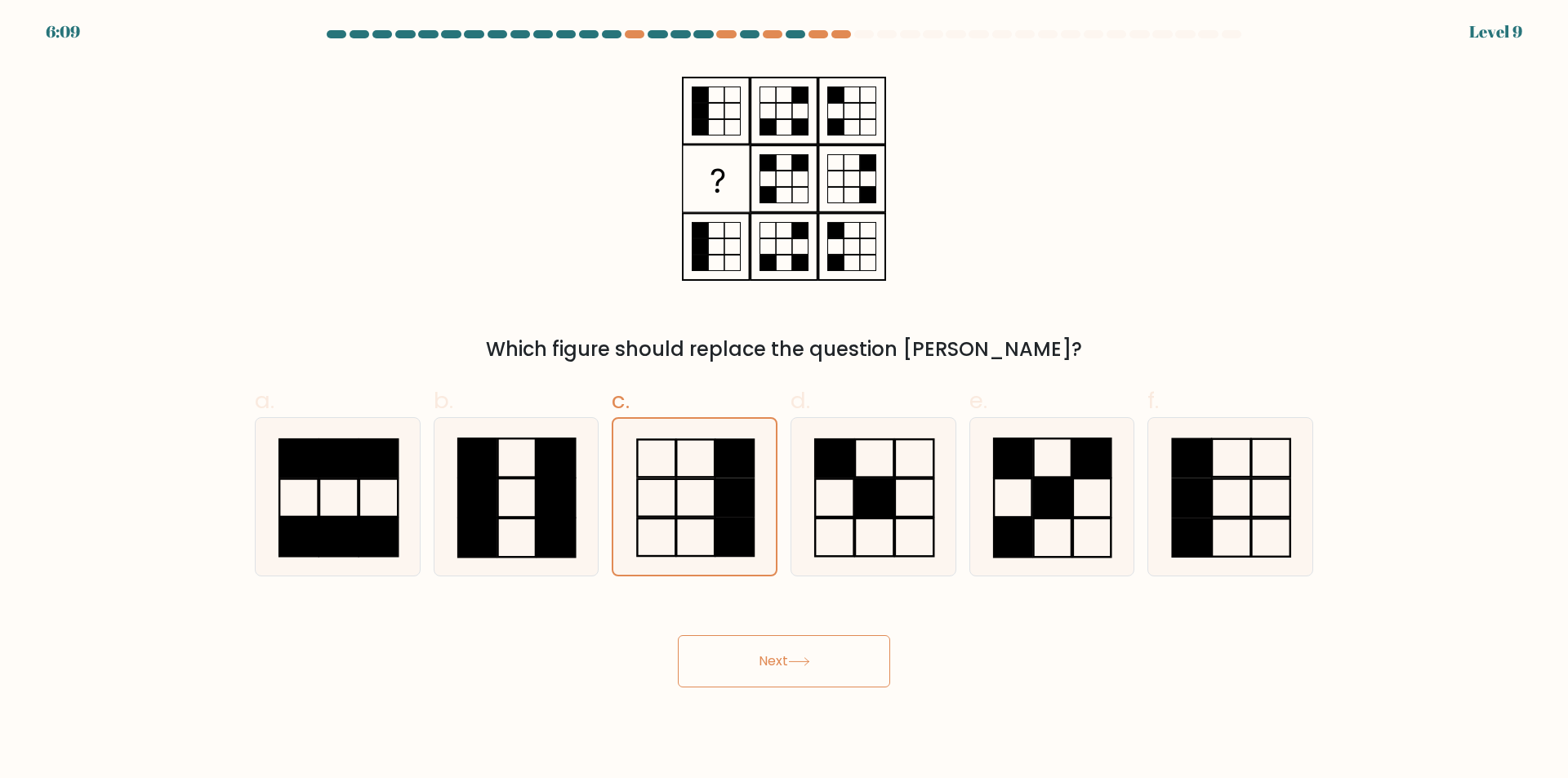
click at [766, 653] on button "Next" at bounding box center [784, 662] width 212 height 52
click at [682, 505] on icon at bounding box center [694, 496] width 156 height 156
click at [784, 400] on input "c." at bounding box center [784, 395] width 1 height 10
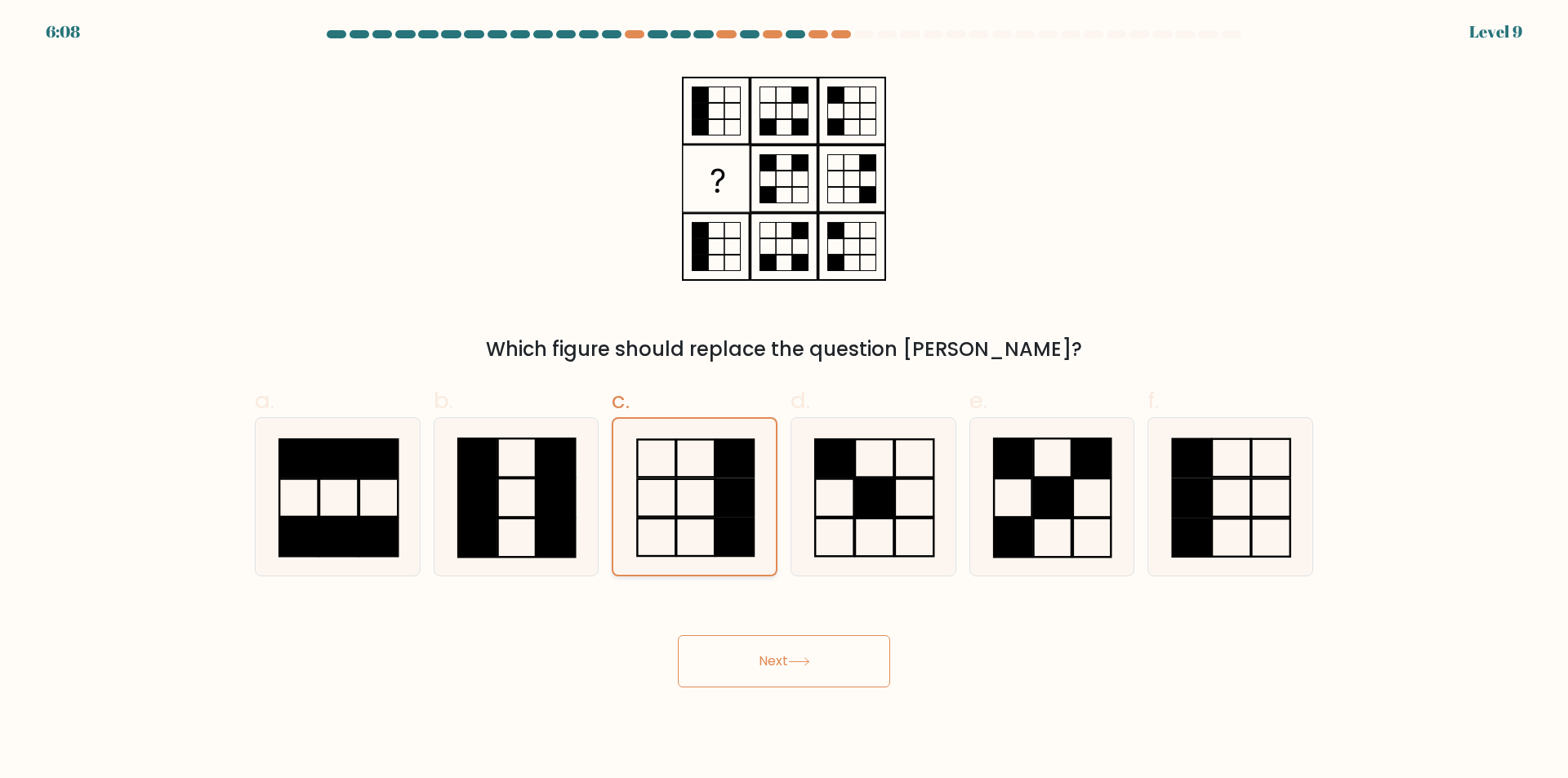
drag, startPoint x: 682, startPoint y: 505, endPoint x: 652, endPoint y: 504, distance: 30.0
click at [682, 504] on icon at bounding box center [694, 496] width 156 height 156
click at [784, 400] on input "c." at bounding box center [784, 395] width 1 height 10
click at [526, 486] on icon at bounding box center [515, 496] width 157 height 157
click at [784, 400] on input "b." at bounding box center [784, 395] width 1 height 10
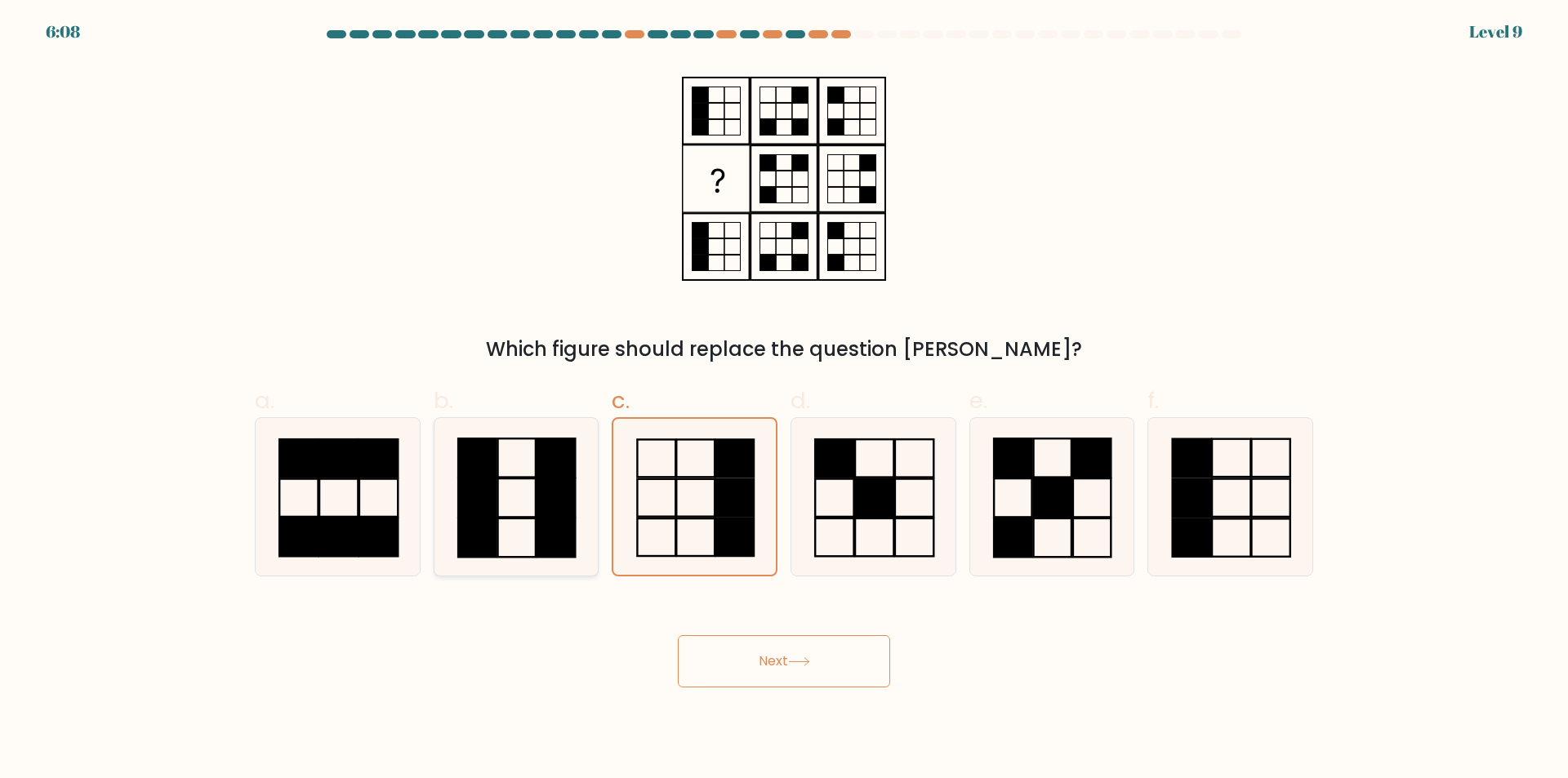
radio input "true"
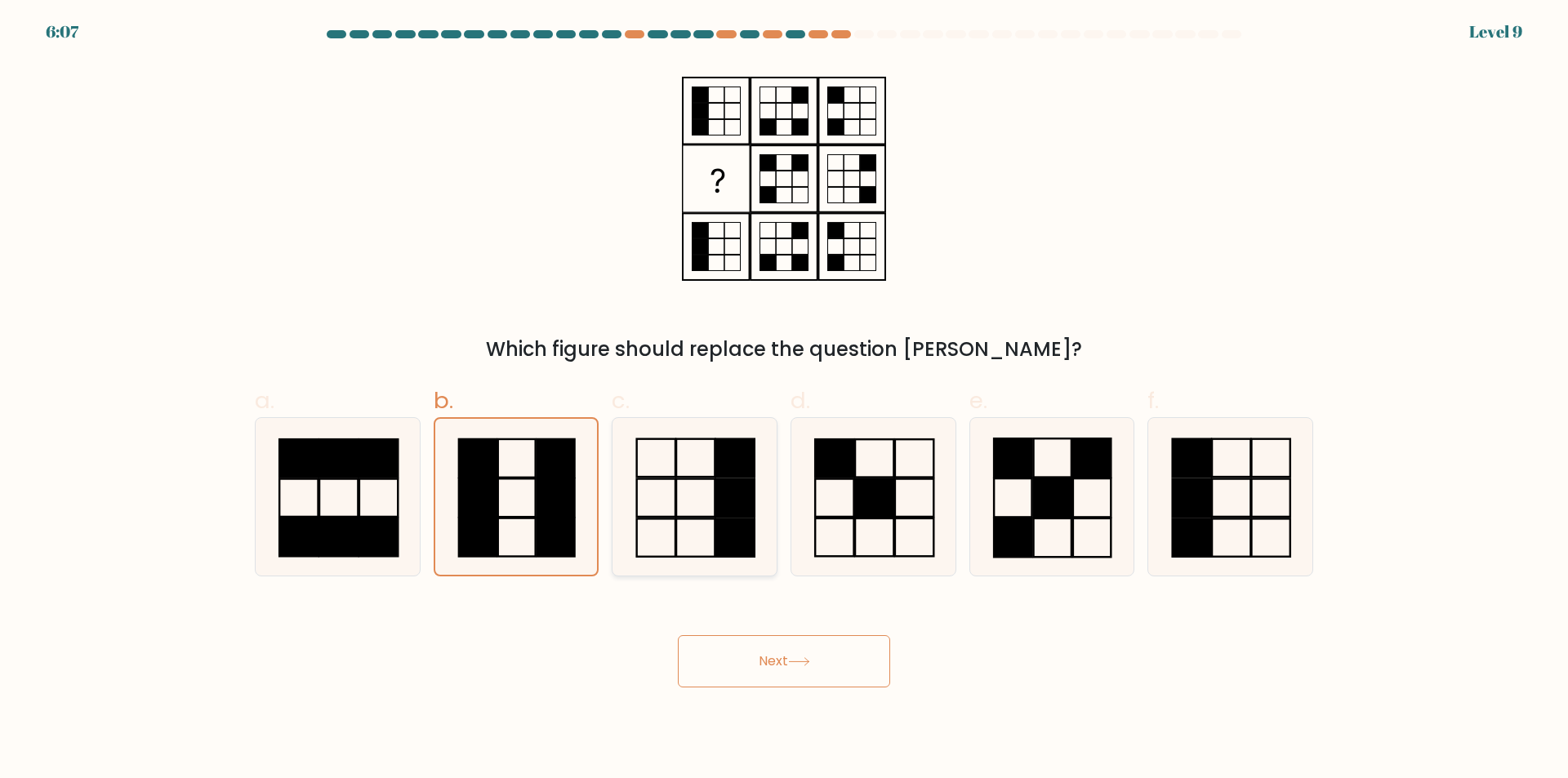
click at [714, 473] on icon at bounding box center [694, 496] width 157 height 157
click at [784, 400] on input "c." at bounding box center [784, 395] width 1 height 10
radio input "true"
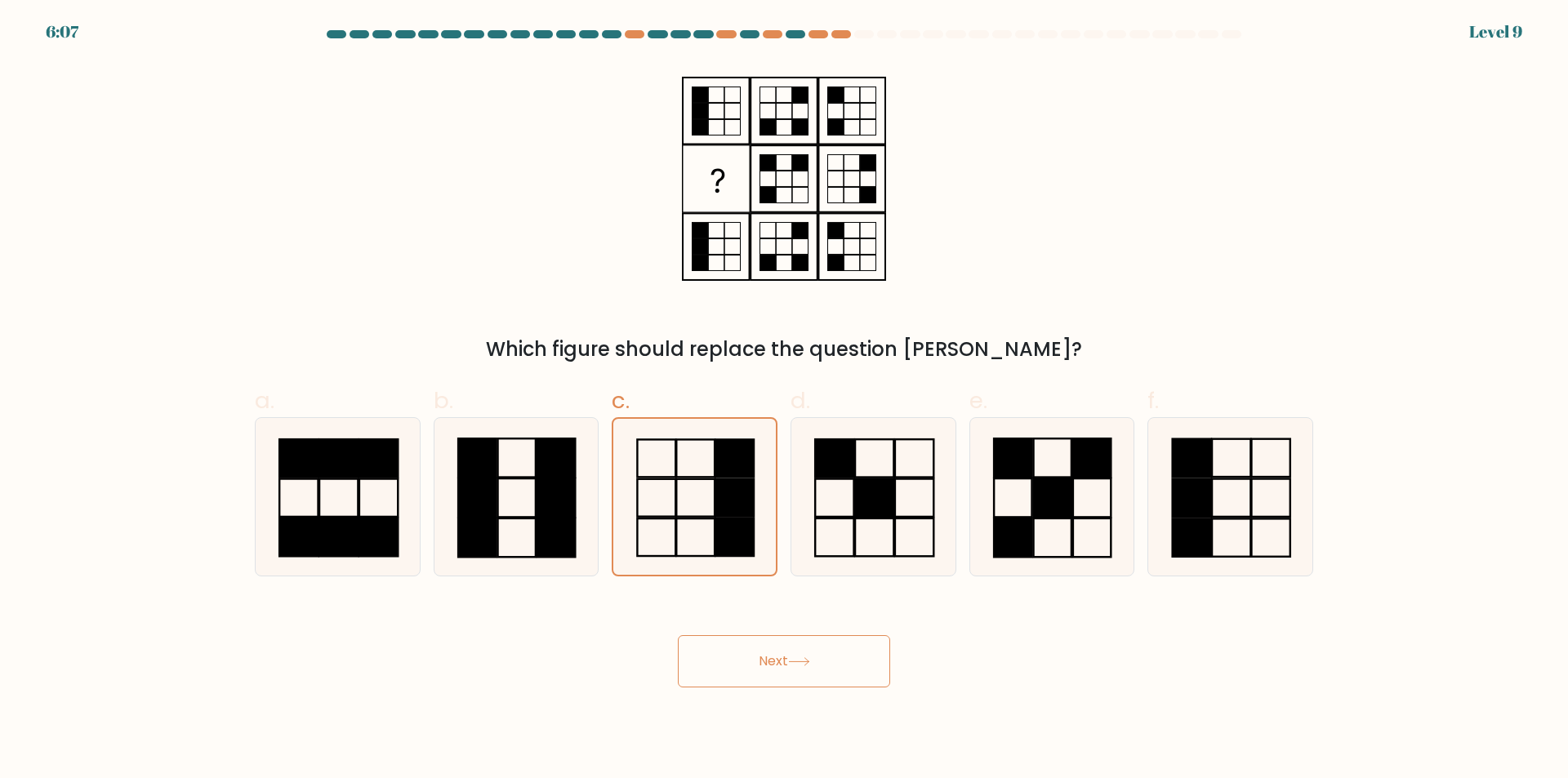
click at [765, 660] on button "Next" at bounding box center [784, 662] width 212 height 52
click at [765, 661] on button "Next" at bounding box center [784, 662] width 212 height 52
drag, startPoint x: 765, startPoint y: 661, endPoint x: 881, endPoint y: 542, distance: 166.2
click at [770, 659] on button "Next" at bounding box center [784, 662] width 212 height 52
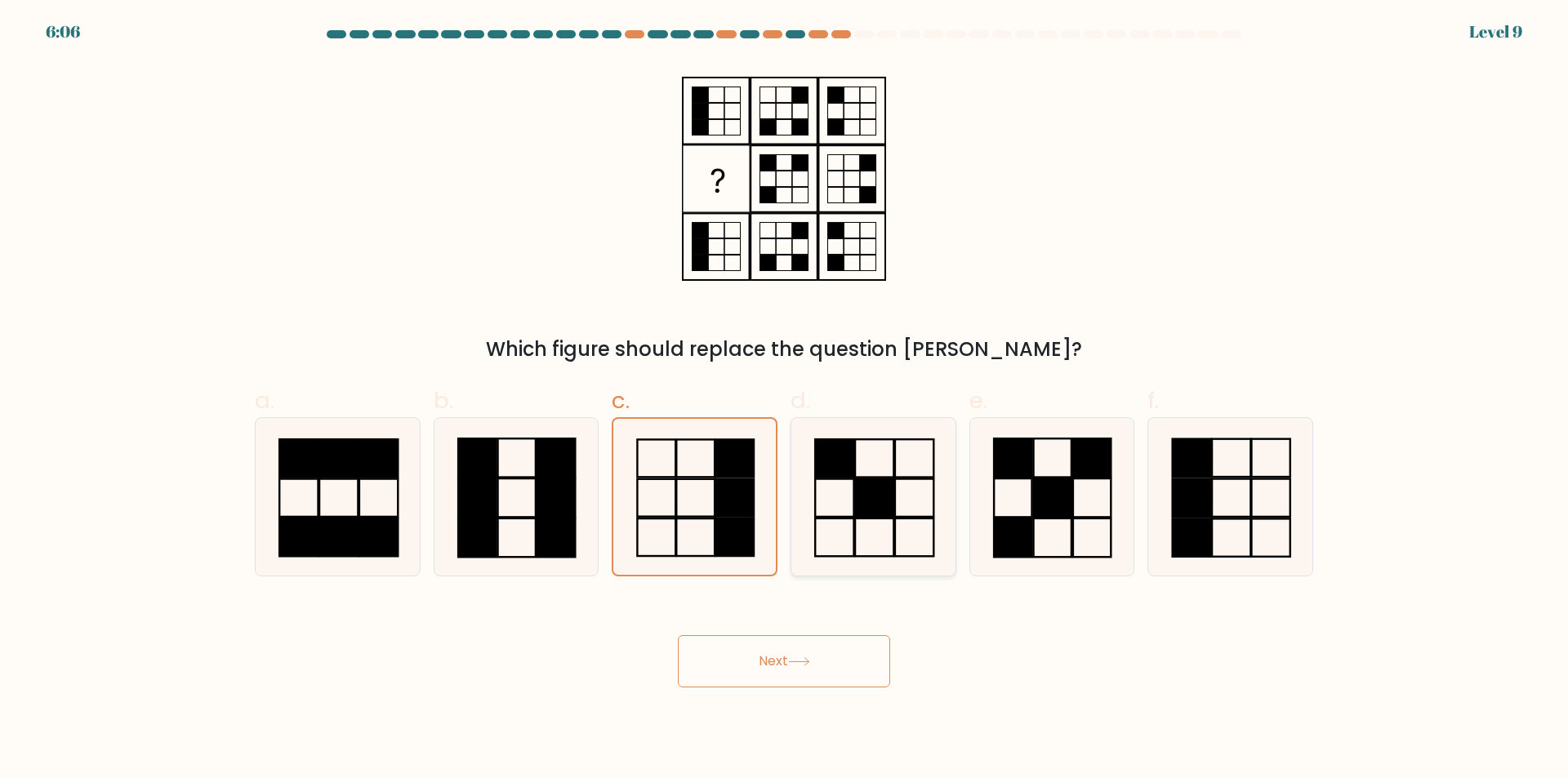
click at [918, 495] on icon at bounding box center [873, 496] width 157 height 157
click at [785, 400] on input "d." at bounding box center [784, 395] width 1 height 10
radio input "true"
click at [1279, 495] on icon at bounding box center [1230, 496] width 157 height 157
click at [785, 400] on input "f." at bounding box center [784, 395] width 1 height 10
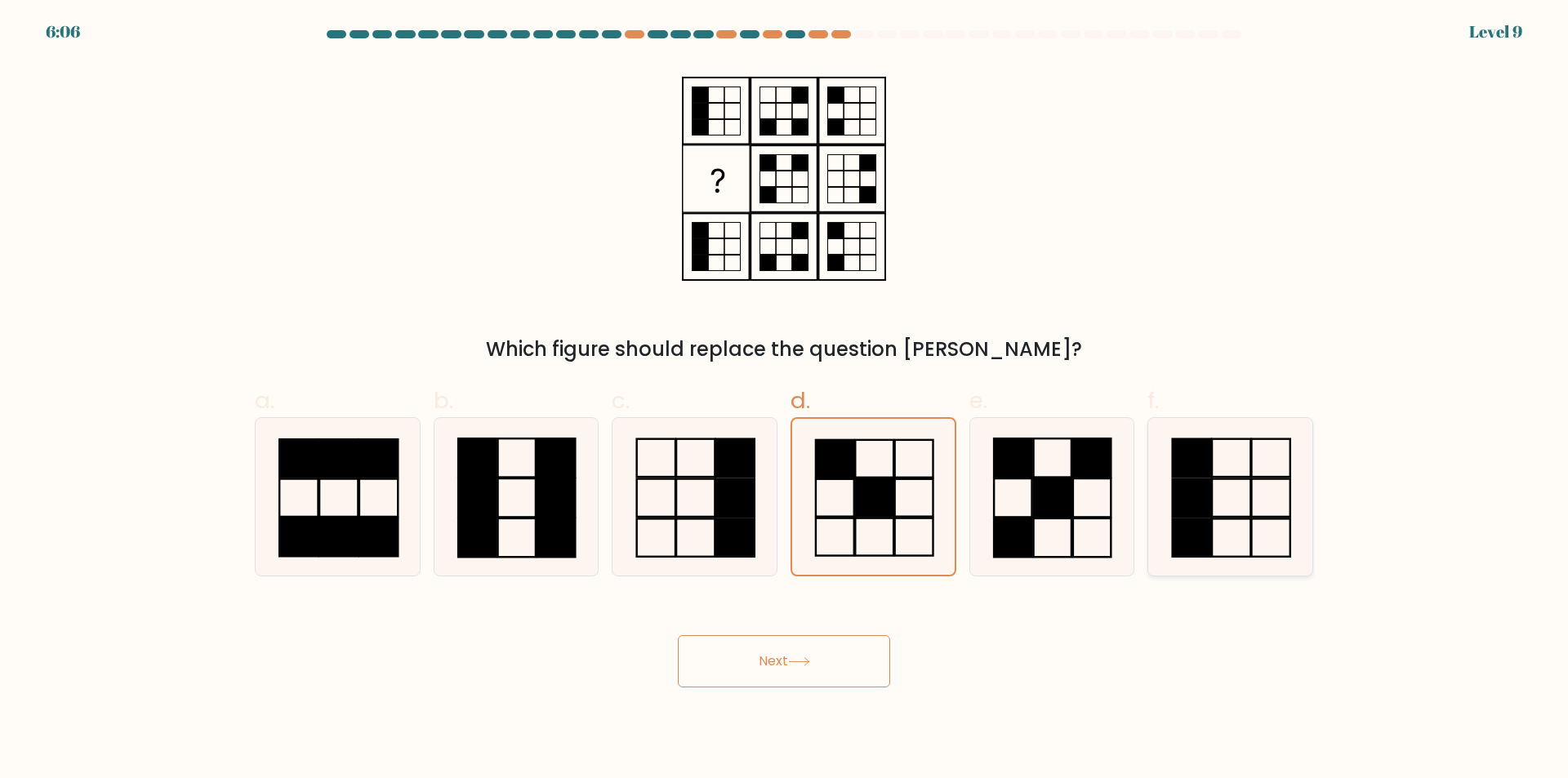
radio input "true"
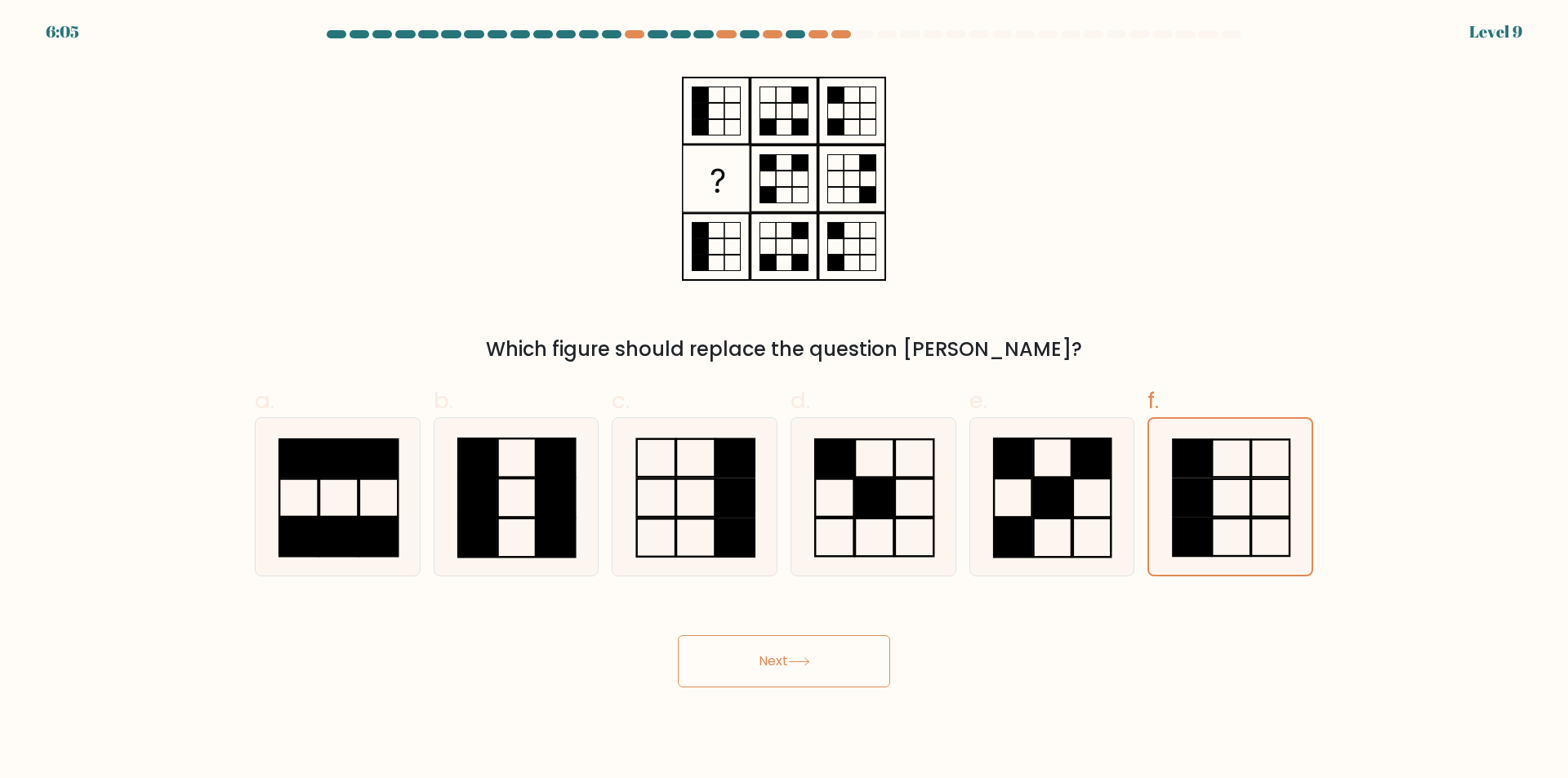
click at [792, 661] on button "Next" at bounding box center [784, 662] width 212 height 52
click at [792, 661] on icon at bounding box center [799, 662] width 22 height 9
click at [726, 504] on rect at bounding box center [735, 498] width 38 height 37
click at [784, 400] on input "c." at bounding box center [784, 395] width 1 height 10
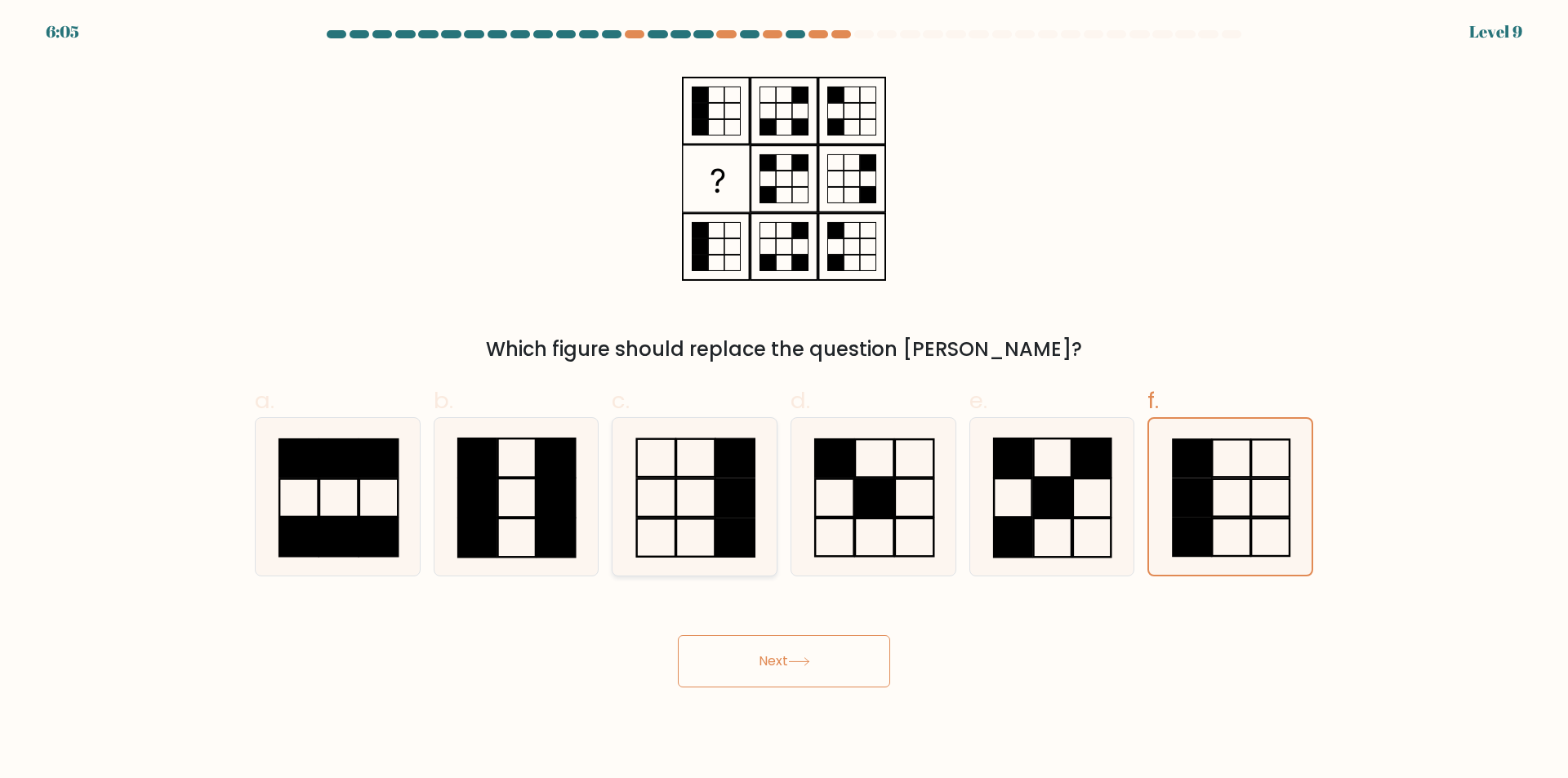
radio input "true"
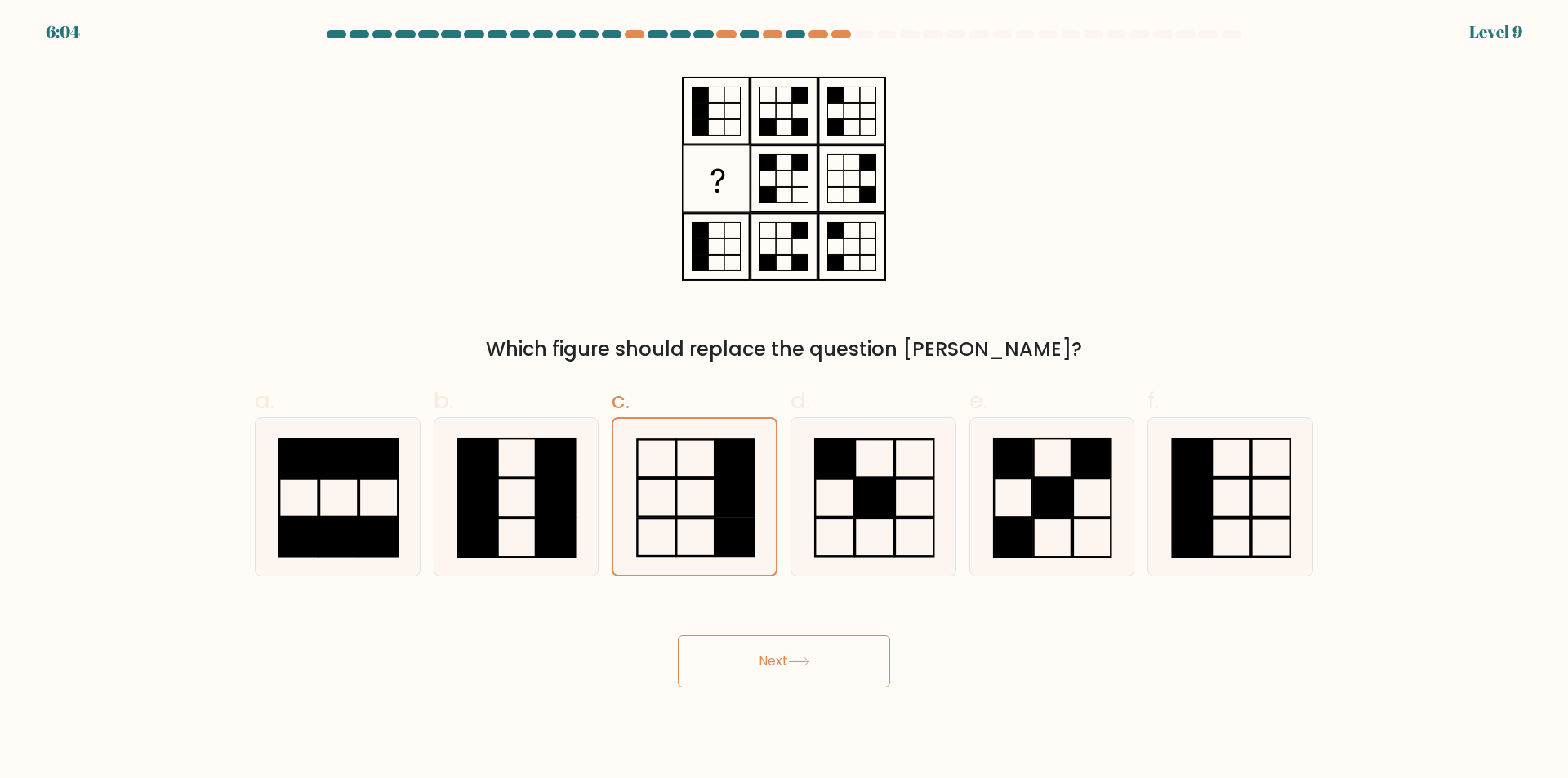
click at [808, 664] on icon at bounding box center [799, 662] width 22 height 9
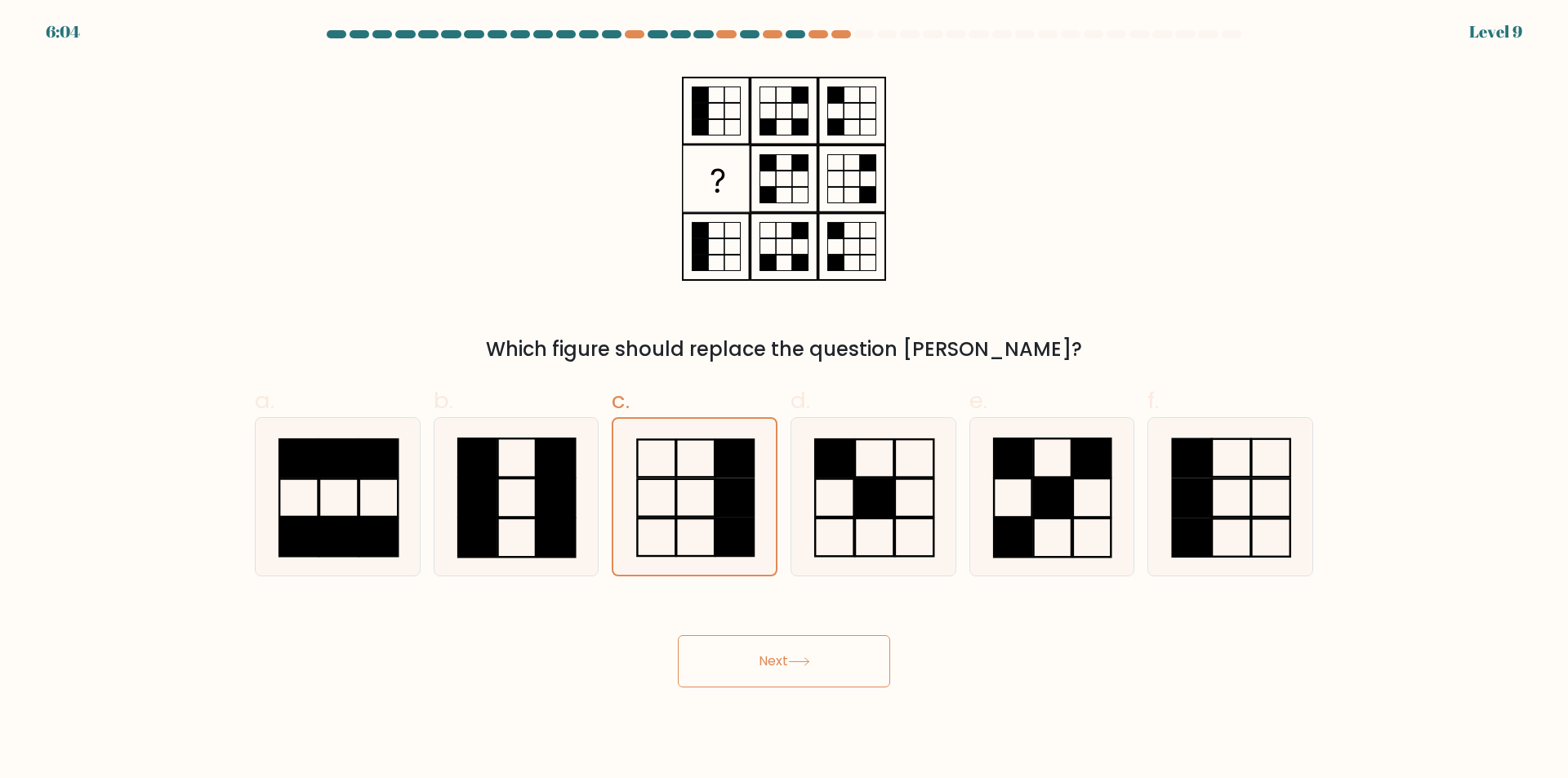
click at [808, 663] on icon at bounding box center [799, 662] width 22 height 9
click at [807, 663] on icon at bounding box center [799, 662] width 22 height 9
click at [807, 662] on icon at bounding box center [799, 662] width 20 height 7
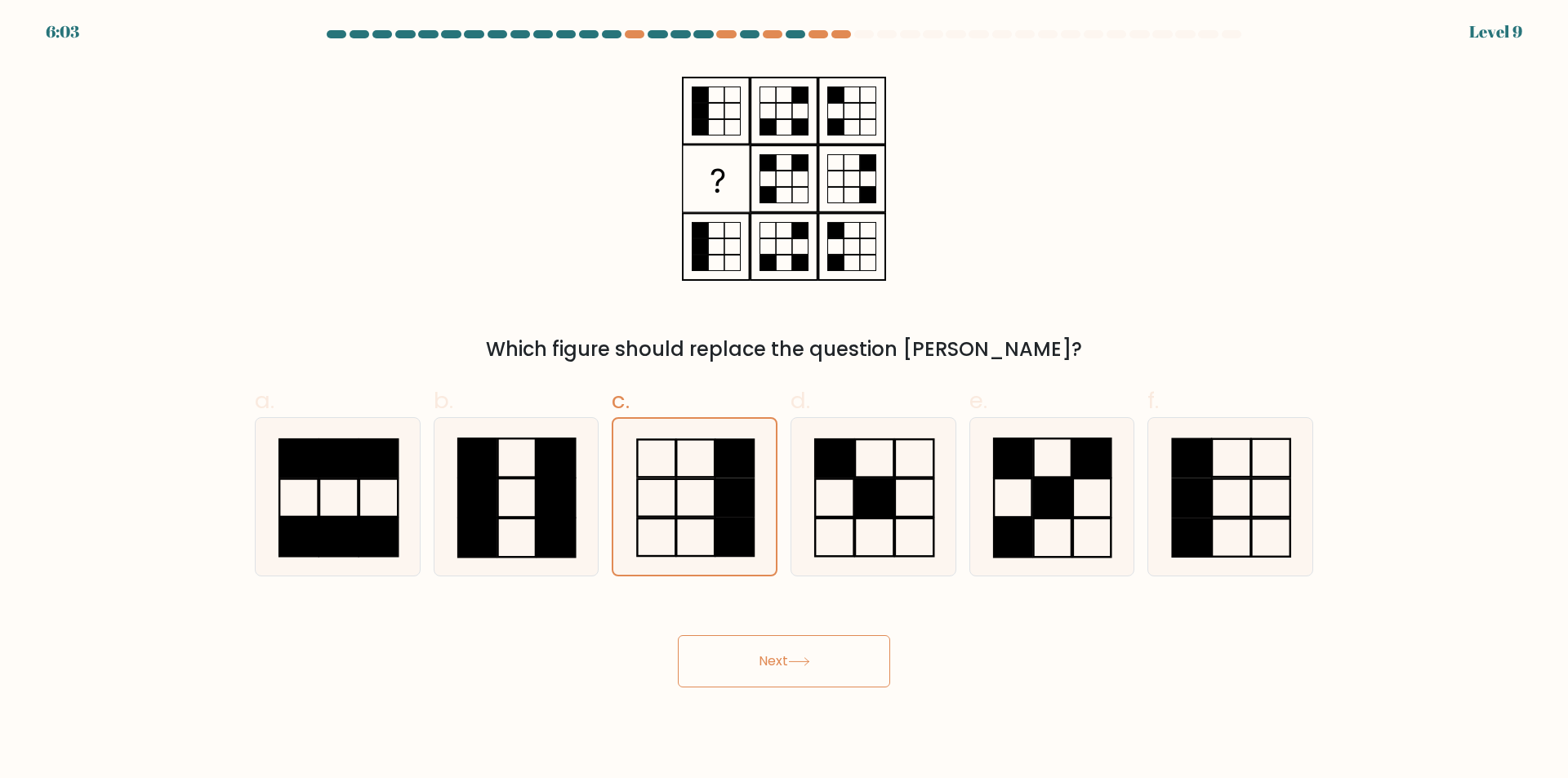
click at [807, 662] on icon at bounding box center [799, 662] width 20 height 7
click at [712, 489] on icon at bounding box center [694, 496] width 157 height 157
click at [784, 400] on input "c." at bounding box center [784, 395] width 1 height 10
radio input "true"
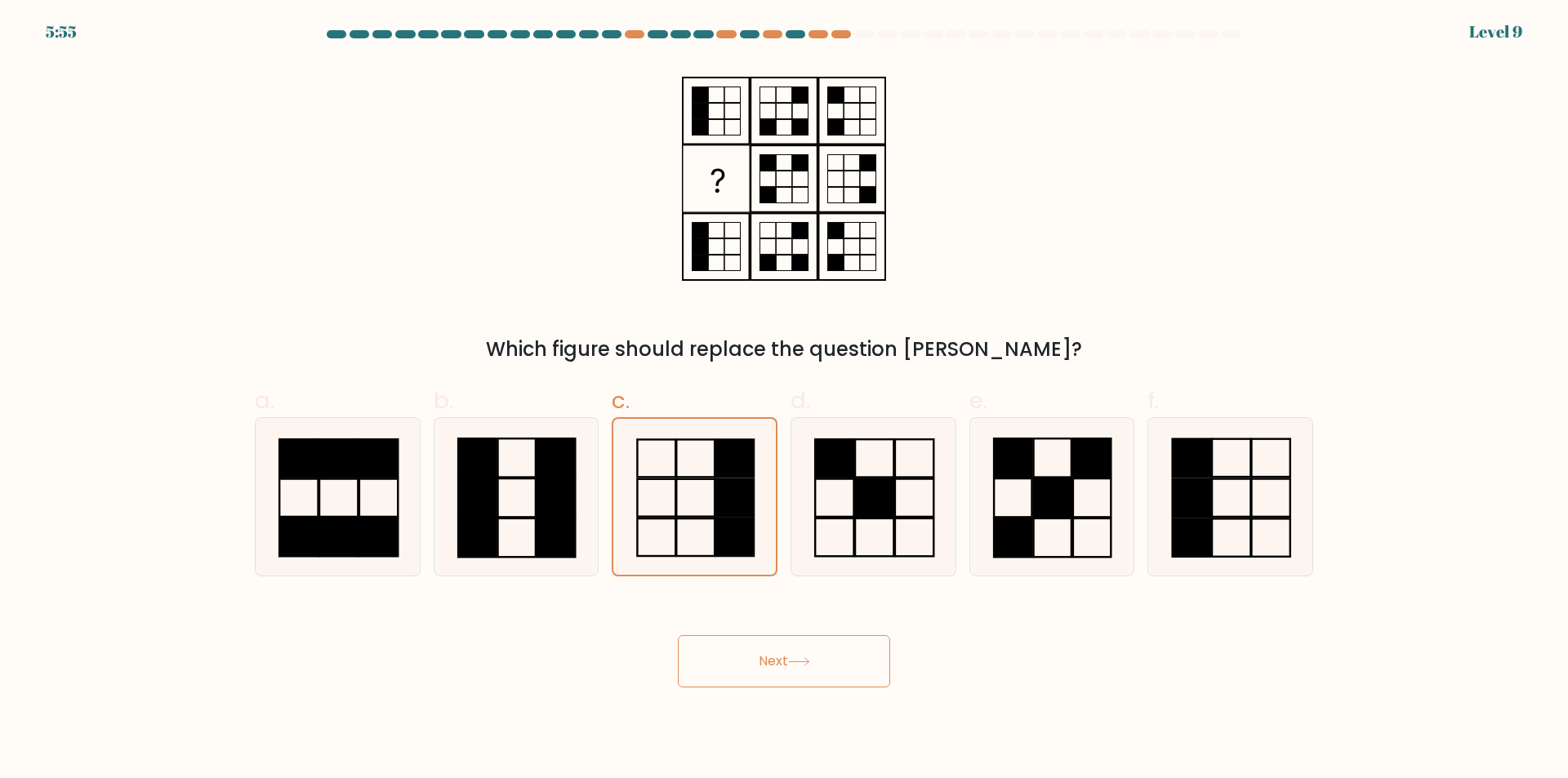
click at [767, 658] on button "Next" at bounding box center [784, 662] width 212 height 52
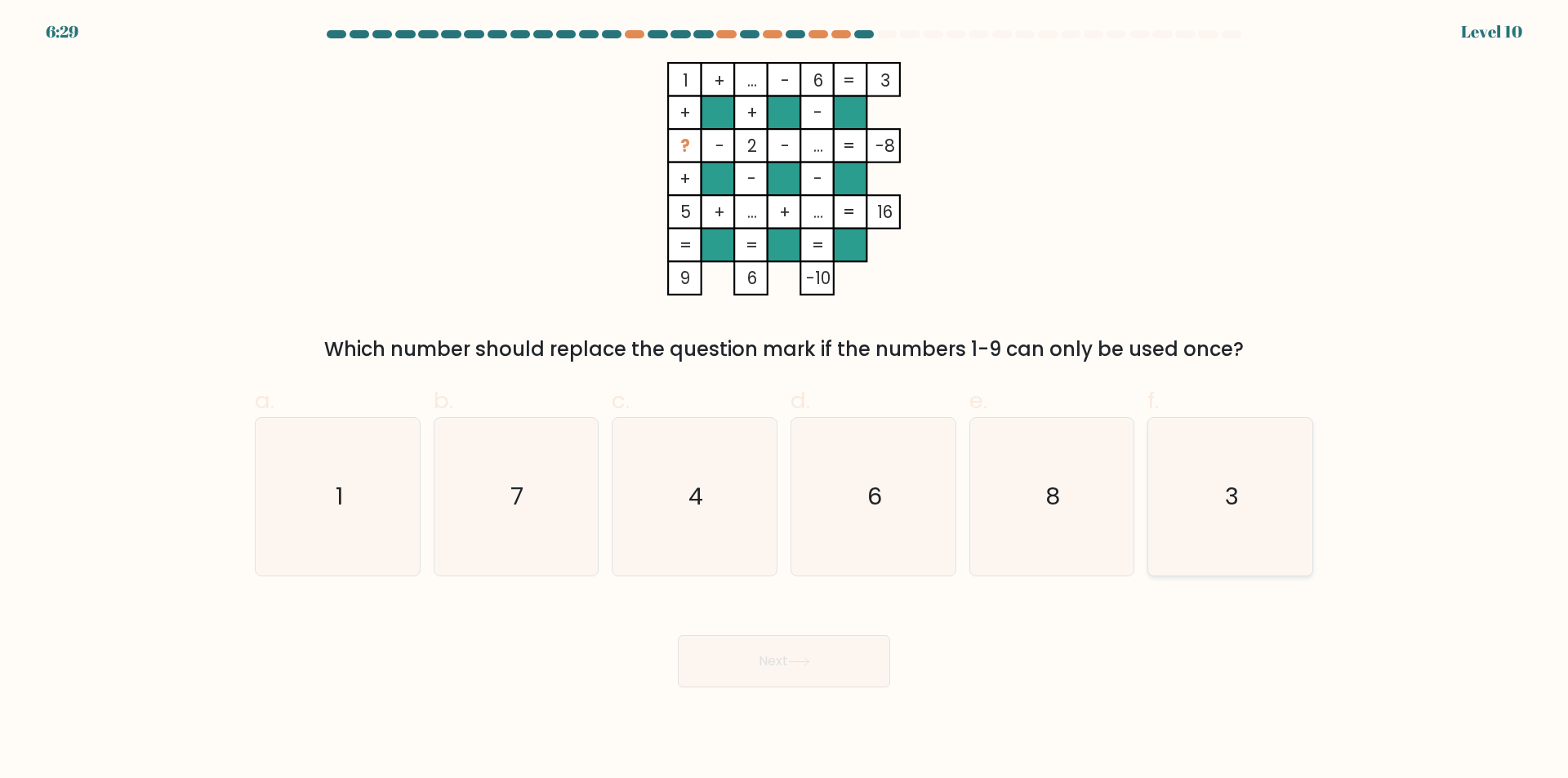
click at [1202, 482] on icon "3" at bounding box center [1230, 496] width 157 height 157
click at [785, 400] on input "f. 3" at bounding box center [784, 395] width 1 height 10
radio input "true"
click at [739, 667] on button "Next" at bounding box center [784, 662] width 212 height 52
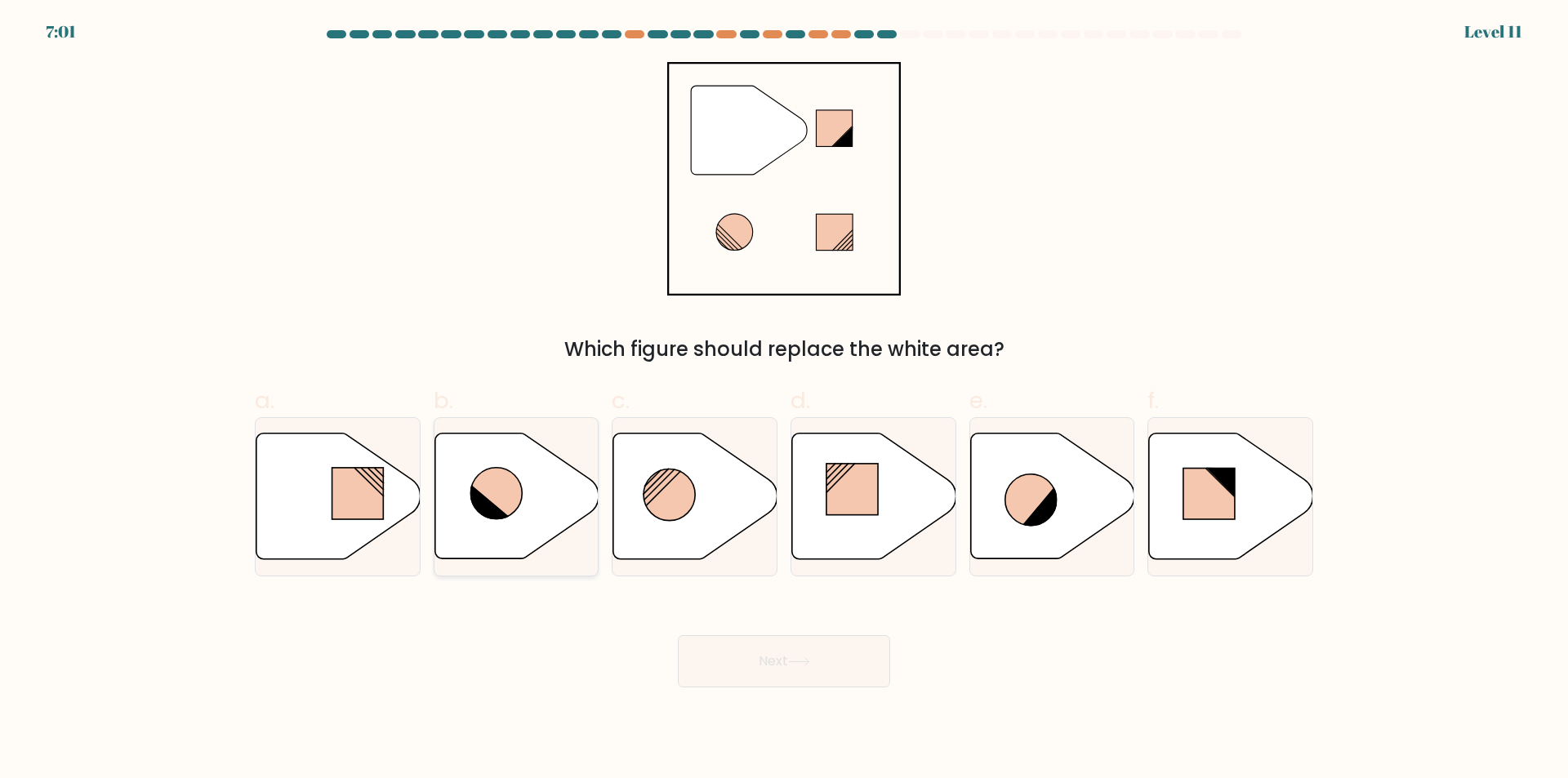
click at [531, 511] on icon at bounding box center [516, 496] width 164 height 126
click at [784, 400] on input "b." at bounding box center [784, 395] width 1 height 10
radio input "true"
click at [809, 649] on button "Next" at bounding box center [784, 662] width 212 height 52
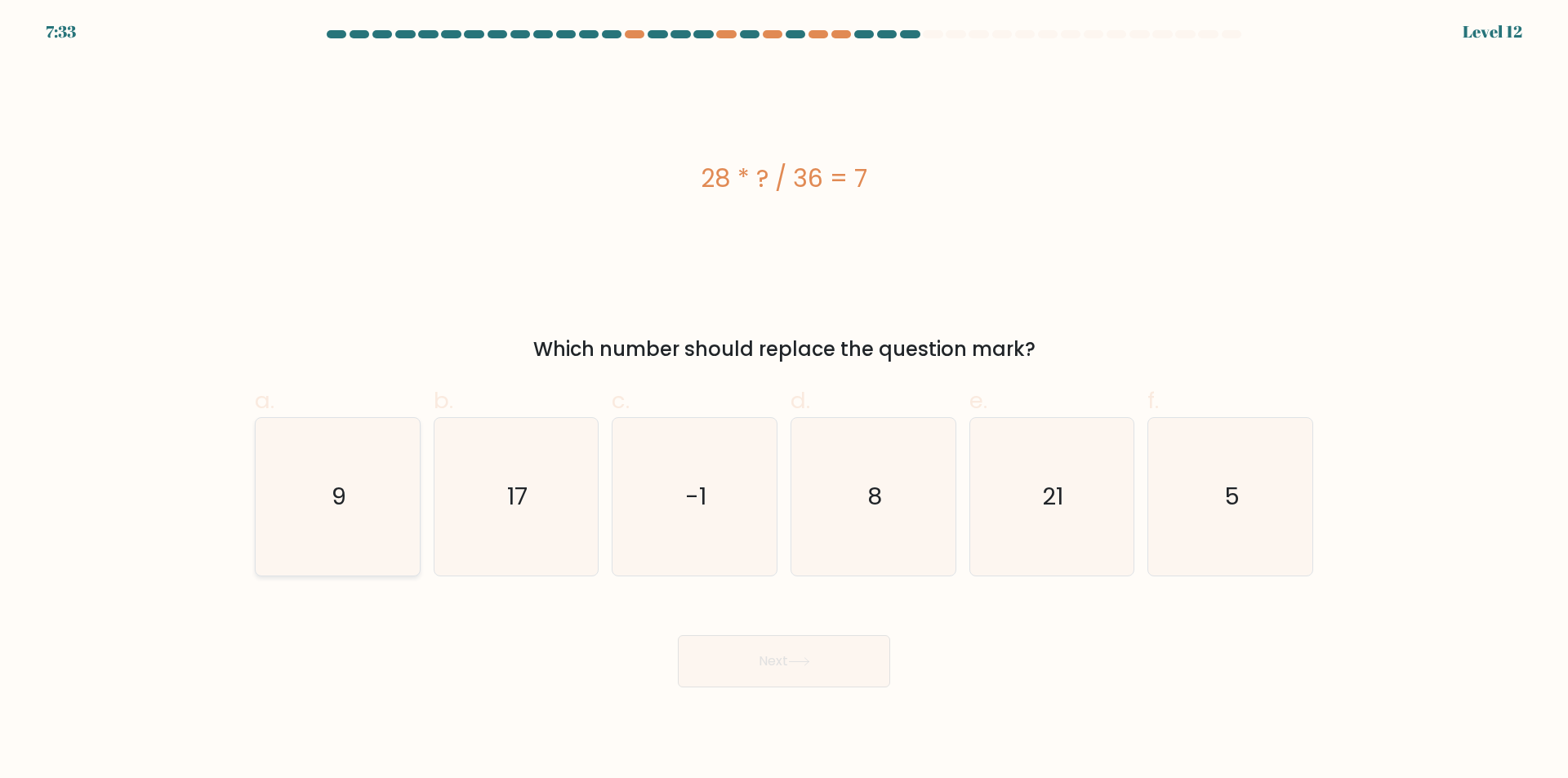
click at [328, 482] on icon "9" at bounding box center [337, 496] width 157 height 157
click at [784, 400] on input "a. 9" at bounding box center [784, 395] width 1 height 10
radio input "true"
click at [802, 653] on button "Next" at bounding box center [784, 662] width 212 height 52
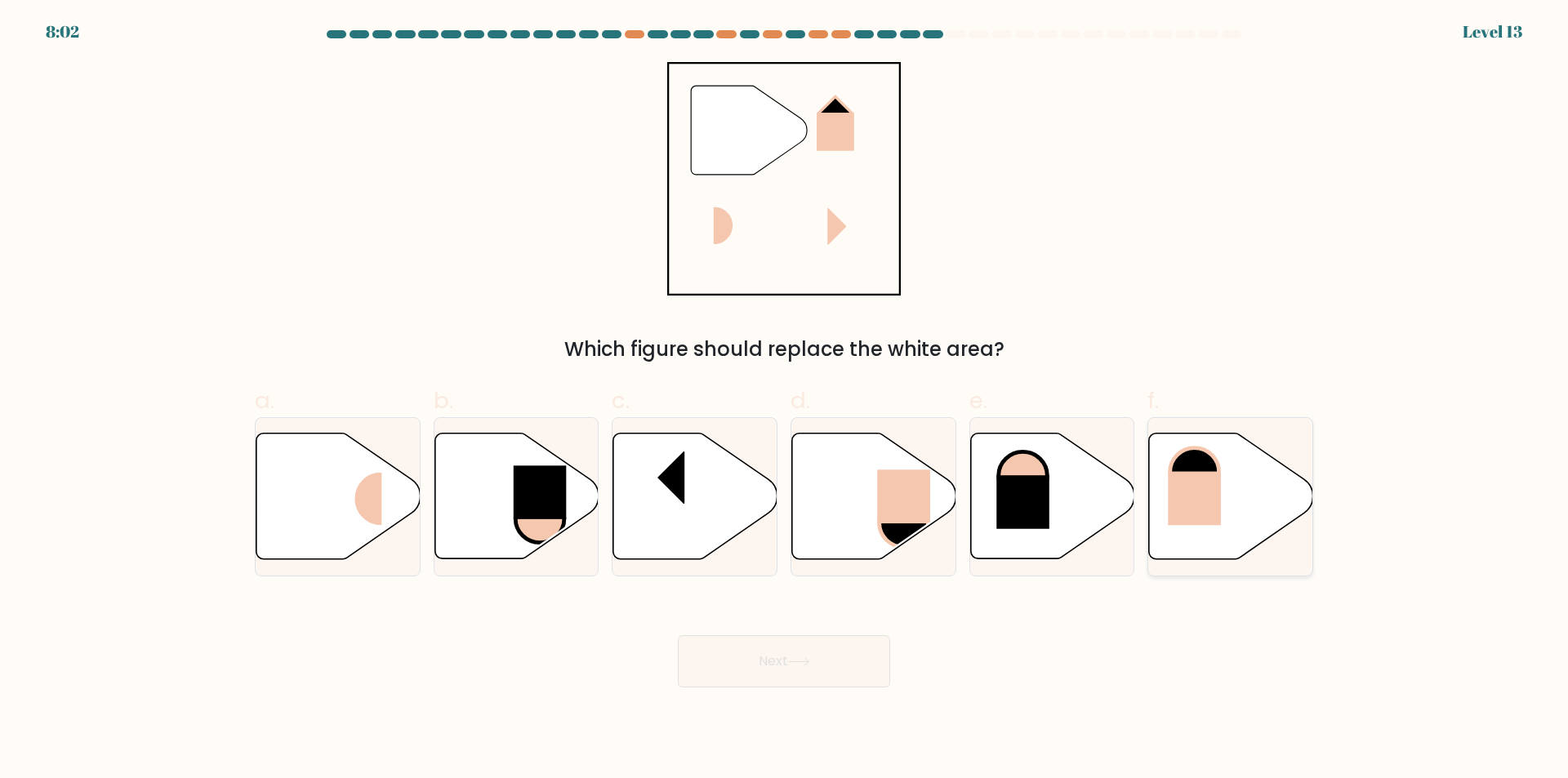
click at [1255, 465] on icon at bounding box center [1231, 496] width 164 height 126
click at [785, 400] on input "f." at bounding box center [784, 395] width 1 height 10
radio input "true"
click at [830, 664] on button "Next" at bounding box center [784, 662] width 212 height 52
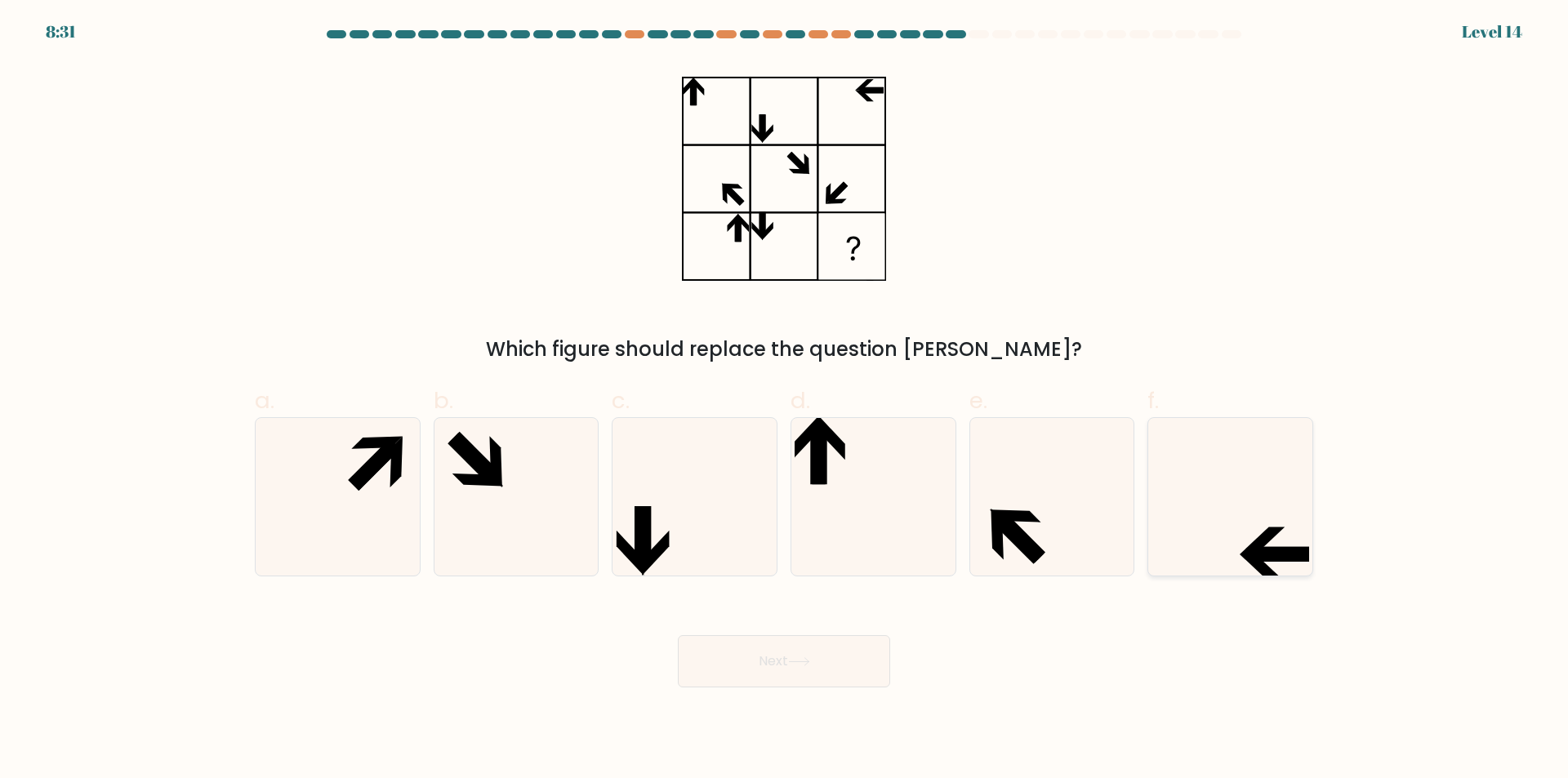
click at [1286, 549] on icon at bounding box center [1280, 555] width 59 height 15
click at [785, 400] on input "f." at bounding box center [784, 395] width 1 height 10
radio input "true"
click at [836, 669] on button "Next" at bounding box center [784, 662] width 212 height 52
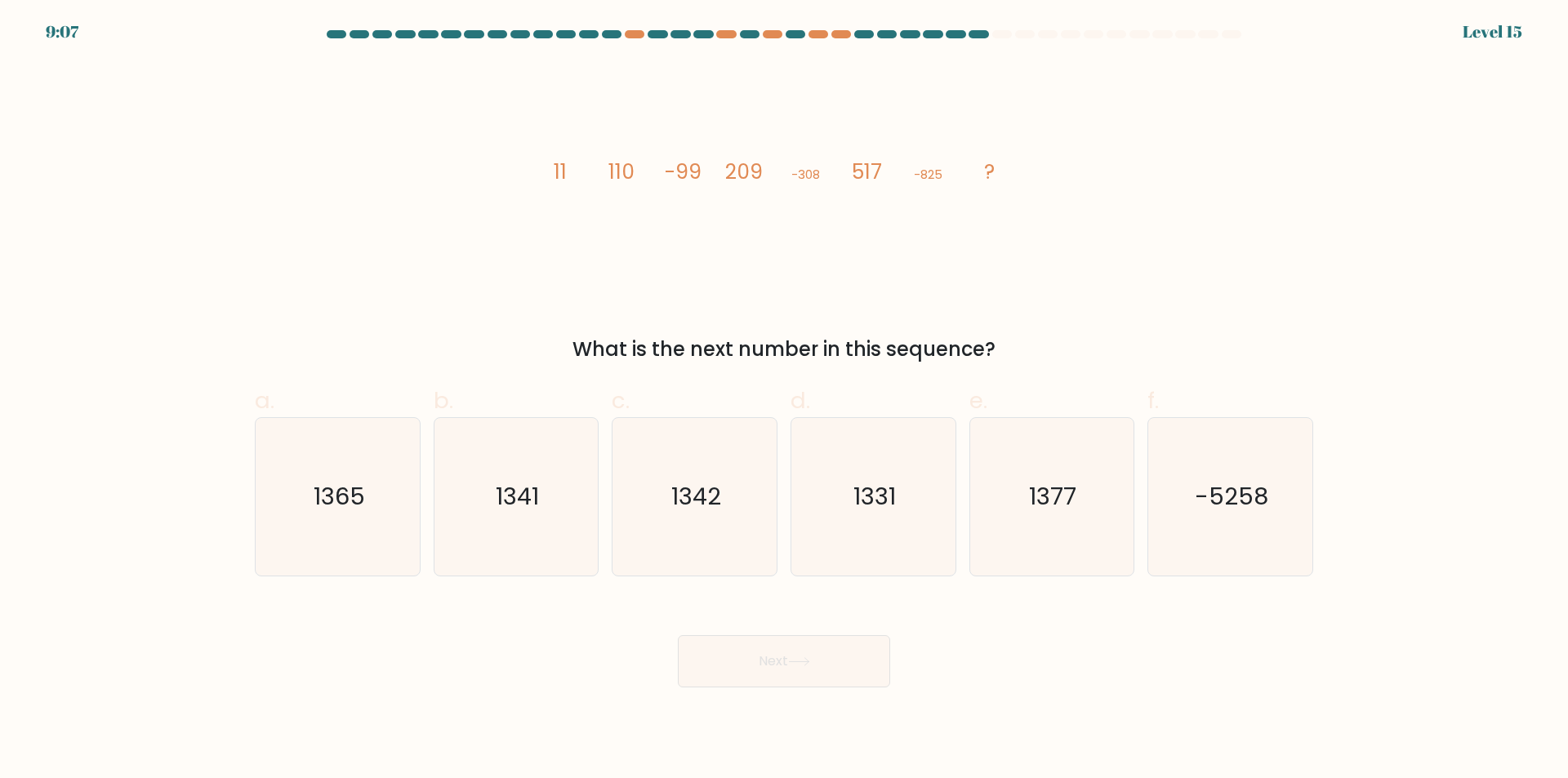
click at [973, 351] on div "What is the next number in this sequence?" at bounding box center [783, 349] width 1039 height 30
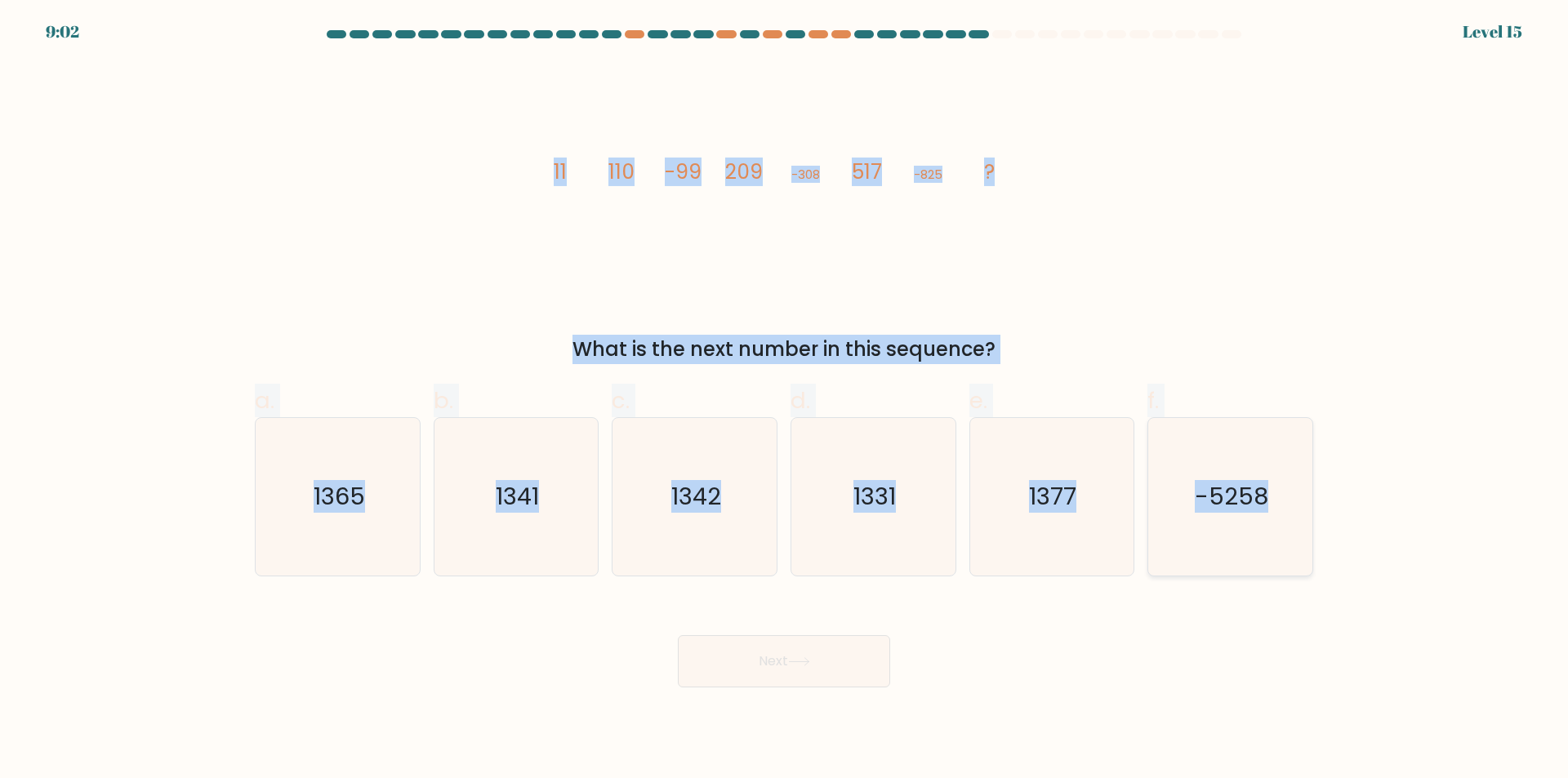
drag, startPoint x: 554, startPoint y: 165, endPoint x: 1308, endPoint y: 501, distance: 825.5
click at [1308, 501] on form at bounding box center [784, 359] width 1568 height 657
copy form "11 110 -99 209 -308 517 -825 ? What is the next number in this sequence? a. 136…"
click at [824, 338] on div "What is the next number in this sequence?" at bounding box center [783, 349] width 1039 height 30
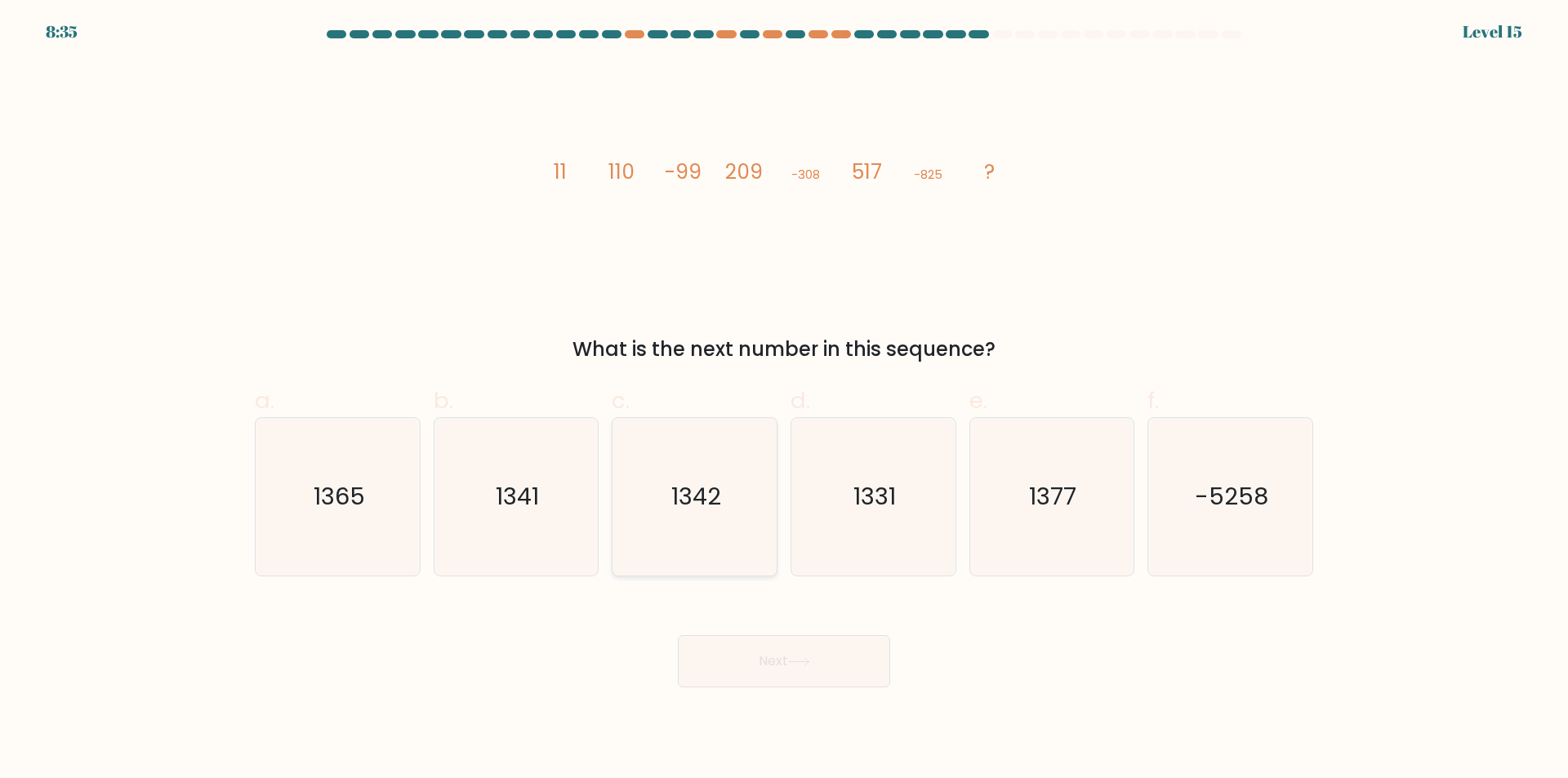
click at [716, 506] on text "1342" at bounding box center [695, 497] width 50 height 33
click at [784, 400] on input "c. 1342" at bounding box center [784, 395] width 1 height 10
radio input "true"
click at [794, 677] on button "Next" at bounding box center [784, 662] width 212 height 52
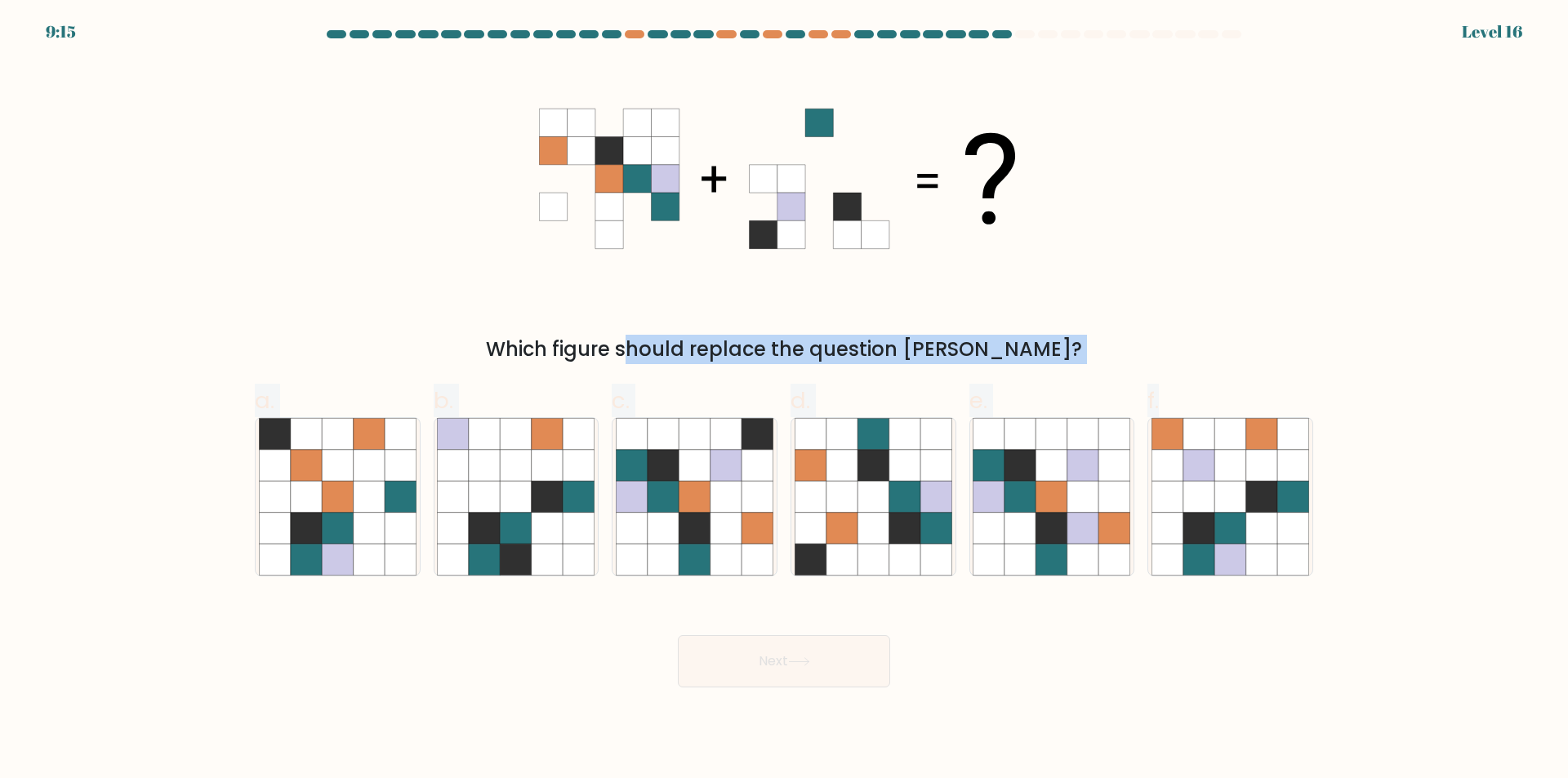
drag, startPoint x: 595, startPoint y: 149, endPoint x: 1359, endPoint y: 471, distance: 829.1
click at [1354, 541] on form at bounding box center [784, 359] width 1568 height 657
click at [1345, 373] on form at bounding box center [784, 359] width 1568 height 657
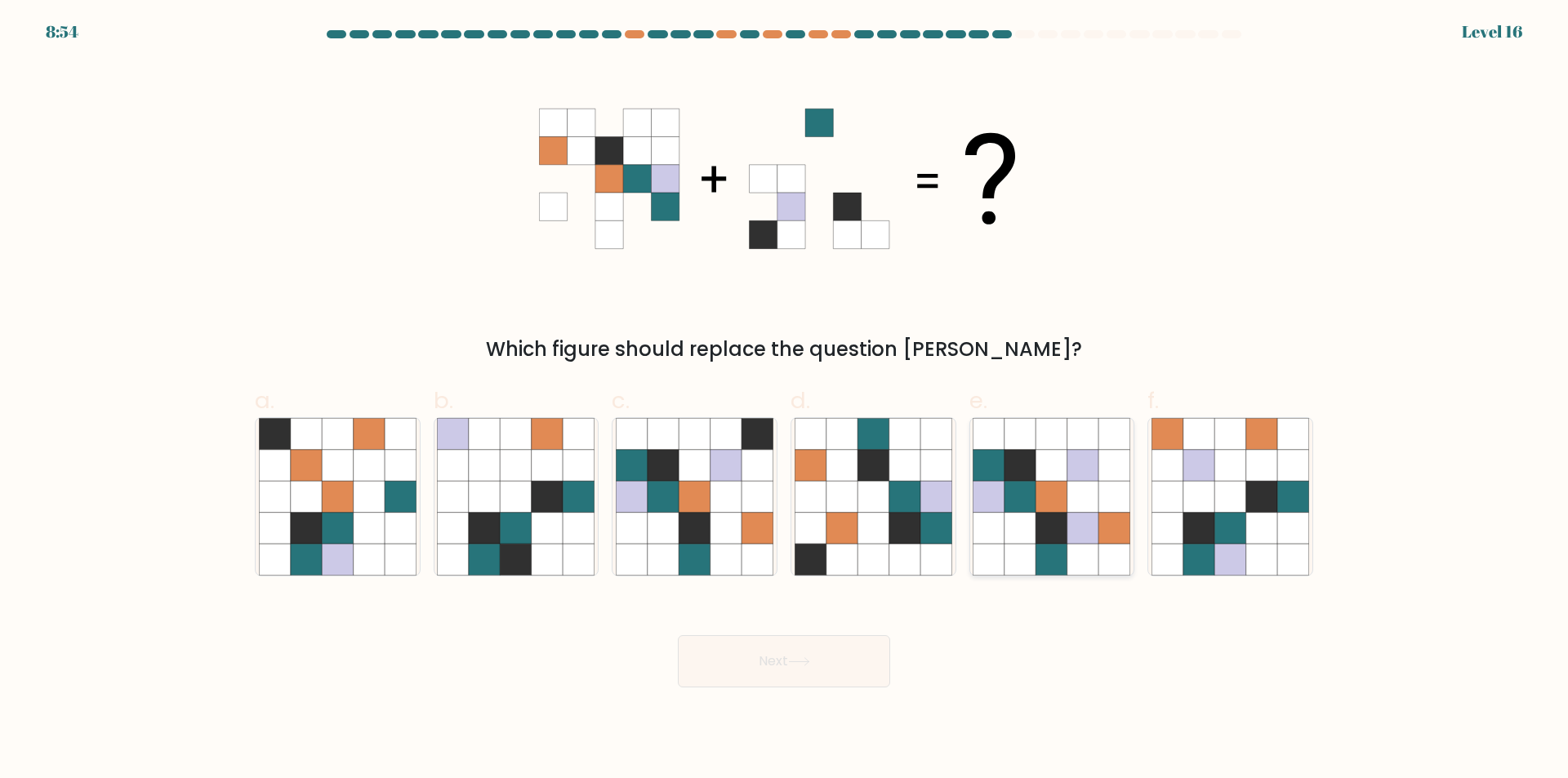
click at [1075, 537] on icon at bounding box center [1083, 529] width 31 height 31
click at [785, 400] on input "e." at bounding box center [784, 395] width 1 height 10
radio input "true"
click at [834, 659] on button "Next" at bounding box center [784, 662] width 212 height 52
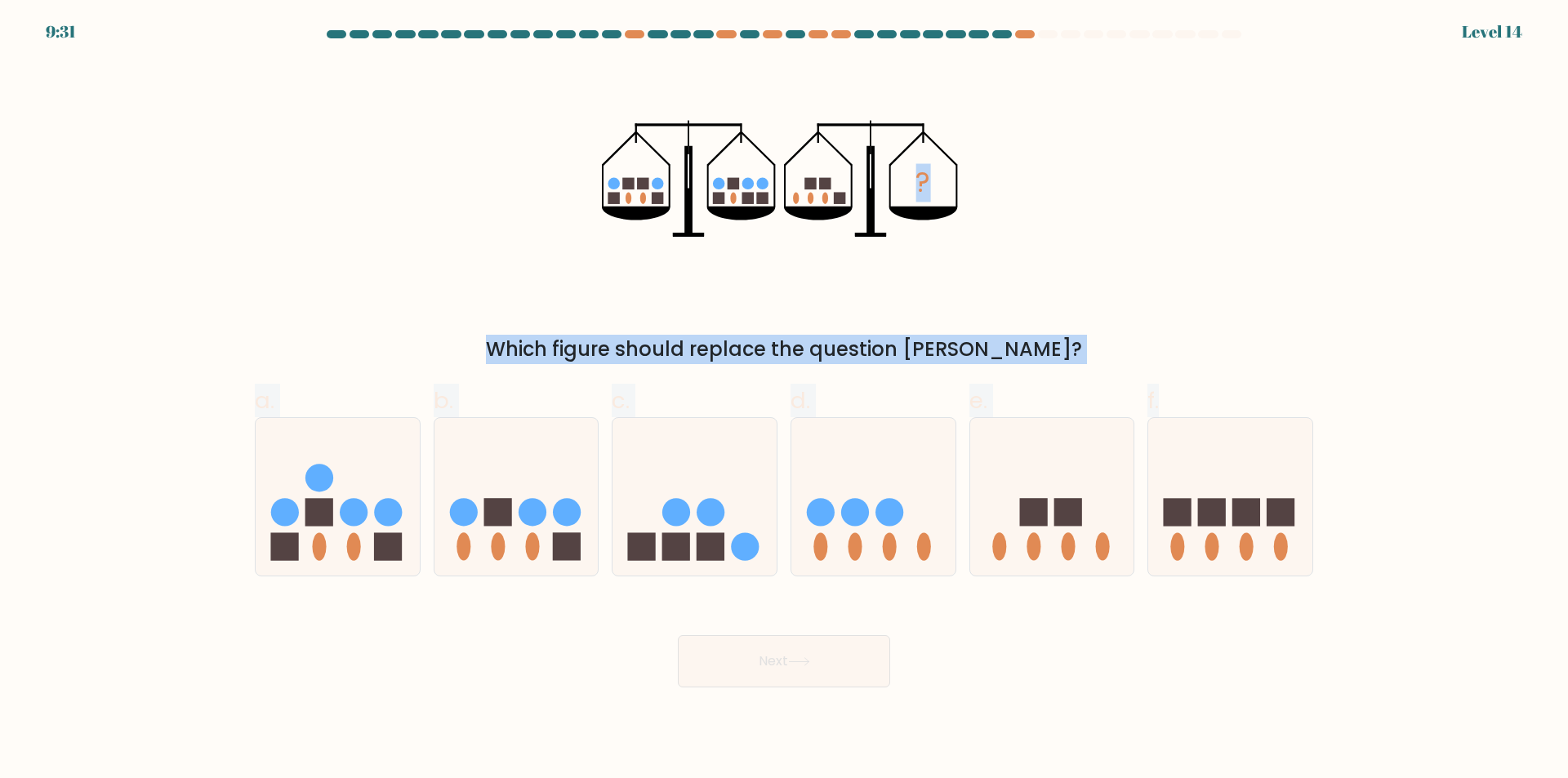
drag, startPoint x: 518, startPoint y: 142, endPoint x: 1314, endPoint y: 406, distance: 838.6
click at [1365, 499] on form at bounding box center [784, 359] width 1568 height 657
click at [1222, 316] on div "? Which figure should replace the question mark?" at bounding box center [784, 213] width 1078 height 303
click at [1001, 382] on div "a. b. c." at bounding box center [784, 474] width 1072 height 206
click at [997, 359] on div "Which figure should replace the question mark?" at bounding box center [783, 349] width 1039 height 30
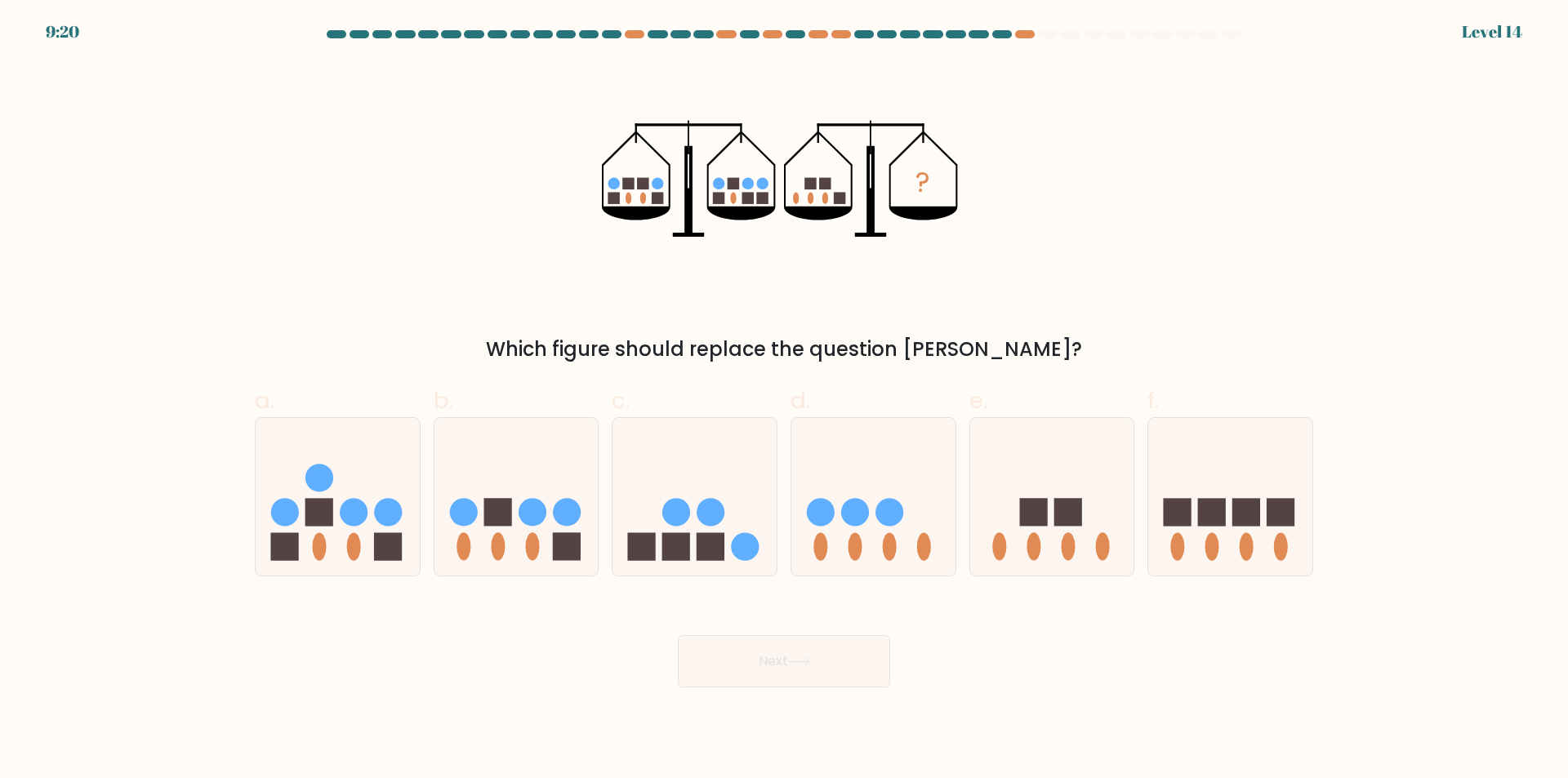
click at [127, 471] on form at bounding box center [784, 359] width 1568 height 657
click at [153, 329] on form at bounding box center [784, 359] width 1568 height 657
click at [329, 542] on icon at bounding box center [337, 497] width 164 height 136
click at [784, 400] on input "a." at bounding box center [784, 395] width 1 height 10
radio input "true"
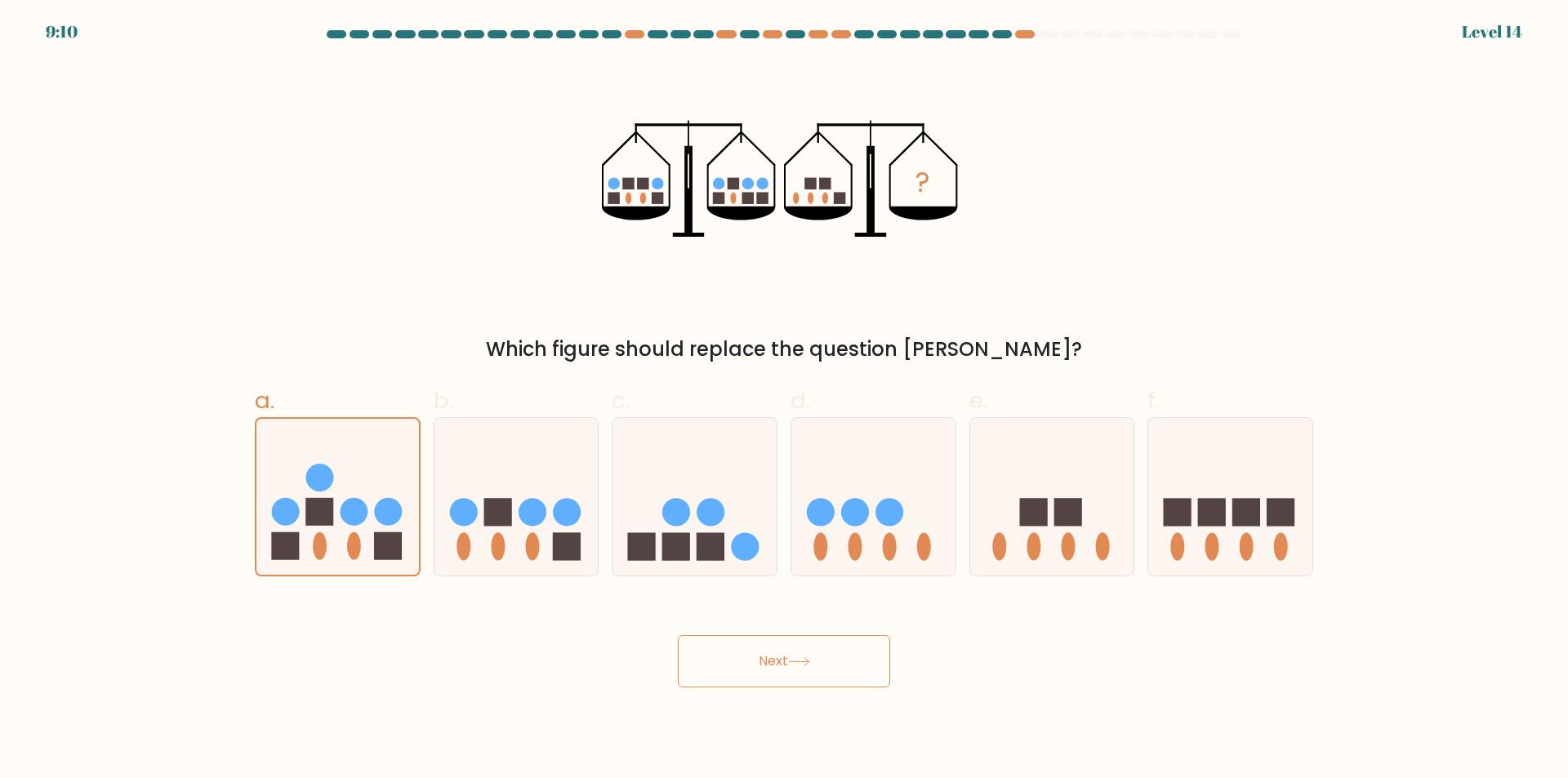
click at [817, 665] on button "Next" at bounding box center [784, 662] width 212 height 52
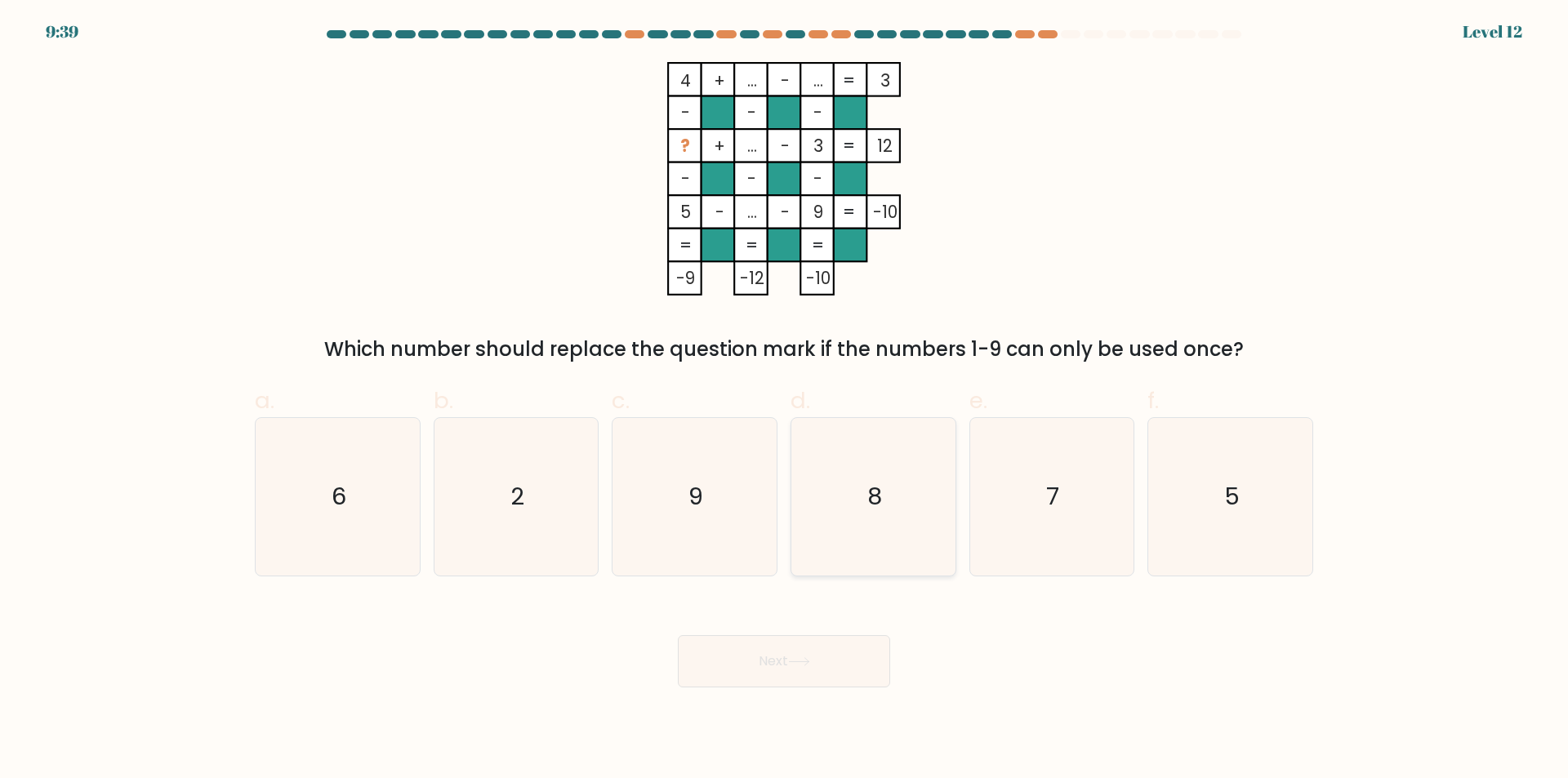
click at [894, 501] on icon "8" at bounding box center [873, 496] width 157 height 157
click at [785, 400] on input "d. 8" at bounding box center [784, 395] width 1 height 10
radio input "true"
click at [776, 673] on button "Next" at bounding box center [784, 662] width 212 height 52
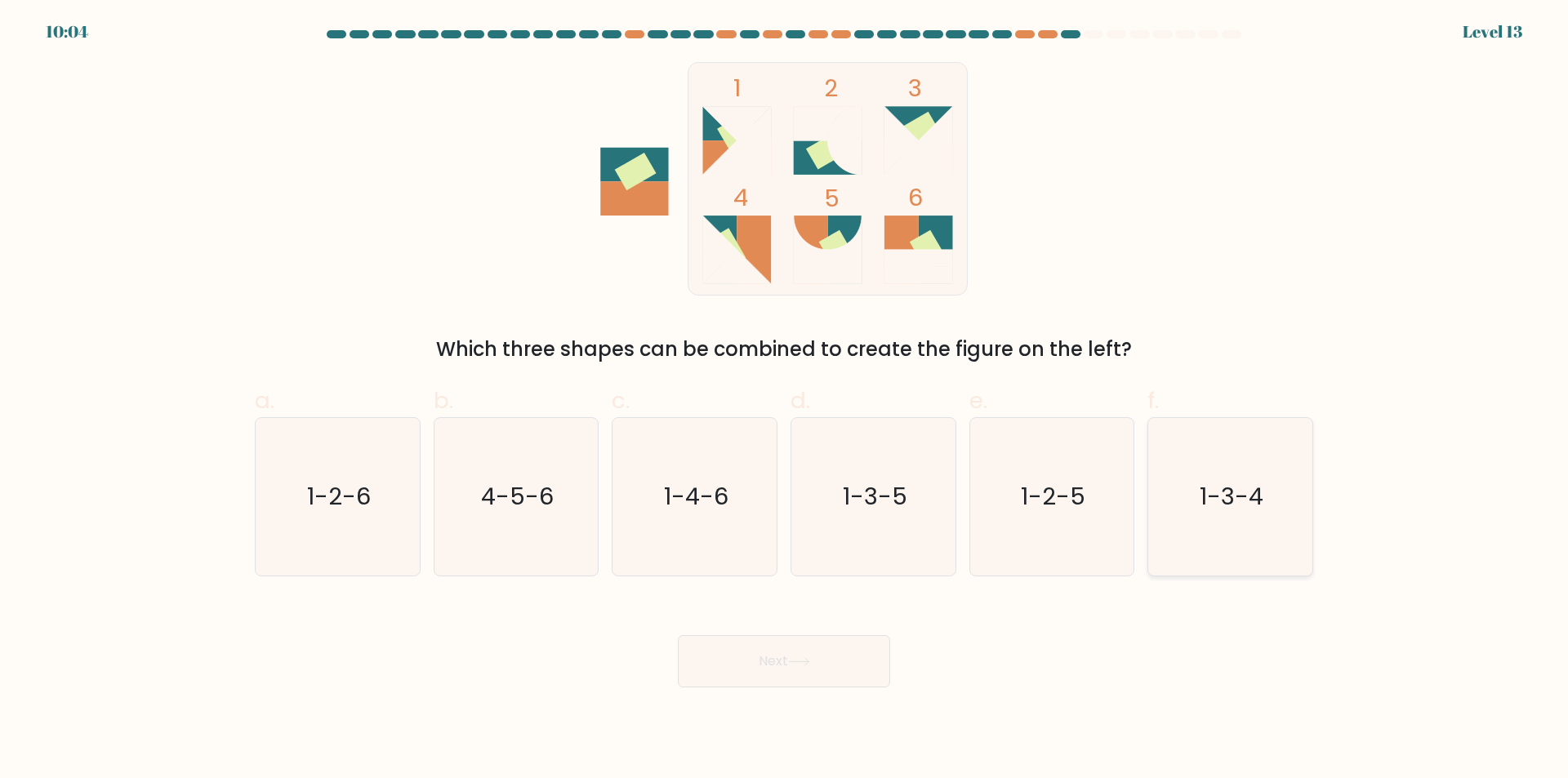
click at [1202, 489] on text "1-3-4" at bounding box center [1232, 497] width 63 height 33
click at [785, 400] on input "f. 1-3-4" at bounding box center [784, 395] width 1 height 10
radio input "true"
click at [737, 665] on button "Next" at bounding box center [784, 662] width 212 height 52
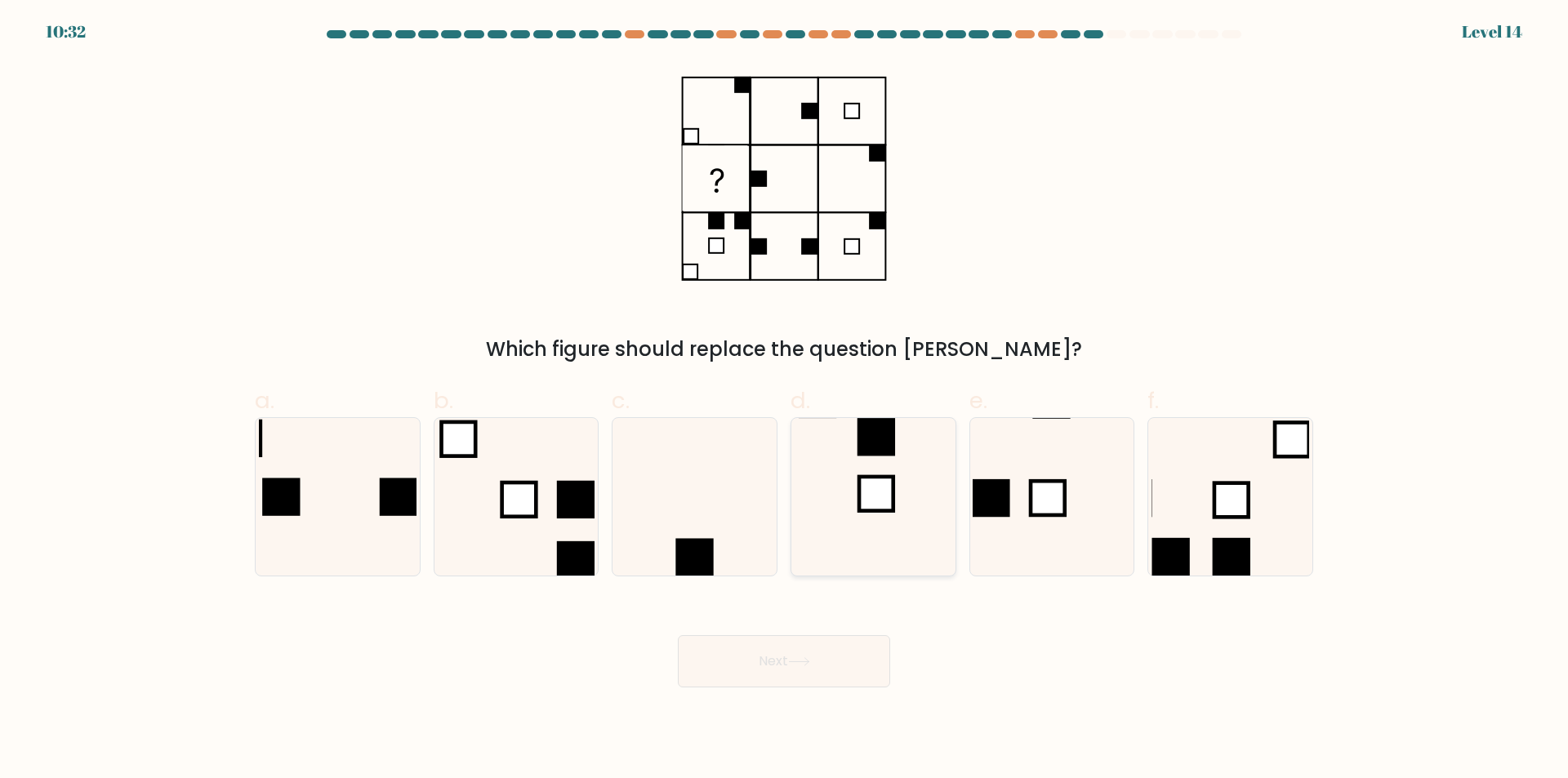
click at [836, 458] on icon at bounding box center [873, 496] width 157 height 157
click at [785, 400] on input "d." at bounding box center [784, 395] width 1 height 10
radio input "true"
click at [640, 522] on icon at bounding box center [694, 496] width 157 height 157
click at [784, 400] on input "c." at bounding box center [784, 395] width 1 height 10
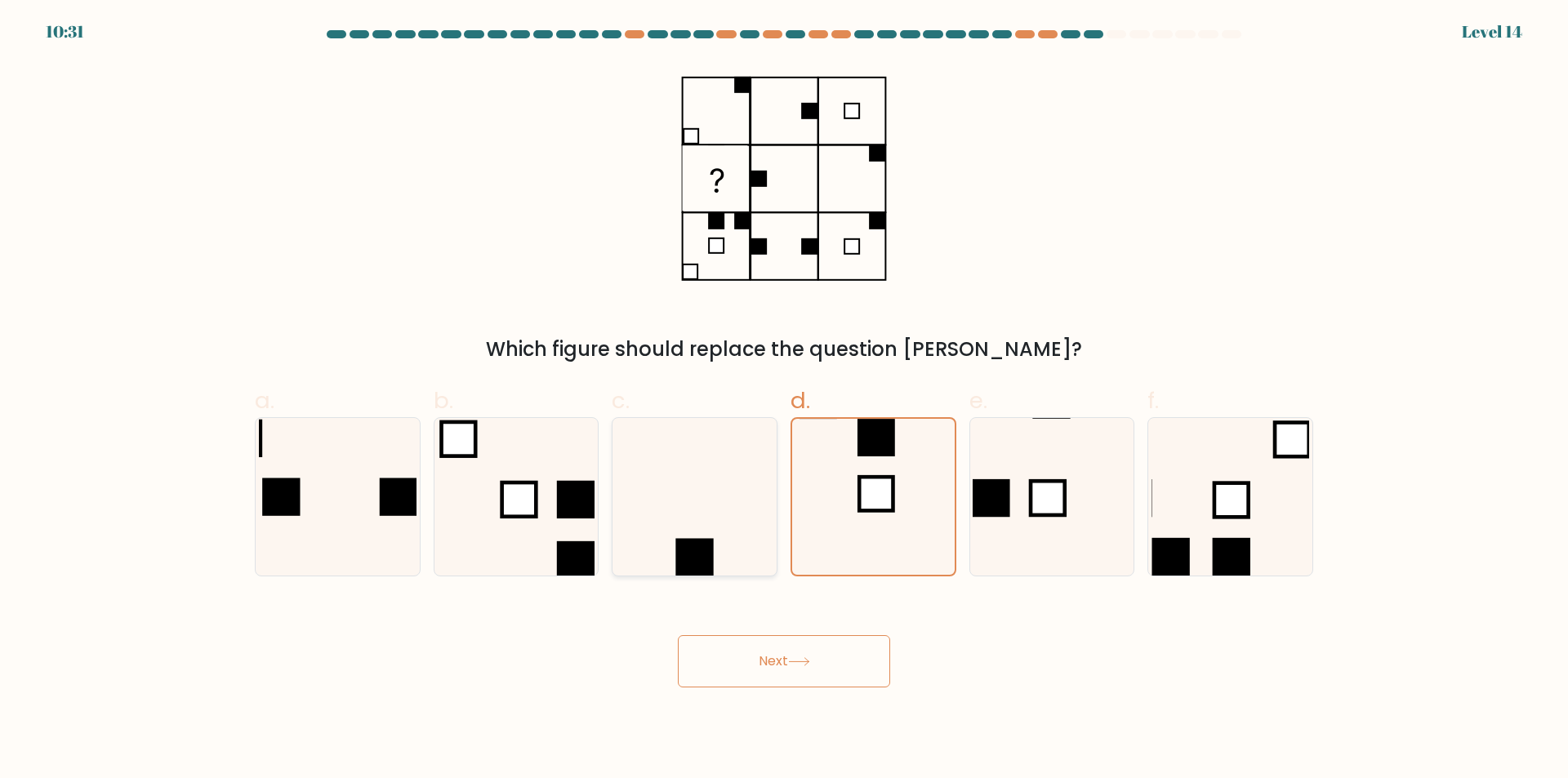
radio input "true"
click at [773, 650] on button "Next" at bounding box center [784, 662] width 212 height 52
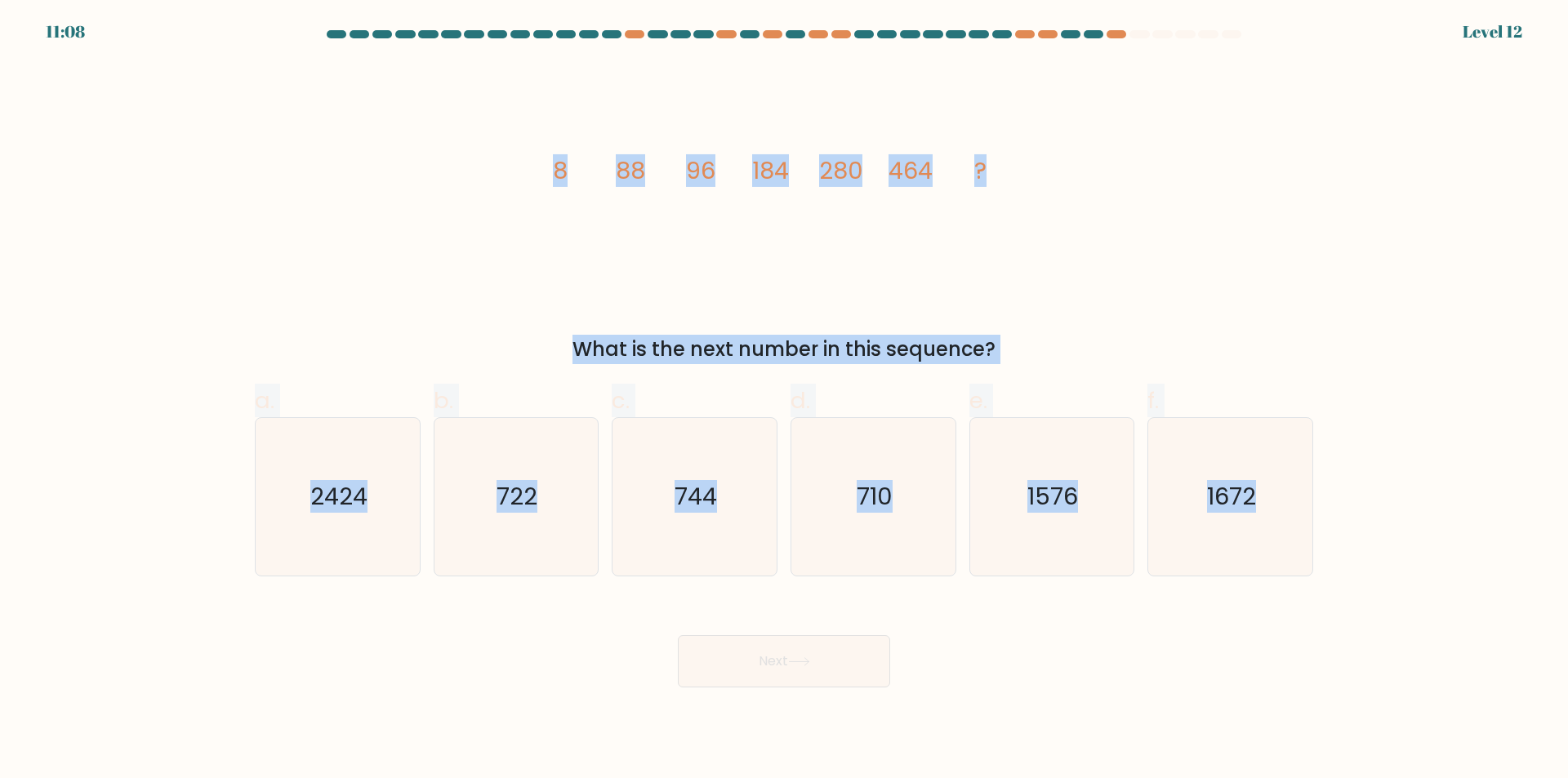
drag, startPoint x: 549, startPoint y: 161, endPoint x: 1342, endPoint y: 529, distance: 874.2
click at [1342, 529] on form at bounding box center [784, 359] width 1568 height 657
copy form "8 88 96 184 280 464 ? What is the next number in this sequence? a. 2424 b. 722 …"
click at [153, 564] on form at bounding box center [784, 359] width 1568 height 657
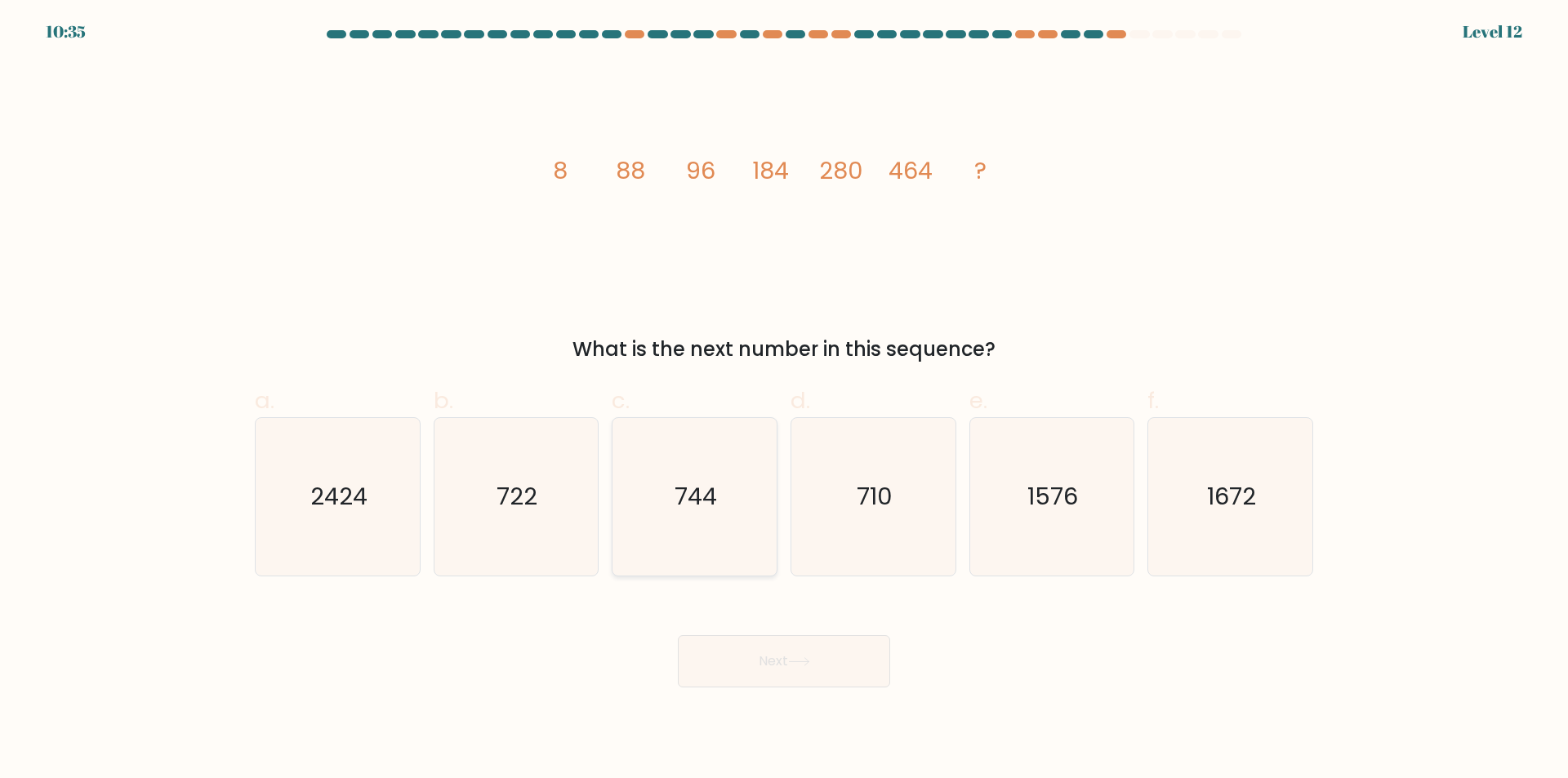
click at [736, 503] on icon "744" at bounding box center [694, 496] width 157 height 157
click at [784, 400] on input "c. 744" at bounding box center [784, 395] width 1 height 10
radio input "true"
click at [859, 673] on button "Next" at bounding box center [784, 662] width 212 height 52
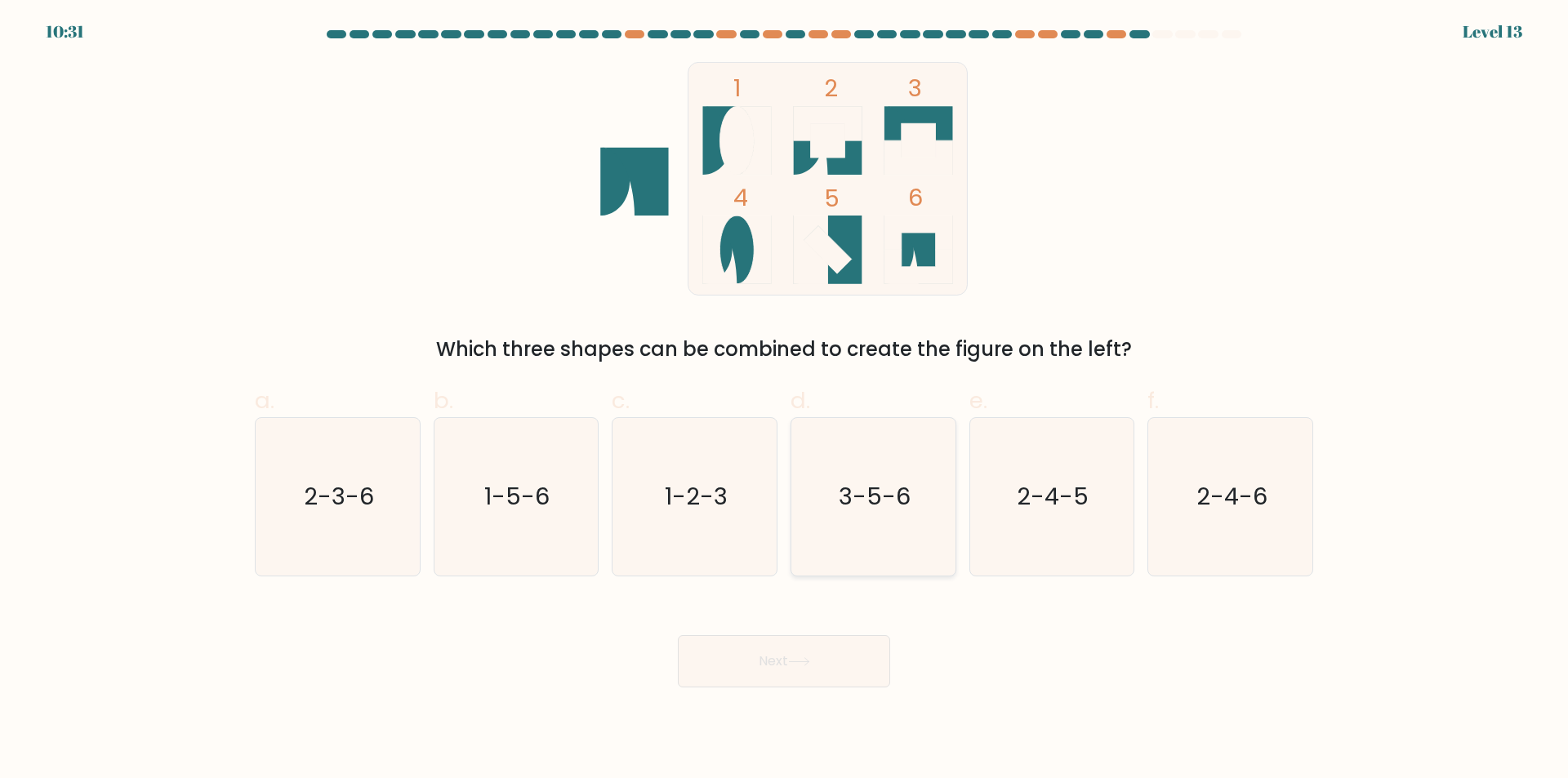
click at [869, 491] on text "3-5-6" at bounding box center [874, 497] width 72 height 33
click at [785, 400] on input "d. 3-5-6" at bounding box center [784, 395] width 1 height 10
radio input "true"
click at [833, 669] on button "Next" at bounding box center [784, 662] width 212 height 52
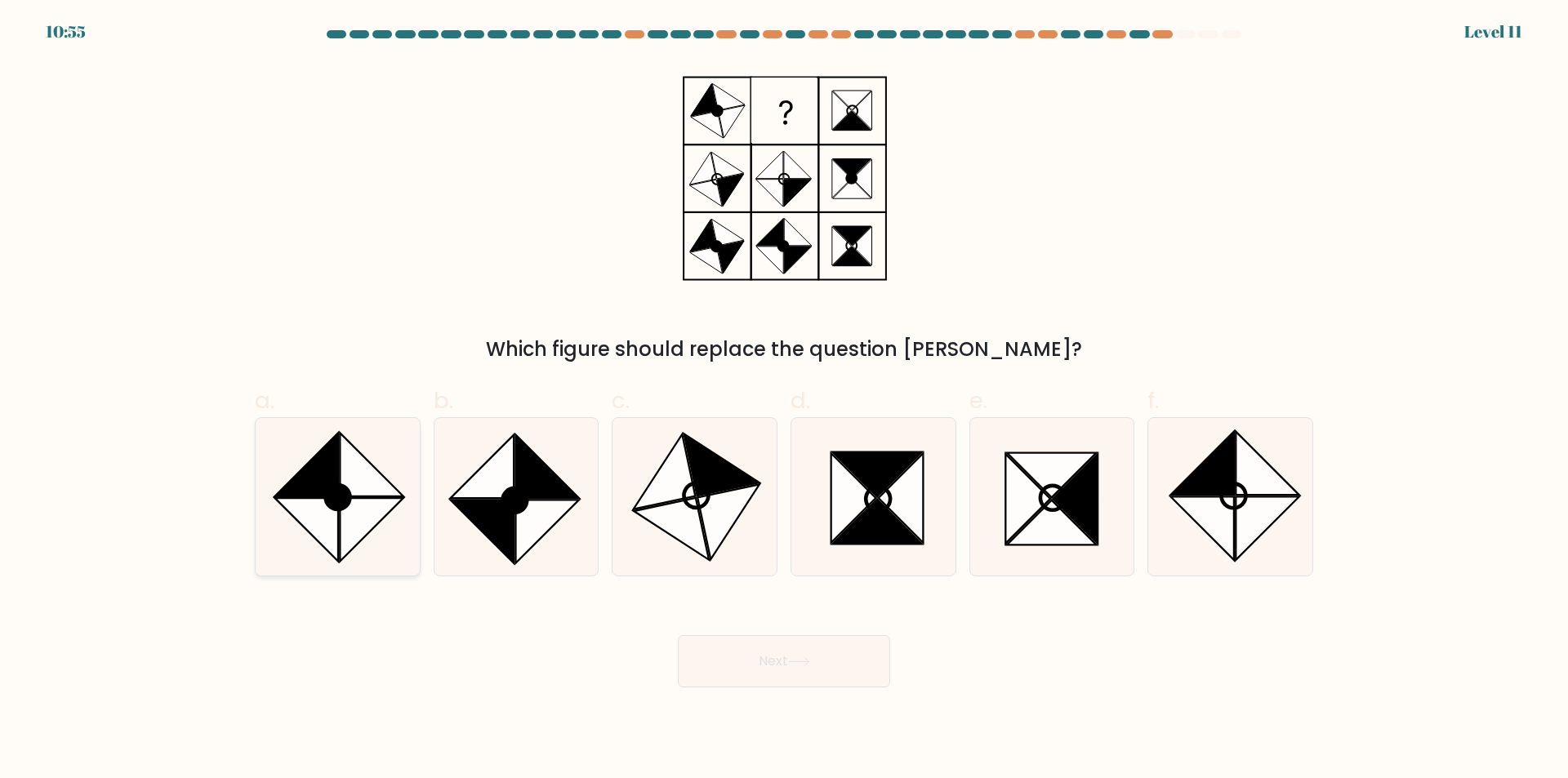
click at [367, 456] on icon at bounding box center [337, 496] width 157 height 157
click at [784, 400] on input "a." at bounding box center [784, 395] width 1 height 10
radio input "true"
click at [343, 473] on icon at bounding box center [371, 465] width 63 height 63
click at [784, 400] on input "a." at bounding box center [784, 395] width 1 height 10
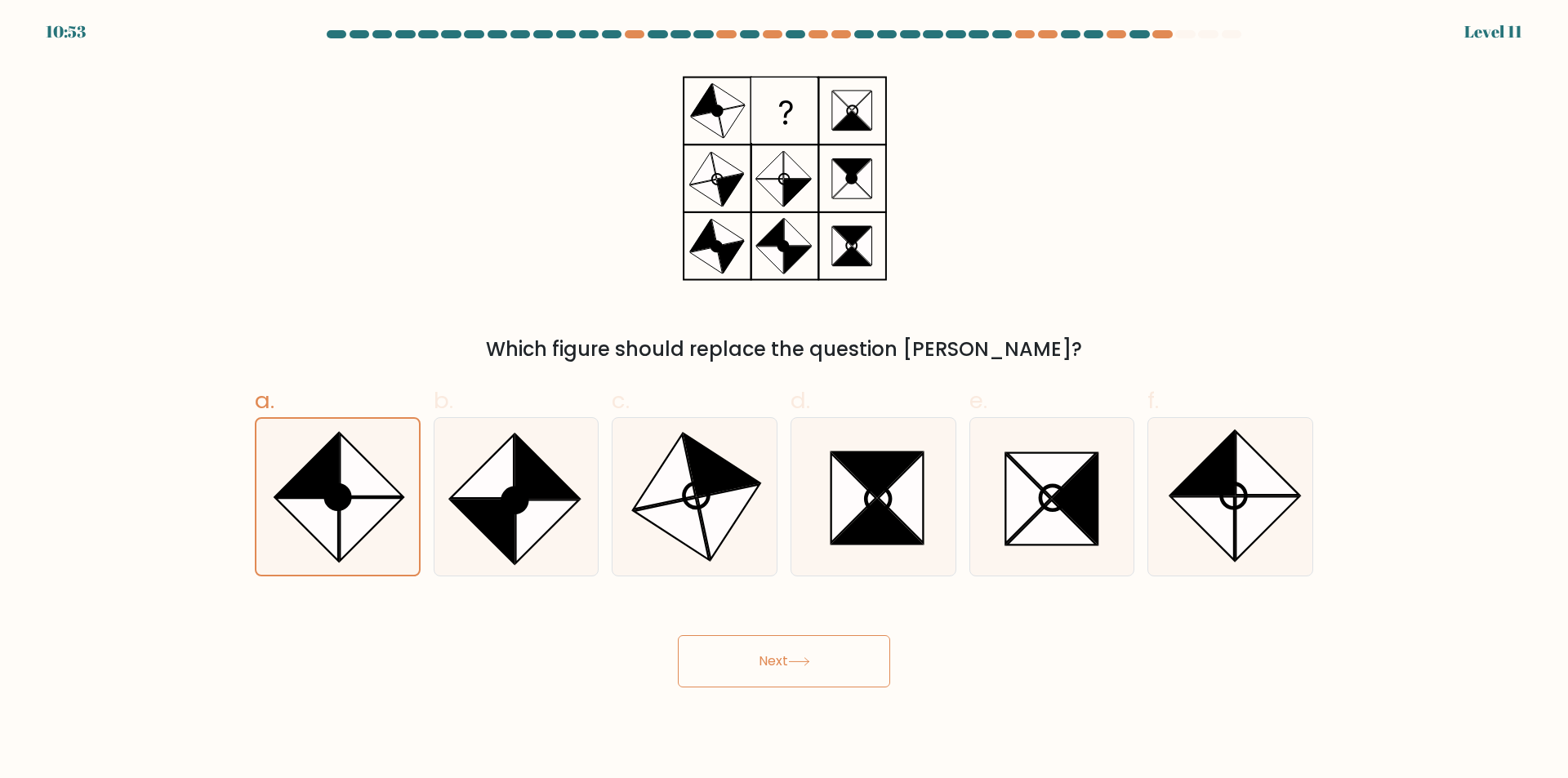
click at [802, 669] on button "Next" at bounding box center [784, 662] width 212 height 52
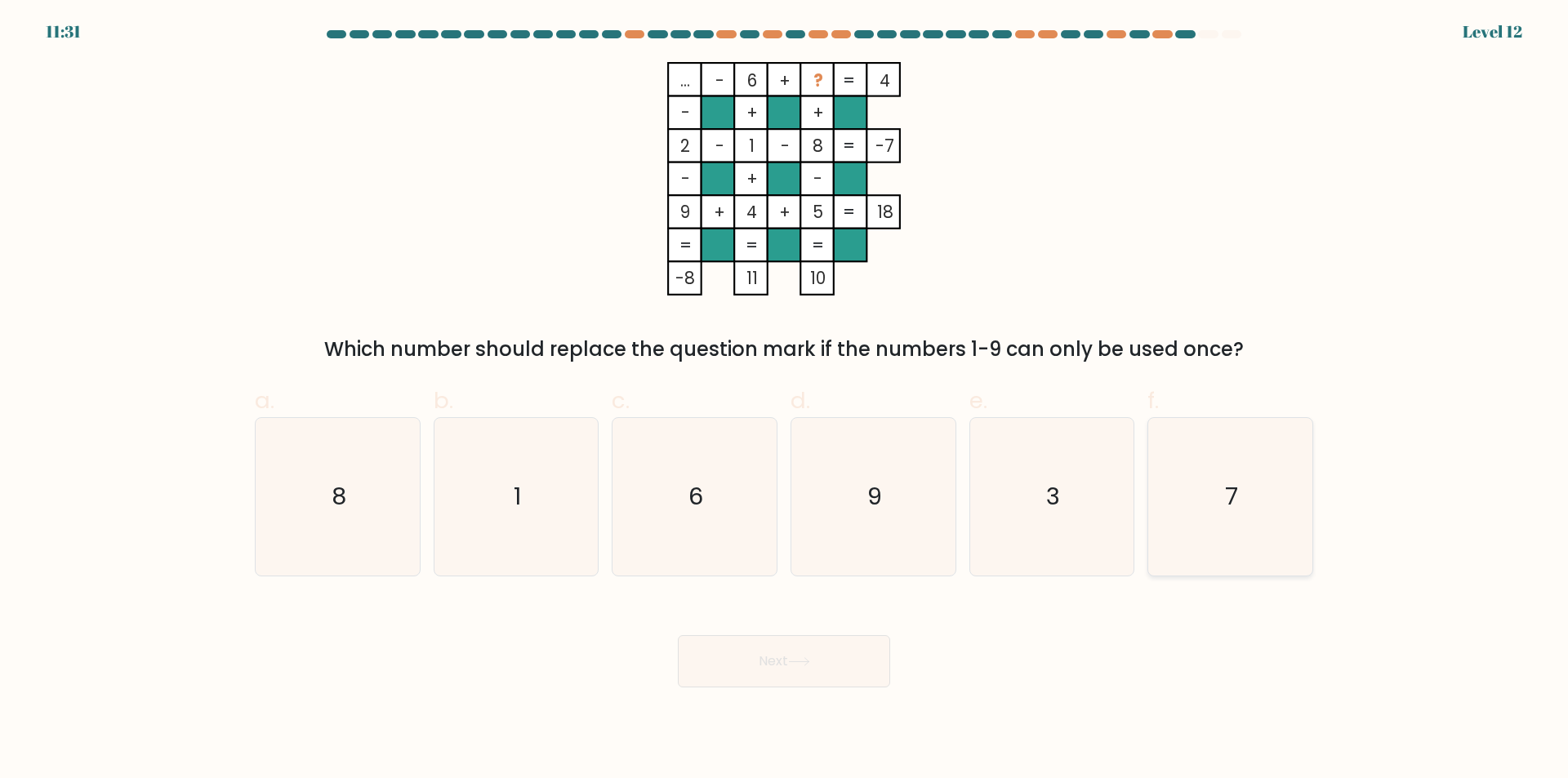
click at [1221, 494] on icon "7" at bounding box center [1230, 496] width 157 height 157
click at [785, 400] on input "f. 7" at bounding box center [784, 395] width 1 height 10
radio input "true"
click at [767, 674] on button "Next" at bounding box center [784, 662] width 212 height 52
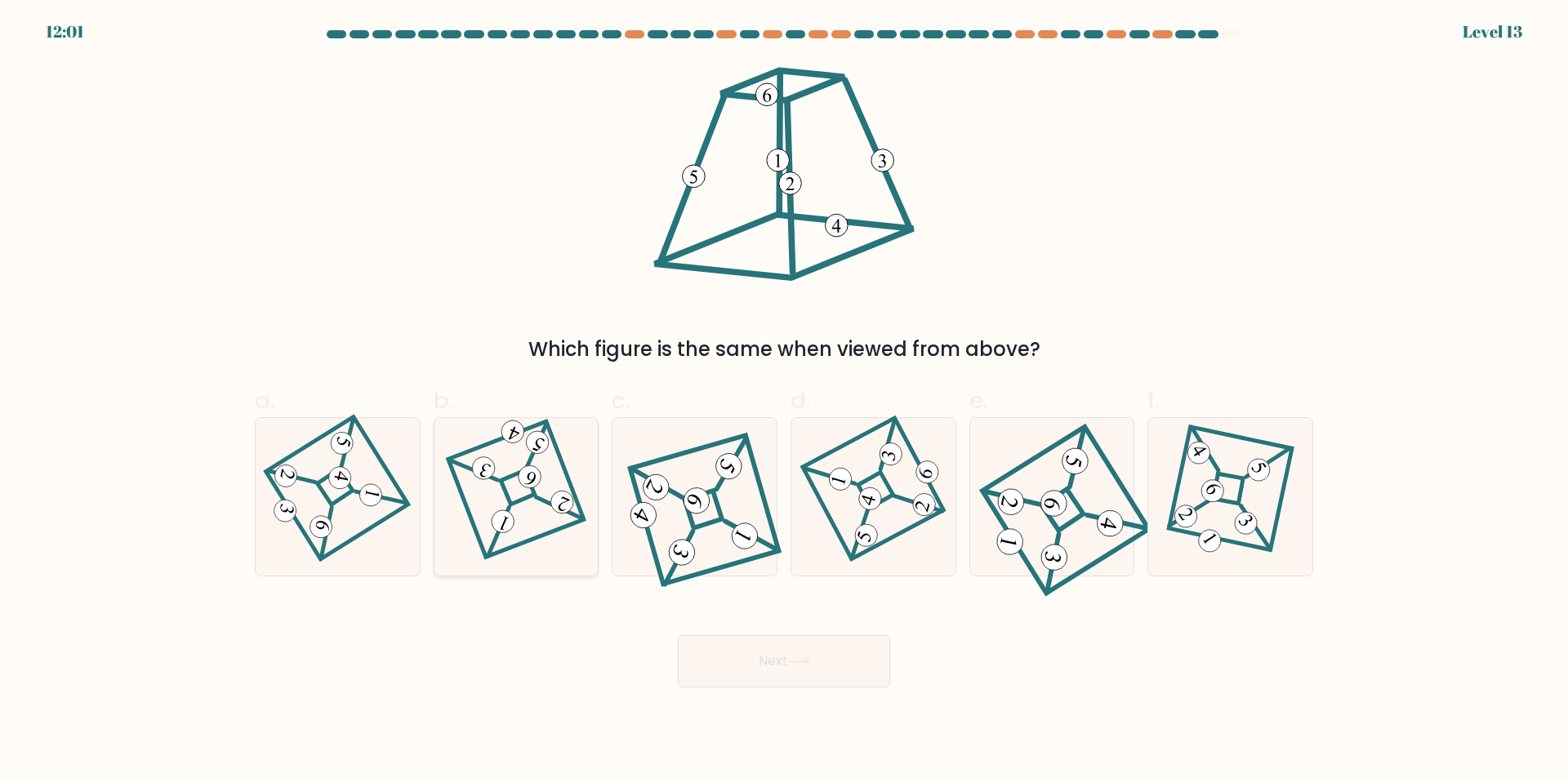
click at [513, 430] on icon at bounding box center [513, 433] width 16 height 15
click at [784, 400] on input "b." at bounding box center [784, 395] width 1 height 10
radio input "true"
click at [779, 645] on button "Next" at bounding box center [784, 662] width 212 height 52
